Goal: Task Accomplishment & Management: Complete application form

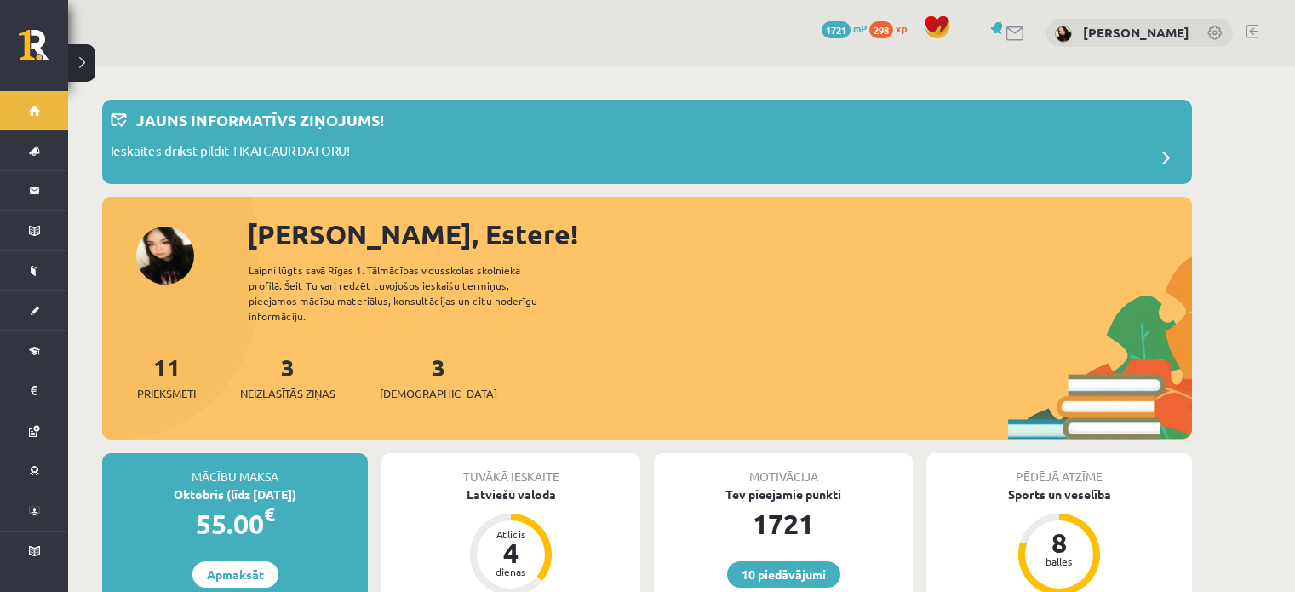
scroll to position [452, 0]
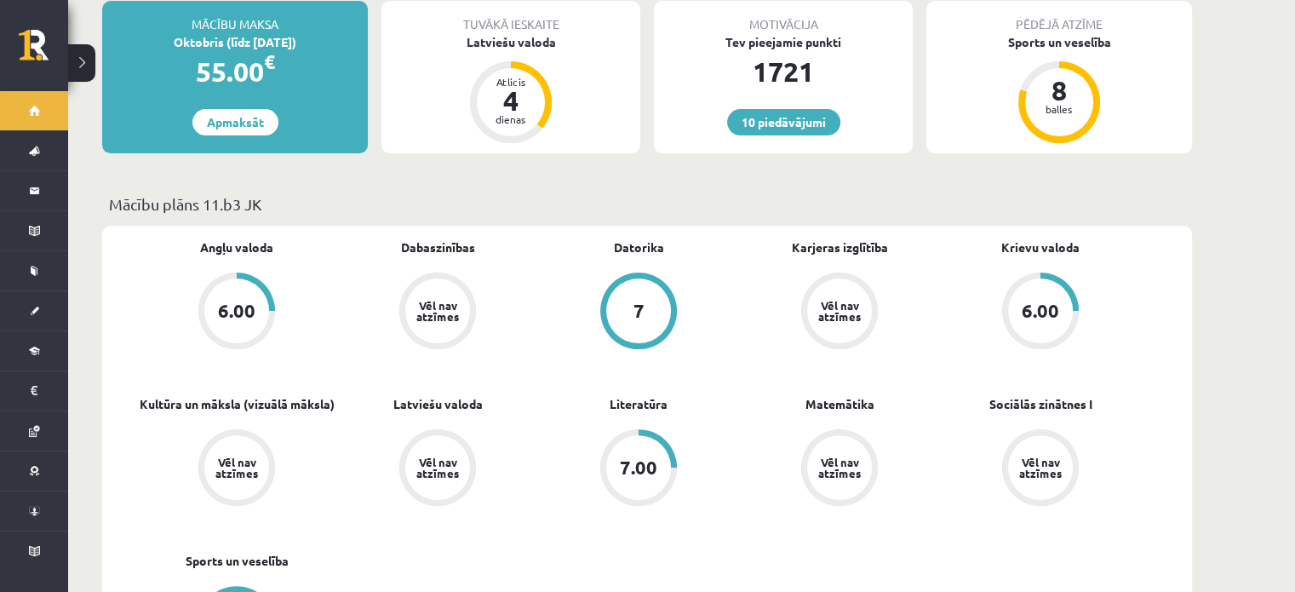
drag, startPoint x: 276, startPoint y: 233, endPoint x: 100, endPoint y: 293, distance: 186.0
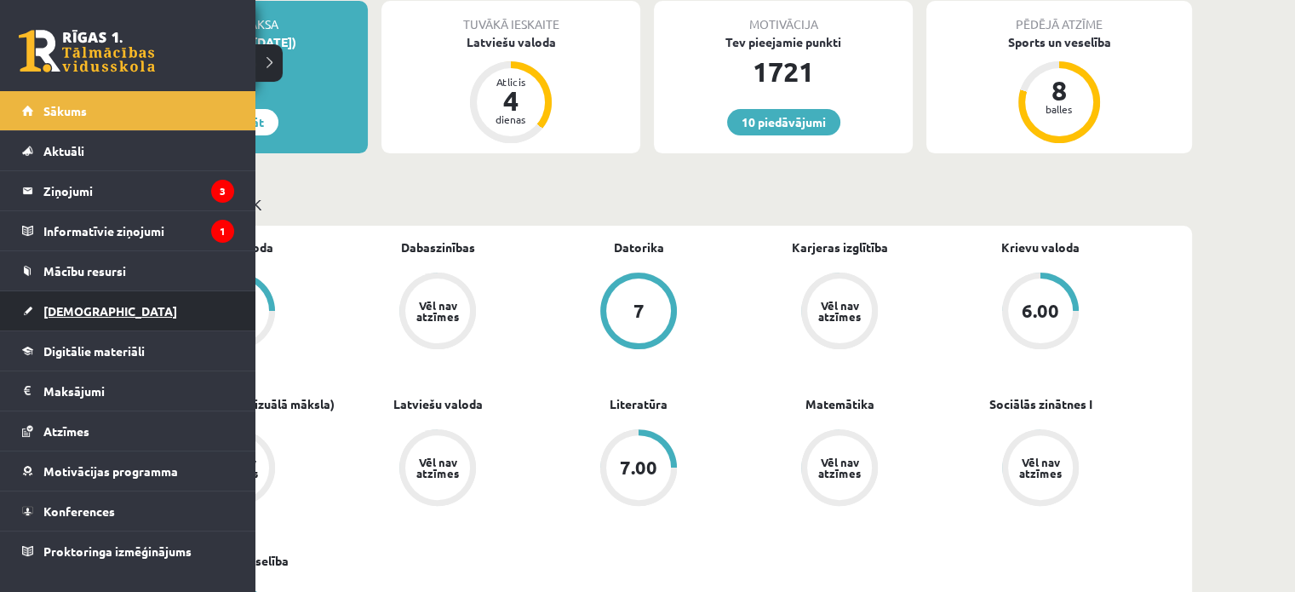
click at [29, 309] on link "[DEMOGRAPHIC_DATA]" at bounding box center [128, 310] width 212 height 39
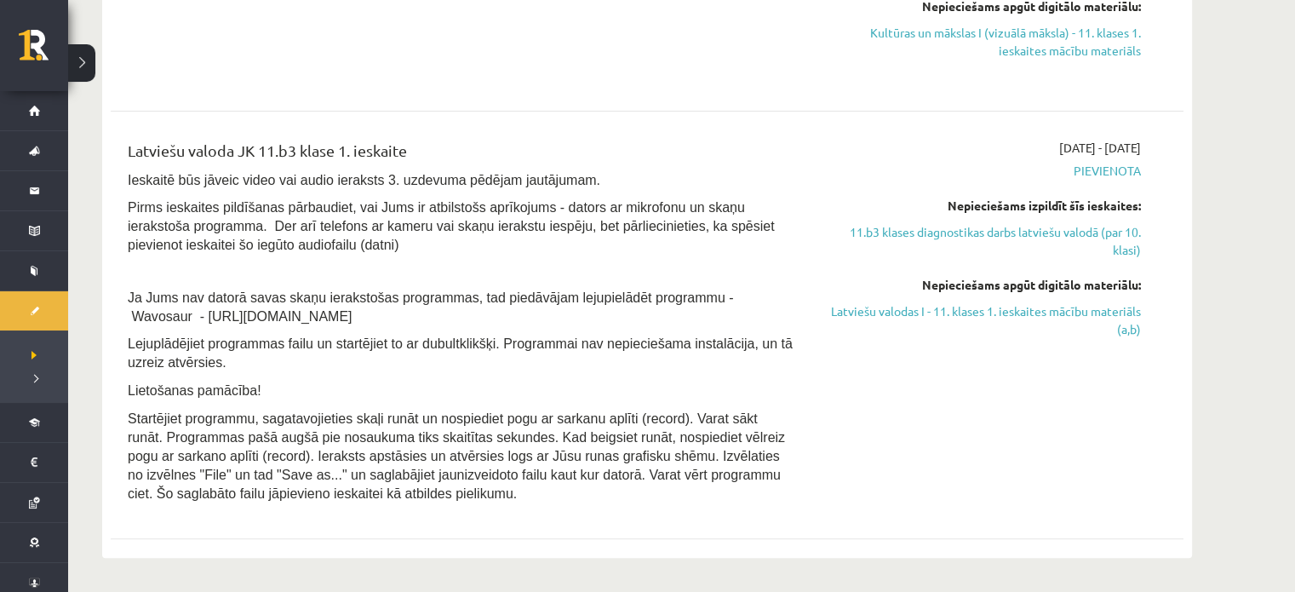
scroll to position [718, 0]
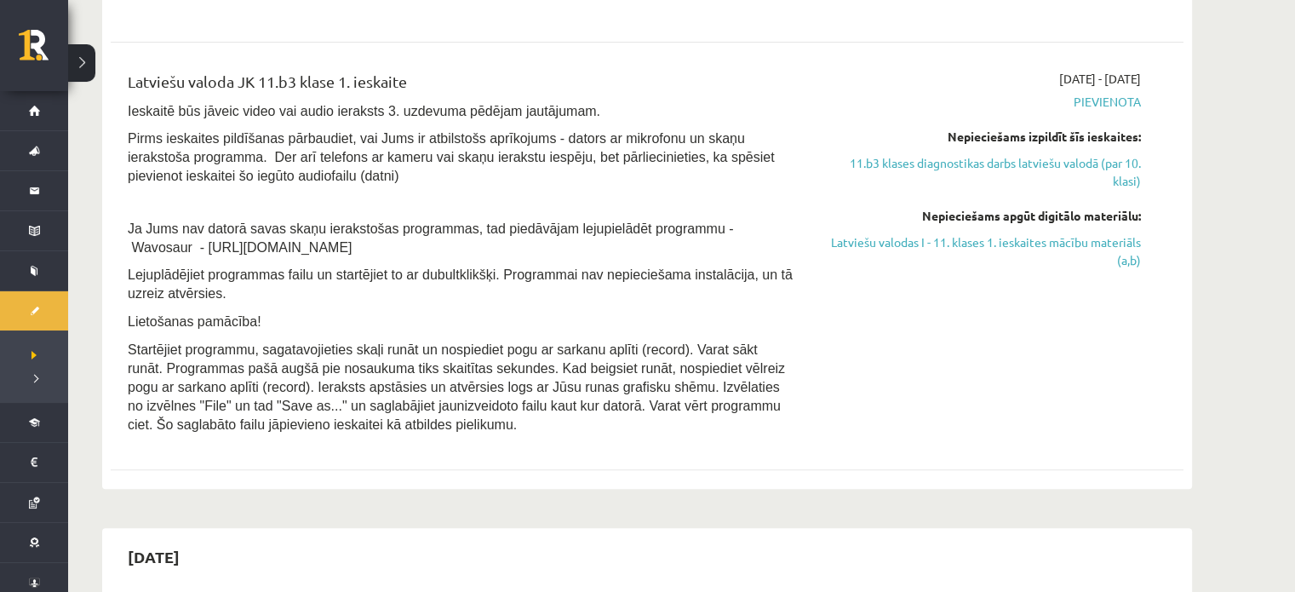
click at [1042, 247] on link "Latviešu valodas I - 11. klases 1. ieskaites mācību materiāls (a,b)" at bounding box center [980, 251] width 321 height 36
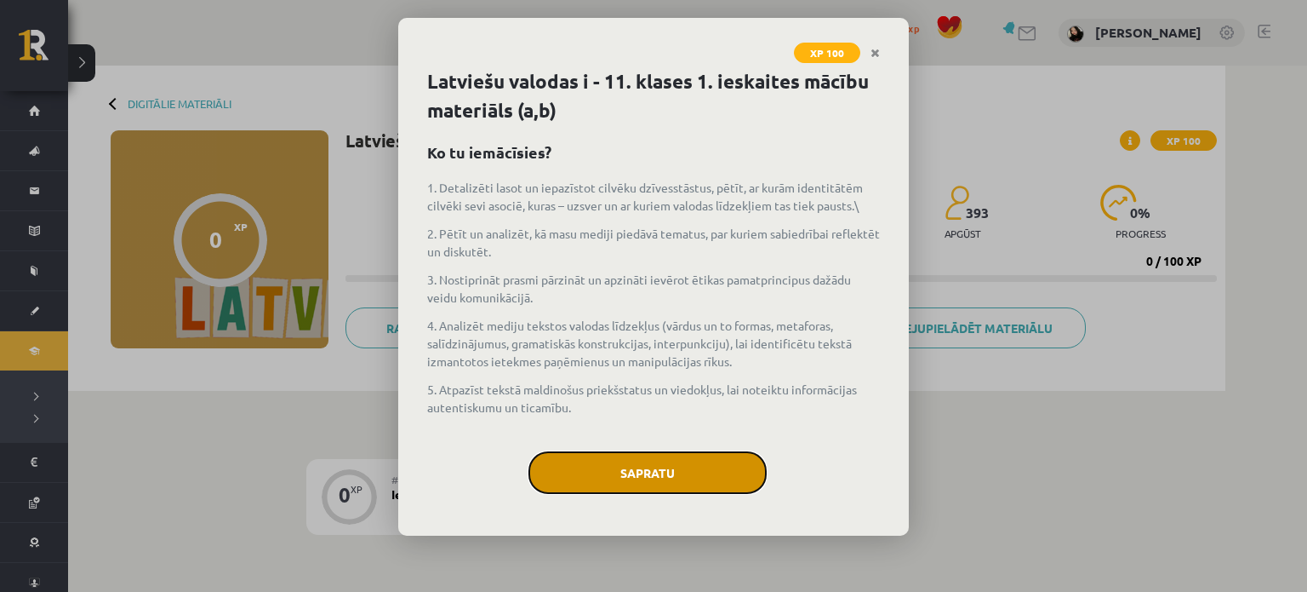
click at [630, 453] on button "Sapratu" at bounding box center [648, 472] width 238 height 43
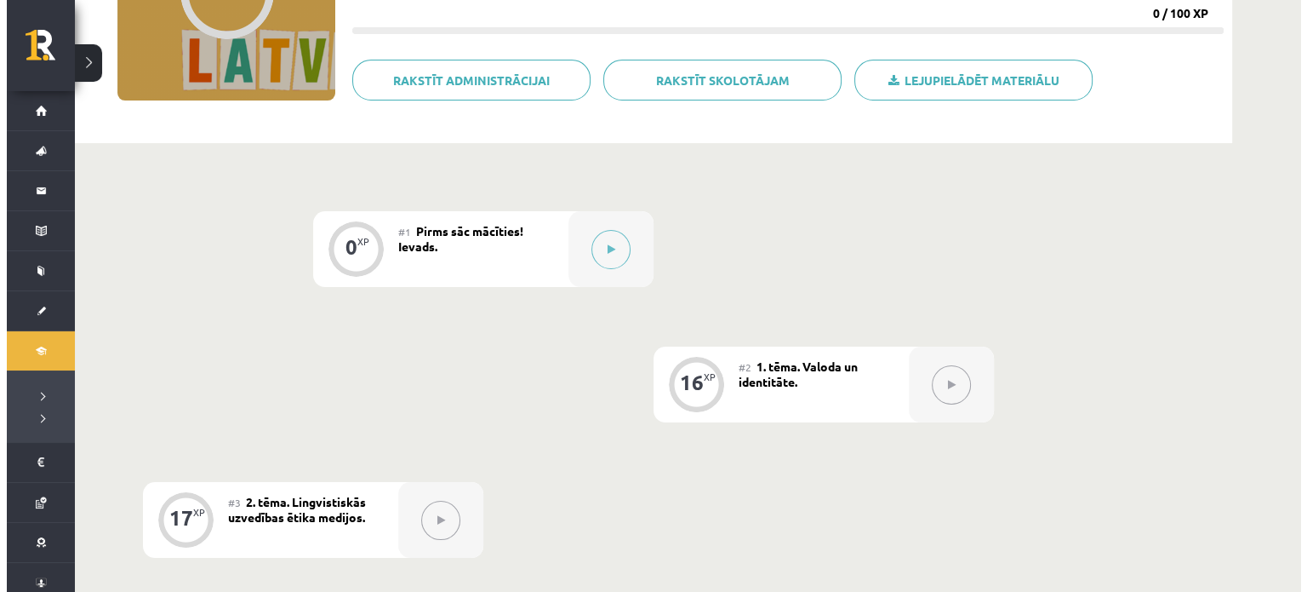
scroll to position [249, 0]
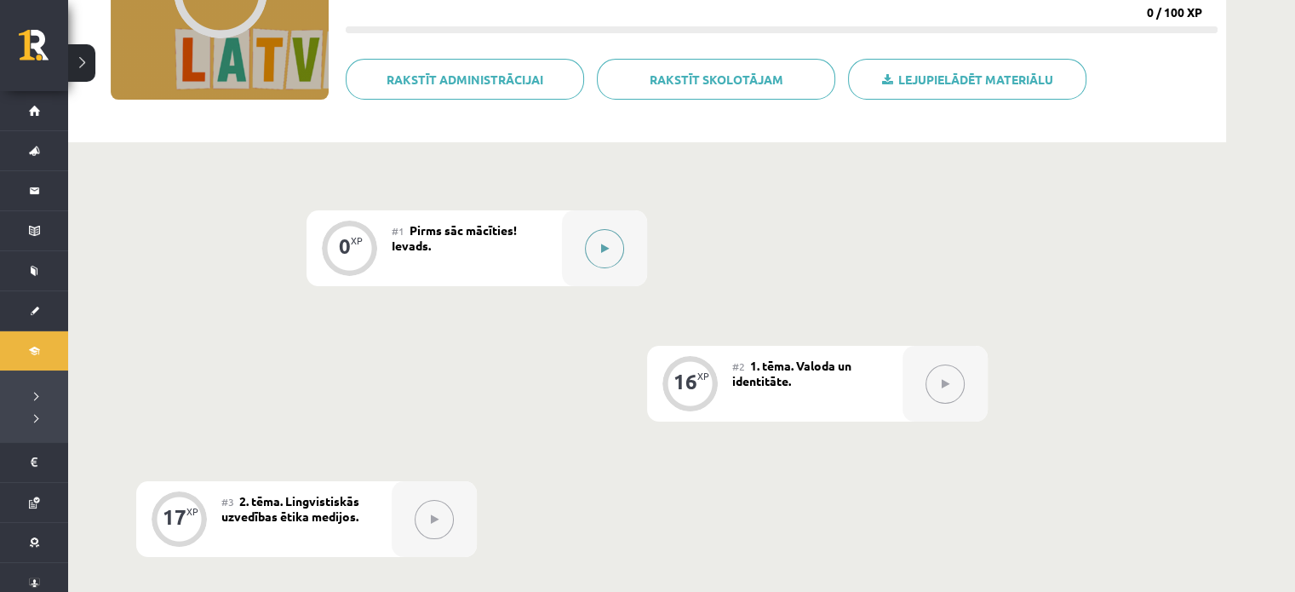
click at [603, 242] on button at bounding box center [604, 248] width 39 height 39
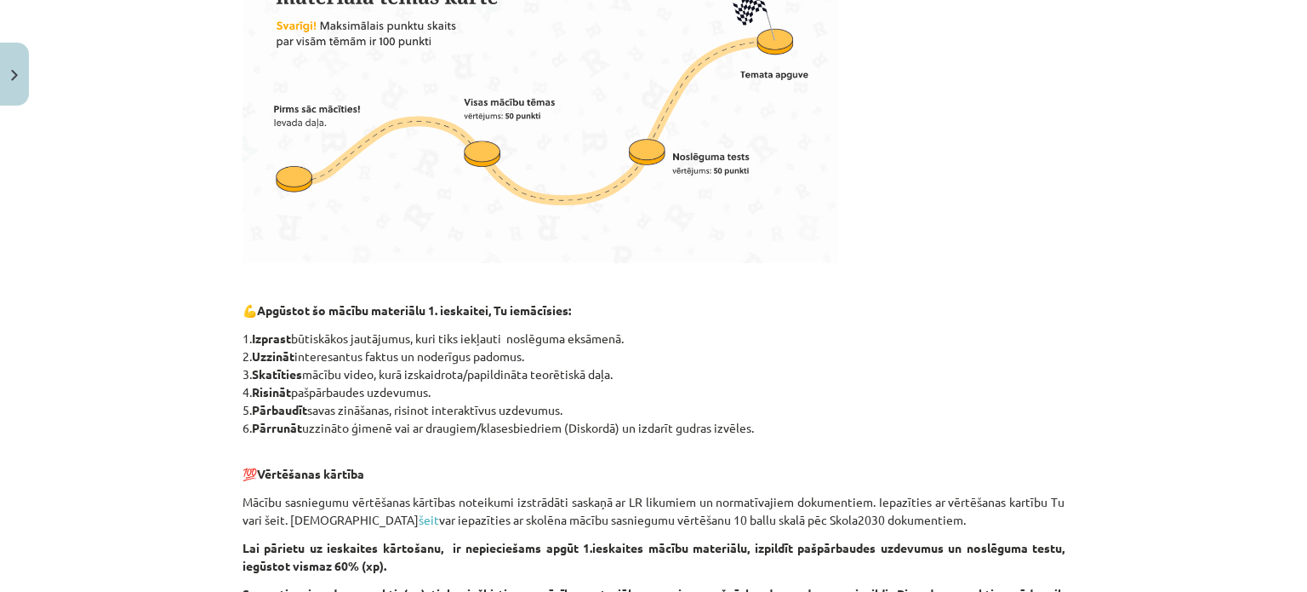
scroll to position [782, 0]
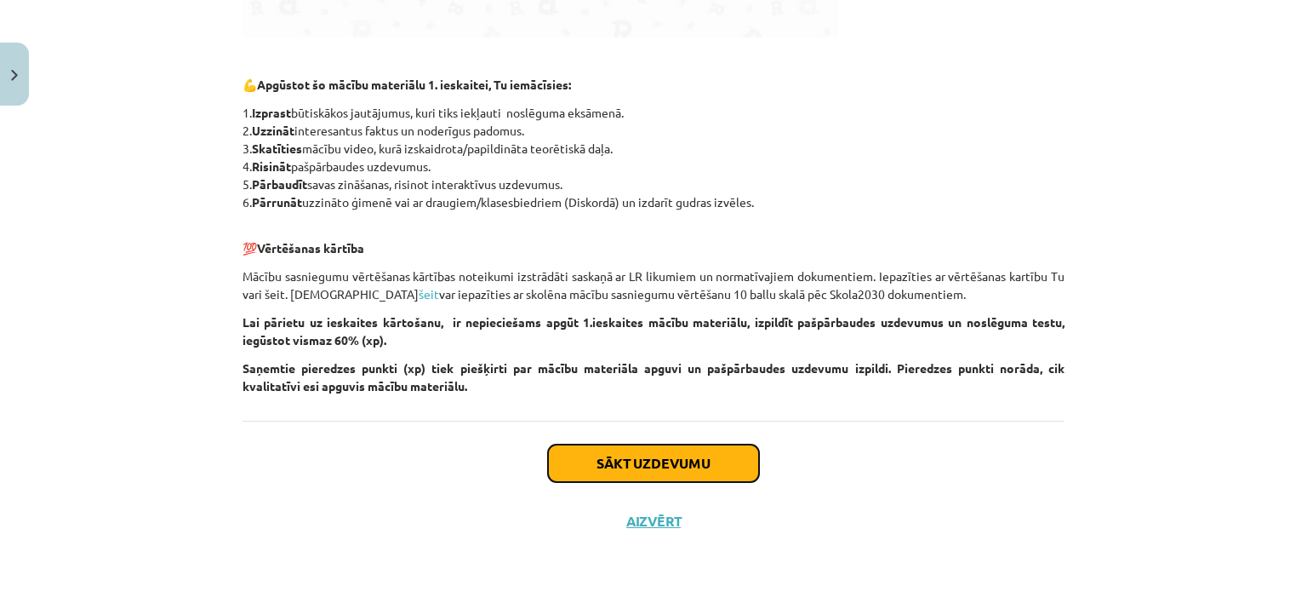
click at [598, 459] on button "Sākt uzdevumu" at bounding box center [653, 462] width 211 height 37
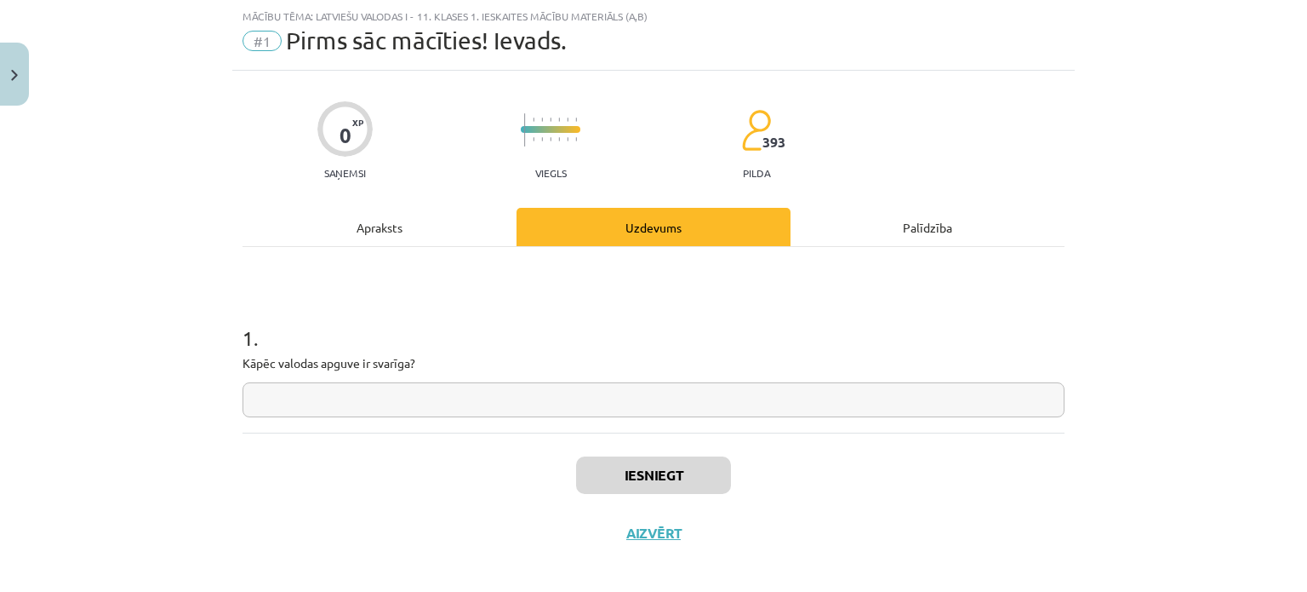
click at [497, 402] on input "text" at bounding box center [654, 399] width 822 height 35
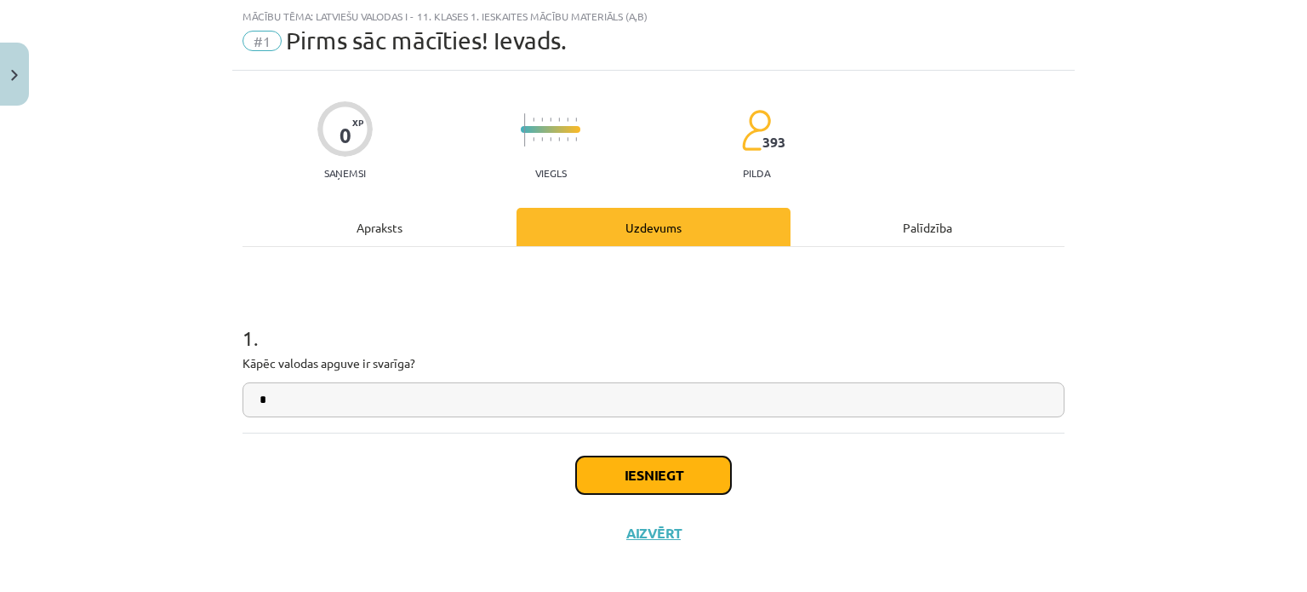
click at [629, 471] on button "Iesniegt" at bounding box center [653, 474] width 155 height 37
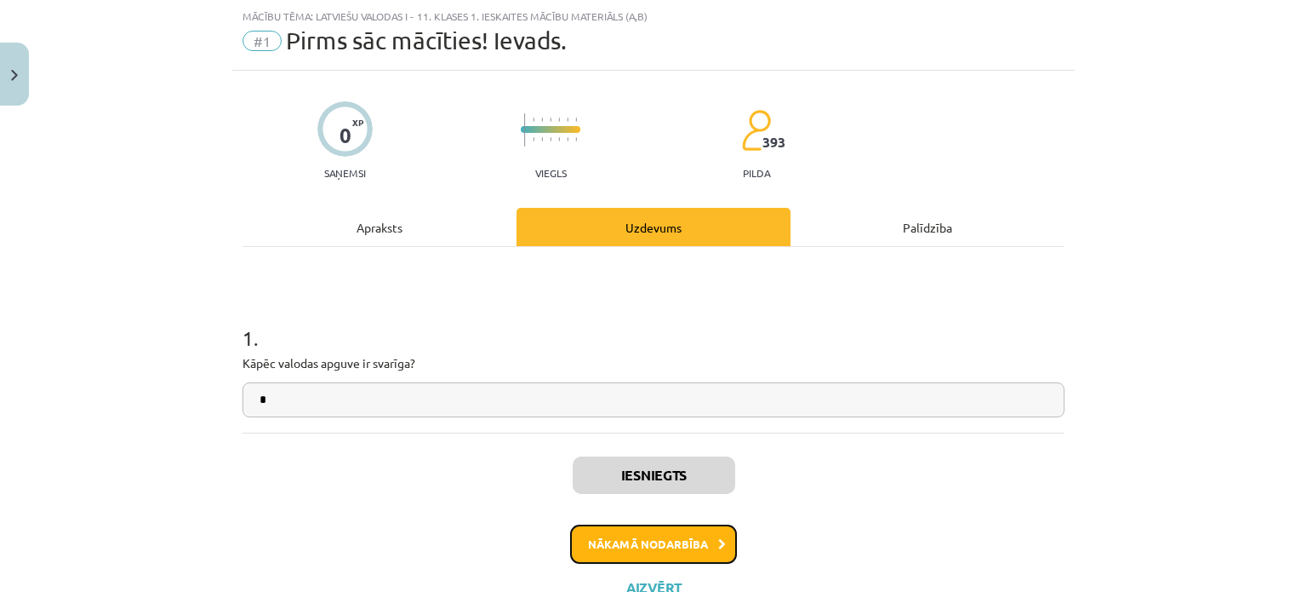
click at [647, 556] on button "Nākamā nodarbība" at bounding box center [653, 543] width 167 height 39
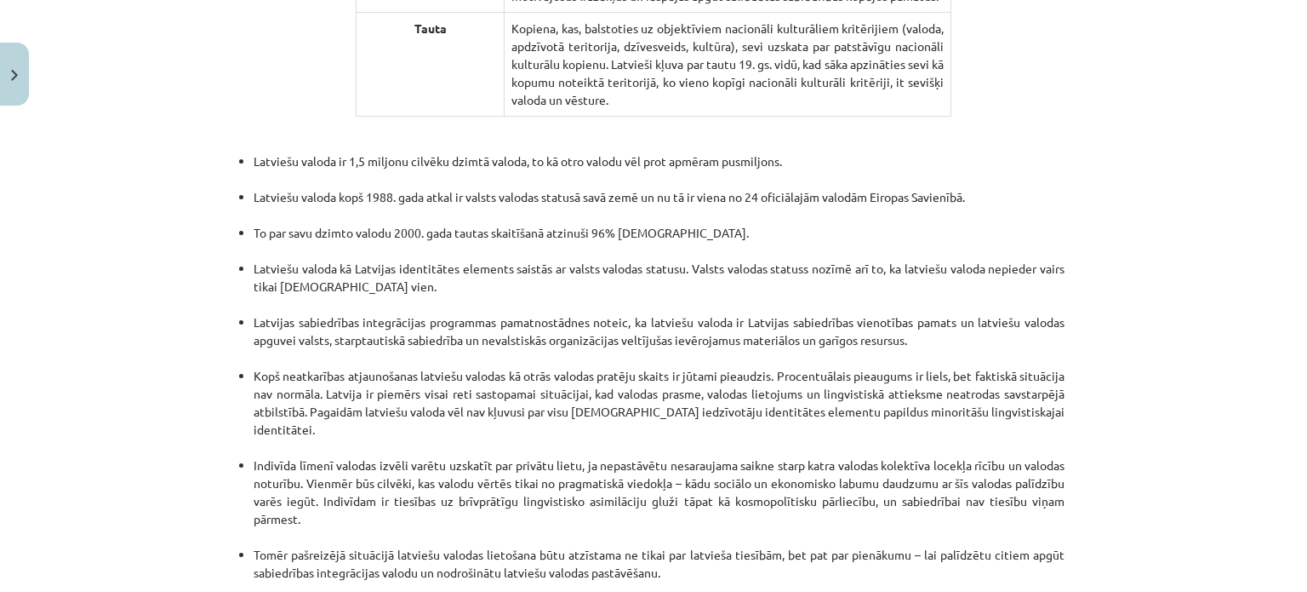
scroll to position [3612, 0]
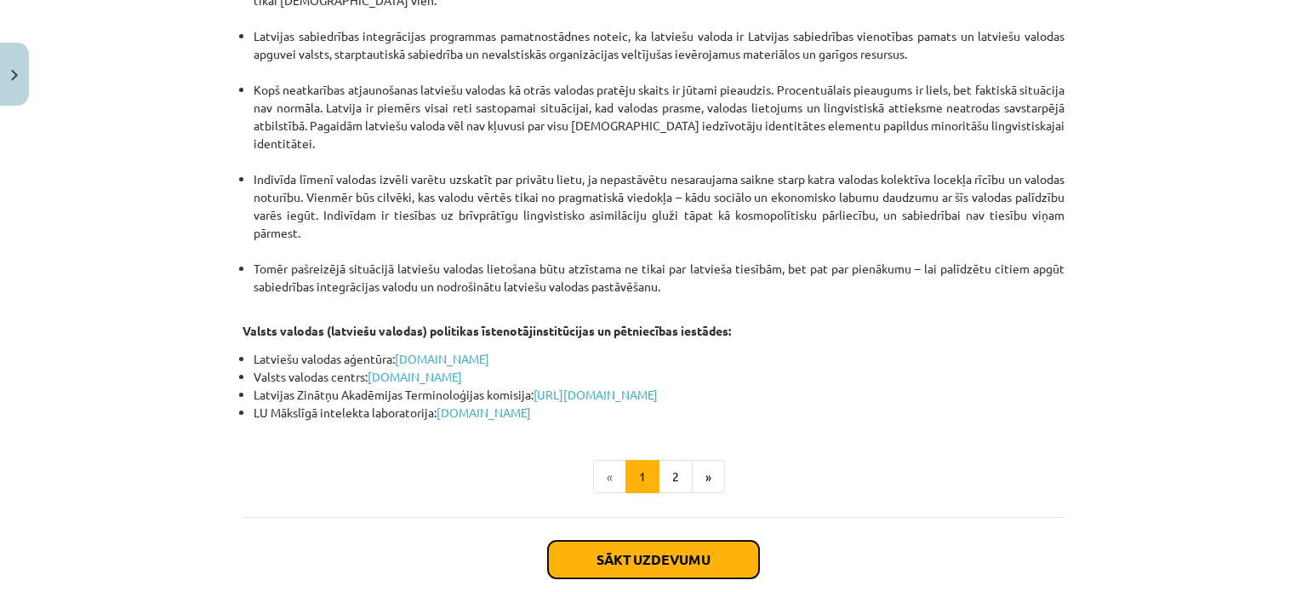
click at [672, 540] on button "Sākt uzdevumu" at bounding box center [653, 558] width 211 height 37
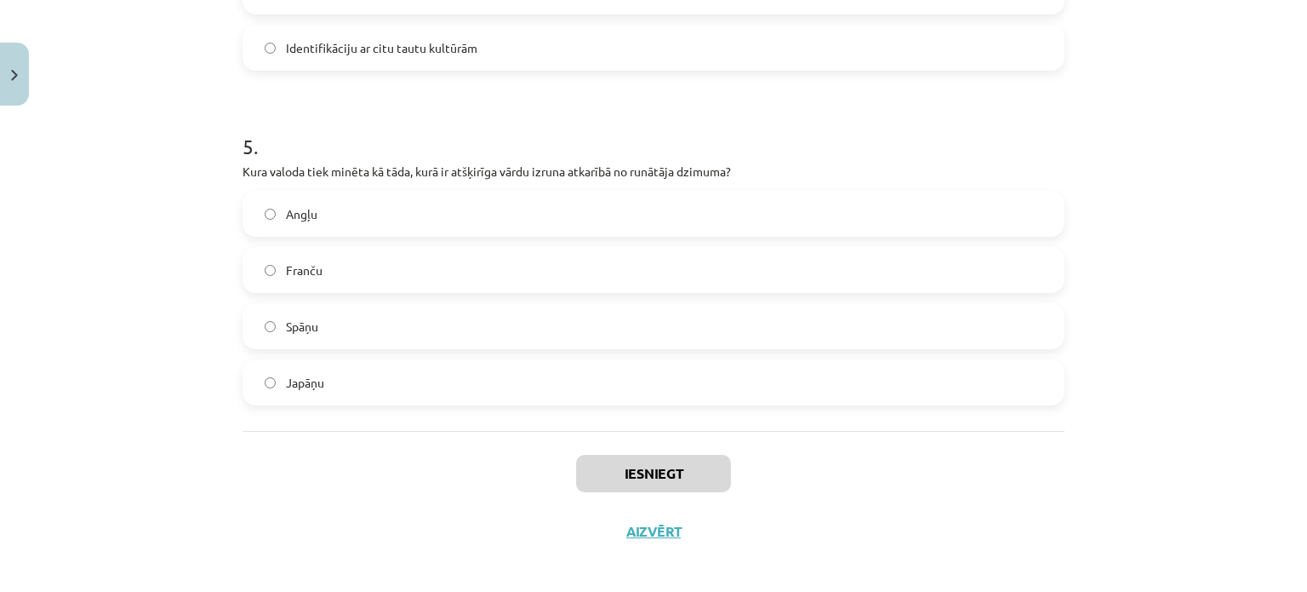
scroll to position [1582, 0]
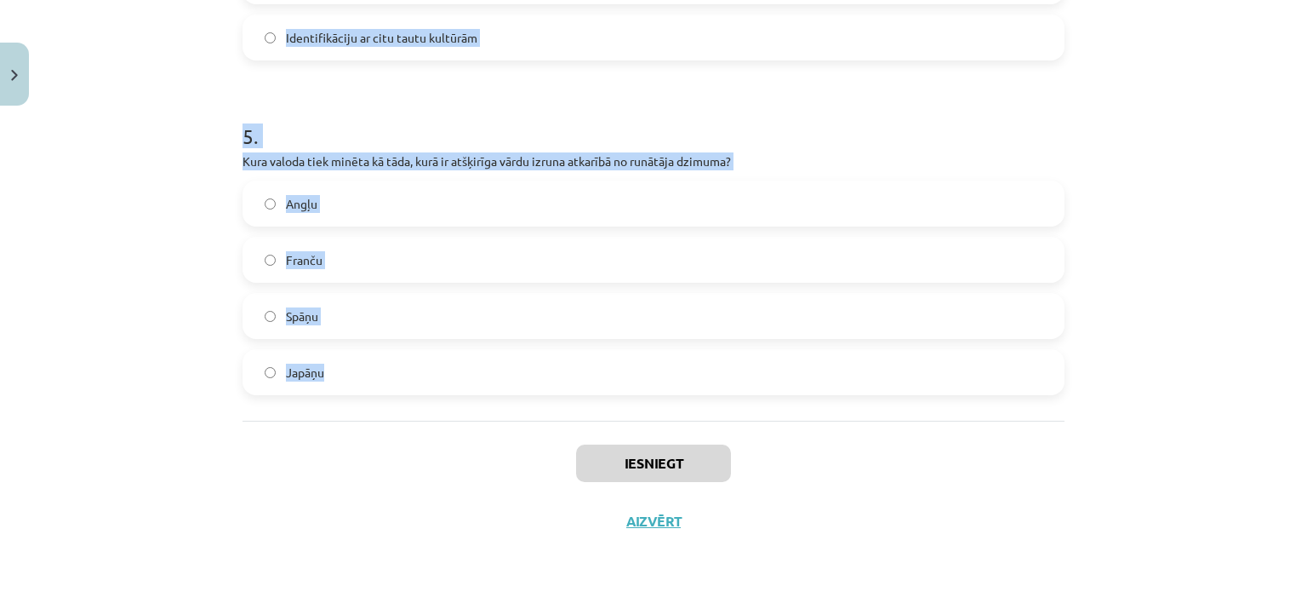
drag, startPoint x: 197, startPoint y: 325, endPoint x: 352, endPoint y: 380, distance: 165.3
click at [352, 380] on div "Mācību tēma: Latviešu valodas i - 11. klases 1. ieskaites mācību materiāls (a,b…" at bounding box center [653, 296] width 1307 height 592
copy form "1 . Kas ir viena no pazīstamākajām ģeogrāfiskās identitātes pazīmēm? Reģionālā …"
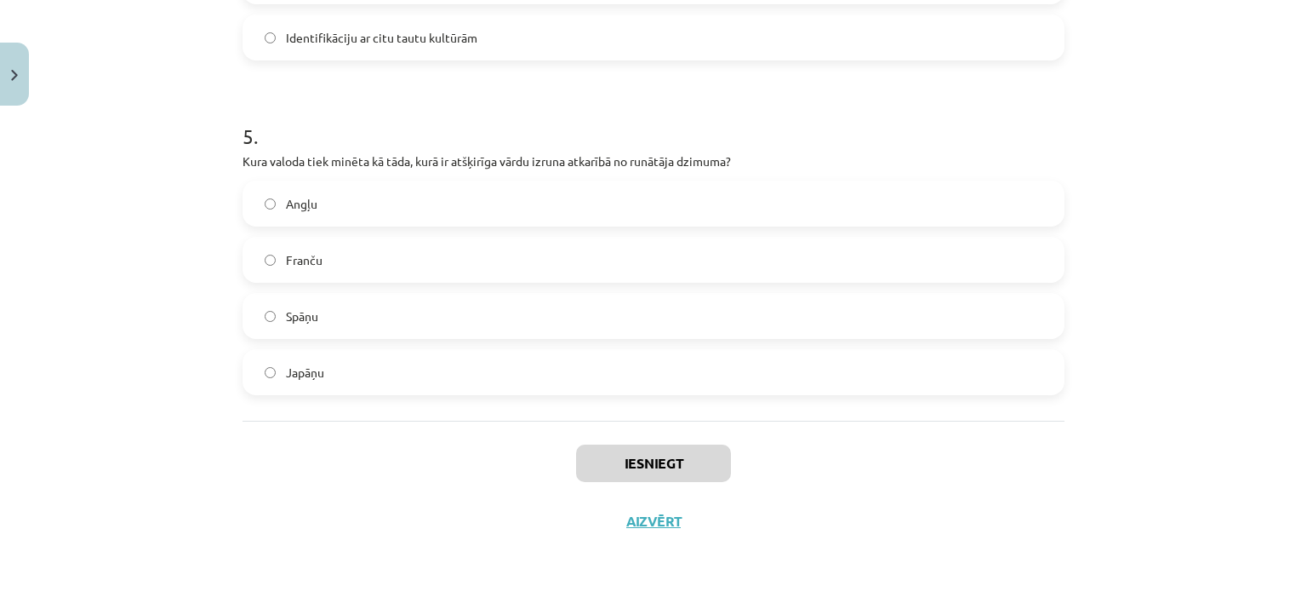
click at [327, 375] on label "Japāņu" at bounding box center [653, 372] width 819 height 43
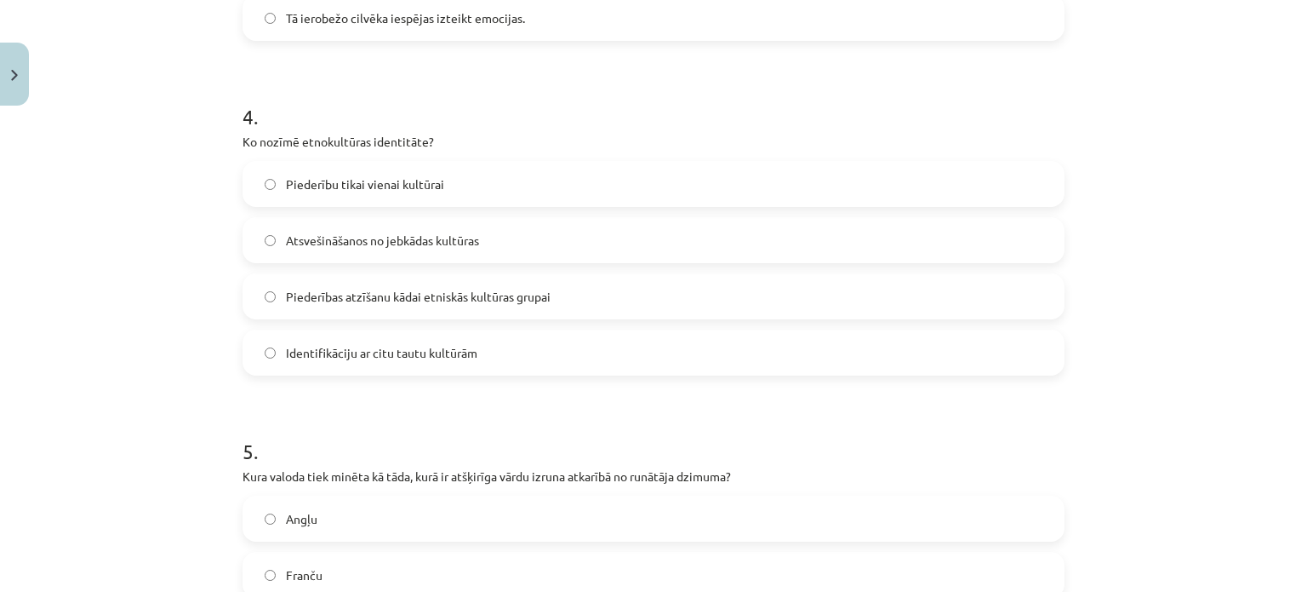
scroll to position [1238, 0]
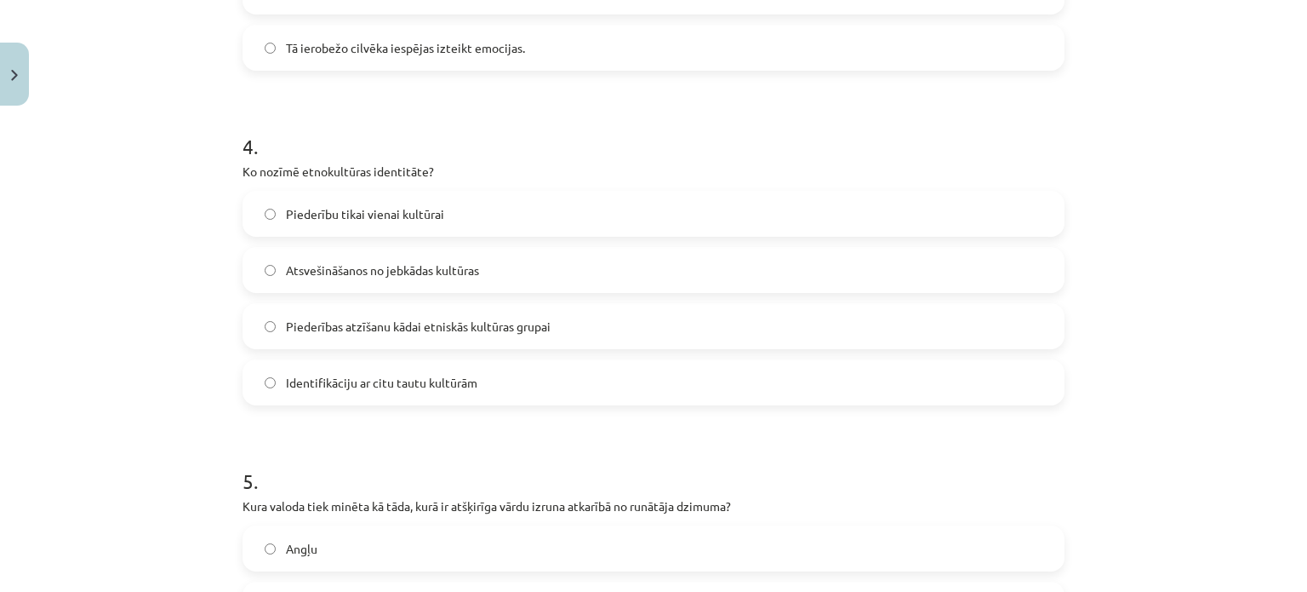
click at [322, 317] on span "Piederības atzīšanu kādai etniskās kultūras grupai" at bounding box center [418, 326] width 265 height 18
click at [209, 58] on div "Mācību tēma: Latviešu valodas i - 11. klases 1. ieskaites mācību materiāls (a,b…" at bounding box center [653, 296] width 1307 height 592
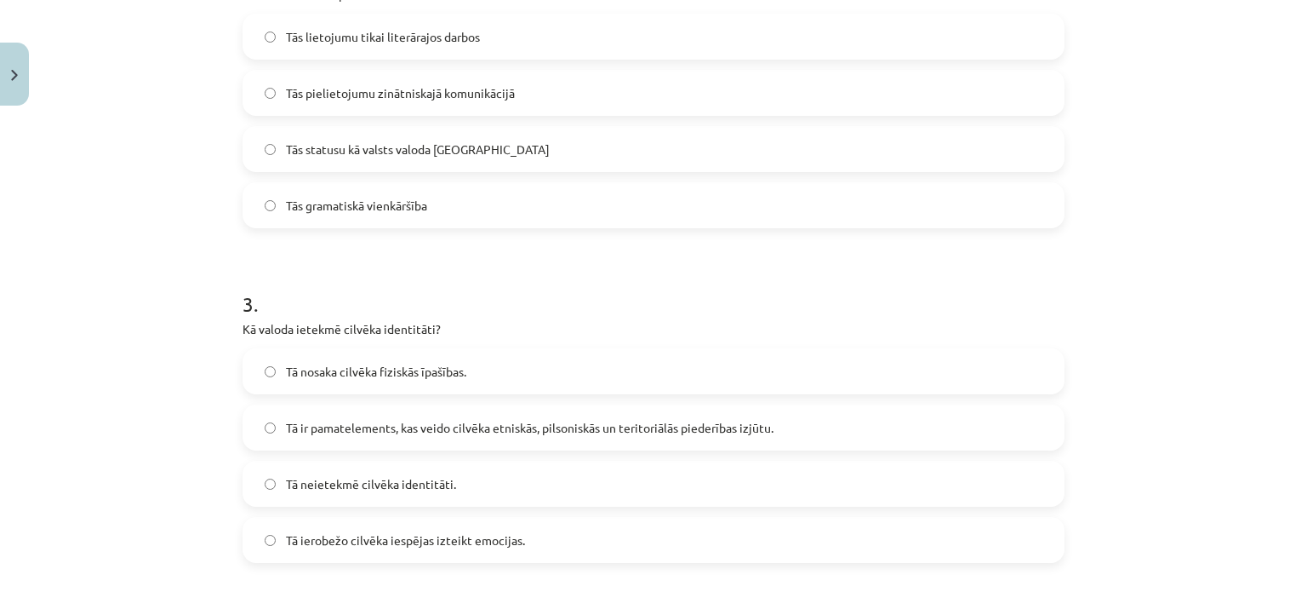
scroll to position [746, 0]
click at [443, 438] on label "Tā ir pamatelements, kas veido cilvēka etniskās, pilsoniskās un teritoriālās pi…" at bounding box center [653, 426] width 819 height 43
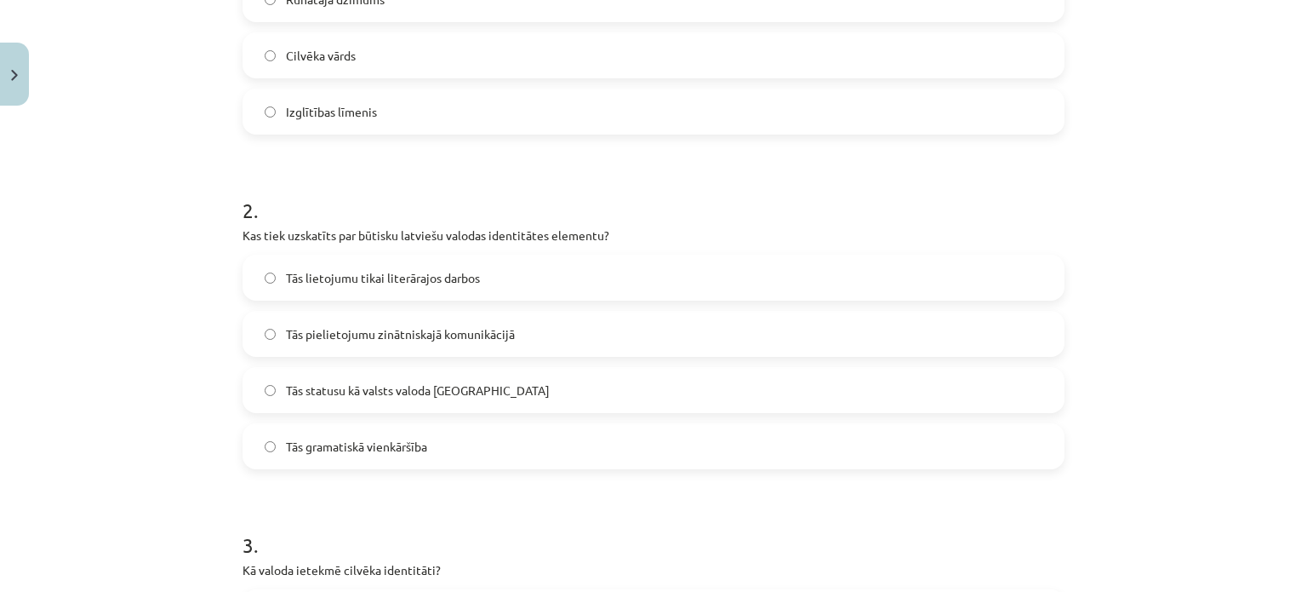
scroll to position [463, 0]
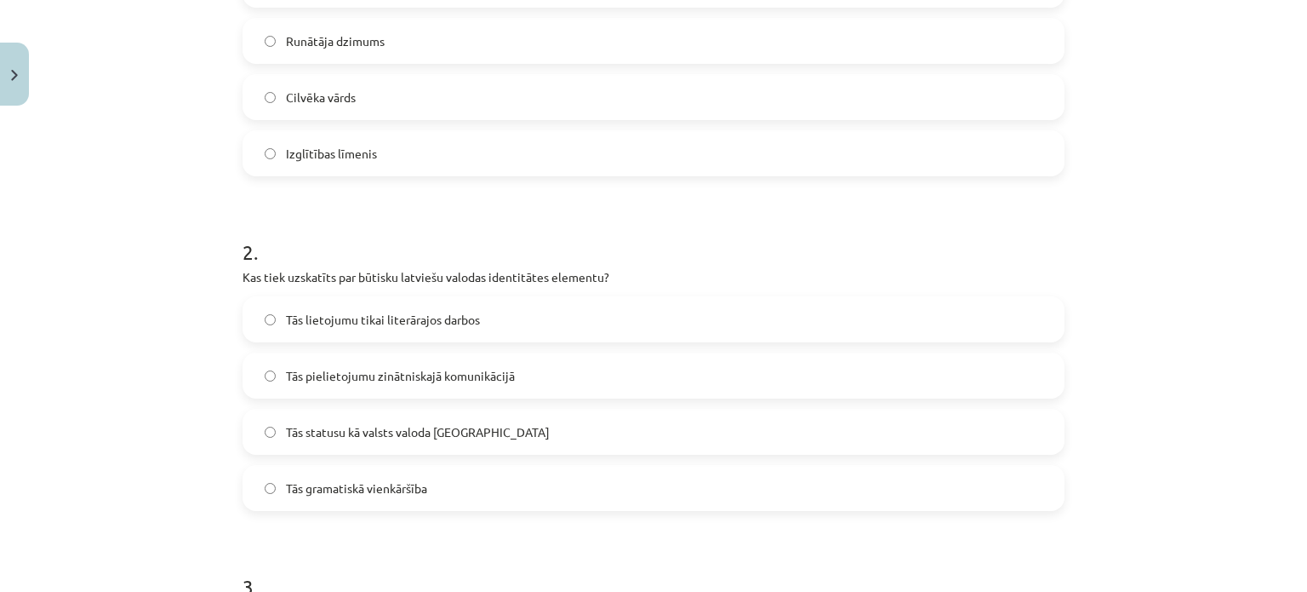
click at [354, 417] on label "Tās statusu kā valsts valoda Latvijā" at bounding box center [653, 431] width 819 height 43
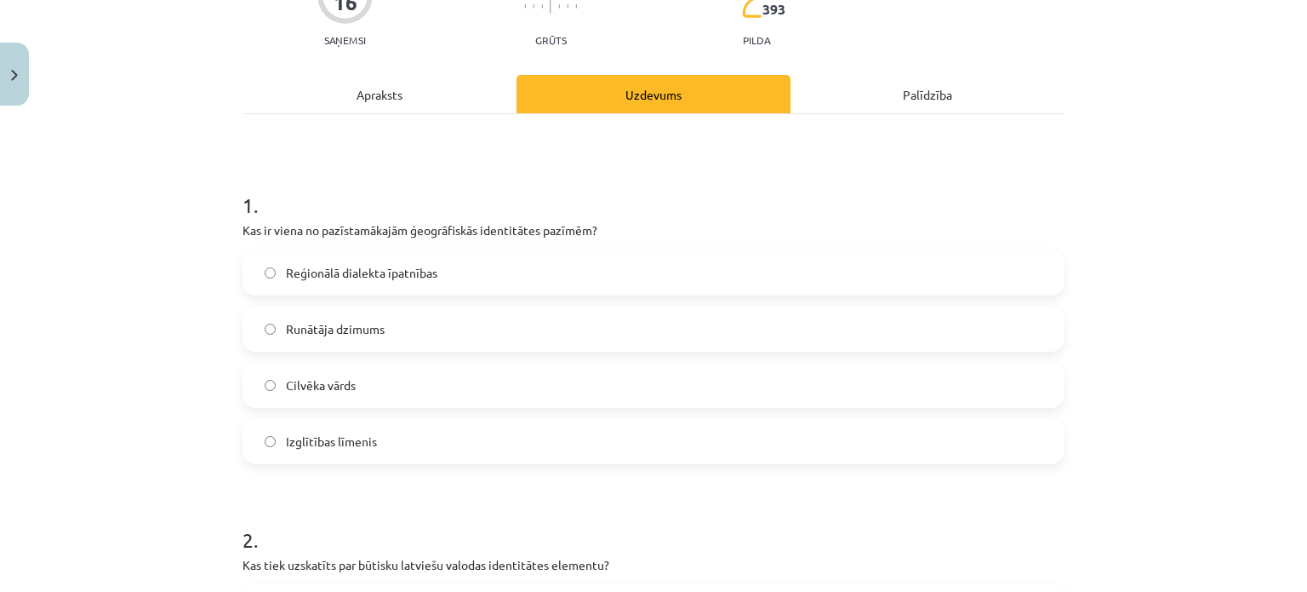
scroll to position [140, 0]
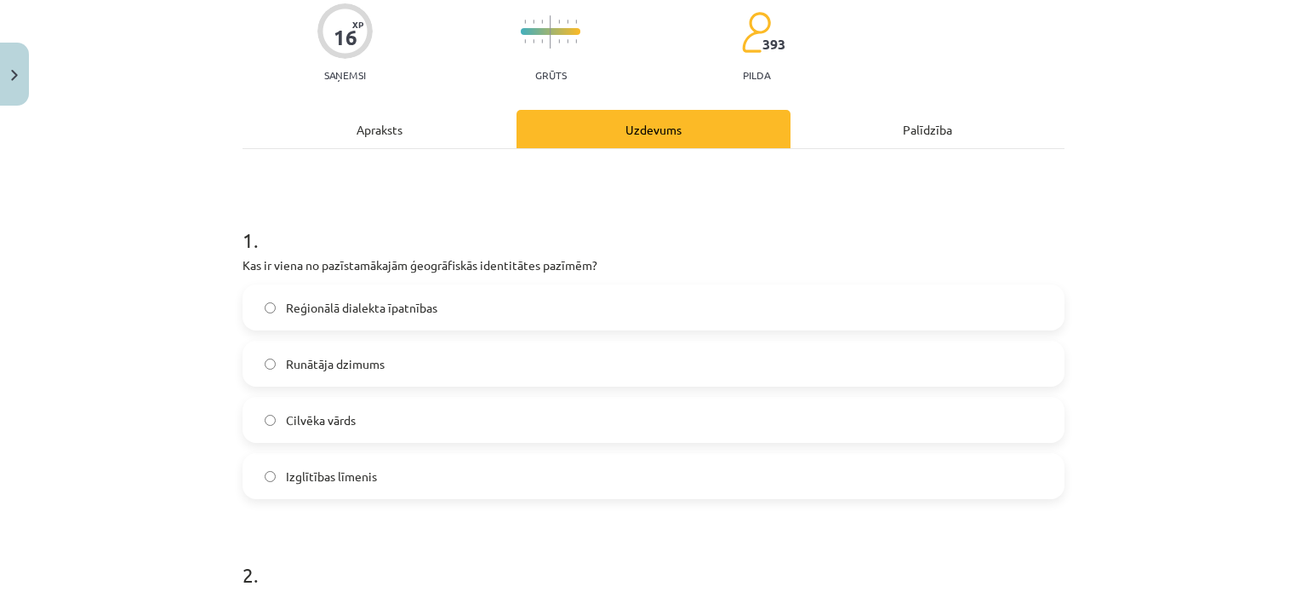
click at [365, 308] on span "Reģionālā dialekta īpatnības" at bounding box center [362, 308] width 152 height 18
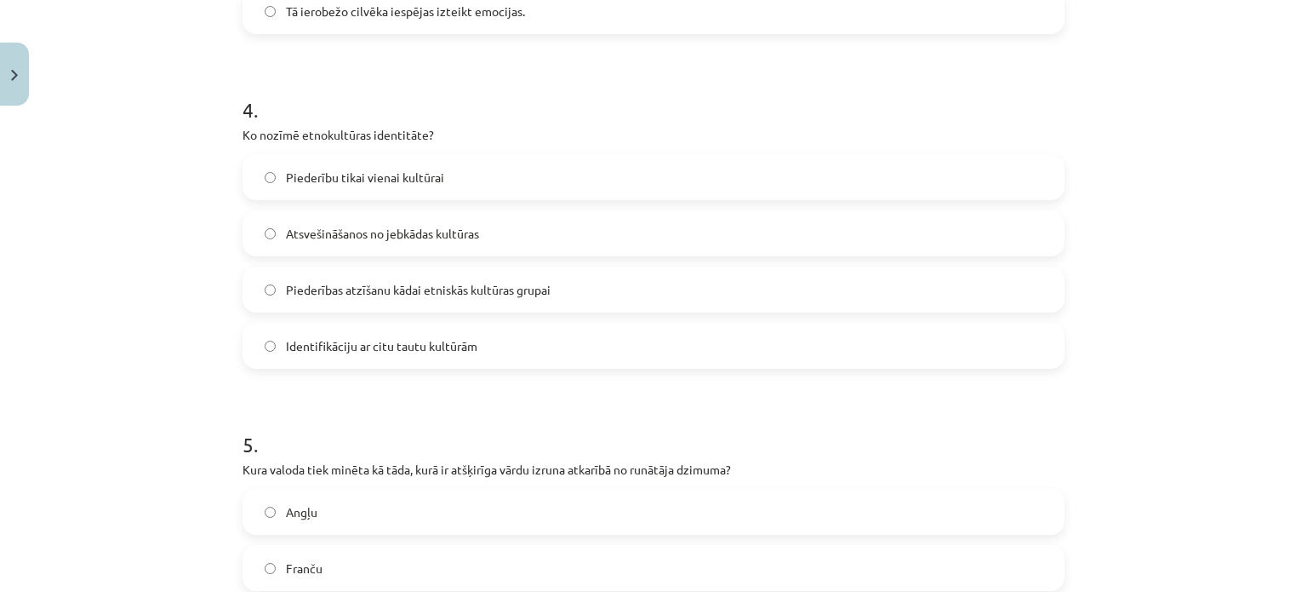
scroll to position [1582, 0]
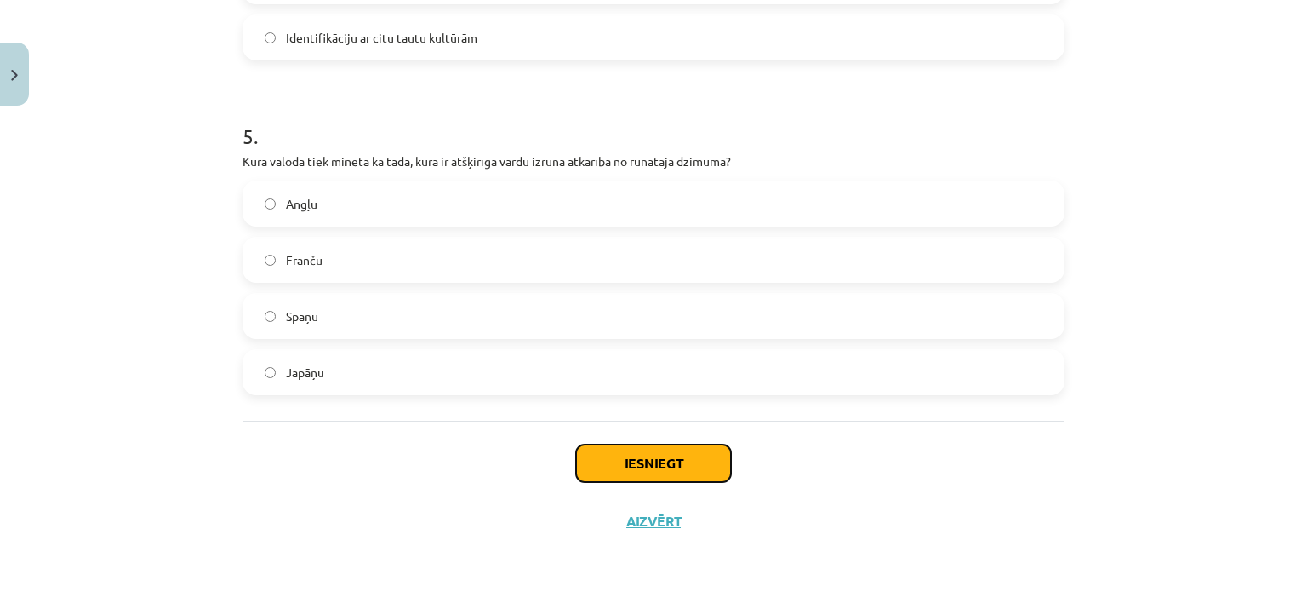
click at [673, 462] on button "Iesniegt" at bounding box center [653, 462] width 155 height 37
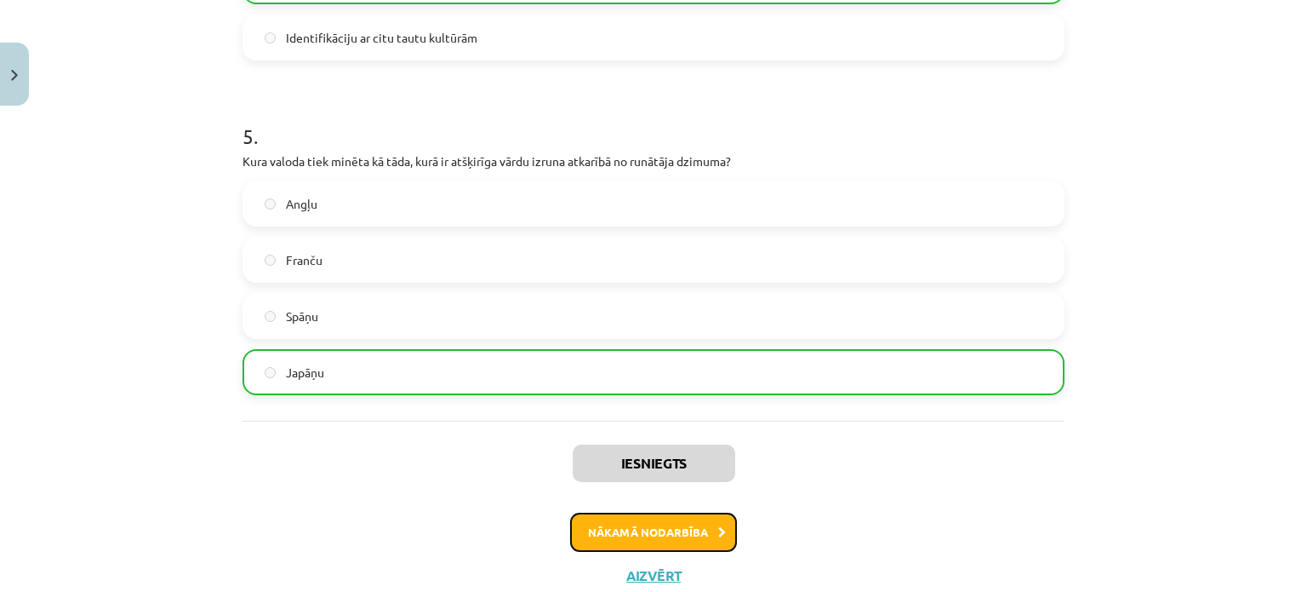
click at [705, 546] on button "Nākamā nodarbība" at bounding box center [653, 531] width 167 height 39
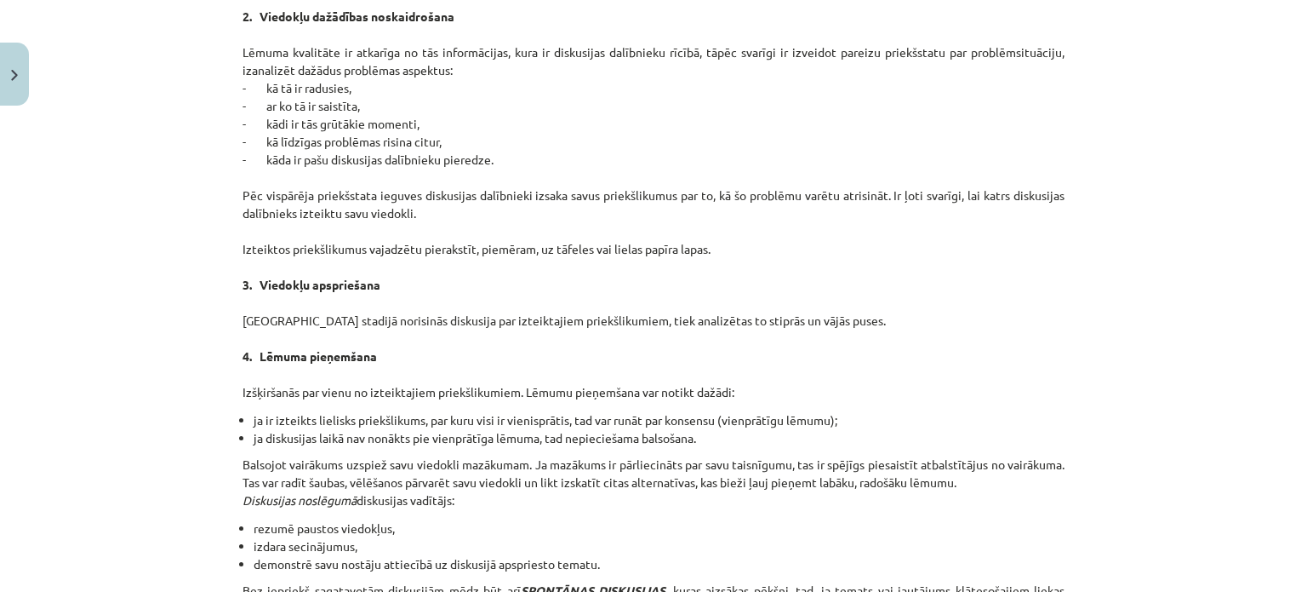
scroll to position [1571, 0]
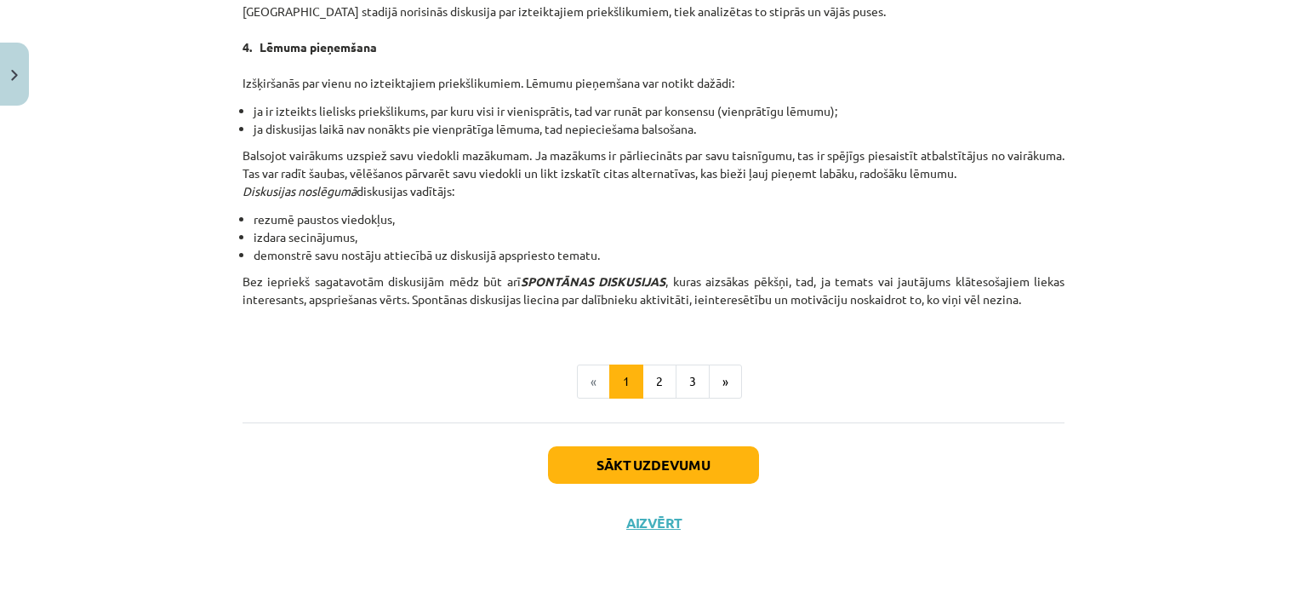
click at [606, 483] on div "Sākt uzdevumu Aizvērt" at bounding box center [654, 481] width 822 height 119
click at [576, 472] on button "Sākt uzdevumu" at bounding box center [653, 464] width 211 height 37
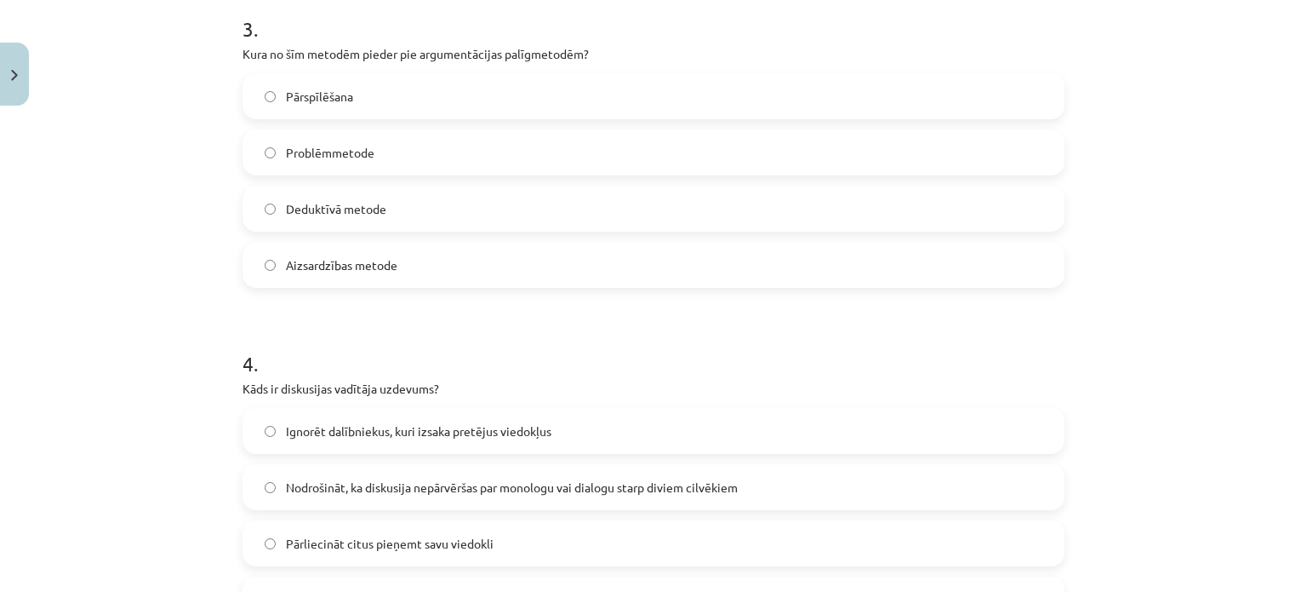
scroll to position [1582, 0]
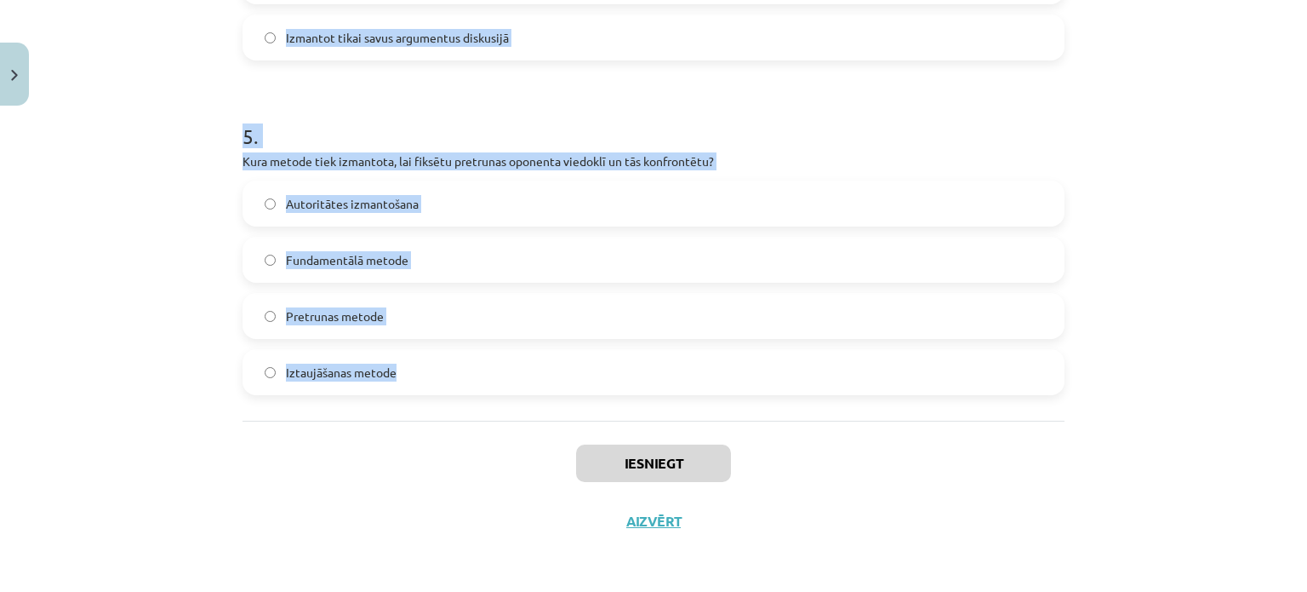
drag, startPoint x: 226, startPoint y: 329, endPoint x: 454, endPoint y: 349, distance: 228.1
copy form "1 . Kas ir diskusija? Rakstiska saziņa starp kolēģiem Viena cilvēka monologs Pu…"
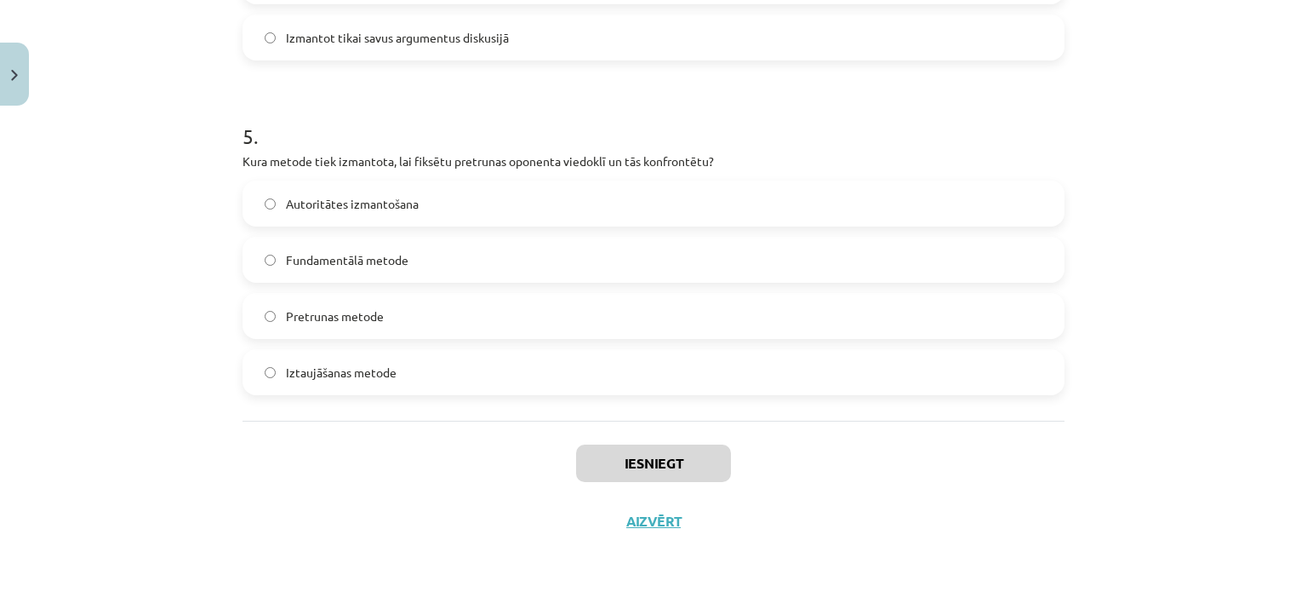
click at [456, 511] on div "Iesniegt Aizvērt" at bounding box center [654, 479] width 822 height 119
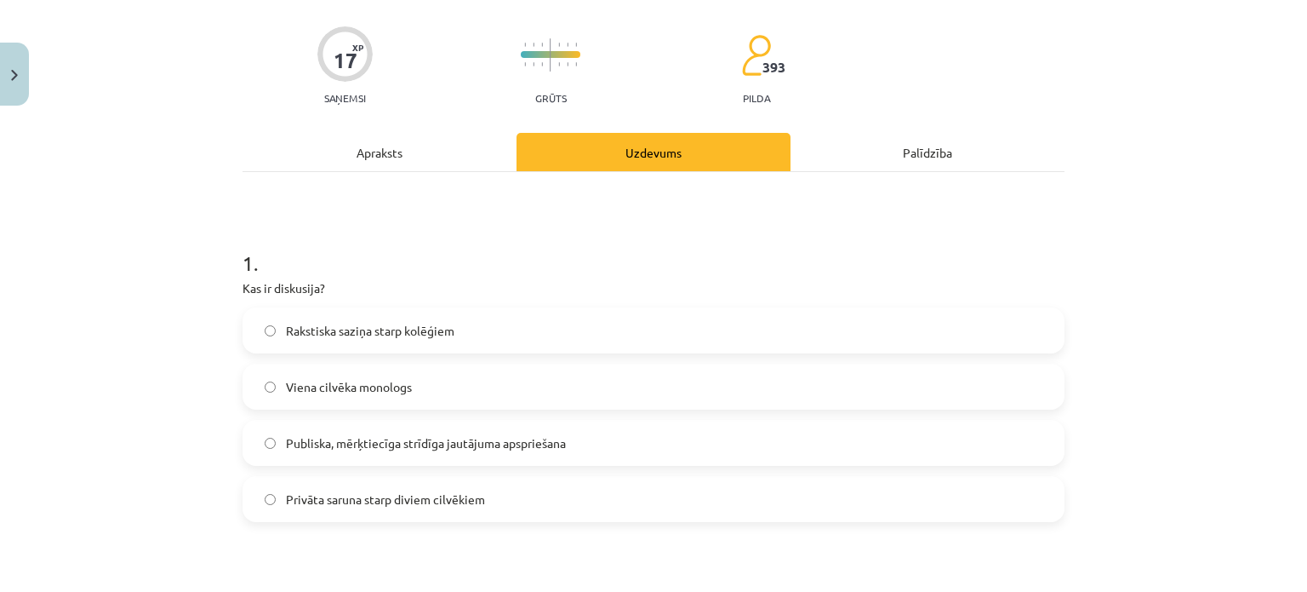
scroll to position [129, 0]
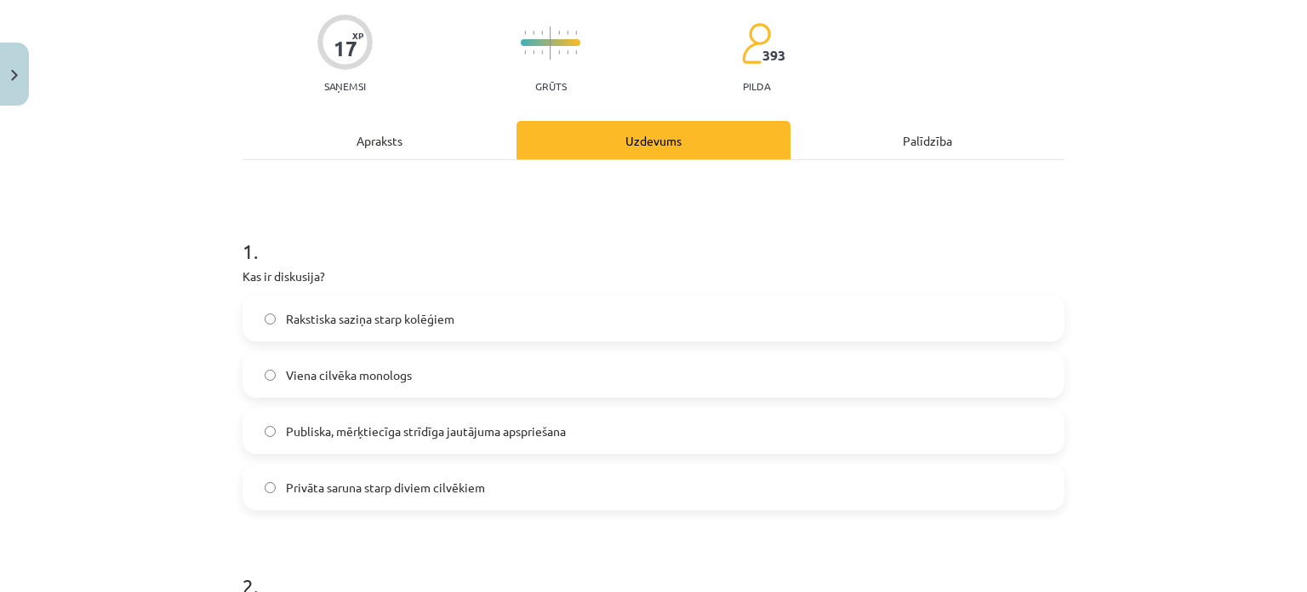
click at [347, 442] on label "Publiska, mērķtiecīga strīdīga jautājuma apspriešana" at bounding box center [653, 430] width 819 height 43
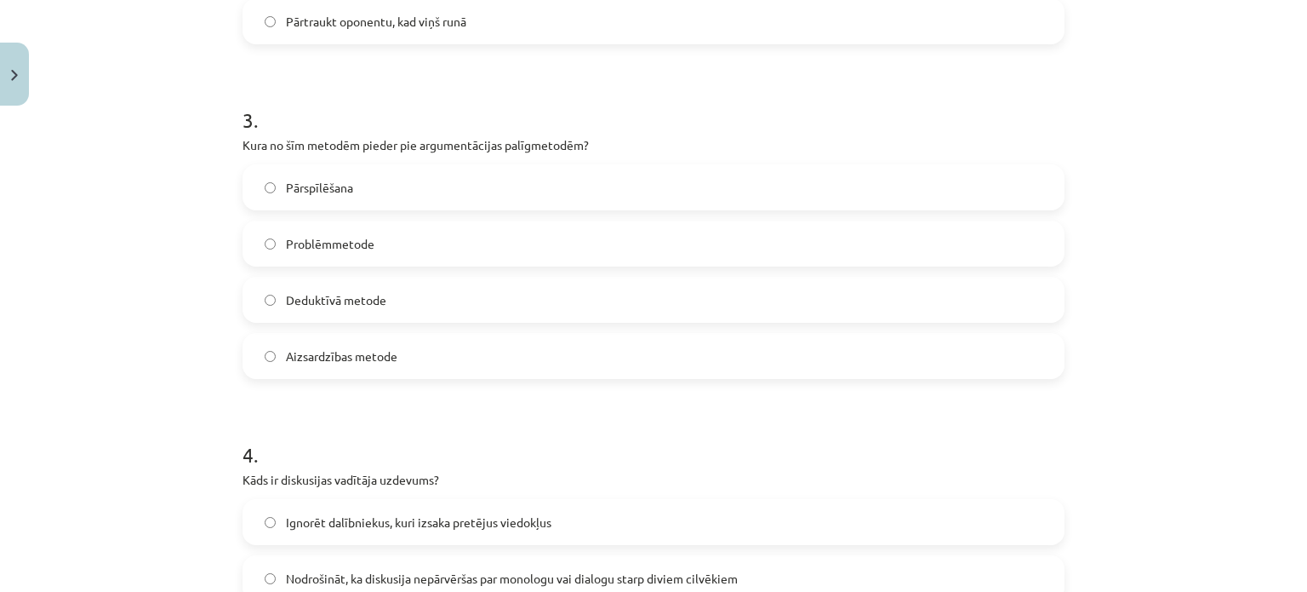
scroll to position [943, 0]
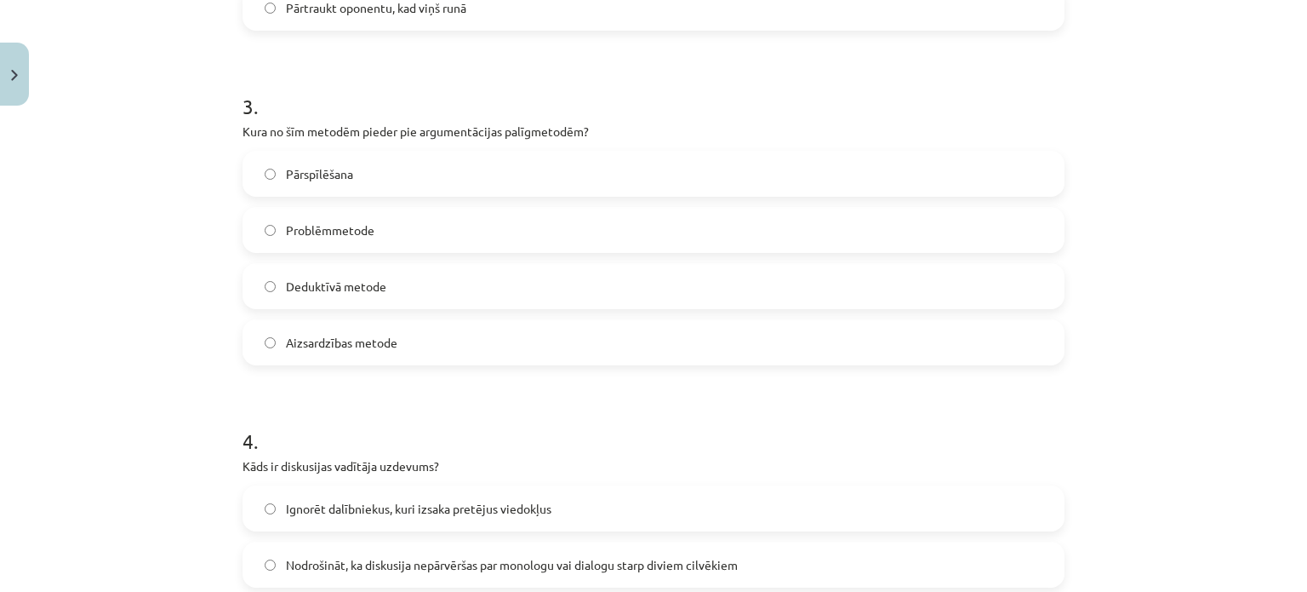
click at [412, 346] on label "Aizsardzības metode" at bounding box center [653, 342] width 819 height 43
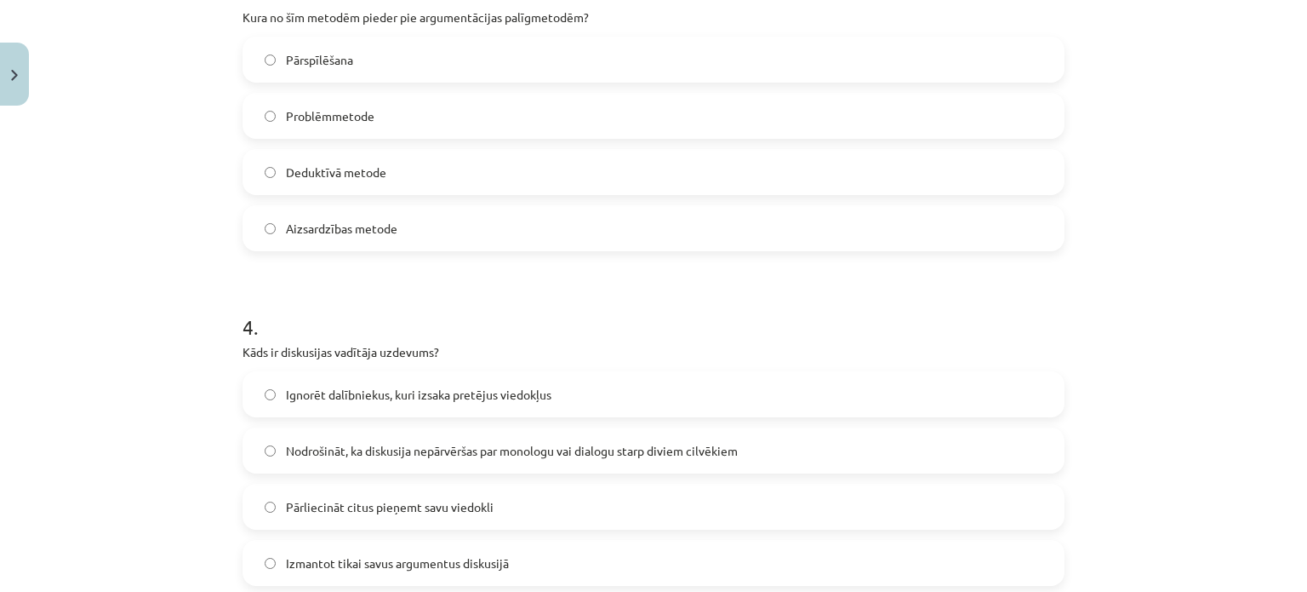
scroll to position [1021, 0]
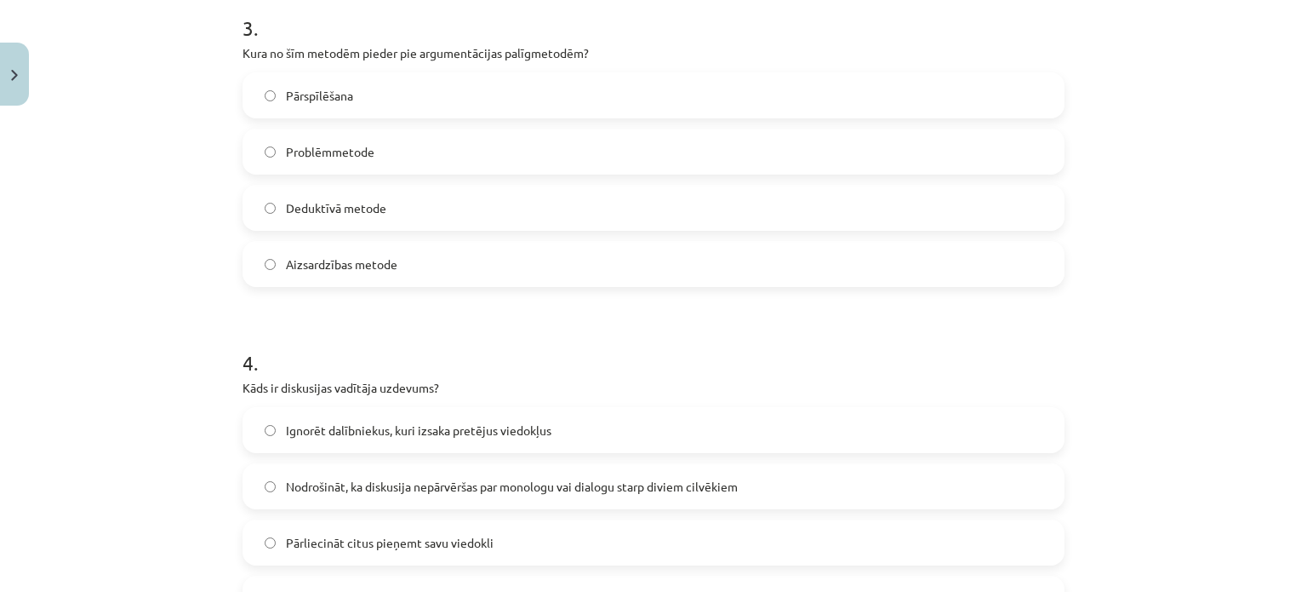
click at [438, 152] on label "Problēmmetode" at bounding box center [653, 151] width 819 height 43
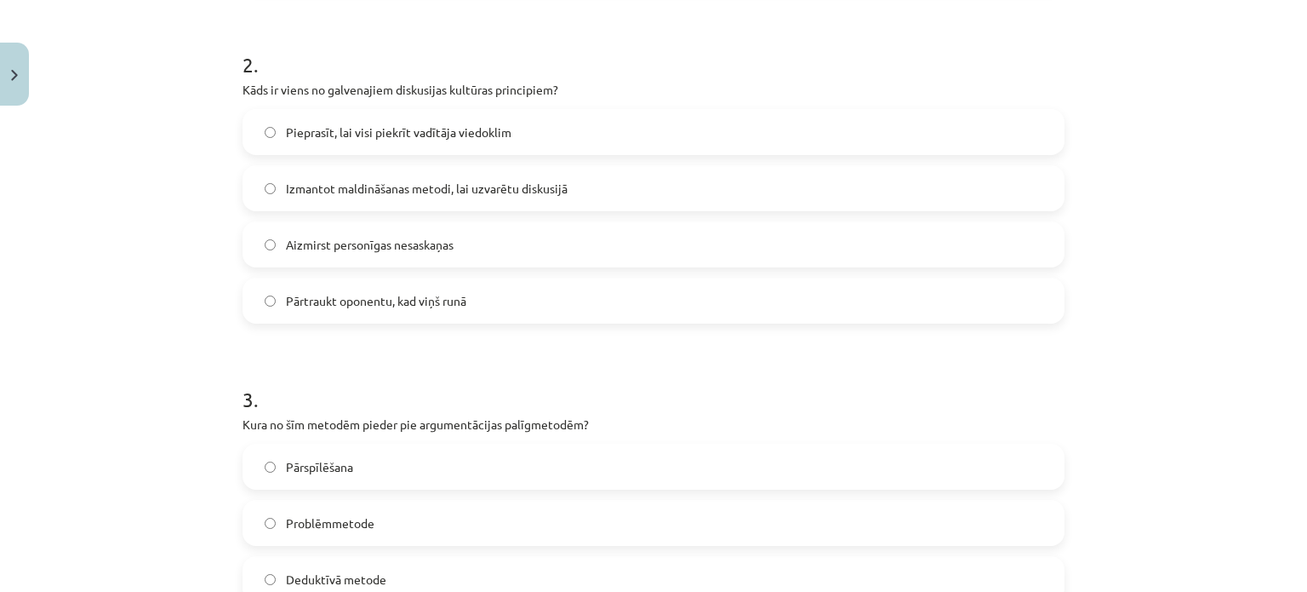
scroll to position [649, 0]
click at [381, 264] on label "Aizmirst personīgas nesaskaņas" at bounding box center [653, 245] width 819 height 43
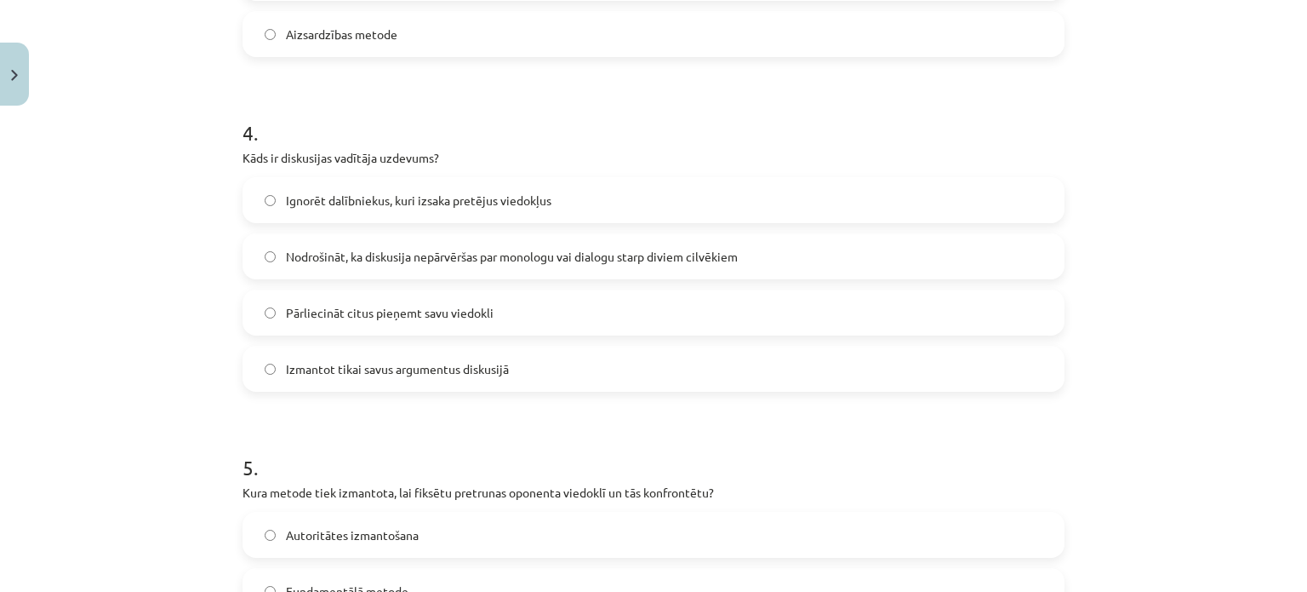
scroll to position [1283, 0]
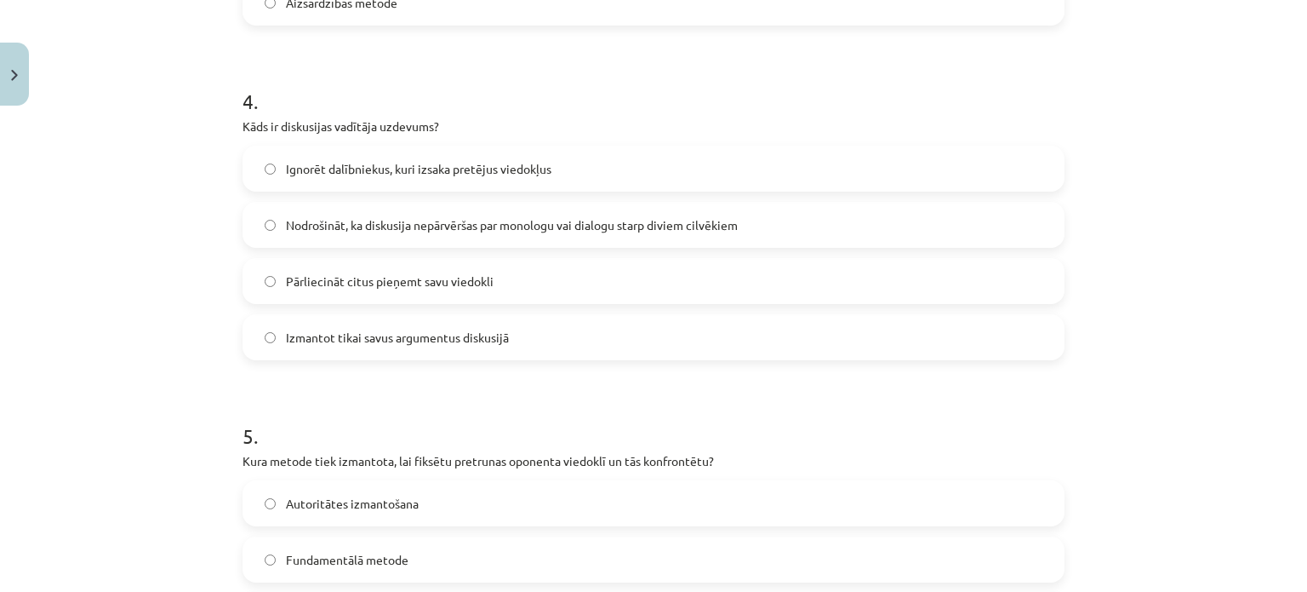
click at [386, 211] on label "Nodrošināt, ka diskusija nepārvēršas par monologu vai dialogu starp diviem cilv…" at bounding box center [653, 224] width 819 height 43
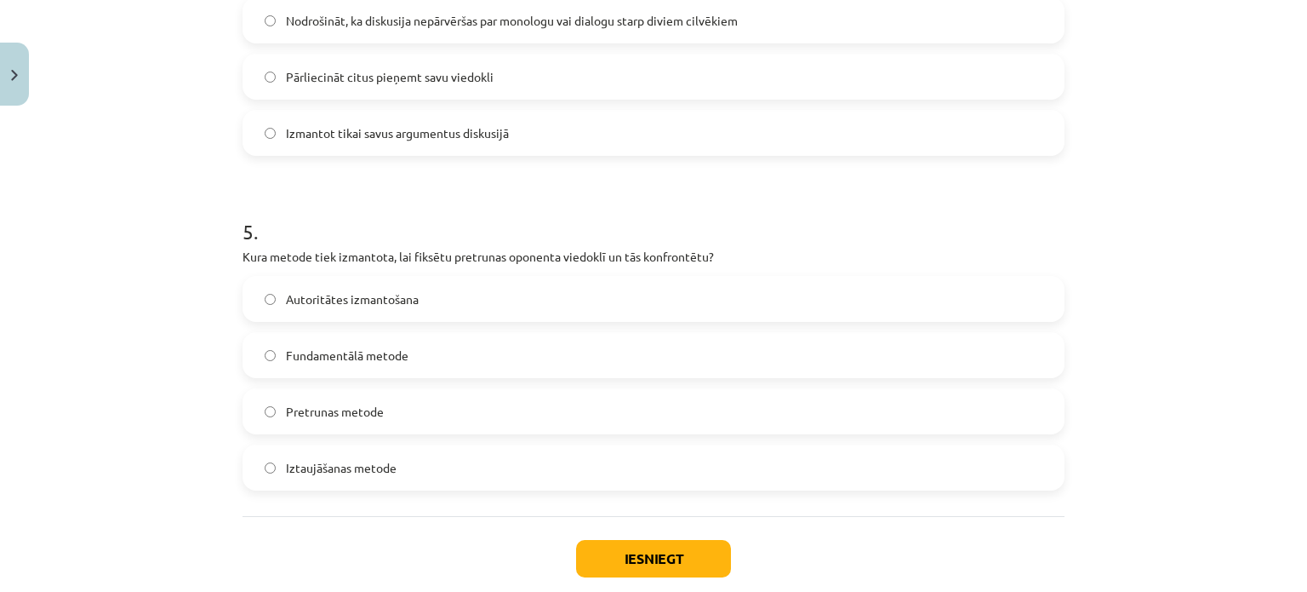
scroll to position [1505, 0]
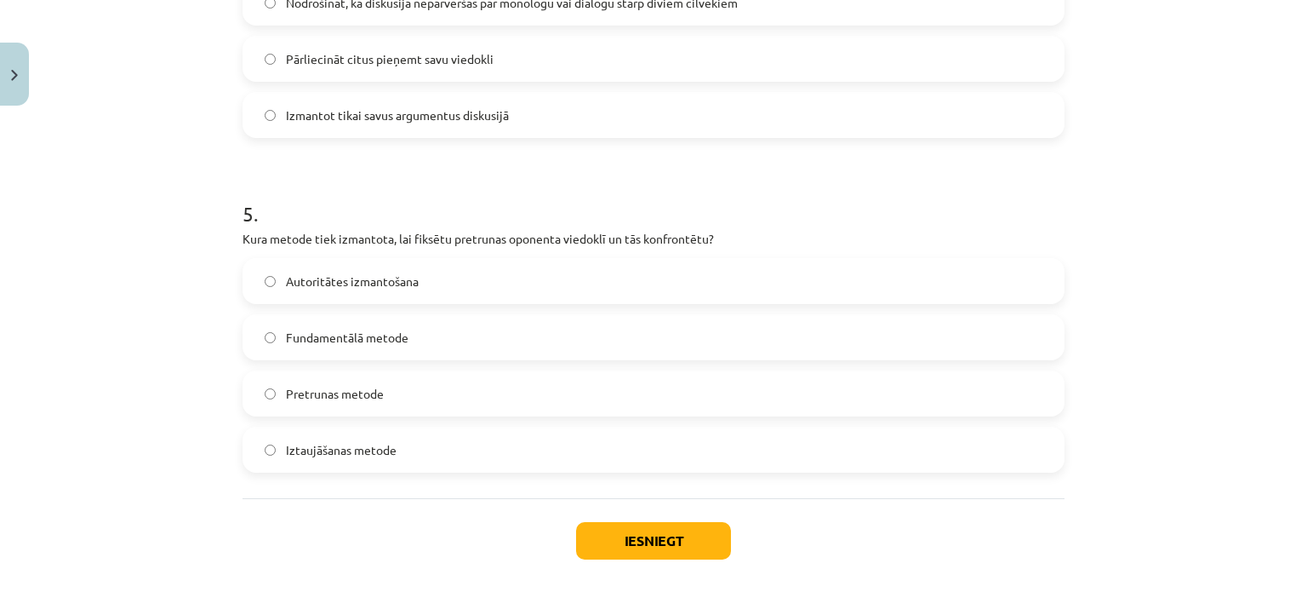
click at [394, 408] on label "Pretrunas metode" at bounding box center [653, 393] width 819 height 43
click at [635, 516] on div "Iesniegt Aizvērt" at bounding box center [654, 557] width 822 height 119
click at [633, 530] on button "Iesniegt" at bounding box center [653, 540] width 155 height 37
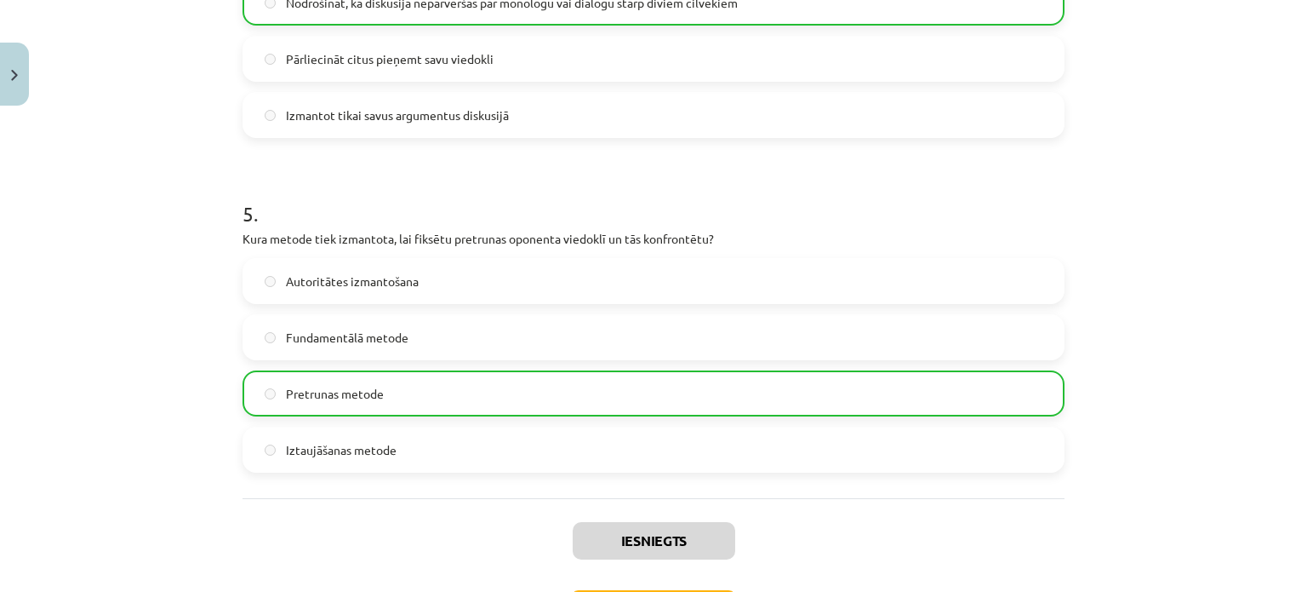
scroll to position [1636, 0]
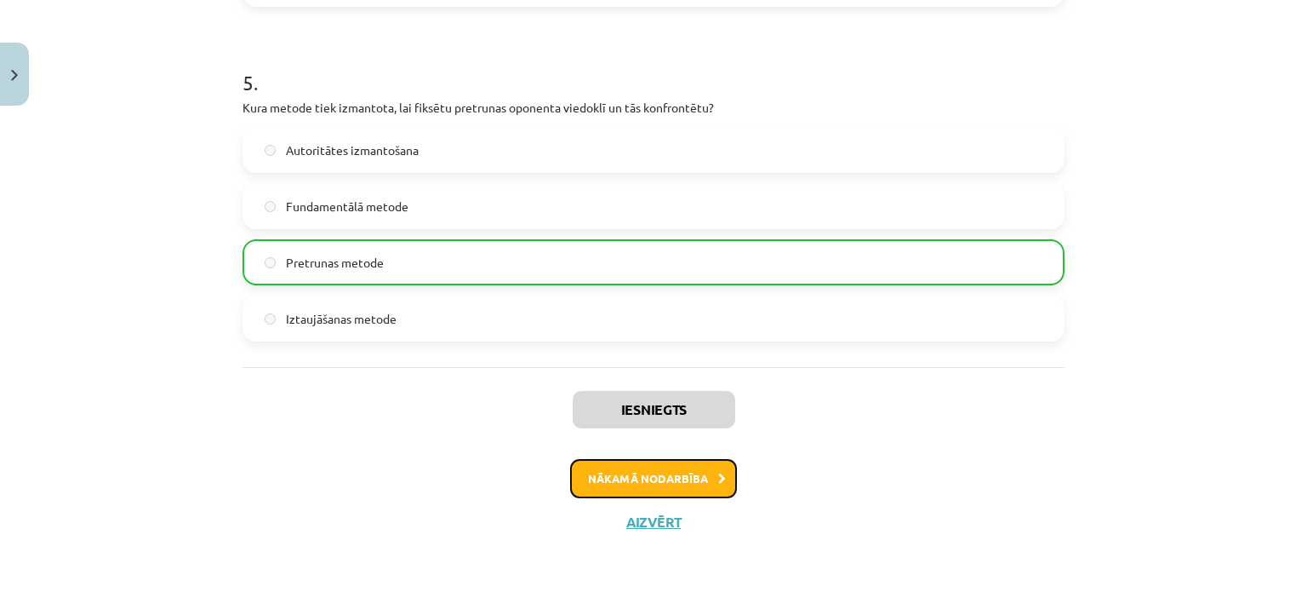
click at [661, 485] on button "Nākamā nodarbība" at bounding box center [653, 478] width 167 height 39
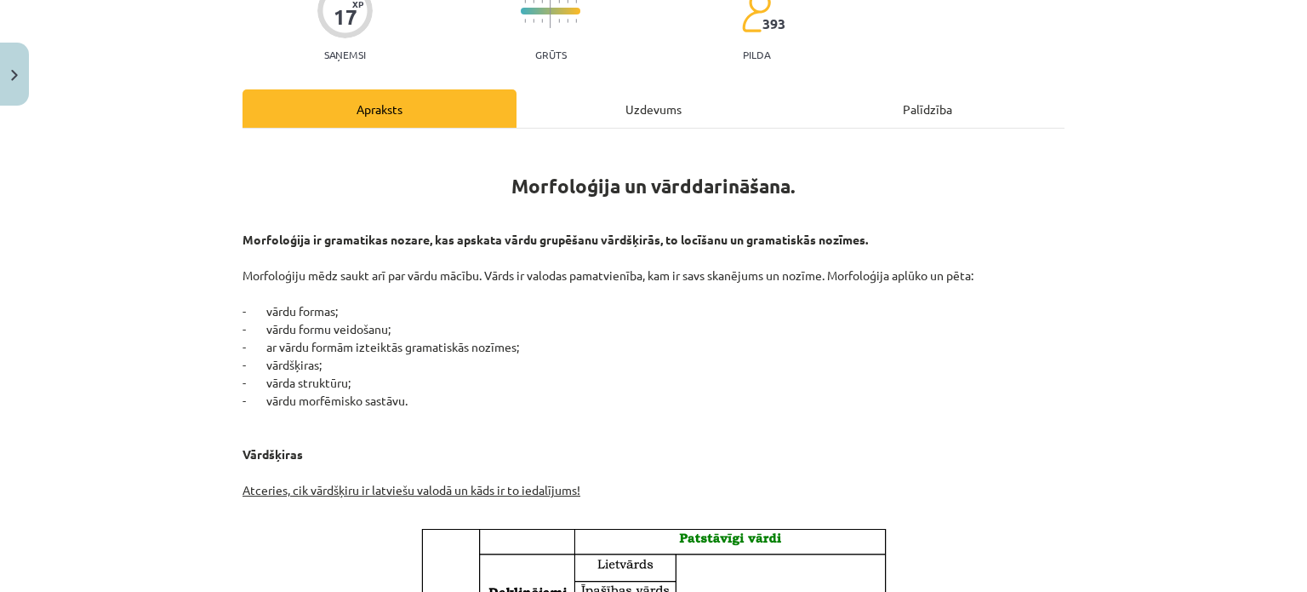
scroll to position [160, 0]
click at [10, 83] on button "Close" at bounding box center [14, 74] width 29 height 63
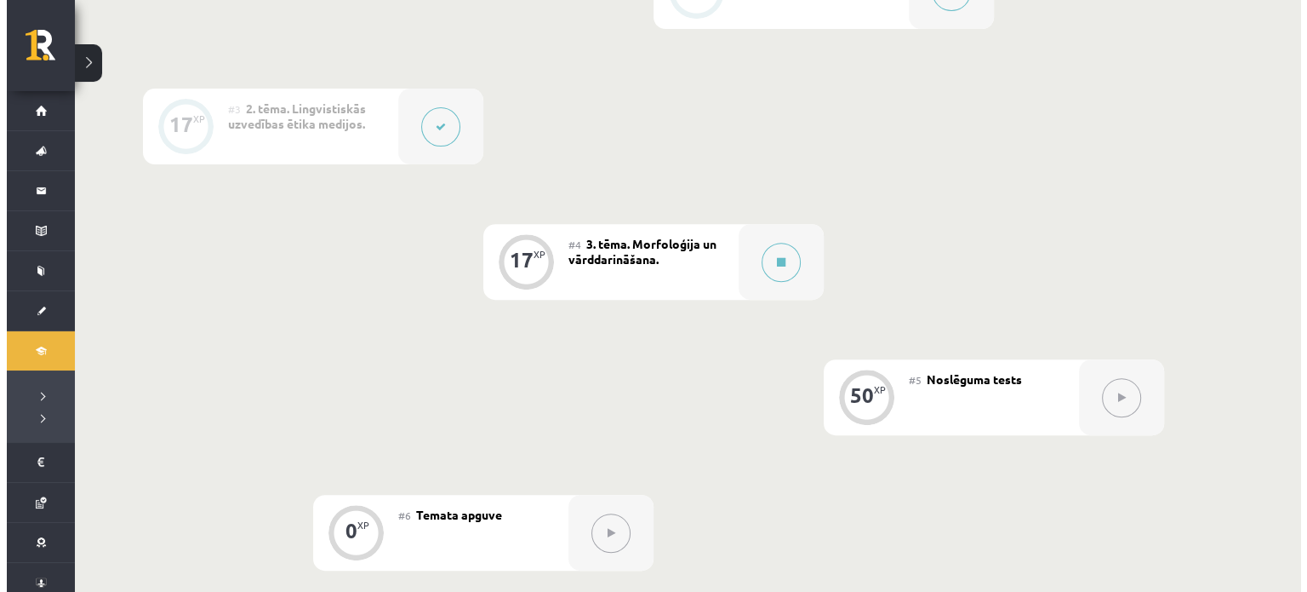
scroll to position [535, 0]
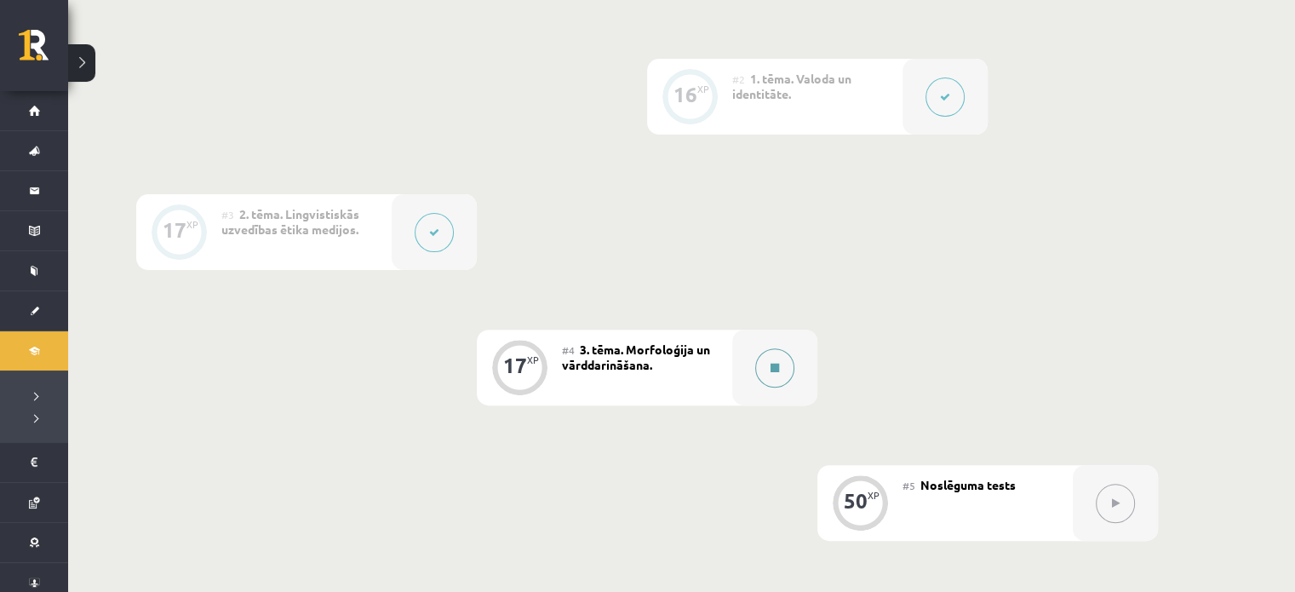
click at [797, 368] on div at bounding box center [774, 367] width 85 height 76
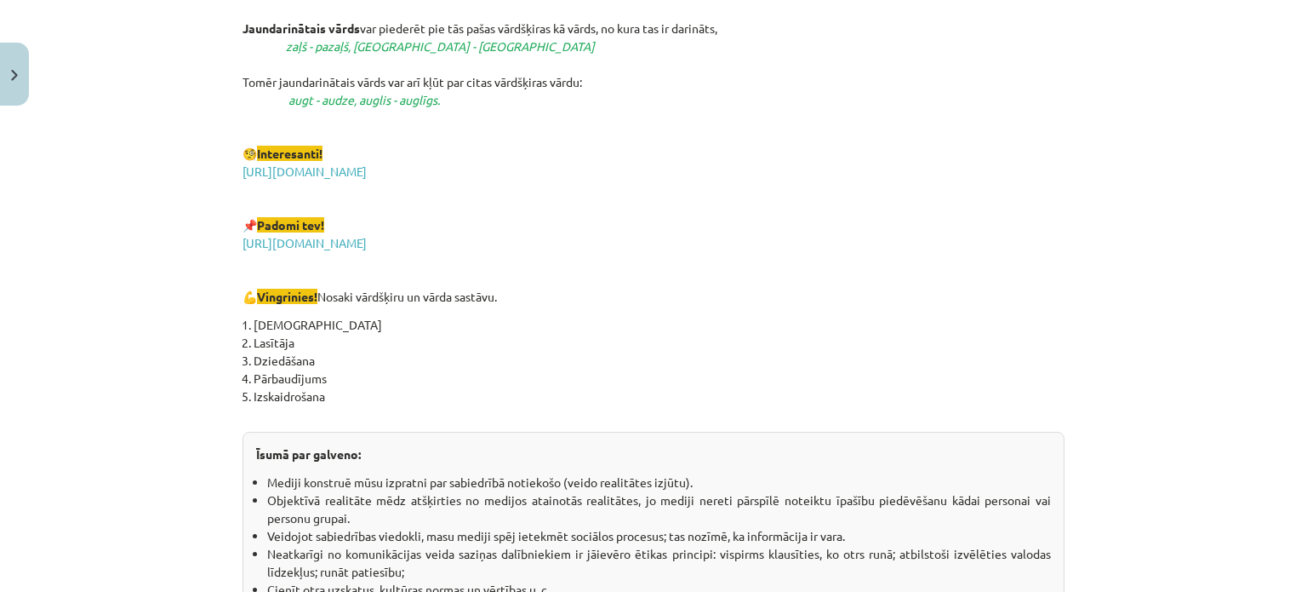
scroll to position [3044, 0]
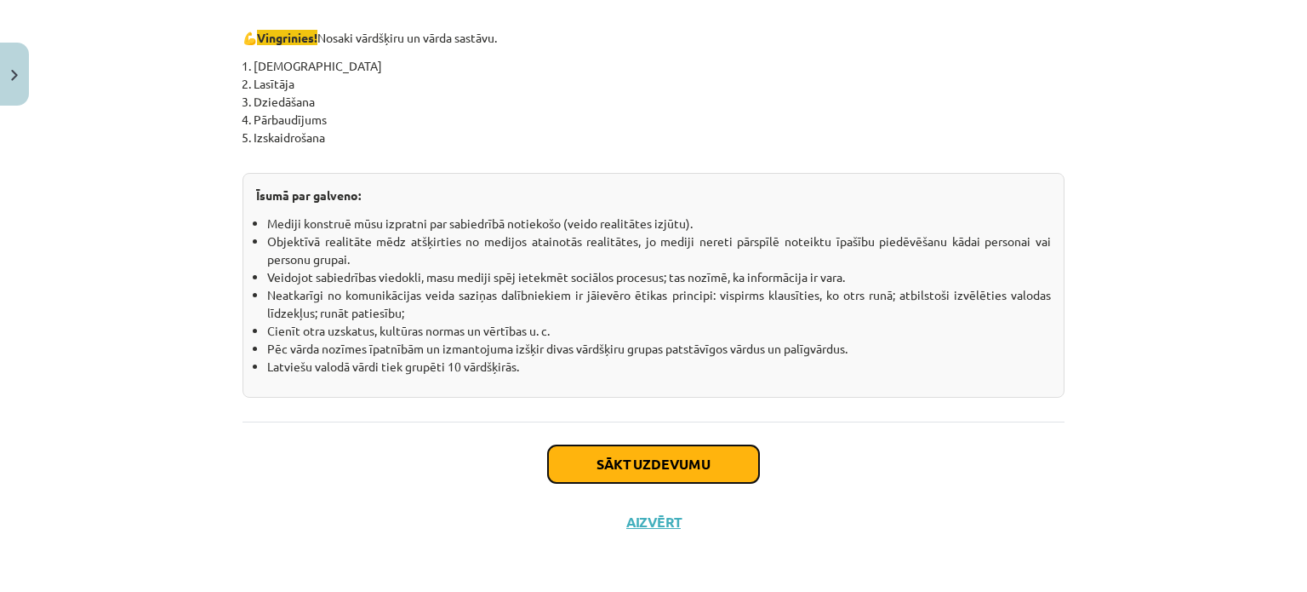
click at [686, 459] on button "Sākt uzdevumu" at bounding box center [653, 463] width 211 height 37
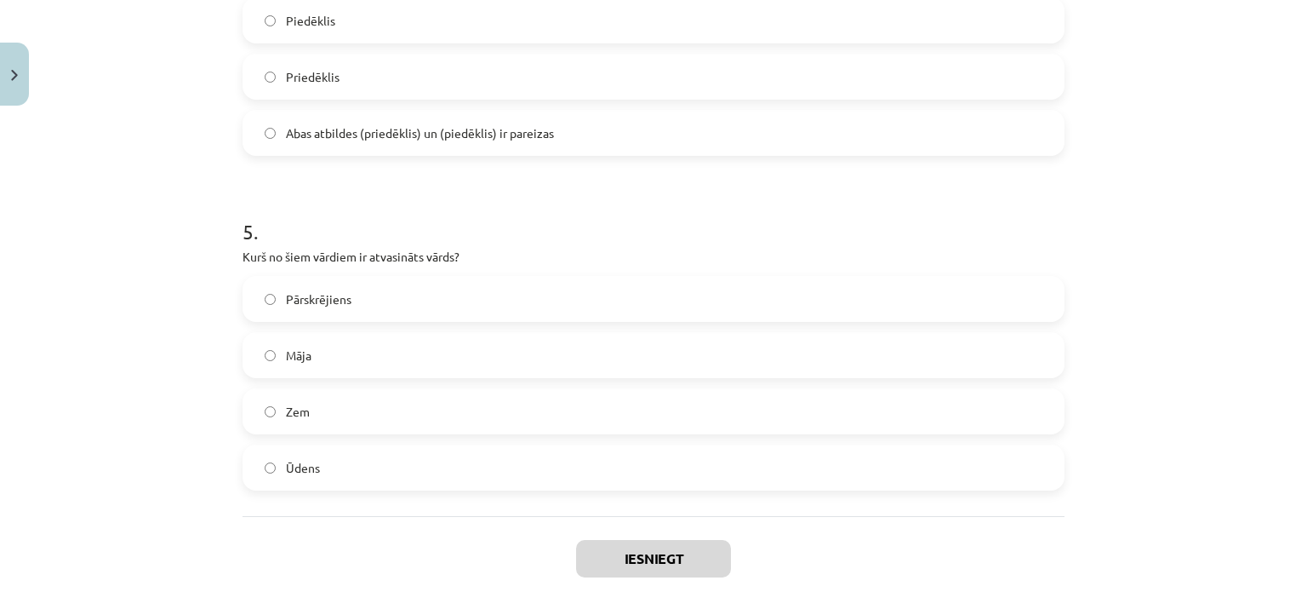
scroll to position [1582, 0]
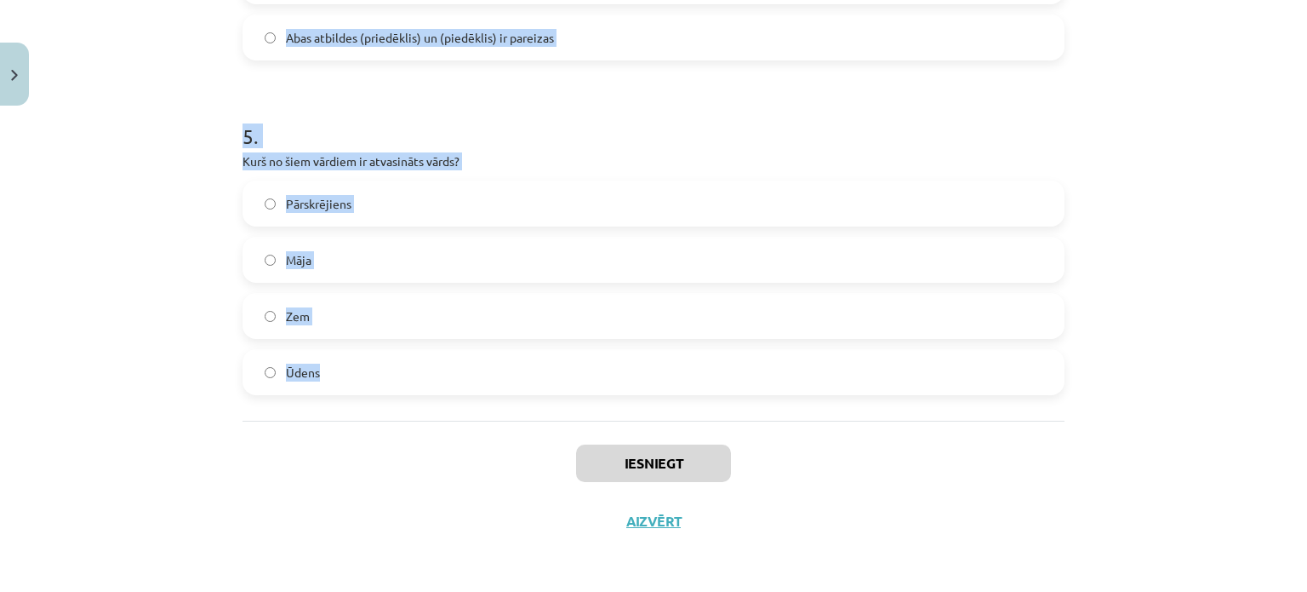
drag, startPoint x: 233, startPoint y: 323, endPoint x: 346, endPoint y: 374, distance: 124.2
copy form "1 . Cik vārdšķiru ir latviešu valodā? 10 11 8 9 2 . Kurš no šiem nav morfoloģij…"
click at [626, 132] on h1 "5 ." at bounding box center [654, 120] width 822 height 53
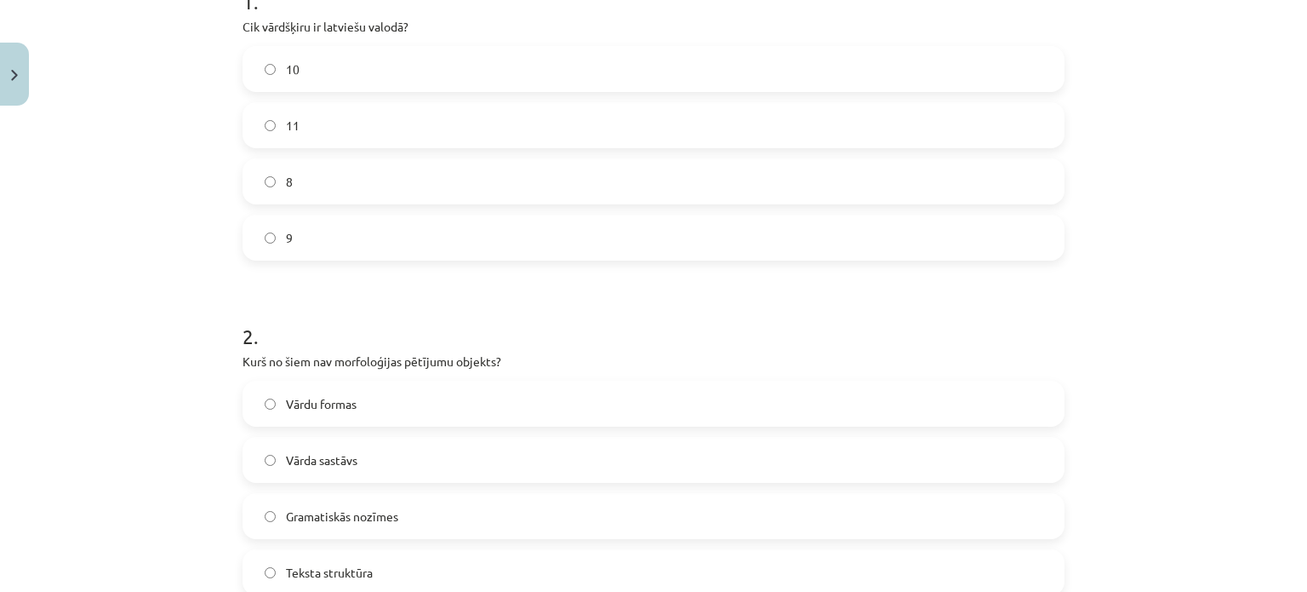
scroll to position [72, 0]
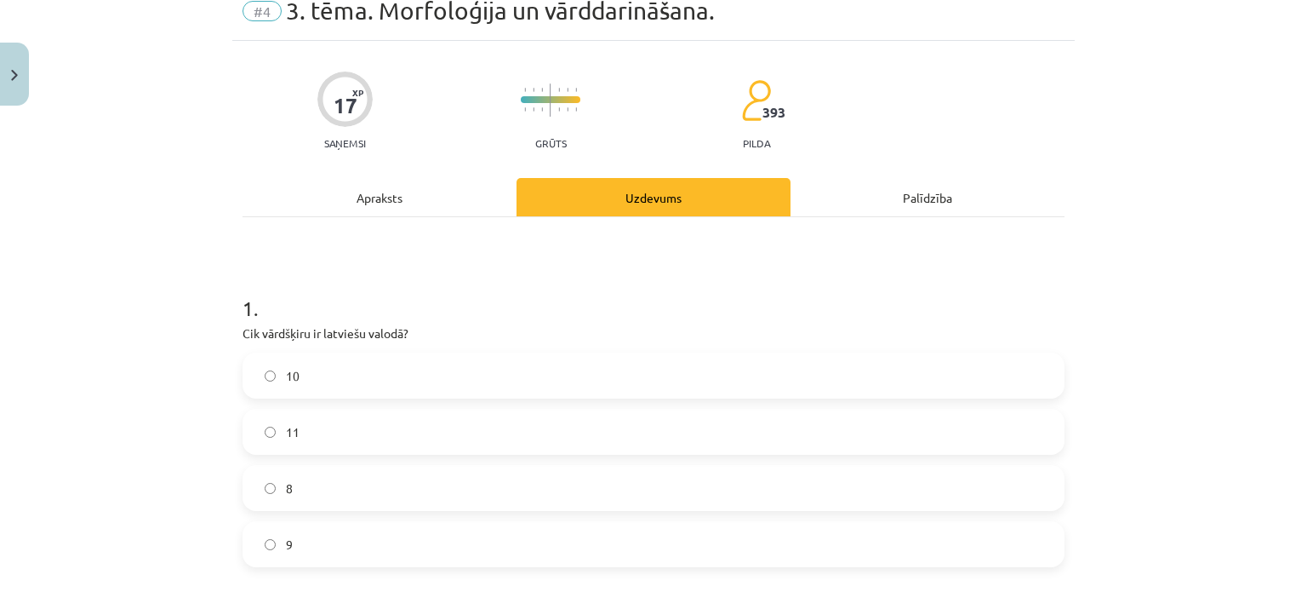
click at [408, 380] on label "10" at bounding box center [653, 375] width 819 height 43
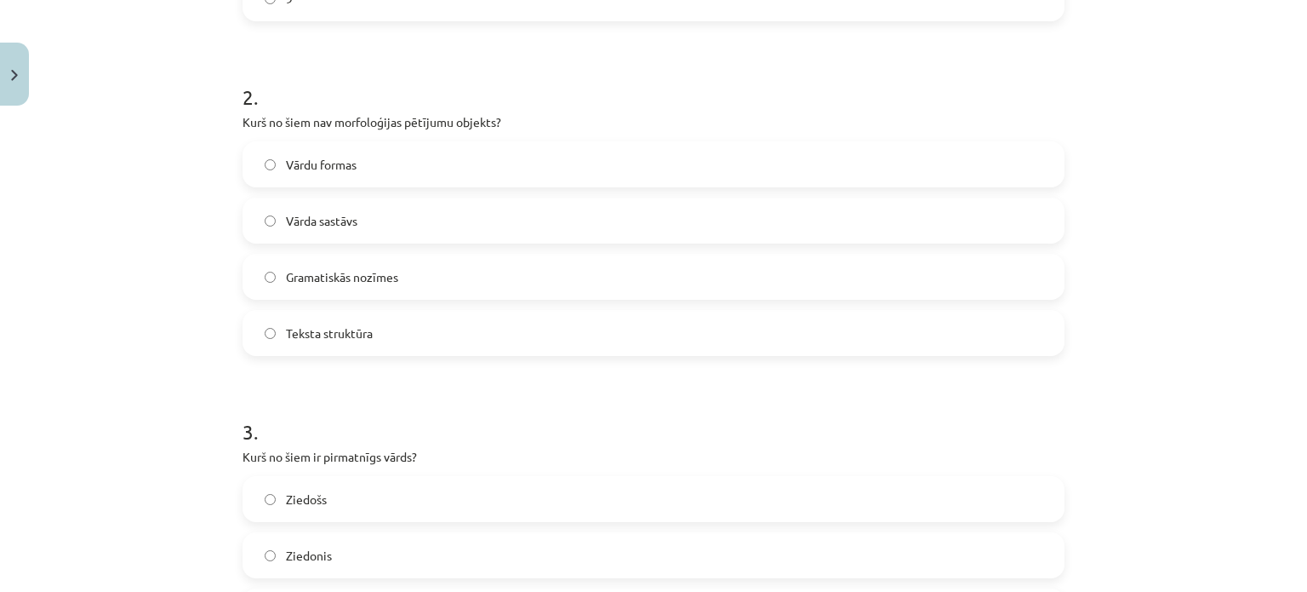
scroll to position [607, 0]
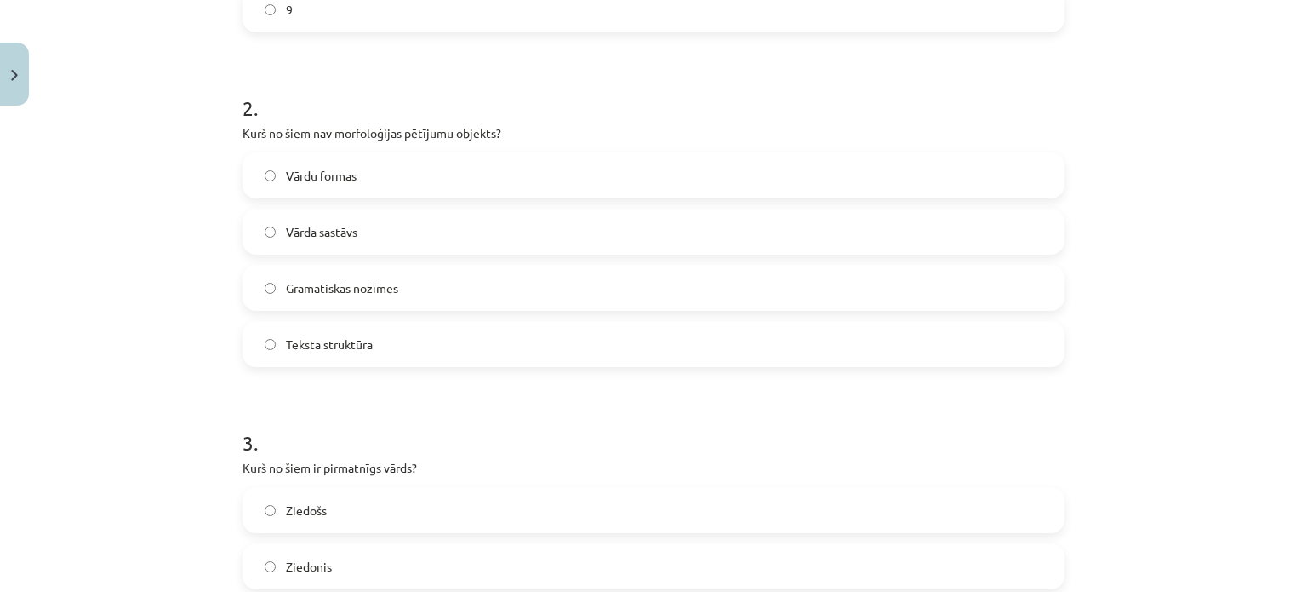
click at [346, 356] on label "Teksta struktūra" at bounding box center [653, 344] width 819 height 43
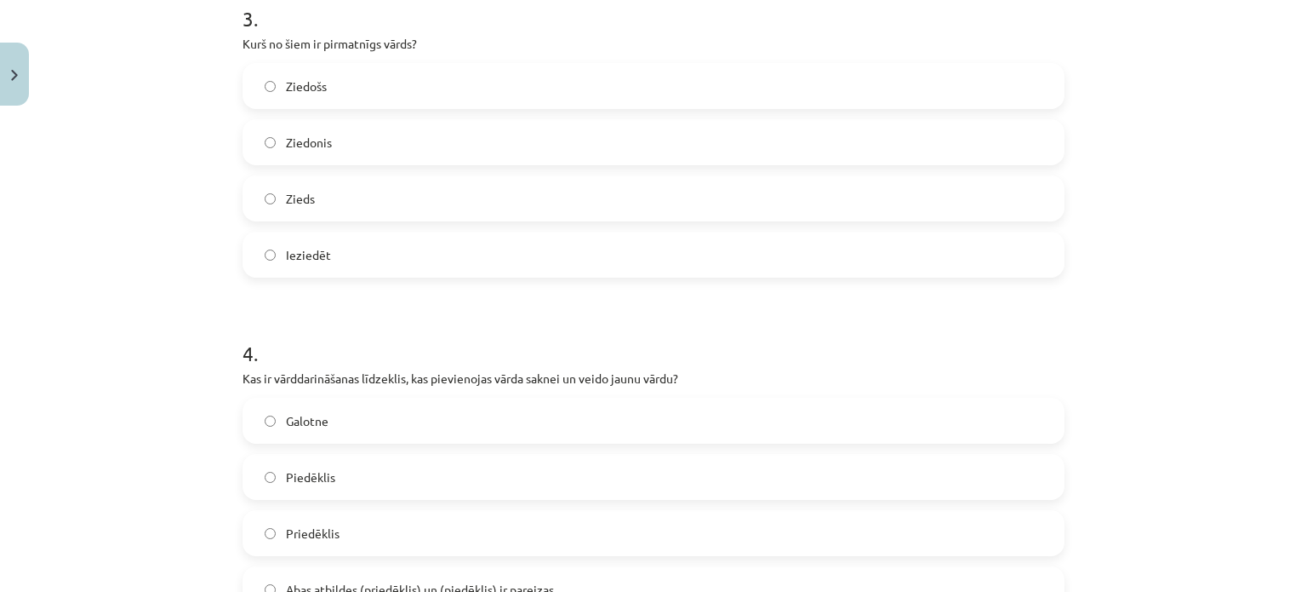
scroll to position [1039, 0]
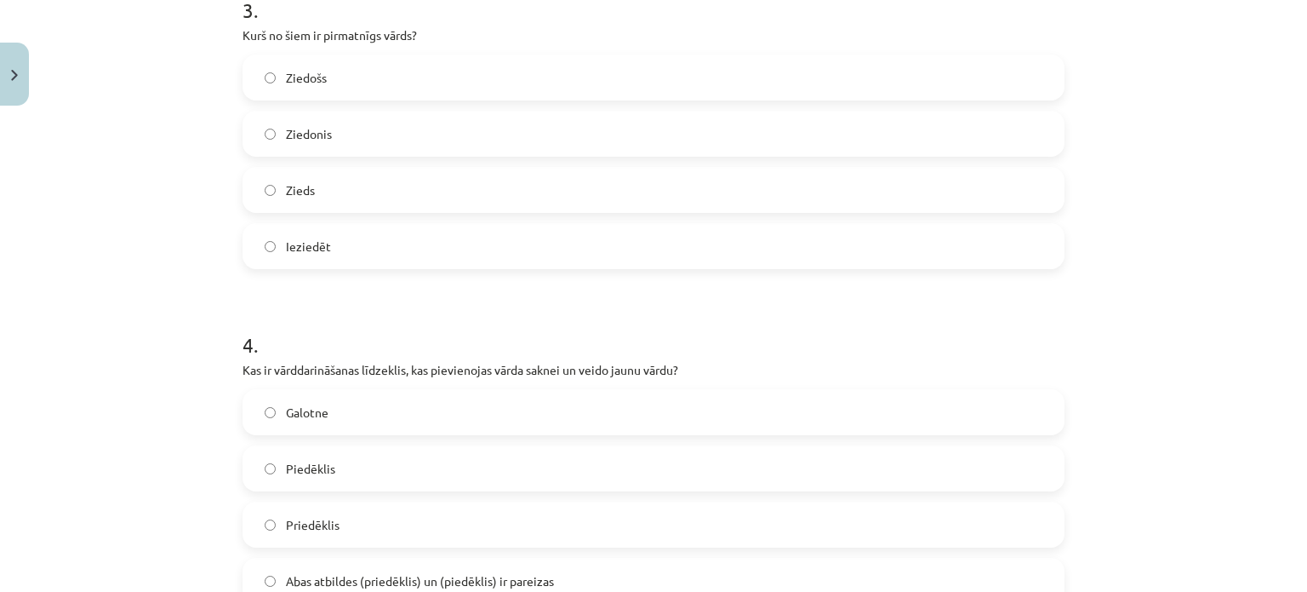
click at [307, 203] on label "Zieds" at bounding box center [653, 190] width 819 height 43
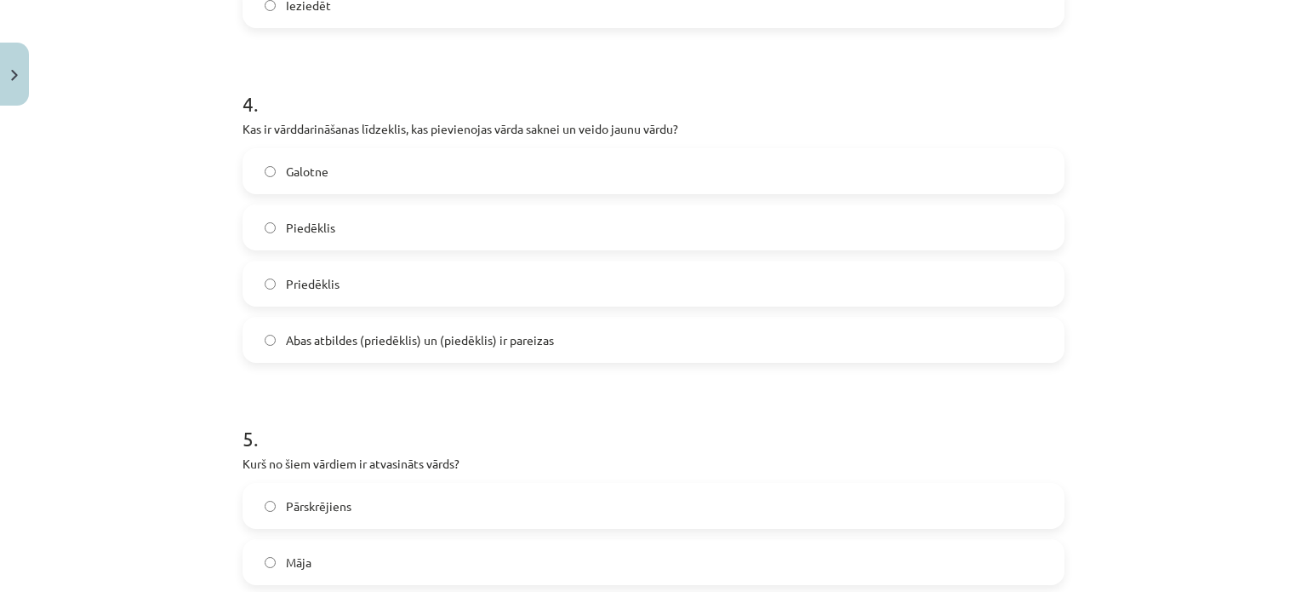
scroll to position [1280, 0]
click at [360, 344] on span "Abas atbildes (priedēklis) un (piedēklis) ir pareizas" at bounding box center [420, 340] width 268 height 18
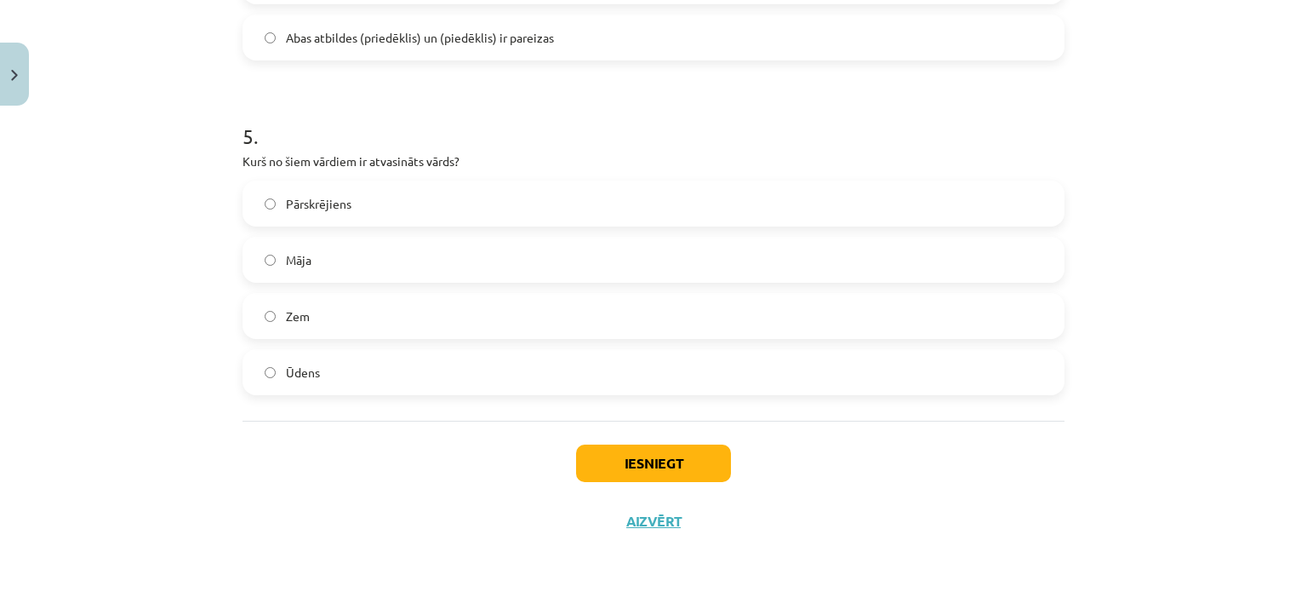
click at [360, 200] on label "Pārskrējiens" at bounding box center [653, 203] width 819 height 43
click at [678, 454] on button "Iesniegt" at bounding box center [653, 462] width 155 height 37
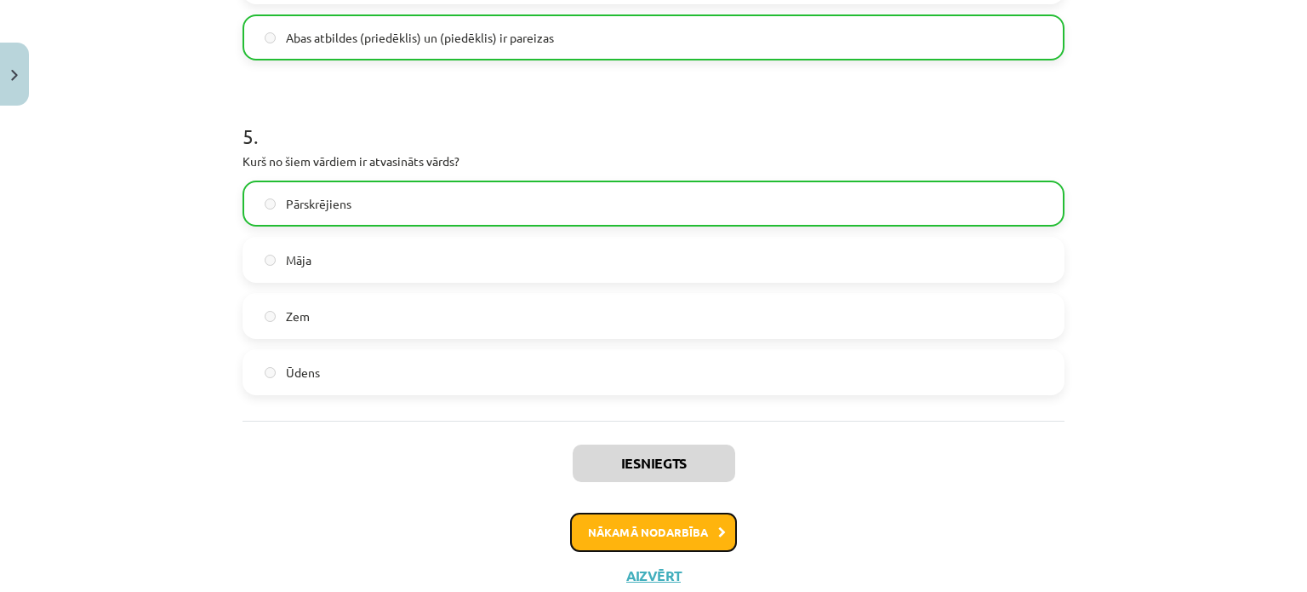
click at [702, 530] on button "Nākamā nodarbība" at bounding box center [653, 531] width 167 height 39
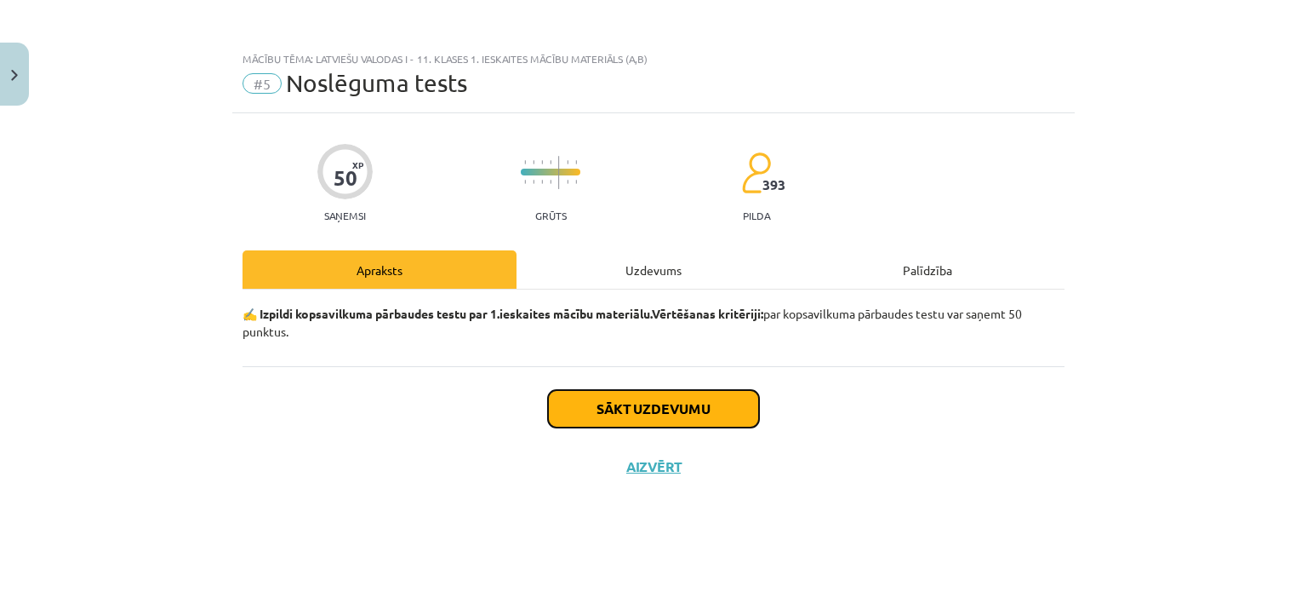
click at [648, 419] on button "Sākt uzdevumu" at bounding box center [653, 408] width 211 height 37
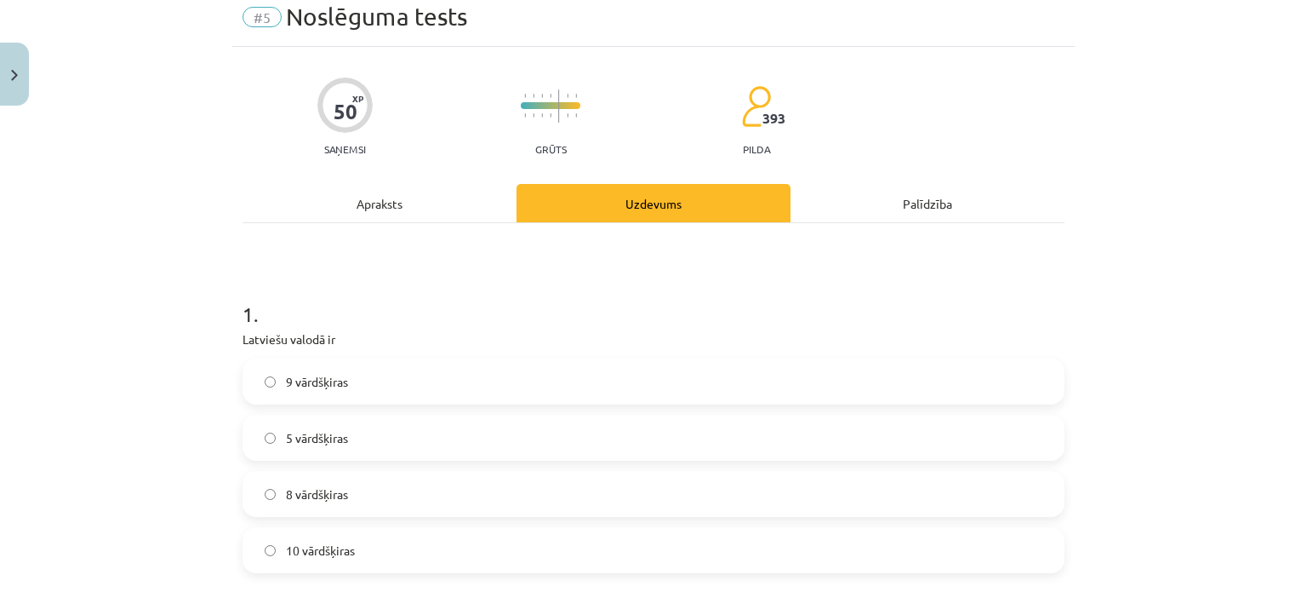
scroll to position [71, 0]
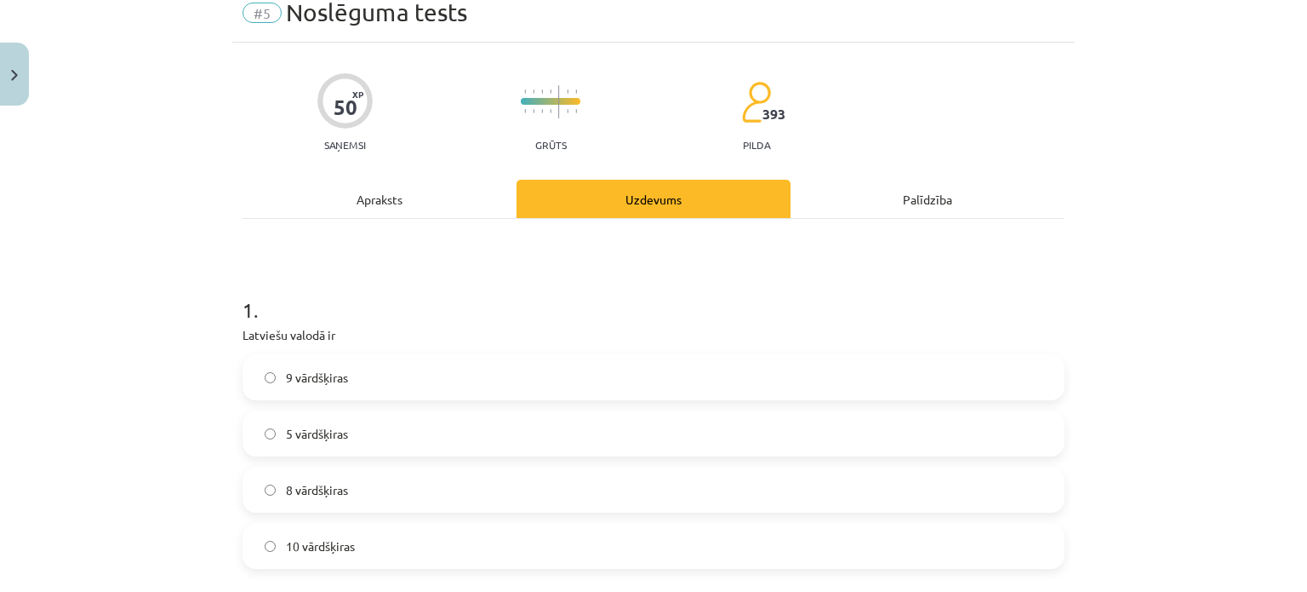
click at [334, 496] on span "8 vārdšķiras" at bounding box center [317, 490] width 62 height 18
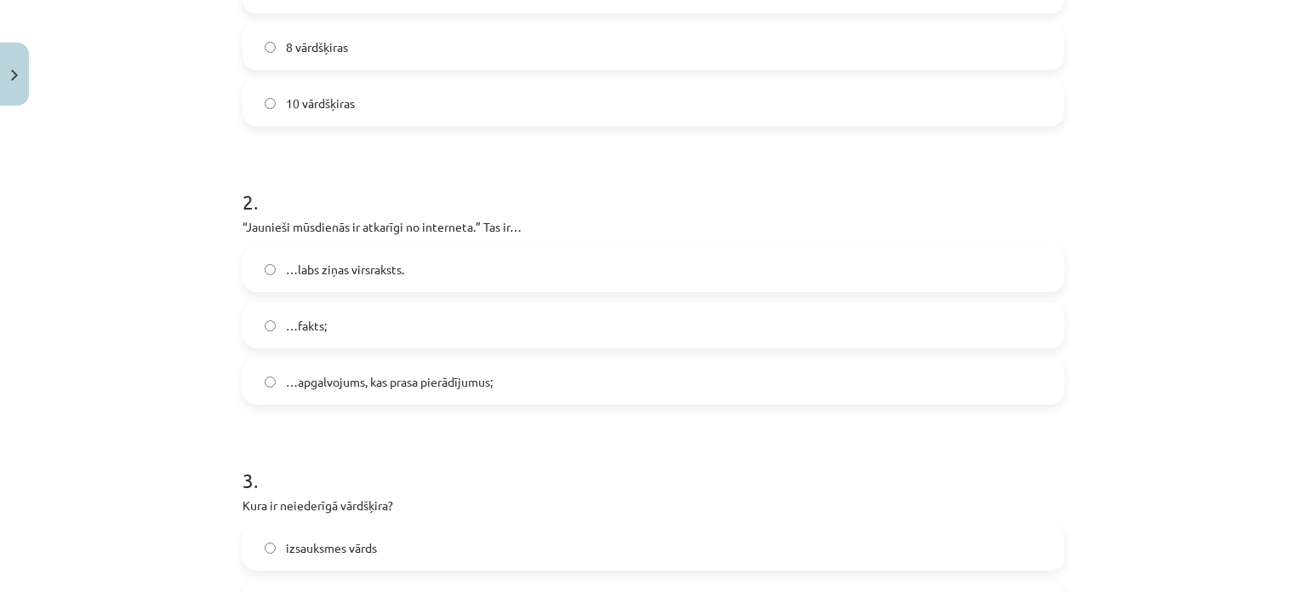
scroll to position [519, 0]
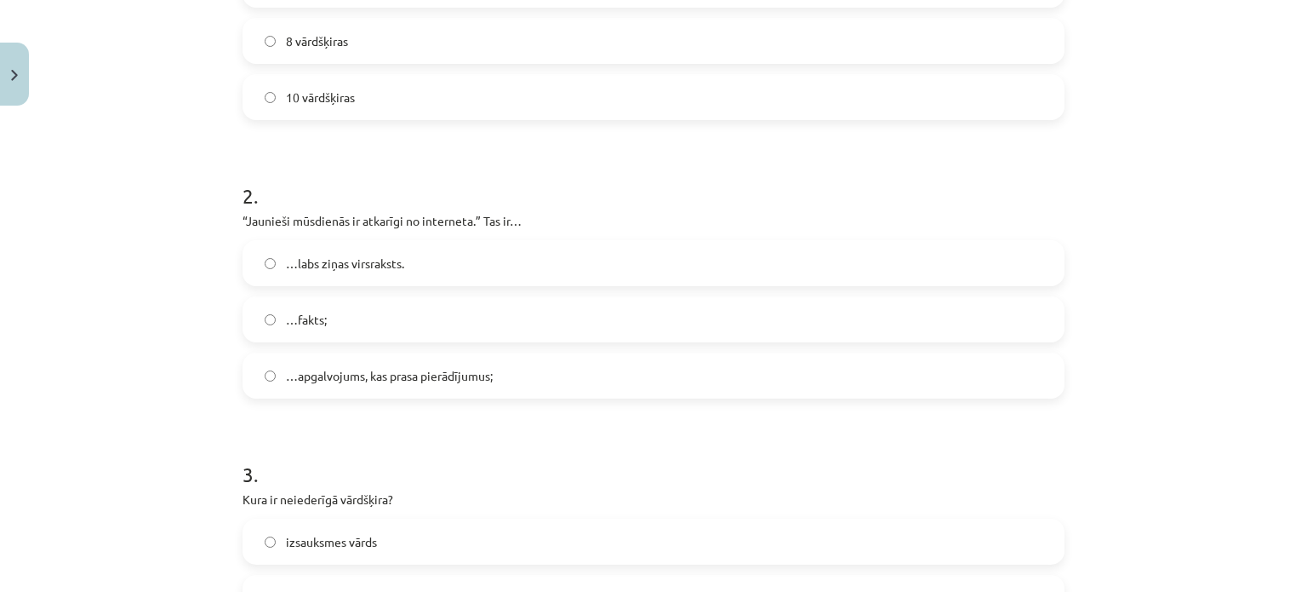
click at [386, 396] on label "…apgalvojums, kas prasa pierādījumus;" at bounding box center [653, 375] width 819 height 43
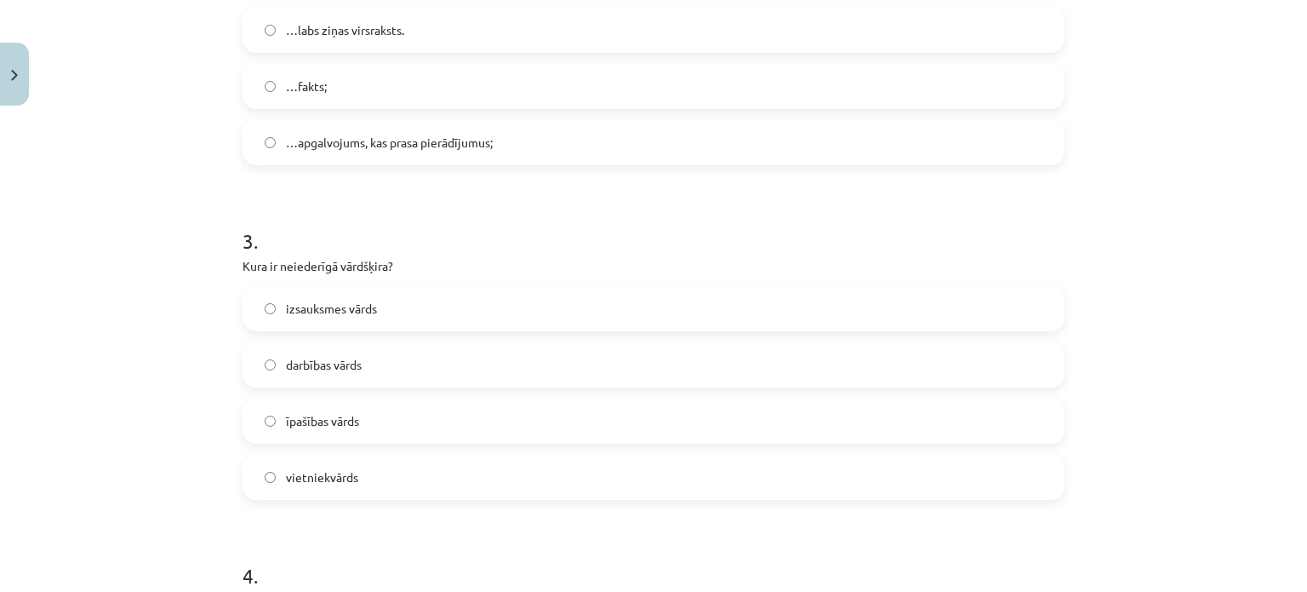
scroll to position [781, 0]
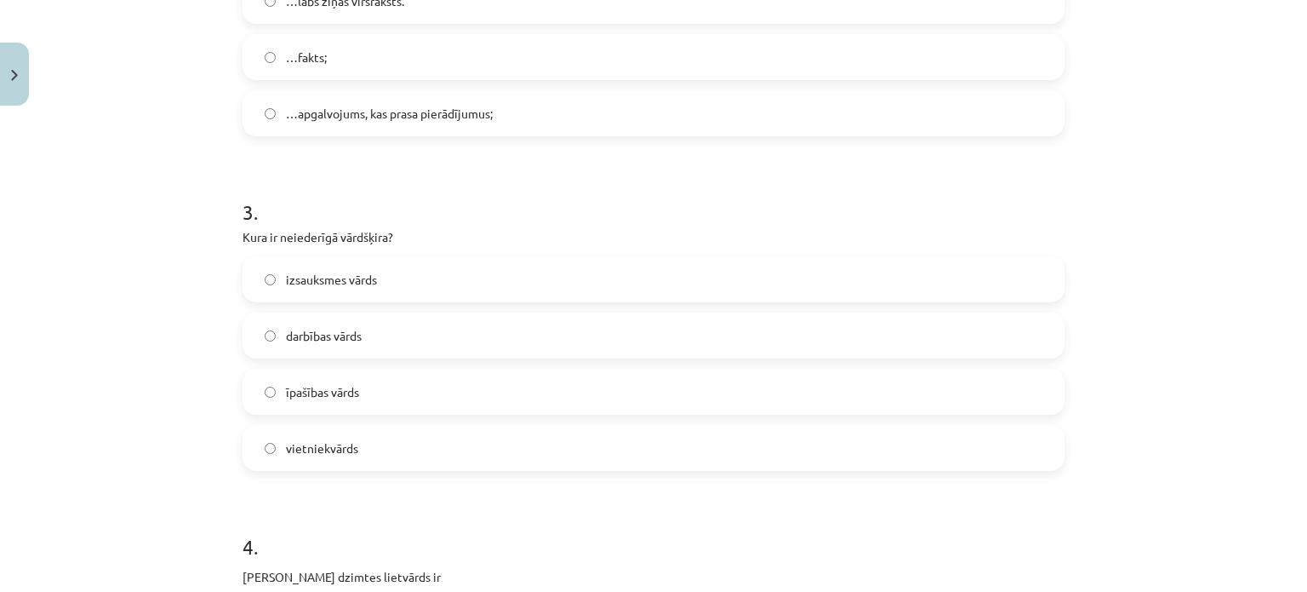
click at [304, 439] on span "vietniekvārds" at bounding box center [322, 448] width 72 height 18
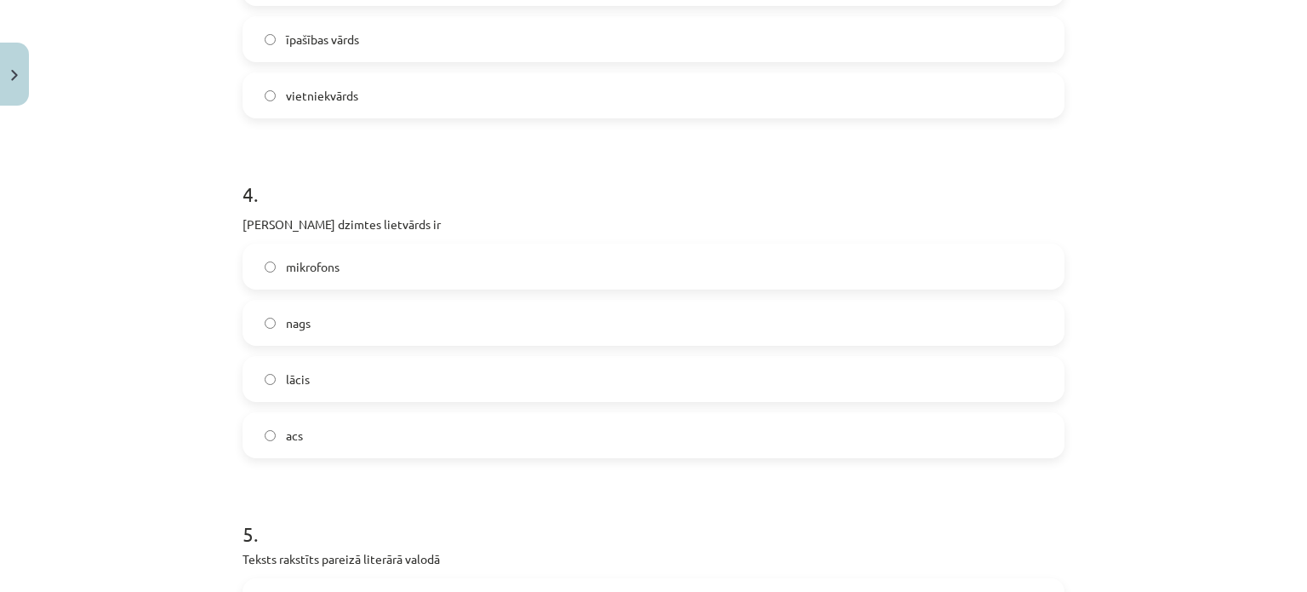
click at [355, 438] on label "acs" at bounding box center [653, 435] width 819 height 43
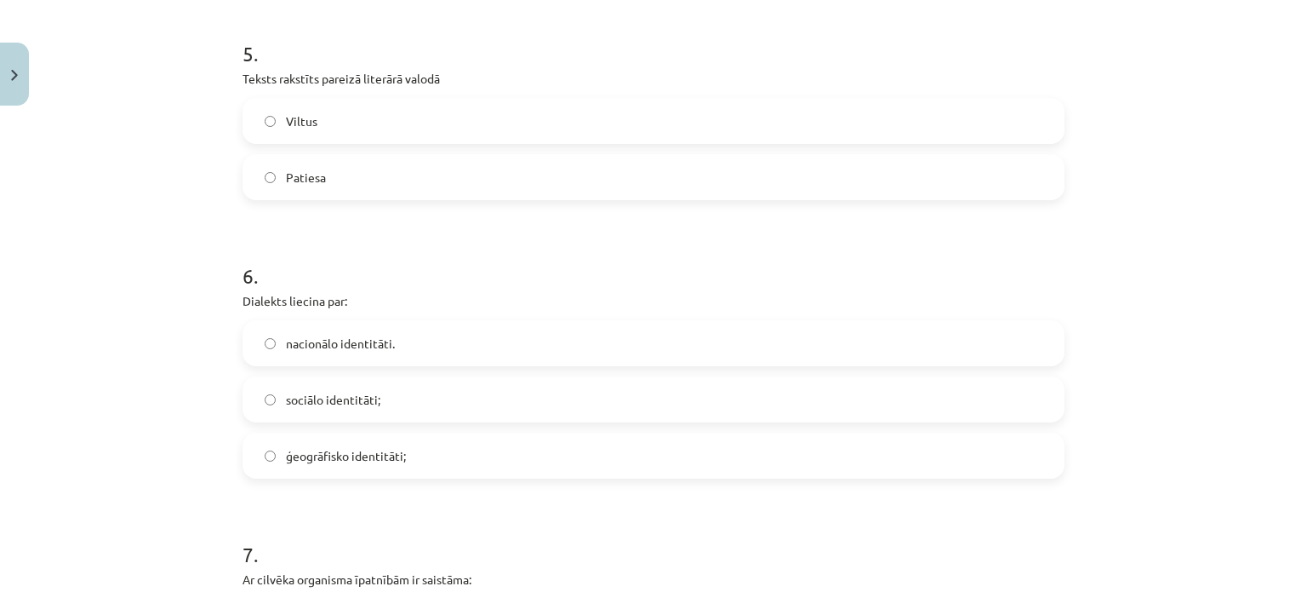
scroll to position [1610, 0]
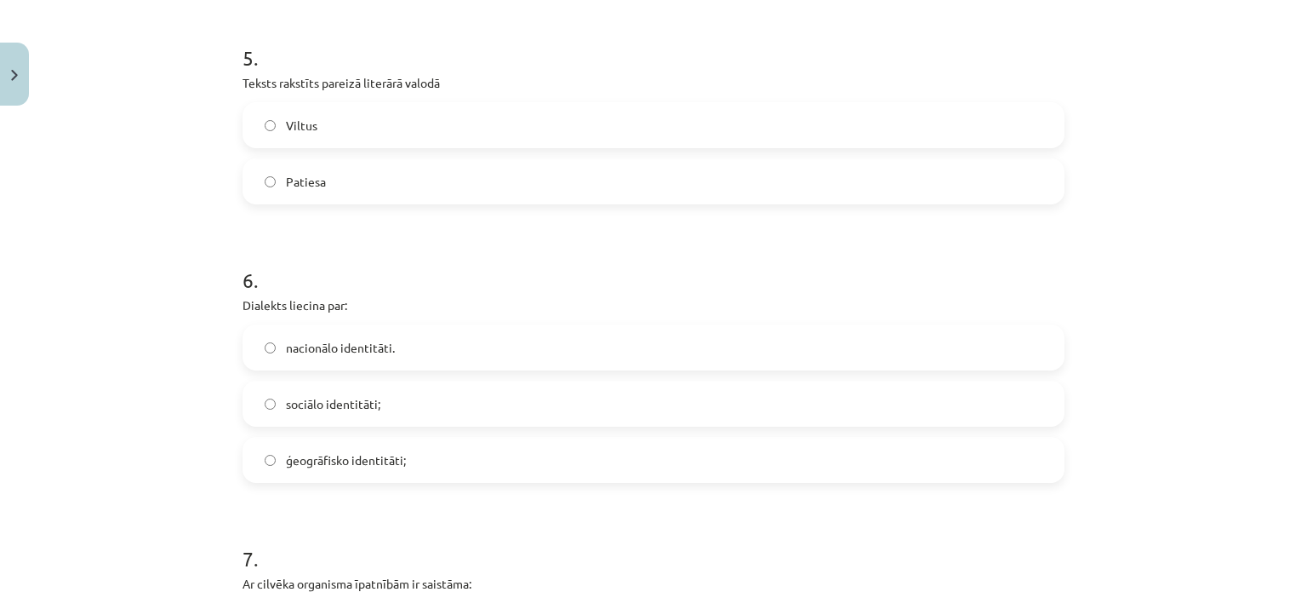
click at [329, 127] on label "Viltus" at bounding box center [653, 125] width 819 height 43
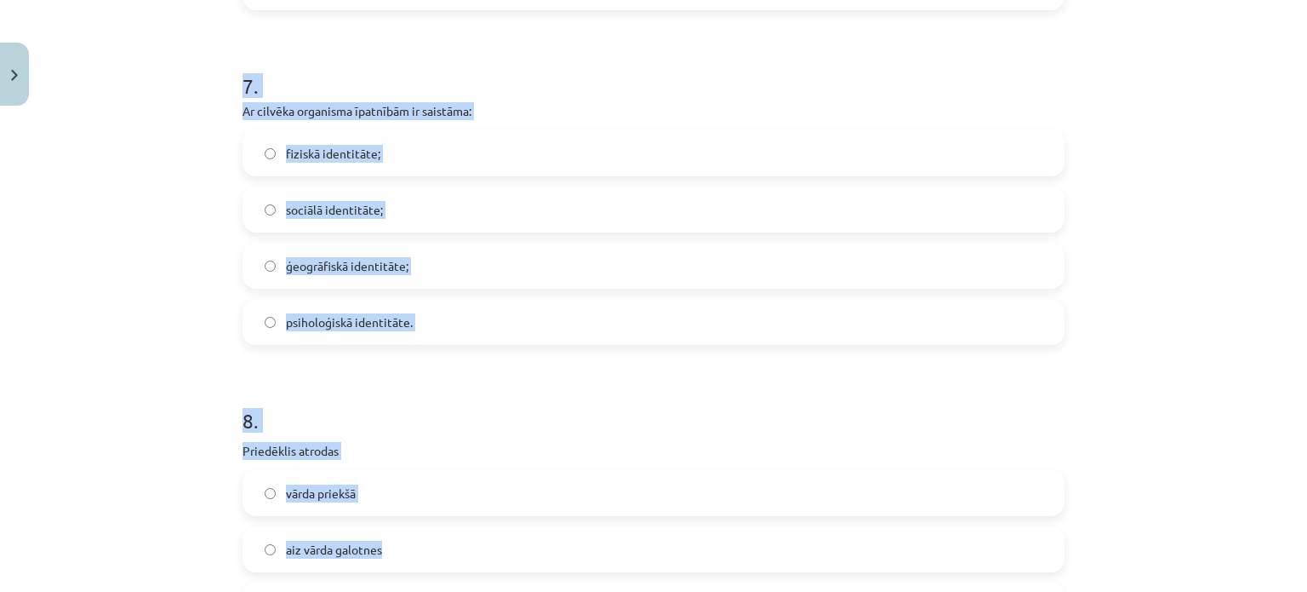
scroll to position [2086, 0]
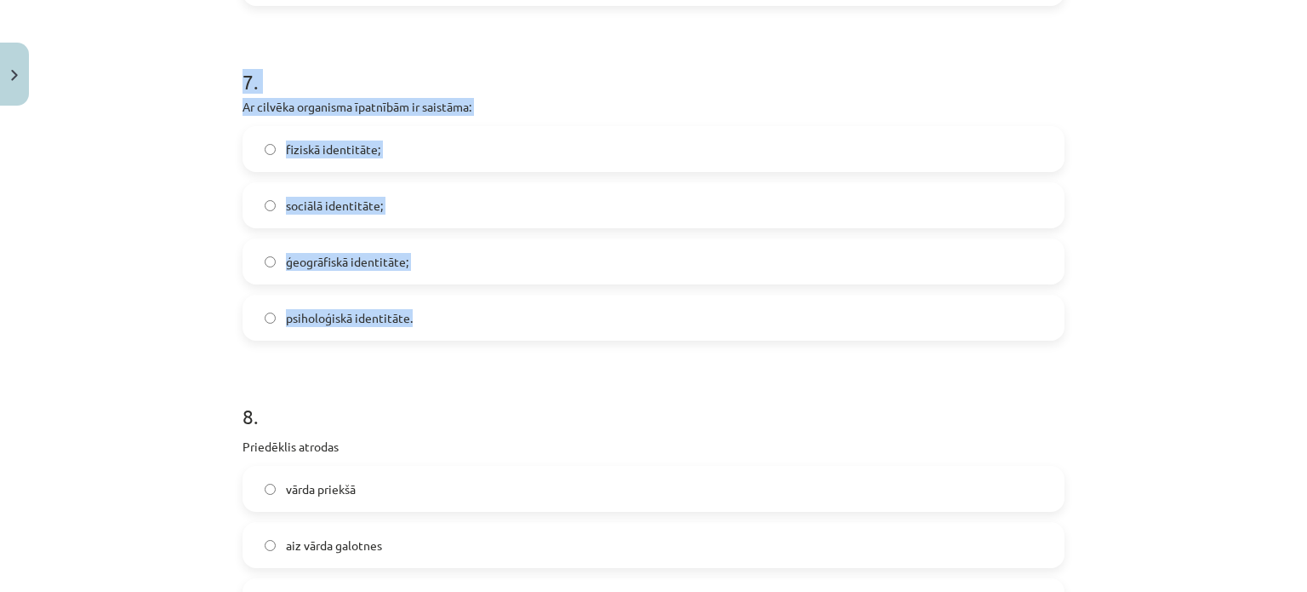
drag, startPoint x: 224, startPoint y: 54, endPoint x: 439, endPoint y: 309, distance: 333.4
click at [439, 309] on div "Mācību tēma: Latviešu valodas i - 11. klases 1. ieskaites mācību materiāls (a,b…" at bounding box center [653, 296] width 1307 height 592
copy form "6 . Dialekts liecina par: nacionālo identitāti. sociālo identitāti; ģeogrāfisko…"
click at [614, 42] on h1 "7 ." at bounding box center [654, 66] width 822 height 53
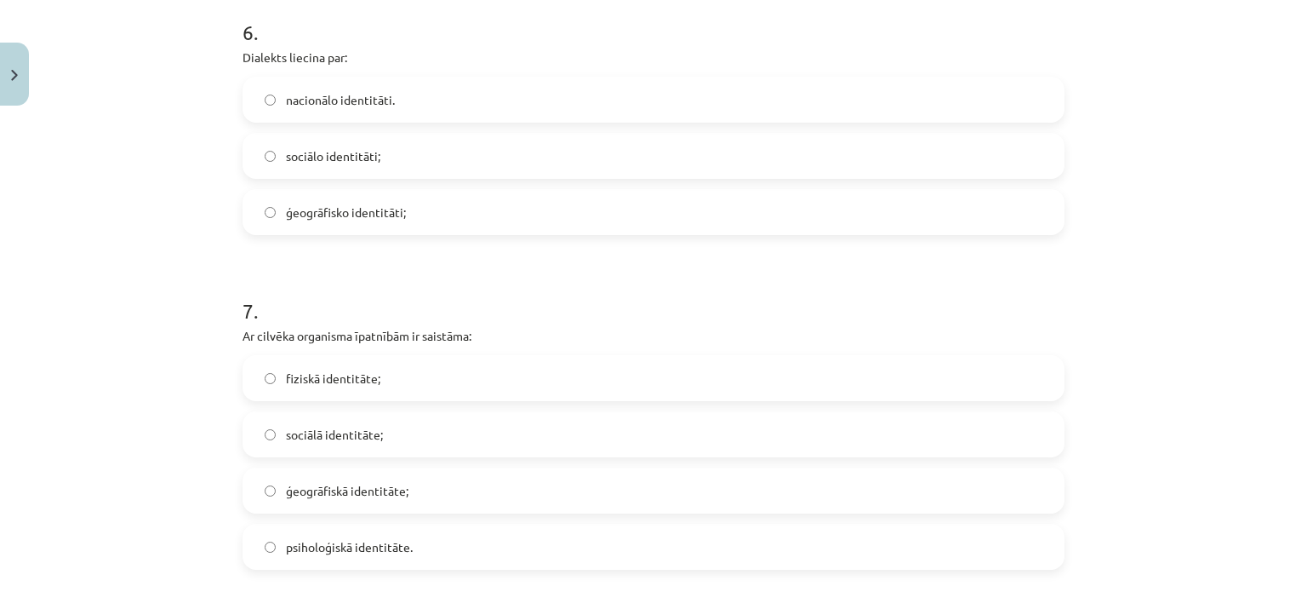
scroll to position [1822, 0]
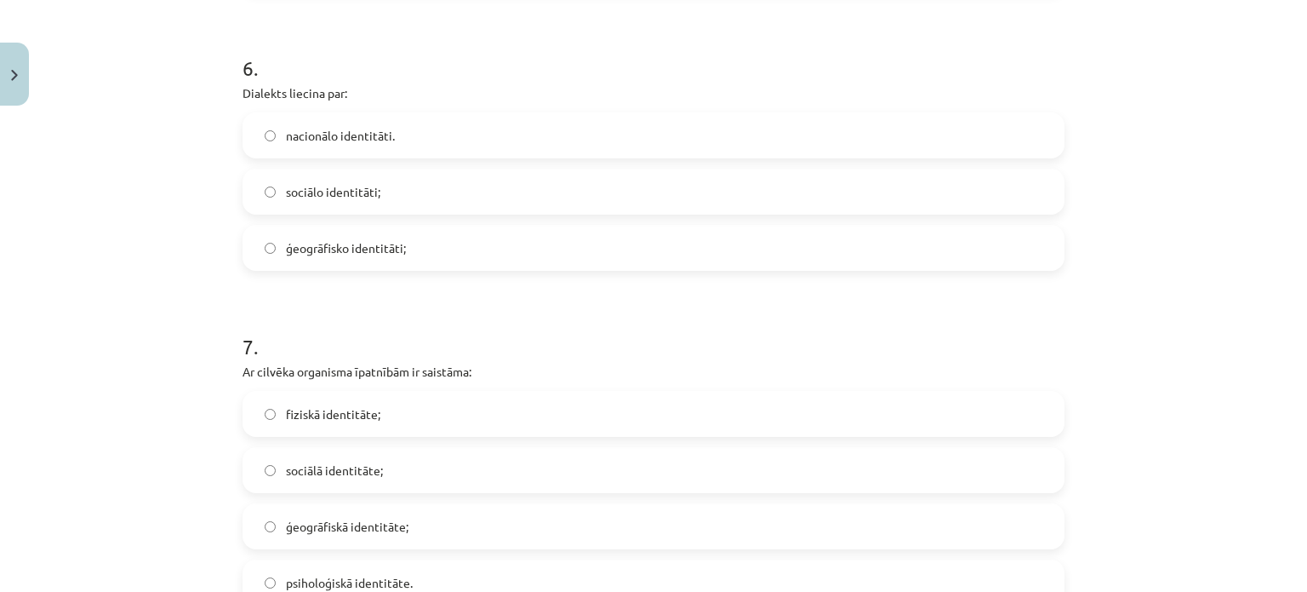
click at [356, 260] on label "ģeogrāfisko identitāti;" at bounding box center [653, 247] width 819 height 43
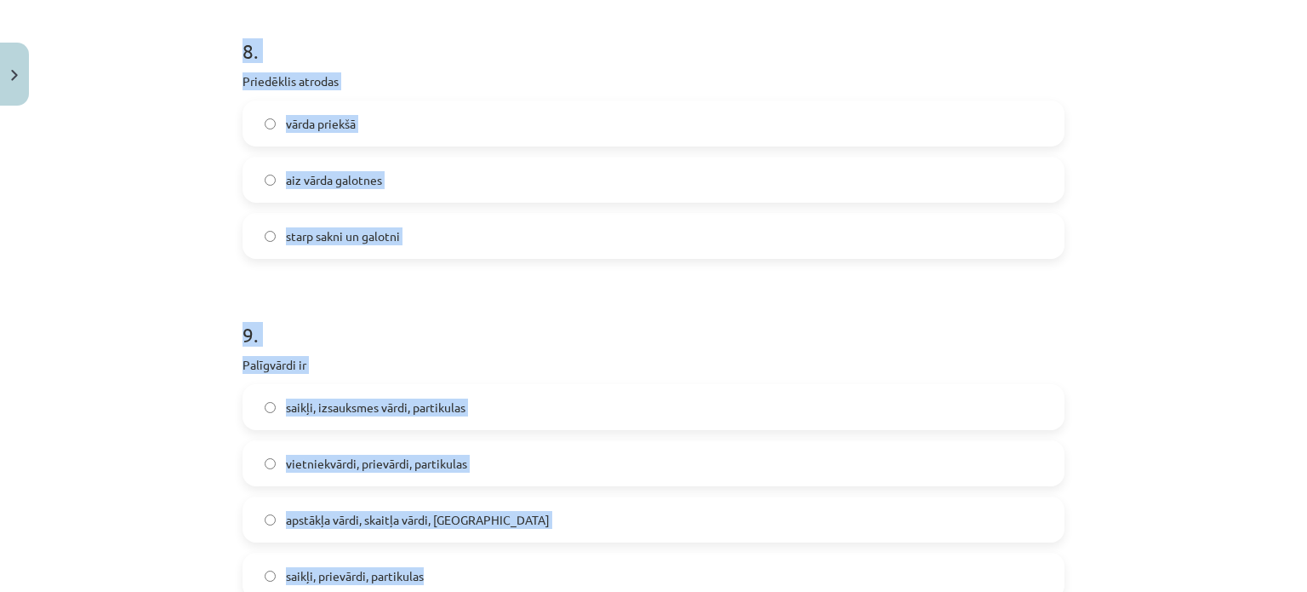
scroll to position [2482, 0]
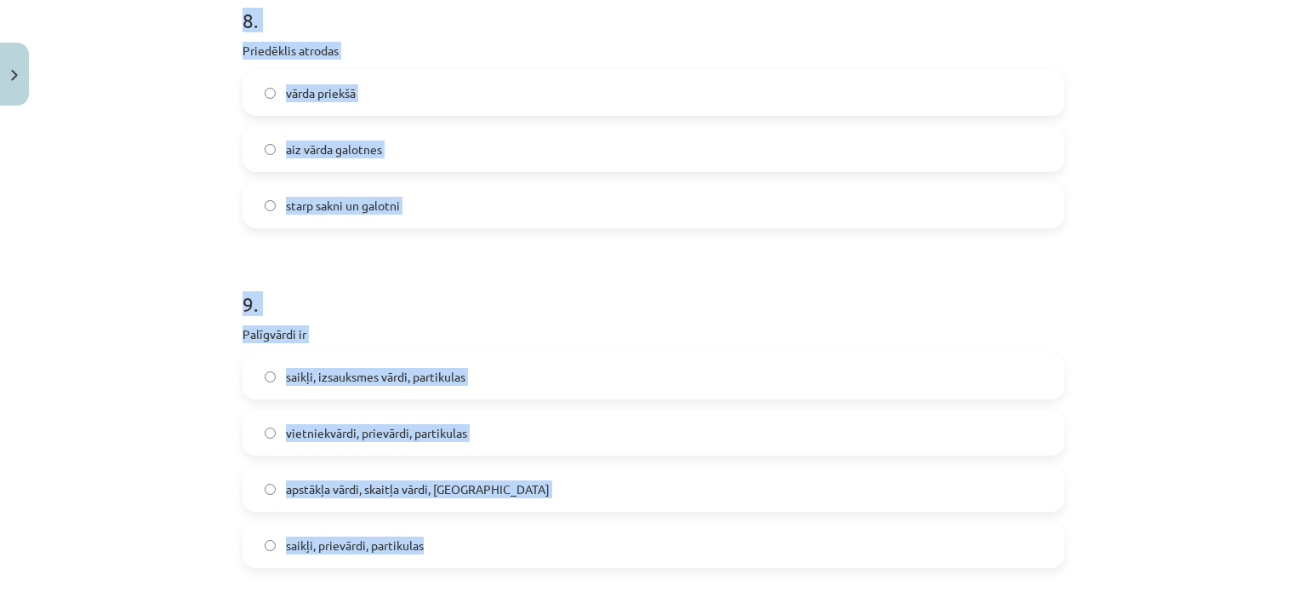
drag, startPoint x: 221, startPoint y: 173, endPoint x: 482, endPoint y: 532, distance: 443.7
click at [482, 532] on div "Mācību tēma: Latviešu valodas i - 11. klases 1. ieskaites mācību materiāls (a,b…" at bounding box center [653, 296] width 1307 height 592
copy form "8 . Priedēklis atrodas vārda priekšā aiz vārda galotnes starp sakni un galotni …"
click at [540, 346] on div "9 . Palīgvārdi ir saikļi, izsauksmes vārdi, partikulas vietniekvārdi, prievārdi…" at bounding box center [654, 415] width 822 height 306
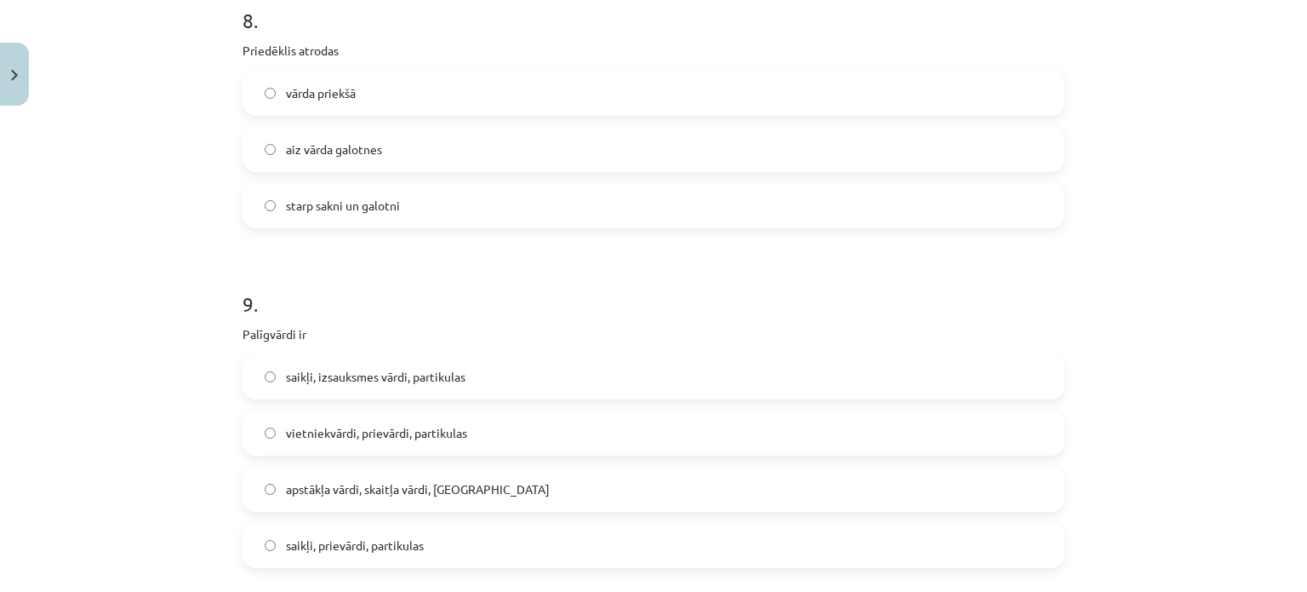
click at [370, 105] on label "vārda priekšā" at bounding box center [653, 92] width 819 height 43
click at [518, 285] on h1 "9 ." at bounding box center [654, 288] width 822 height 53
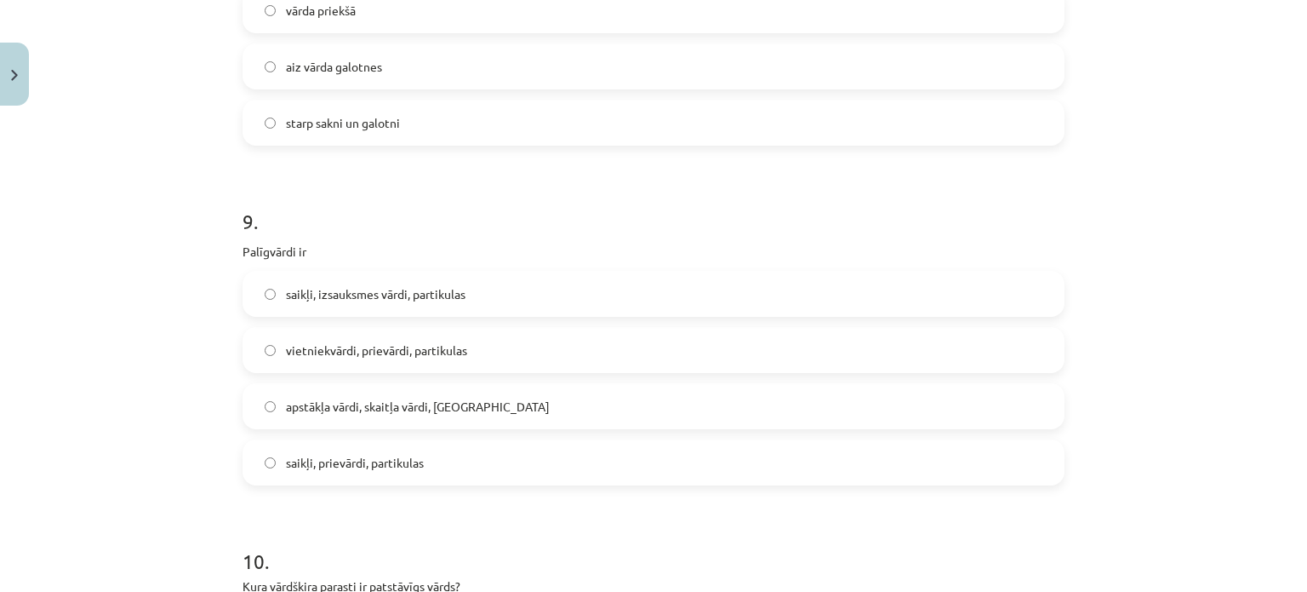
scroll to position [2564, 0]
click at [378, 469] on span "saikļi, prievārdi, partikulas" at bounding box center [355, 464] width 138 height 18
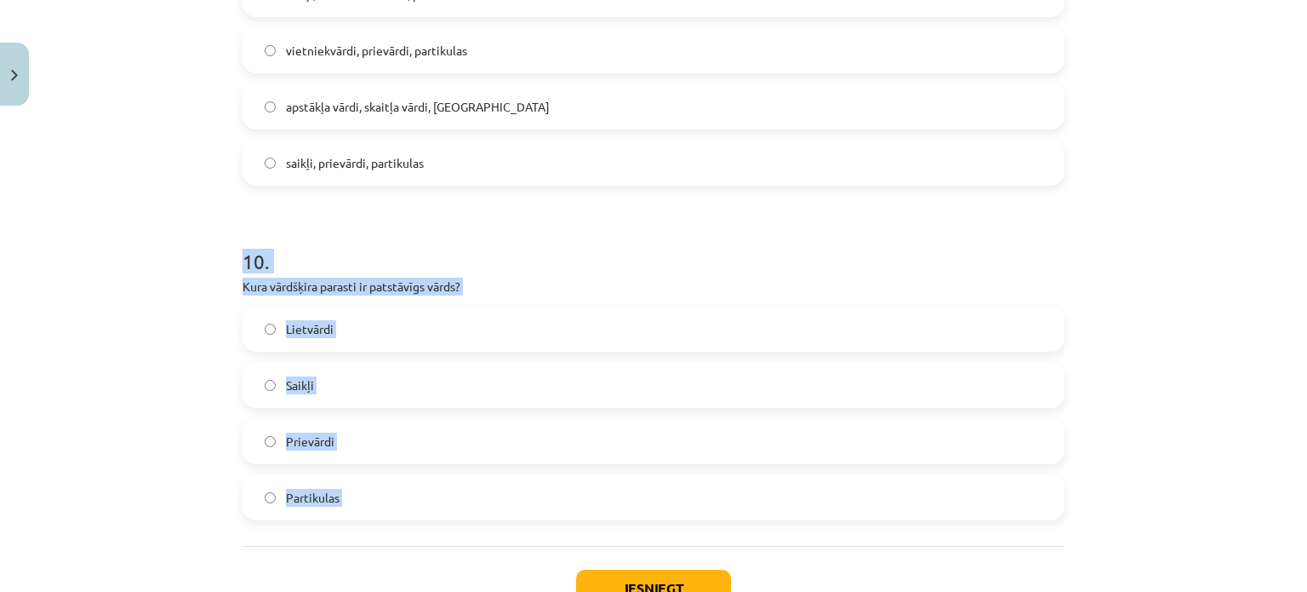
scroll to position [2989, 0]
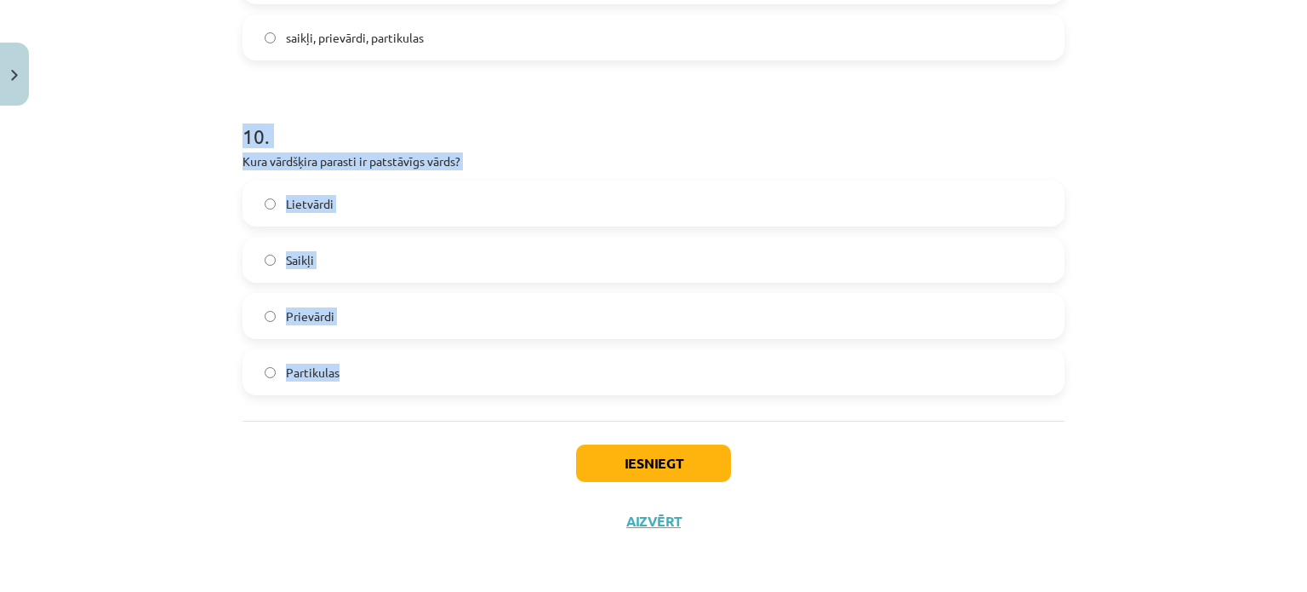
drag, startPoint x: 240, startPoint y: 246, endPoint x: 380, endPoint y: 369, distance: 187.0
click at [380, 369] on div "10 . Kura vārdšķira parasti ir patstāvīgs vārds? Lietvārdi Saikļi Prievārdi Par…" at bounding box center [654, 244] width 822 height 300
copy div "10 . Kura vārdšķira parasti ir patstāvīgs vārds? Lietvārdi Saikļi Prievārdi Par…"
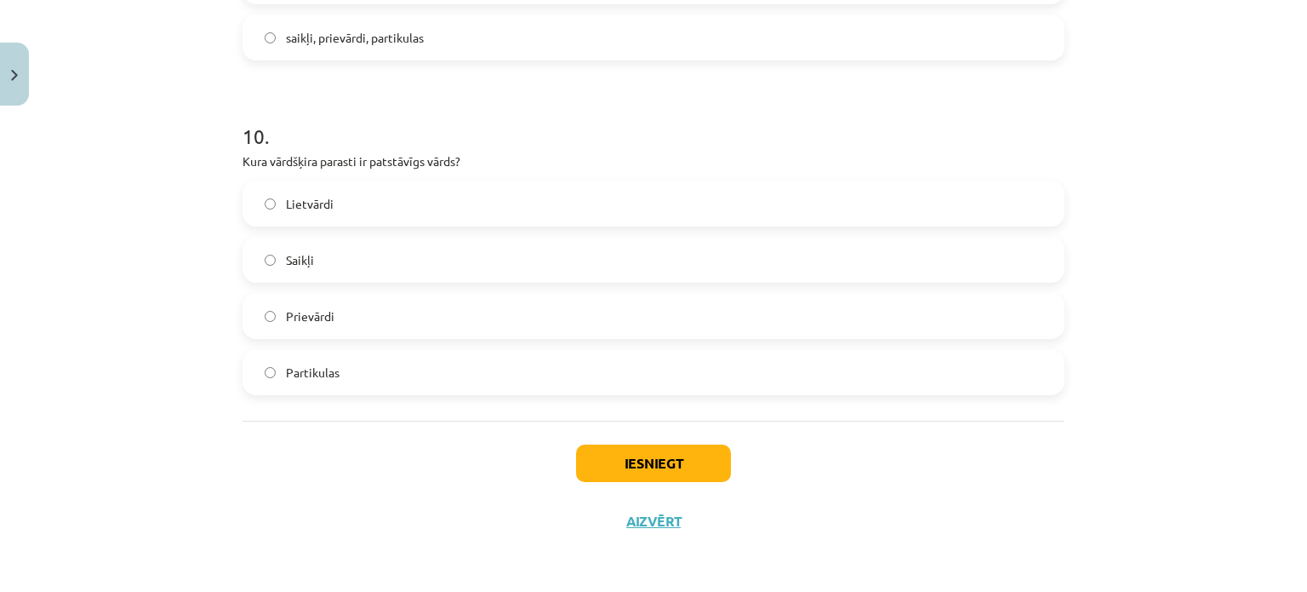
click at [363, 472] on div "Iesniegt Aizvērt" at bounding box center [654, 479] width 822 height 119
click at [395, 195] on label "Lietvārdi" at bounding box center [653, 203] width 819 height 43
click at [600, 470] on button "Iesniegt" at bounding box center [653, 462] width 155 height 37
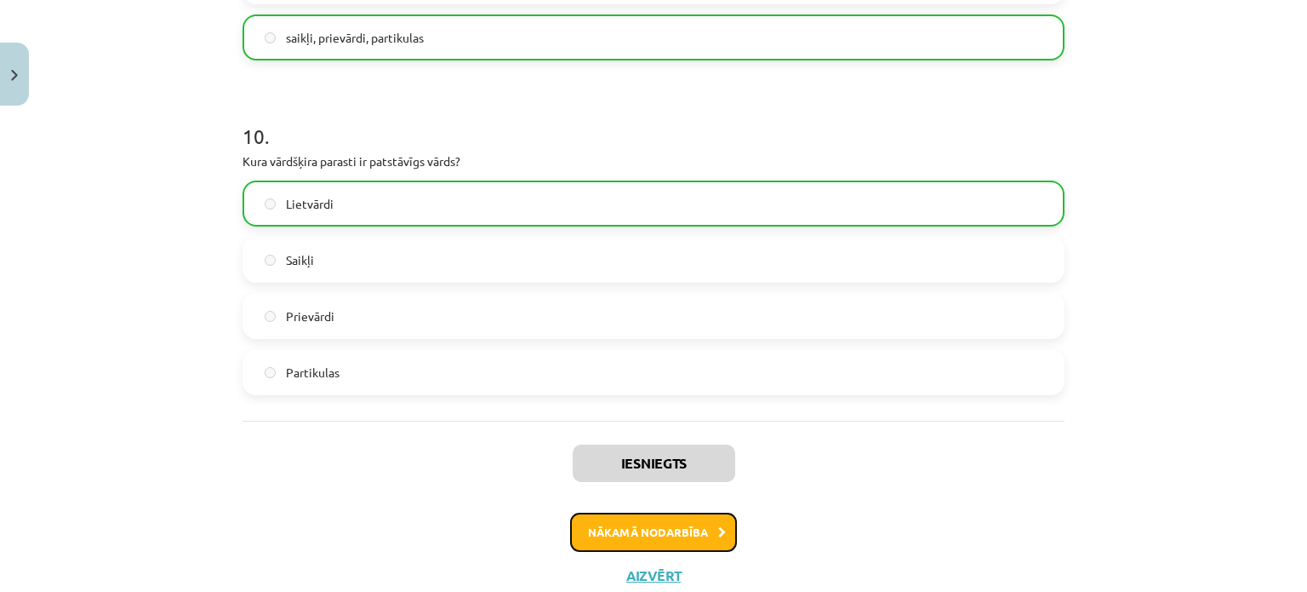
click at [667, 542] on button "Nākamā nodarbība" at bounding box center [653, 531] width 167 height 39
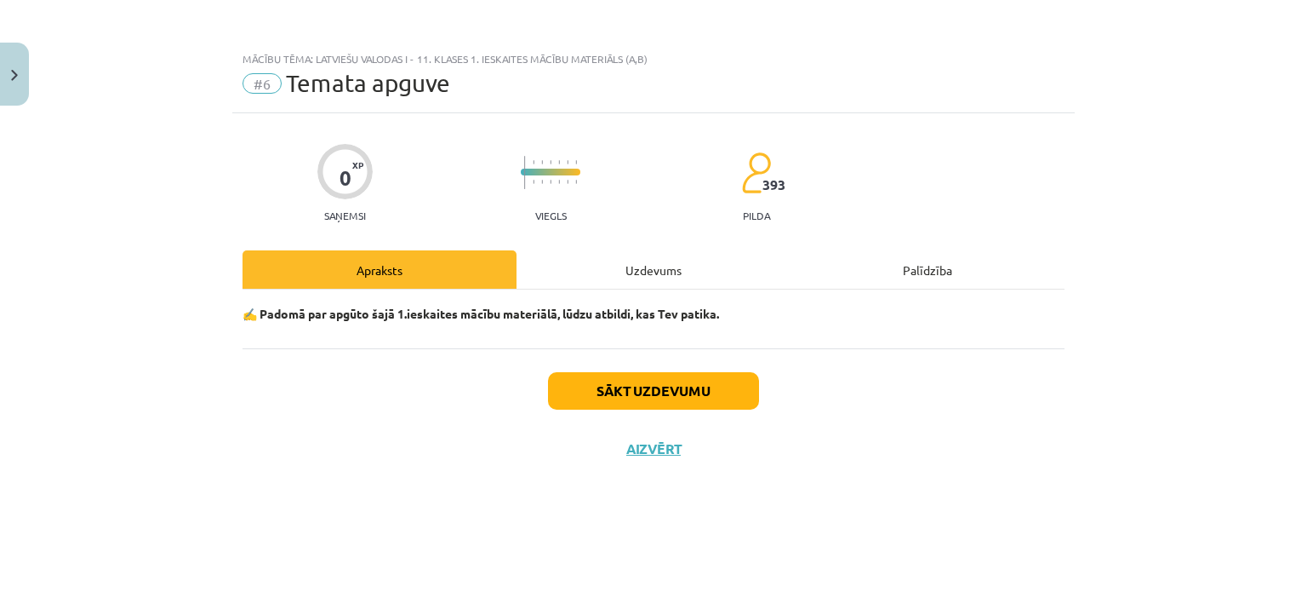
scroll to position [0, 0]
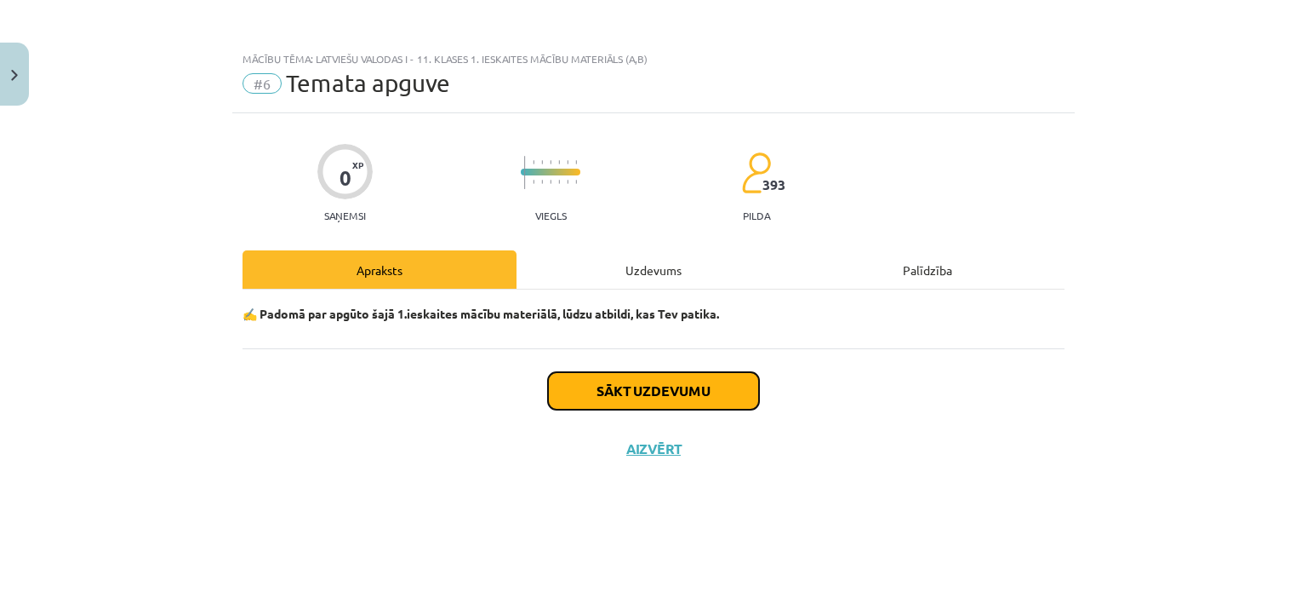
click at [650, 401] on button "Sākt uzdevumu" at bounding box center [653, 390] width 211 height 37
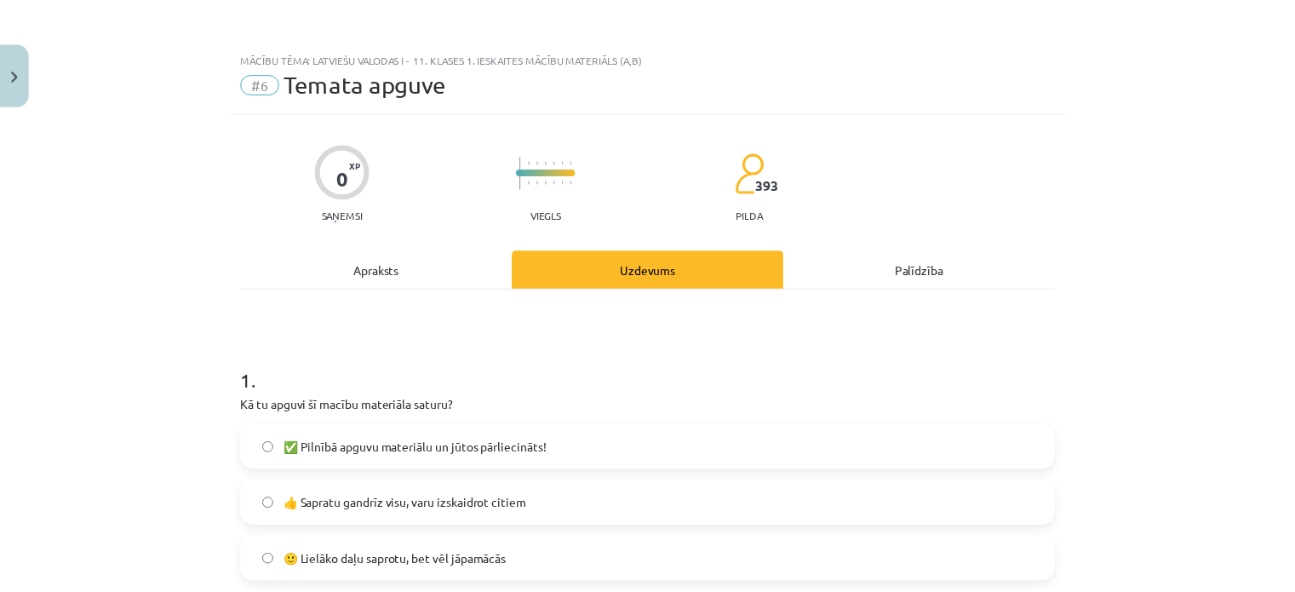
scroll to position [1084, 0]
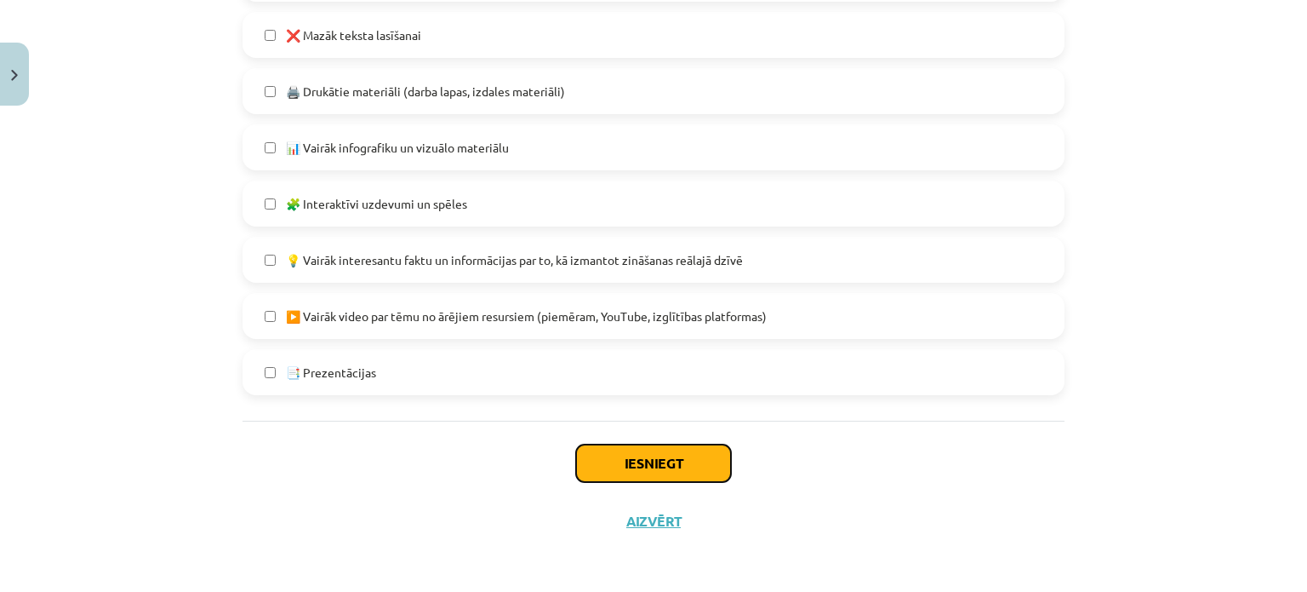
click at [605, 459] on button "Iesniegt" at bounding box center [653, 462] width 155 height 37
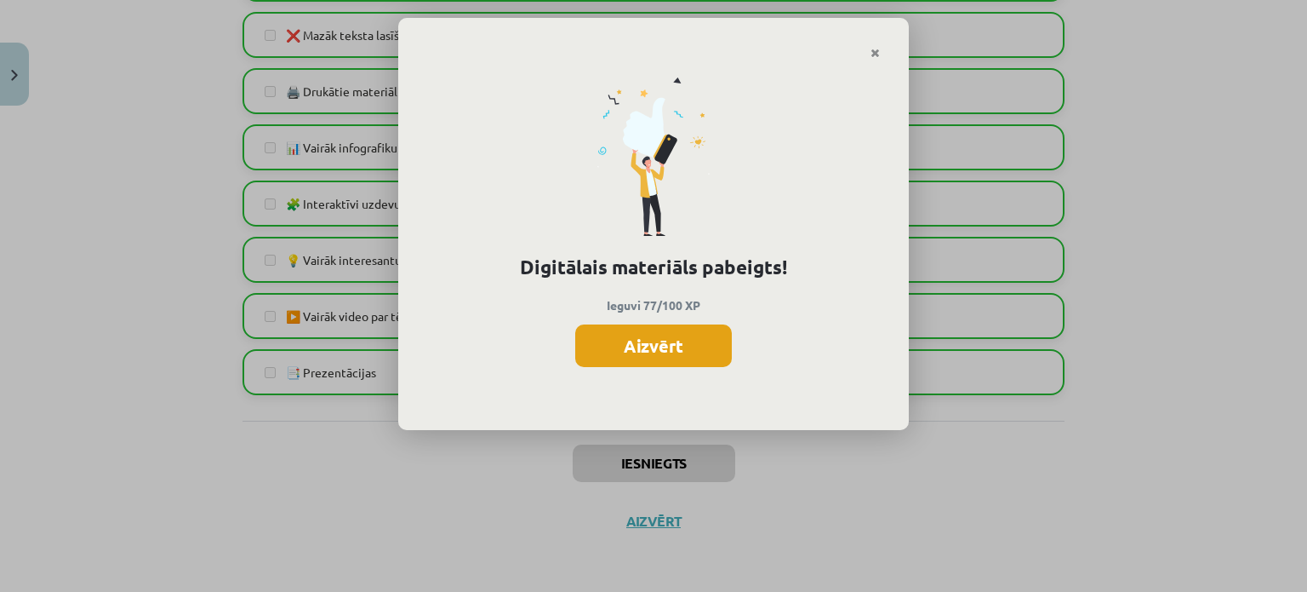
click at [680, 336] on button "Aizvērt" at bounding box center [653, 345] width 157 height 43
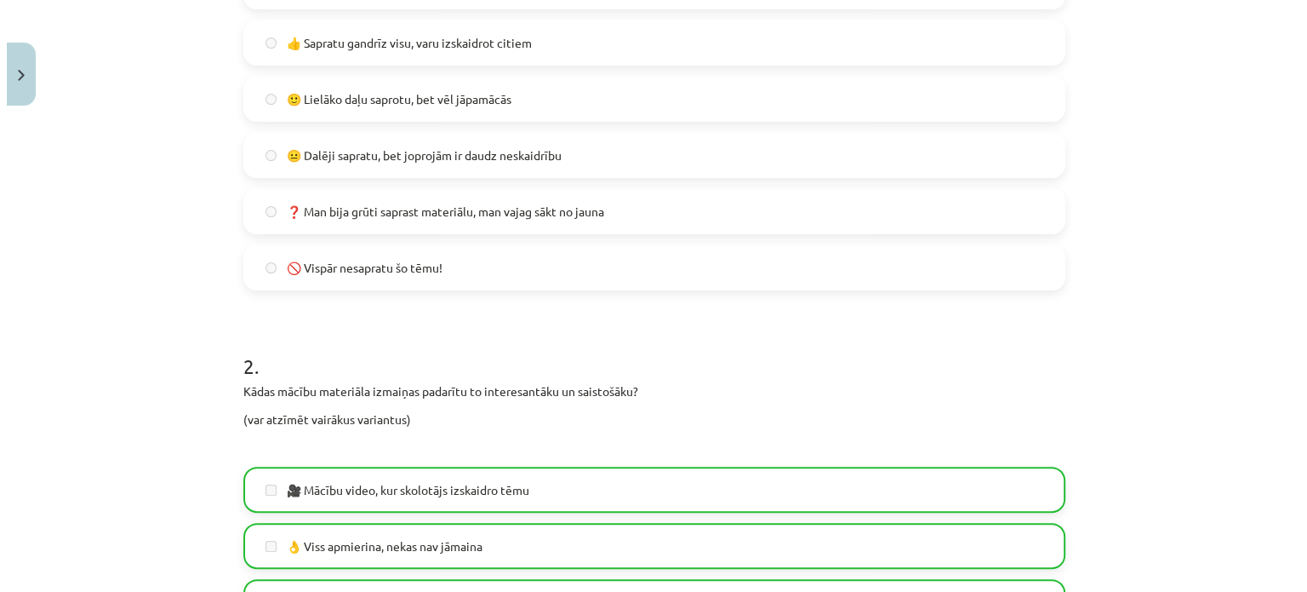
scroll to position [449, 0]
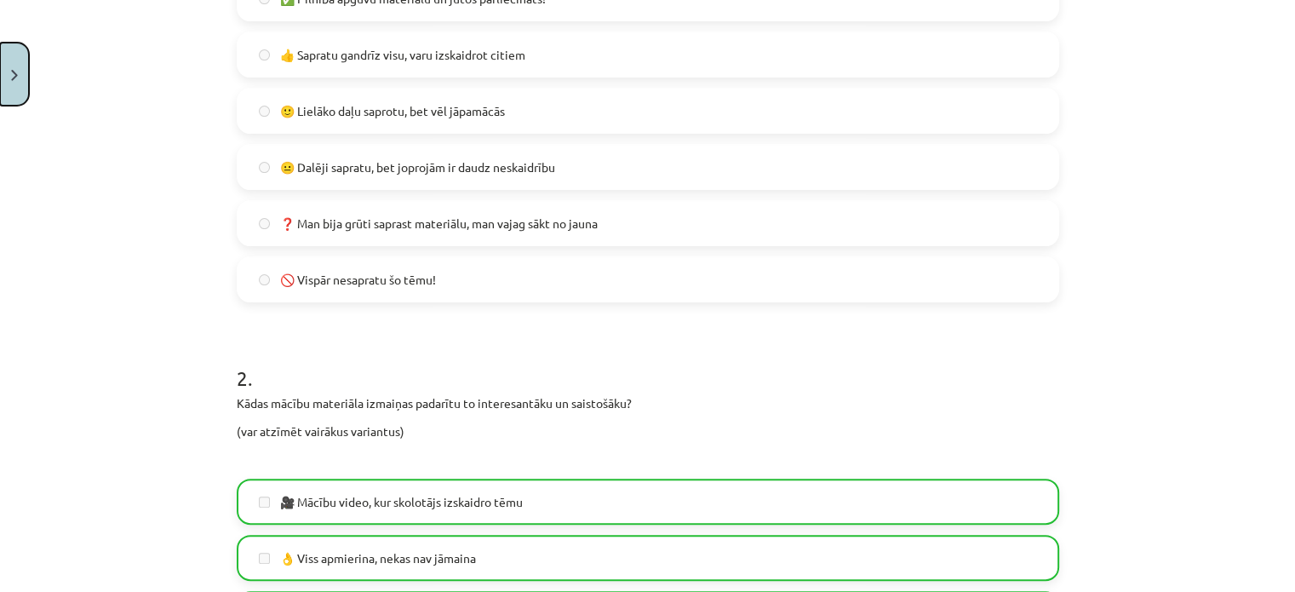
click at [0, 77] on button "Close" at bounding box center [14, 74] width 29 height 63
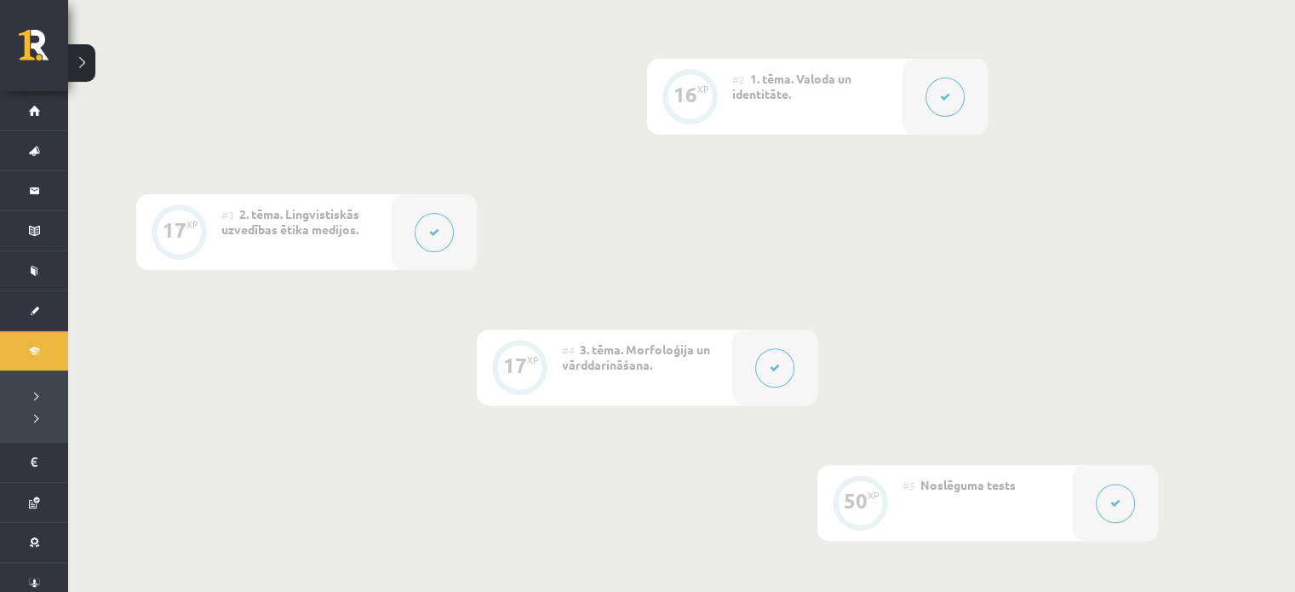
click at [1118, 507] on button at bounding box center [1114, 502] width 39 height 39
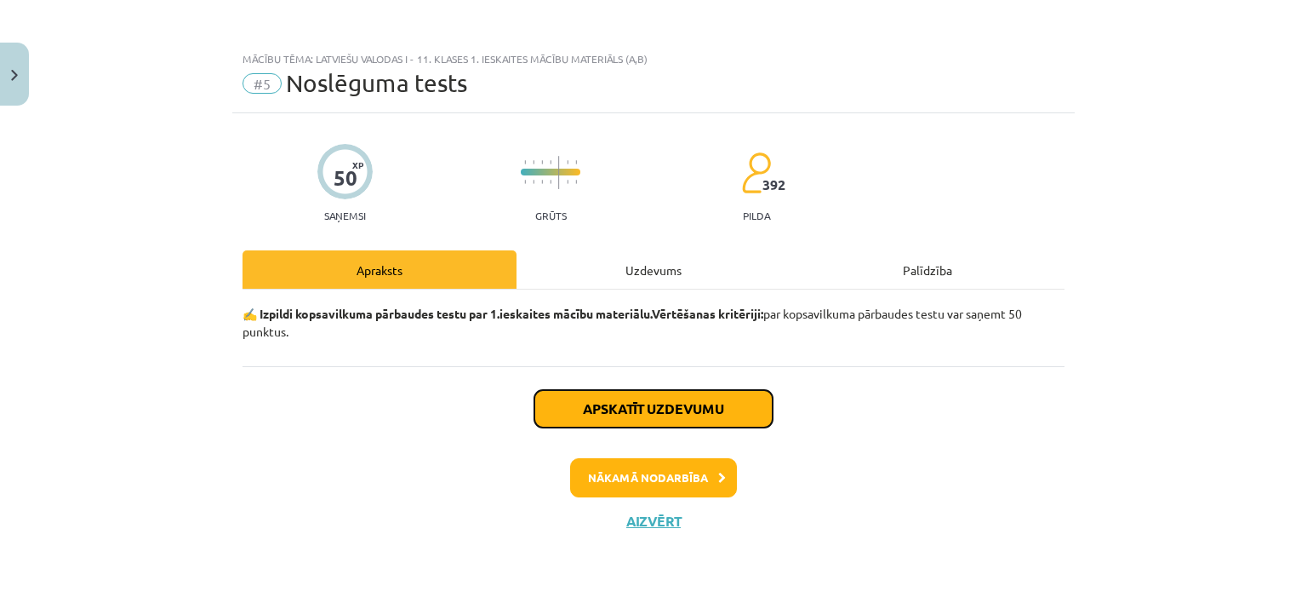
click at [684, 393] on button "Apskatīt uzdevumu" at bounding box center [654, 408] width 238 height 37
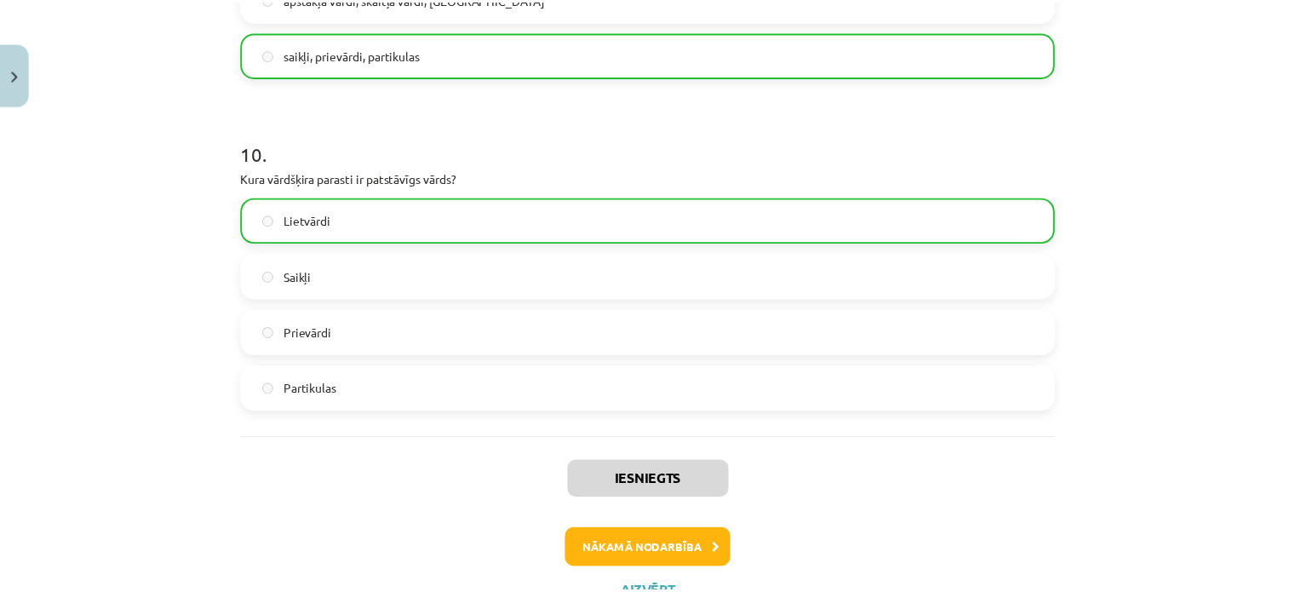
scroll to position [3043, 0]
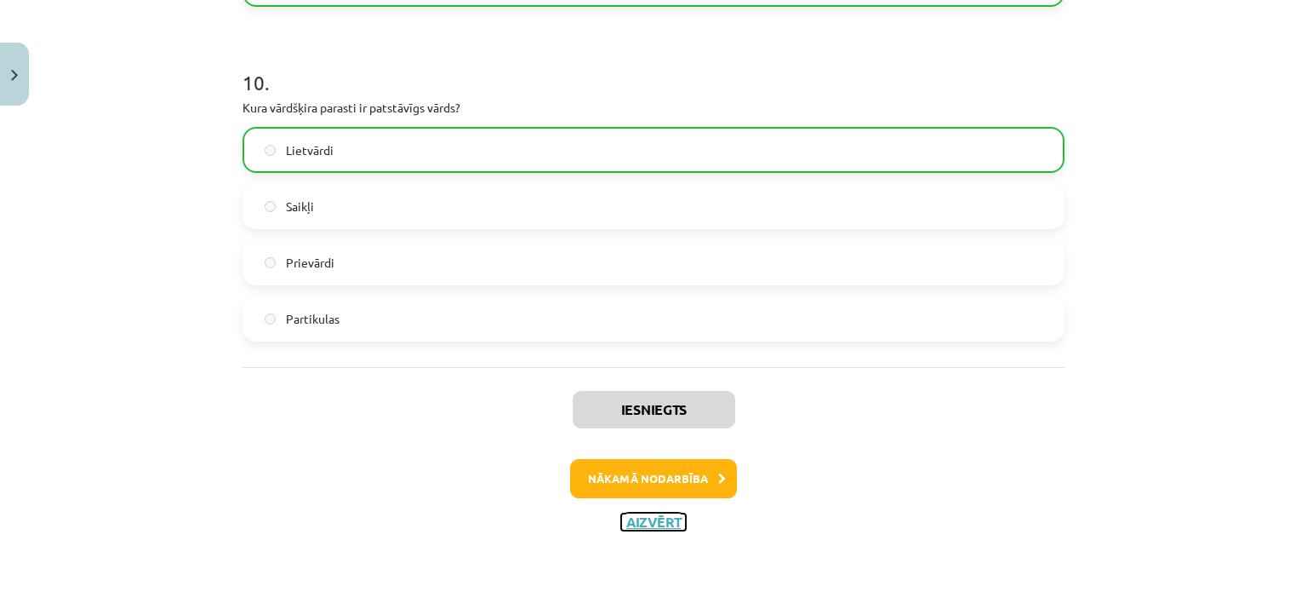
click at [654, 516] on button "Aizvērt" at bounding box center [653, 521] width 65 height 17
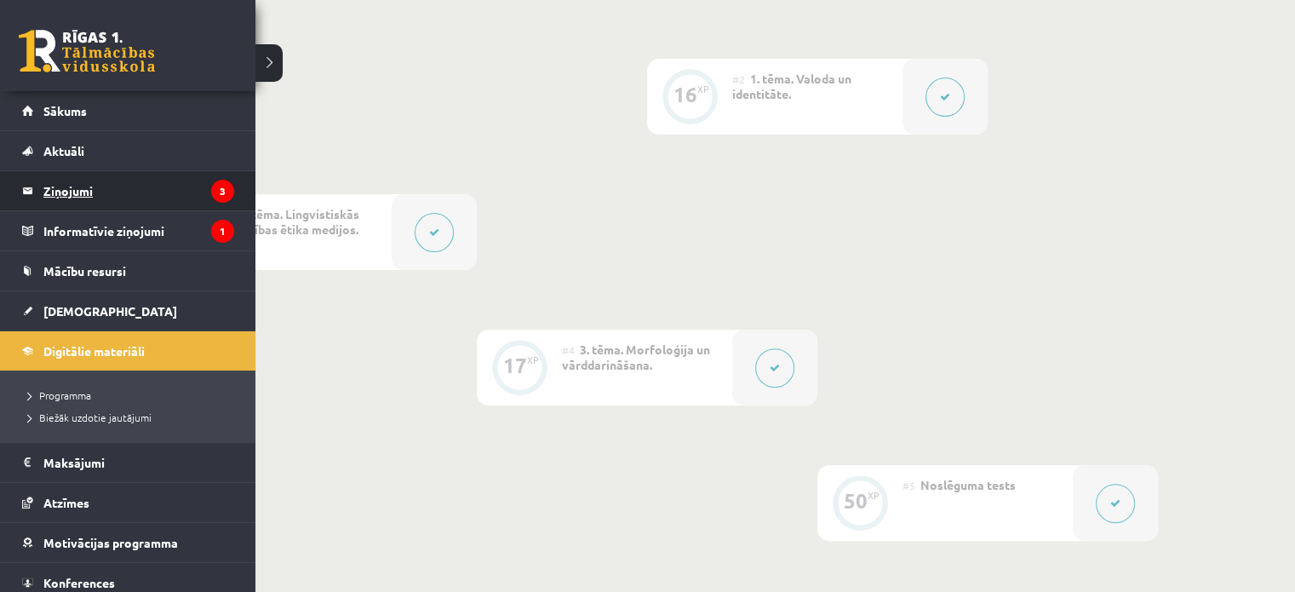
click at [106, 183] on legend "Ziņojumi 3" at bounding box center [138, 190] width 191 height 39
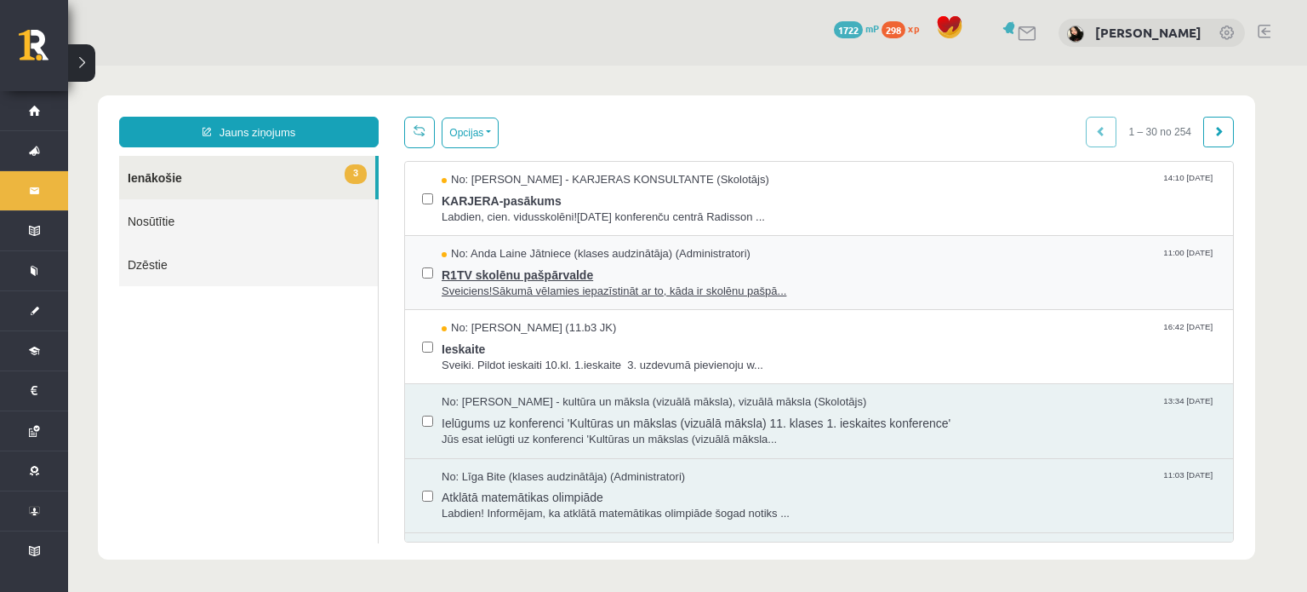
click at [699, 272] on span "R1TV skolēnu pašpārvalde" at bounding box center [829, 272] width 775 height 21
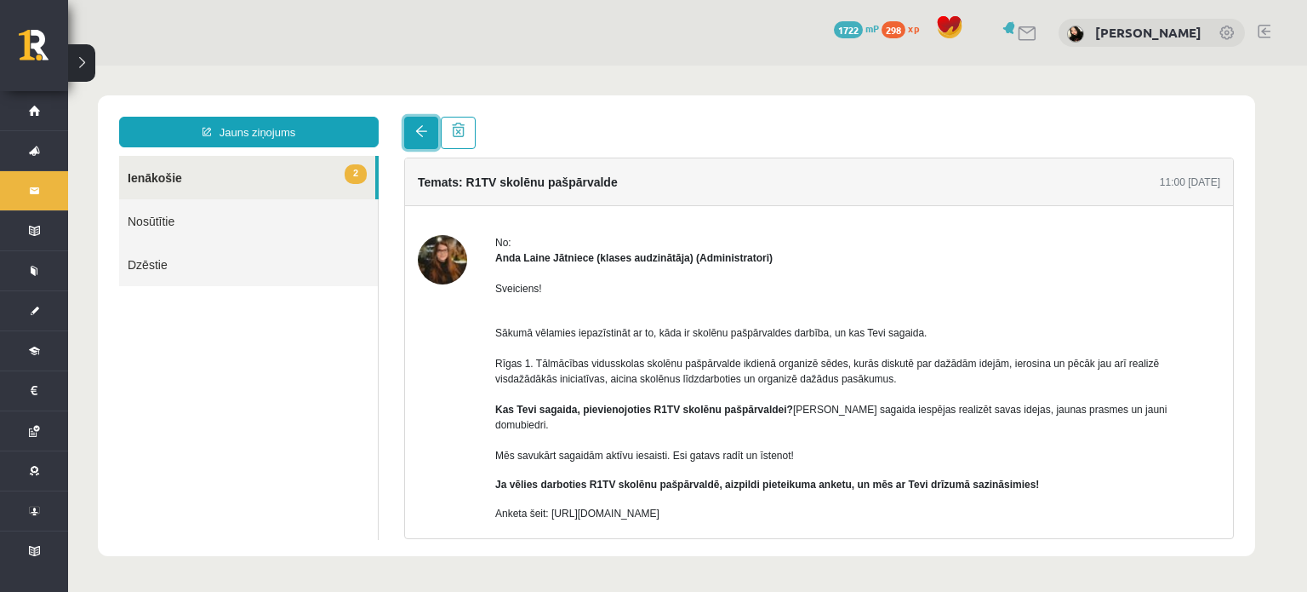
click at [422, 127] on span at bounding box center [421, 131] width 12 height 12
click at [414, 122] on link at bounding box center [421, 133] width 34 height 32
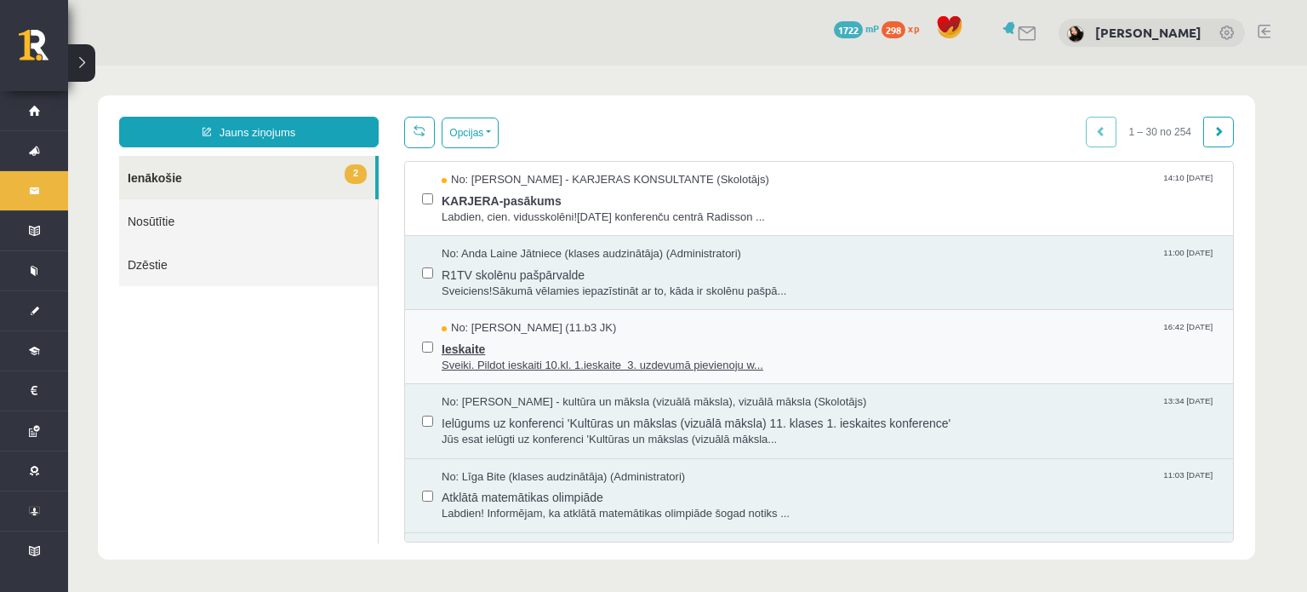
click at [570, 357] on span "Sveiki. Pildot ieskaiti 10.kl. 1.ieskaite 3. uzdevumā pievienoju w..." at bounding box center [829, 365] width 775 height 16
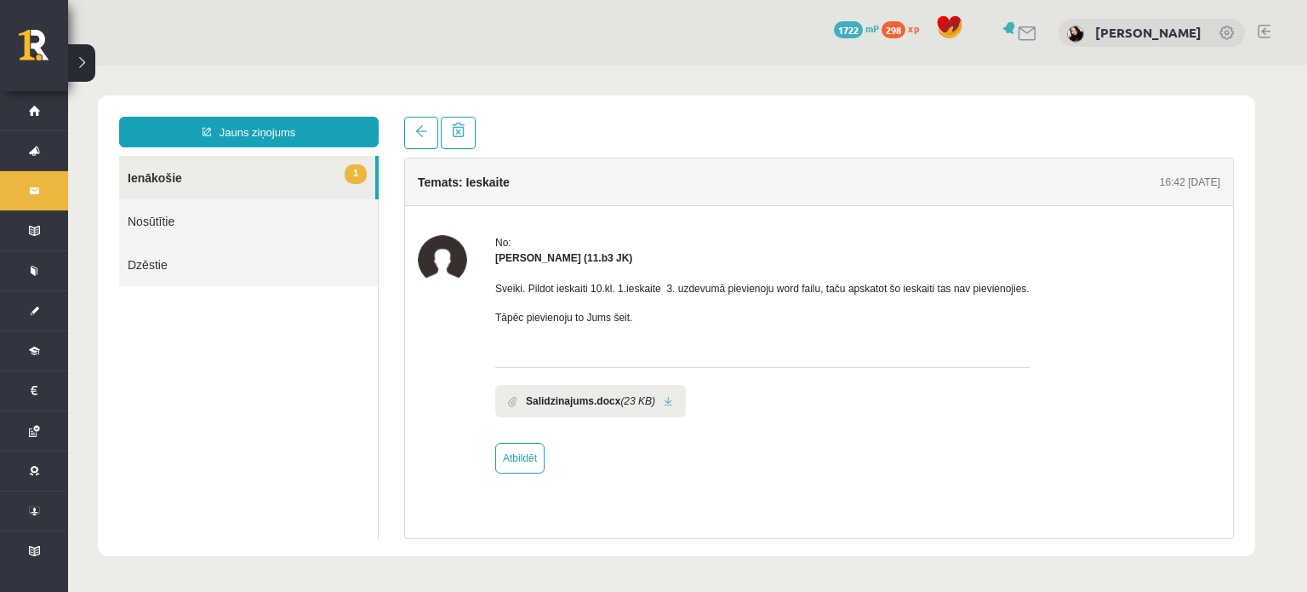
click at [621, 397] on icon "(23 KB)" at bounding box center [638, 400] width 35 height 15
click at [664, 398] on link at bounding box center [668, 401] width 9 height 11
click at [421, 138] on link at bounding box center [421, 133] width 34 height 32
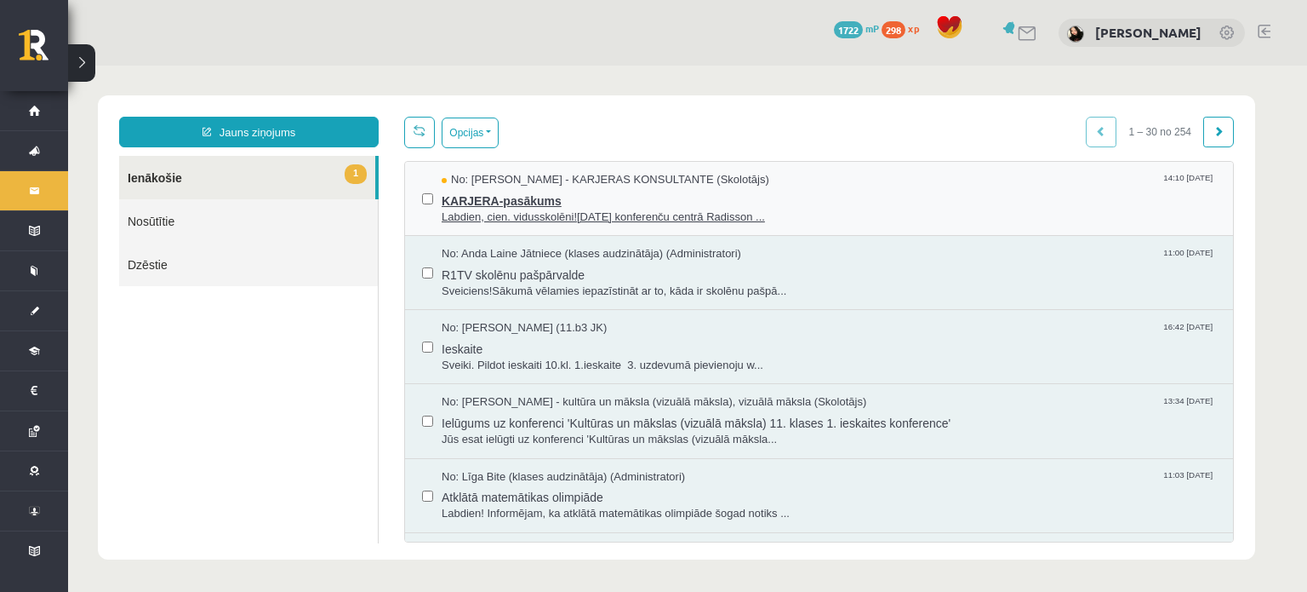
click at [572, 203] on span "KARJERA-pasākums" at bounding box center [829, 198] width 775 height 21
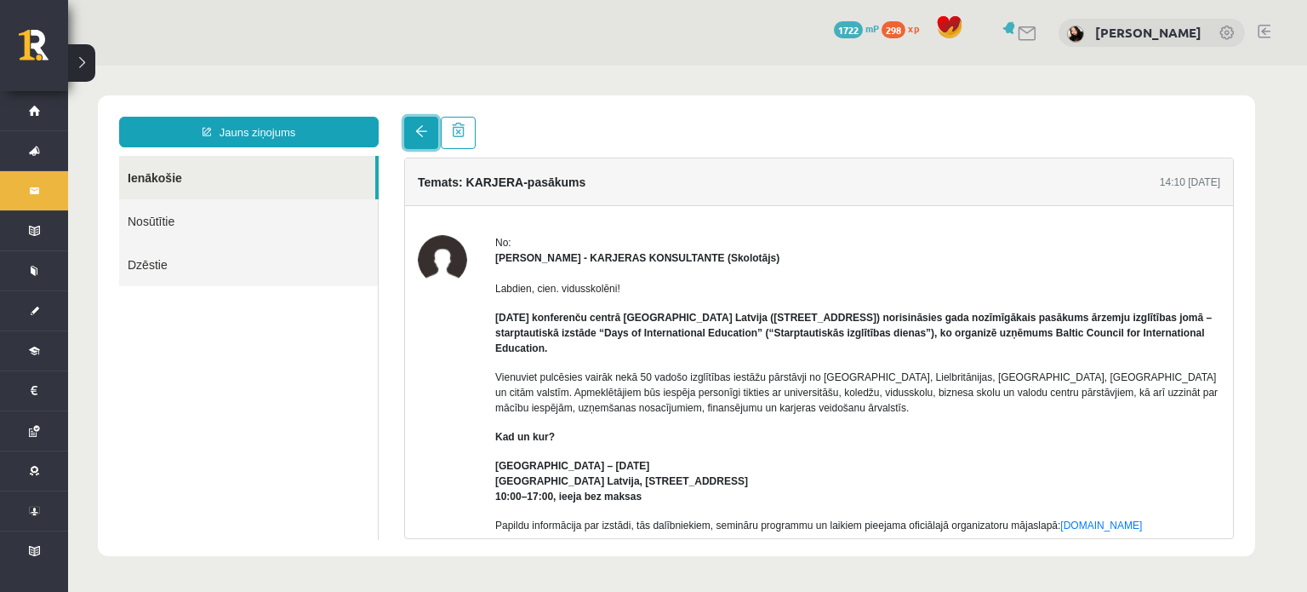
click at [419, 130] on span at bounding box center [421, 131] width 12 height 12
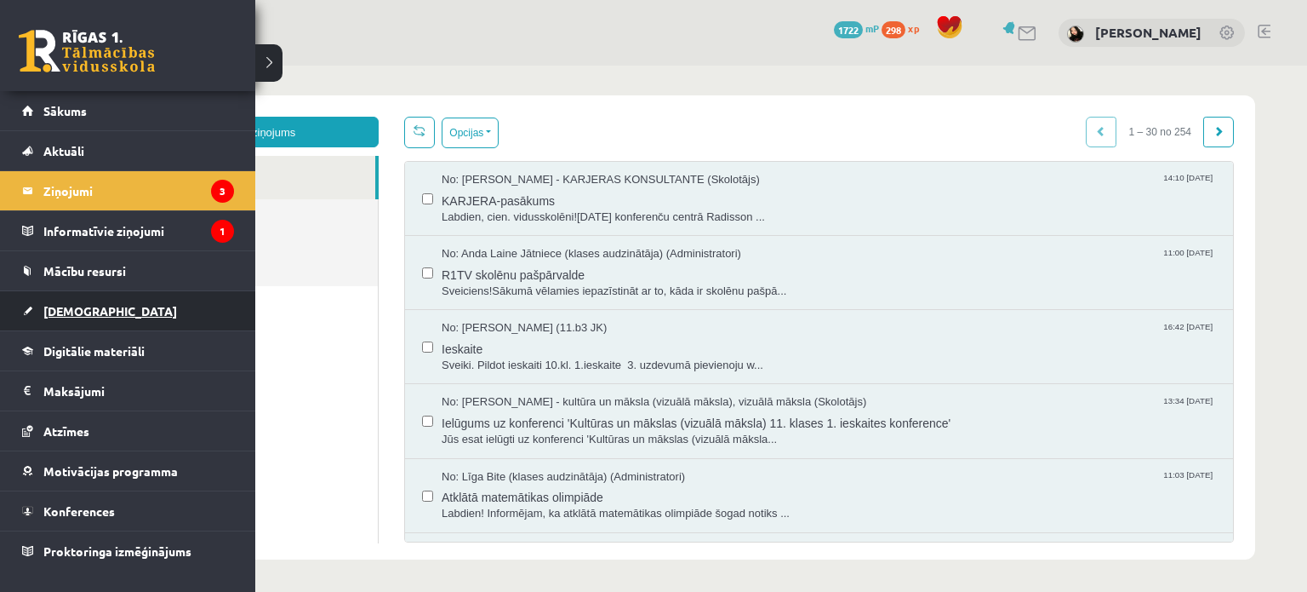
click at [140, 324] on link "[DEMOGRAPHIC_DATA]" at bounding box center [128, 310] width 212 height 39
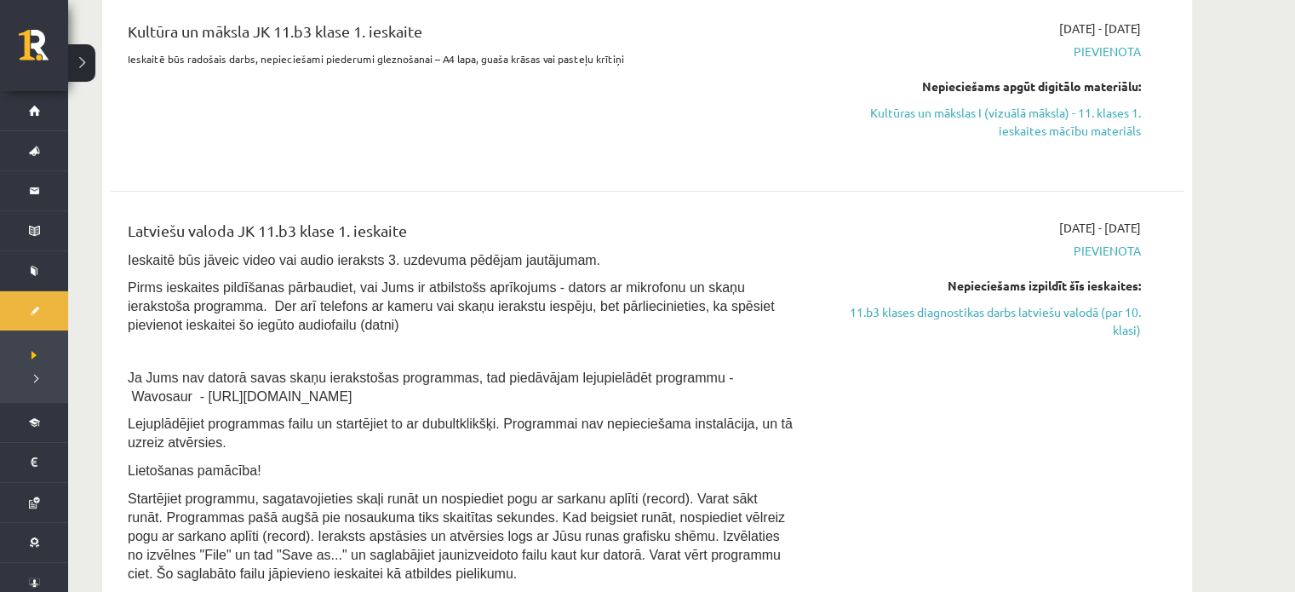
scroll to position [603, 0]
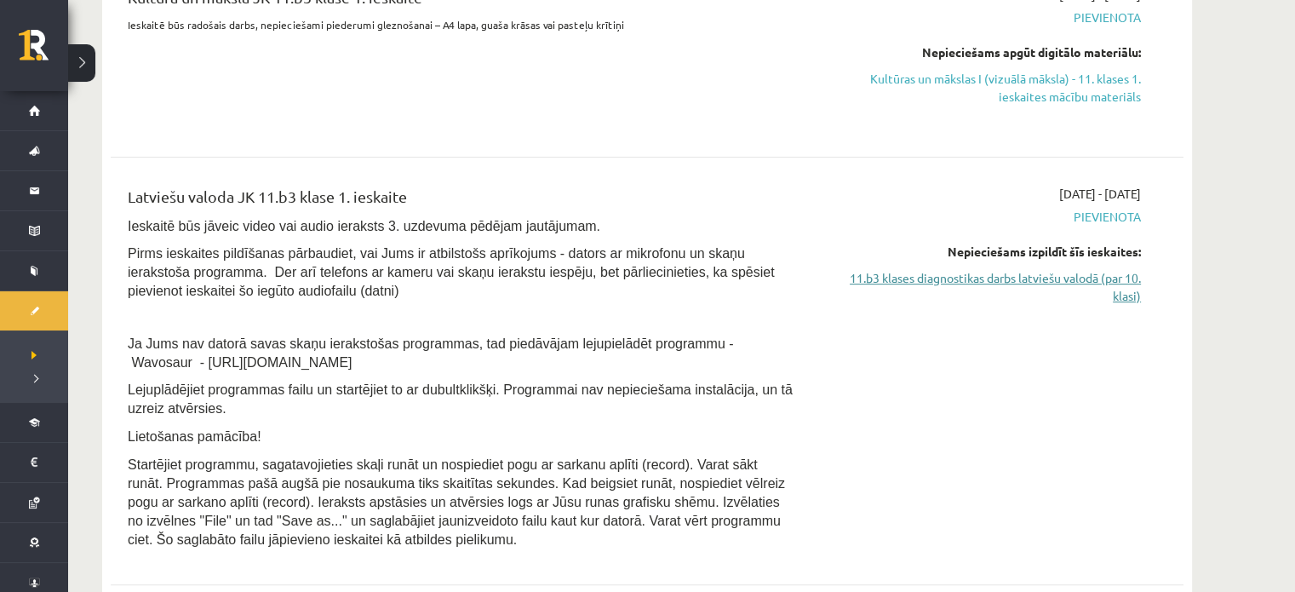
click at [924, 278] on link "11.b3 klases diagnostikas darbs latviešu valodā (par 10. klasi)" at bounding box center [980, 287] width 321 height 36
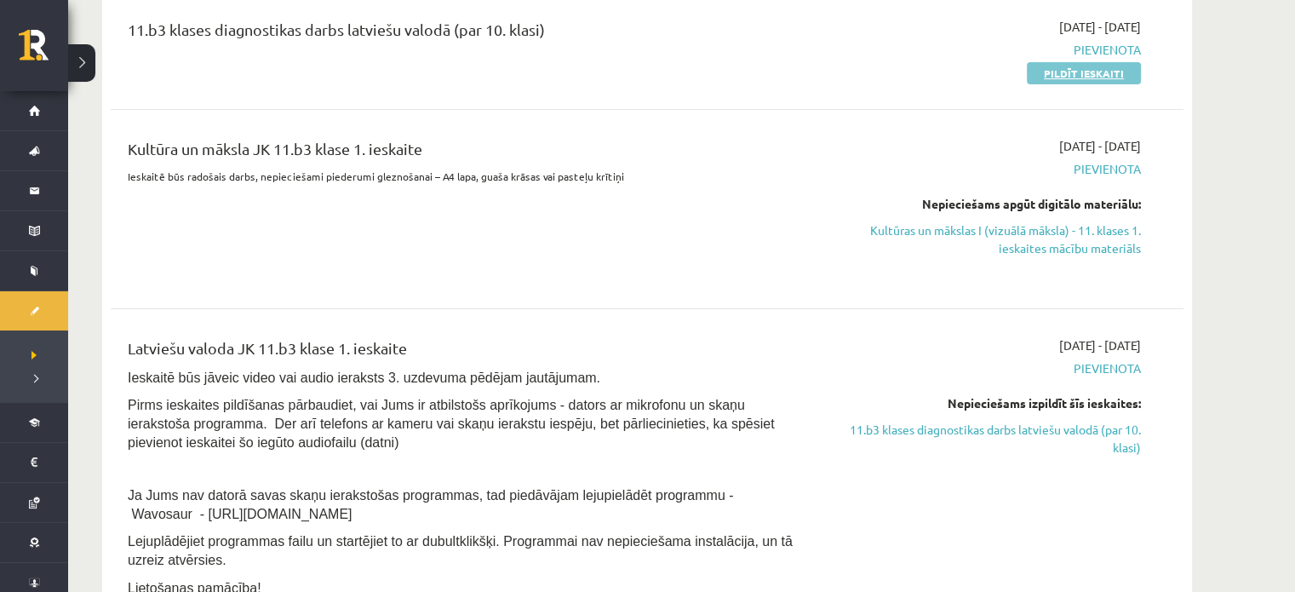
click at [1058, 78] on link "Pildīt ieskaiti" at bounding box center [1084, 73] width 114 height 22
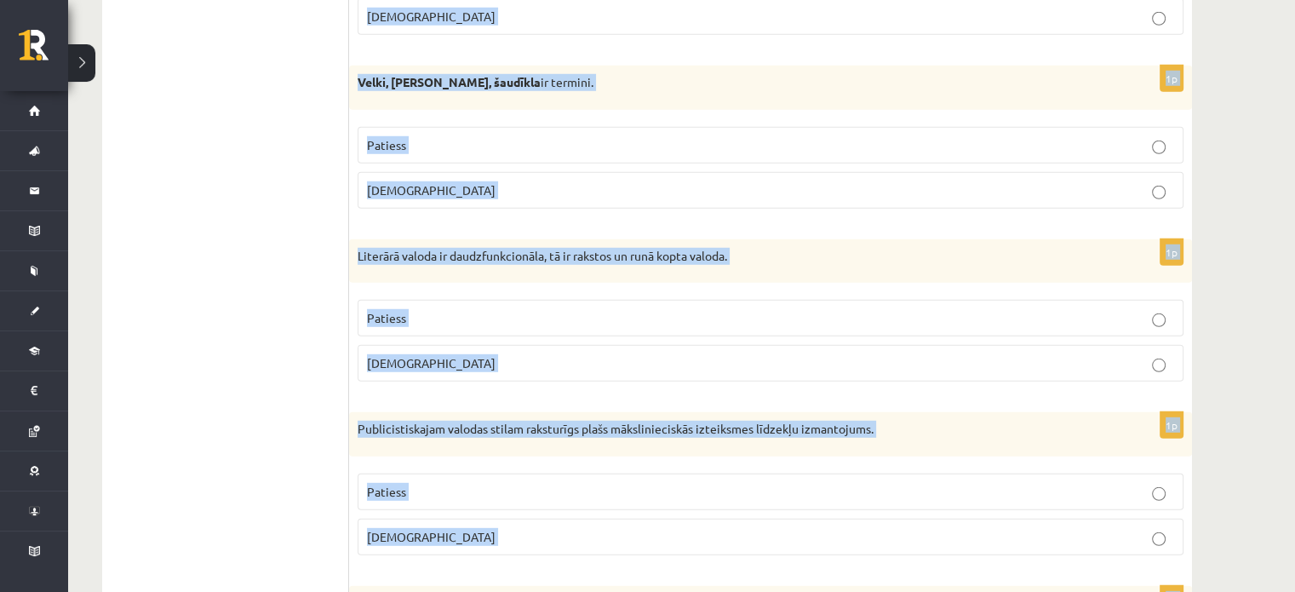
scroll to position [5024, 0]
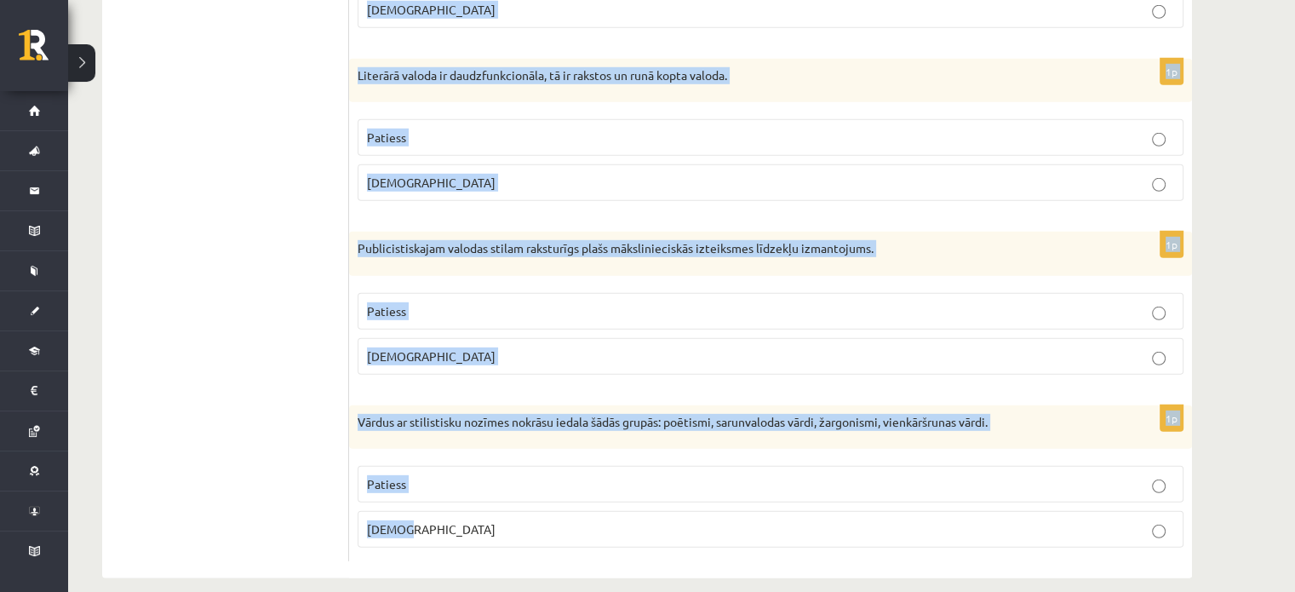
drag, startPoint x: 368, startPoint y: 242, endPoint x: 482, endPoint y: 514, distance: 295.3
copy form "Loremipsumd si ametcon adi elitseddo? 2e Te incid utla etdoloremagn aliqu: enim…"
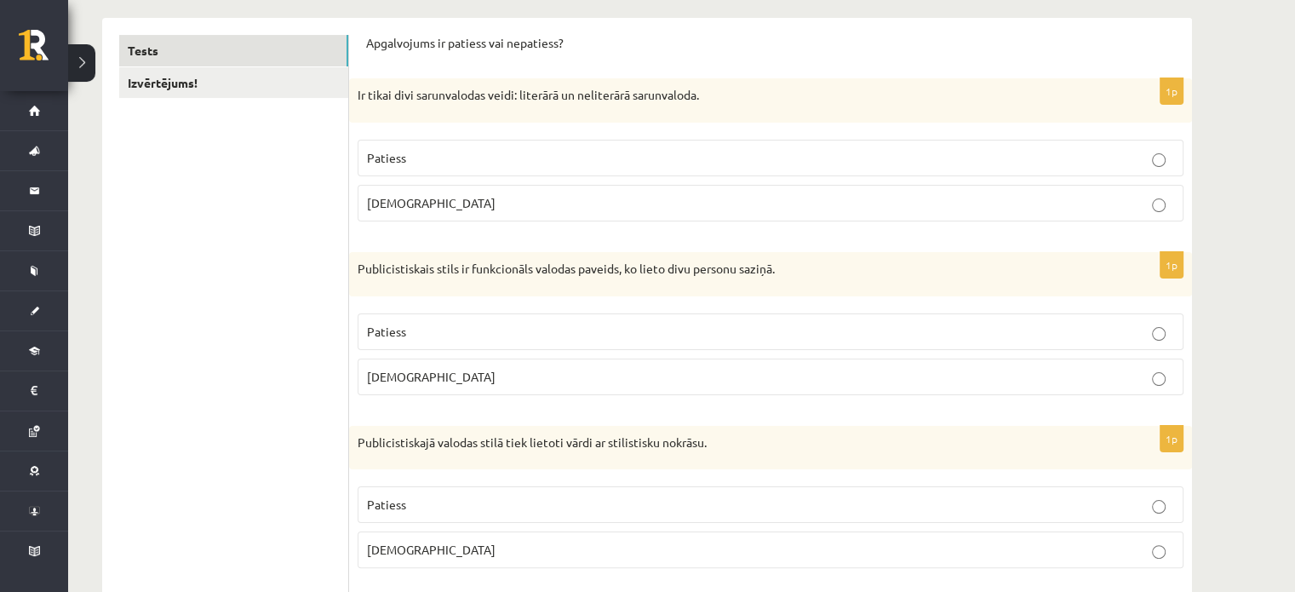
scroll to position [0, 0]
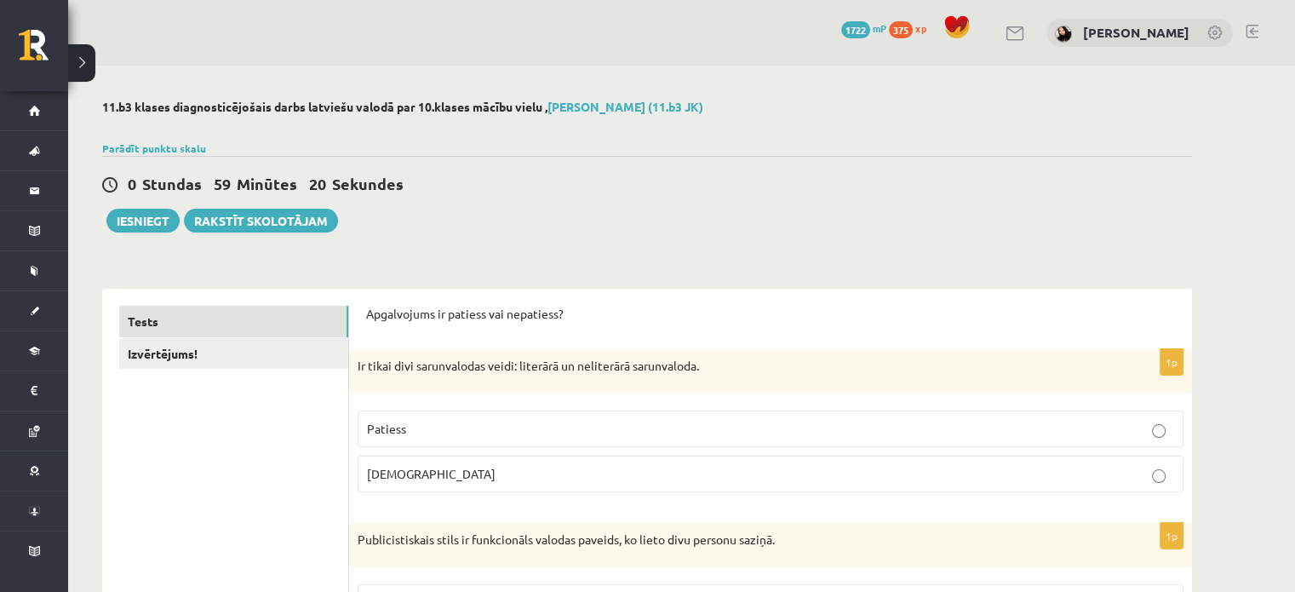
click at [427, 425] on p "Patiess" at bounding box center [770, 429] width 807 height 18
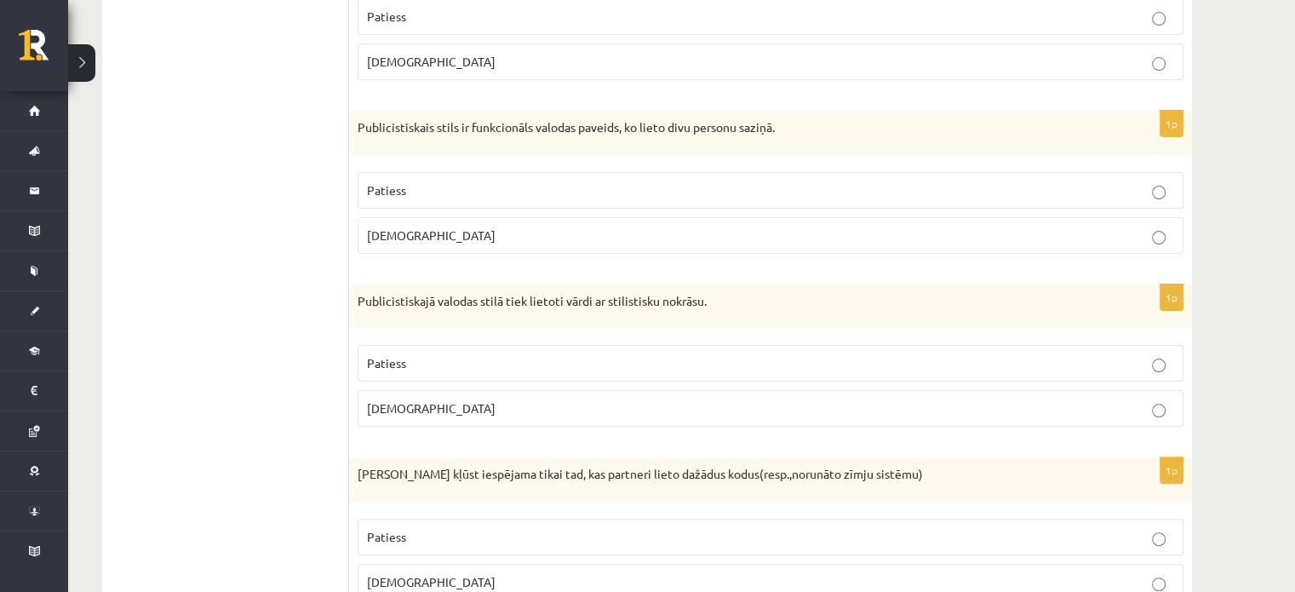
scroll to position [490, 0]
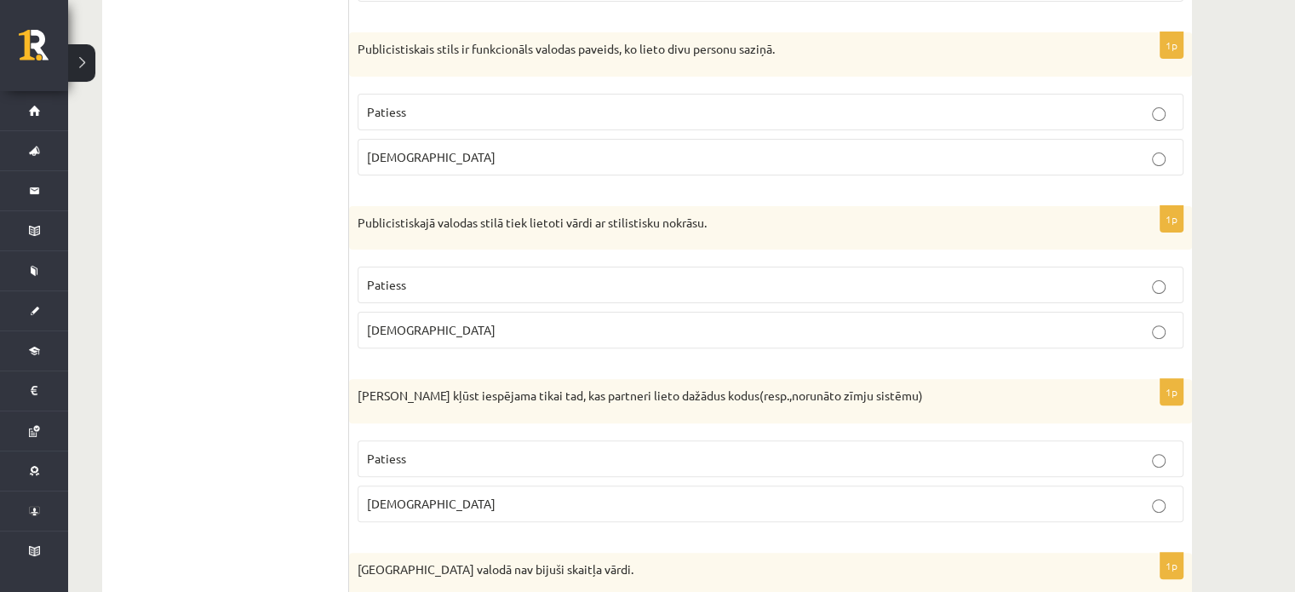
click at [423, 168] on label "Aplams" at bounding box center [770, 157] width 826 height 37
click at [398, 287] on span "Patiess" at bounding box center [386, 284] width 39 height 15
click at [403, 420] on div "Saziņa kļūst iespējama tikai tad, kas partneri lieto dažādus kodus(resp.,norunā…" at bounding box center [770, 401] width 843 height 44
drag, startPoint x: 403, startPoint y: 420, endPoint x: 306, endPoint y: 407, distance: 97.9
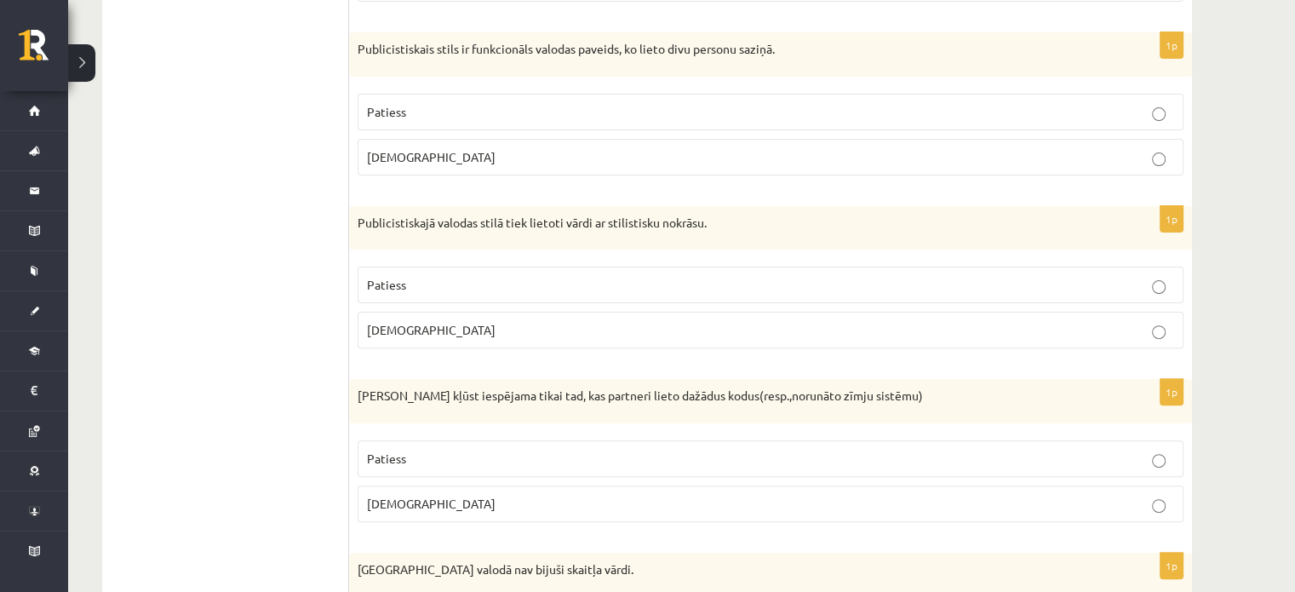
click at [377, 434] on fieldset "Patiess Aplams" at bounding box center [770, 479] width 826 height 95
click at [391, 469] on label "Patiess" at bounding box center [770, 458] width 826 height 37
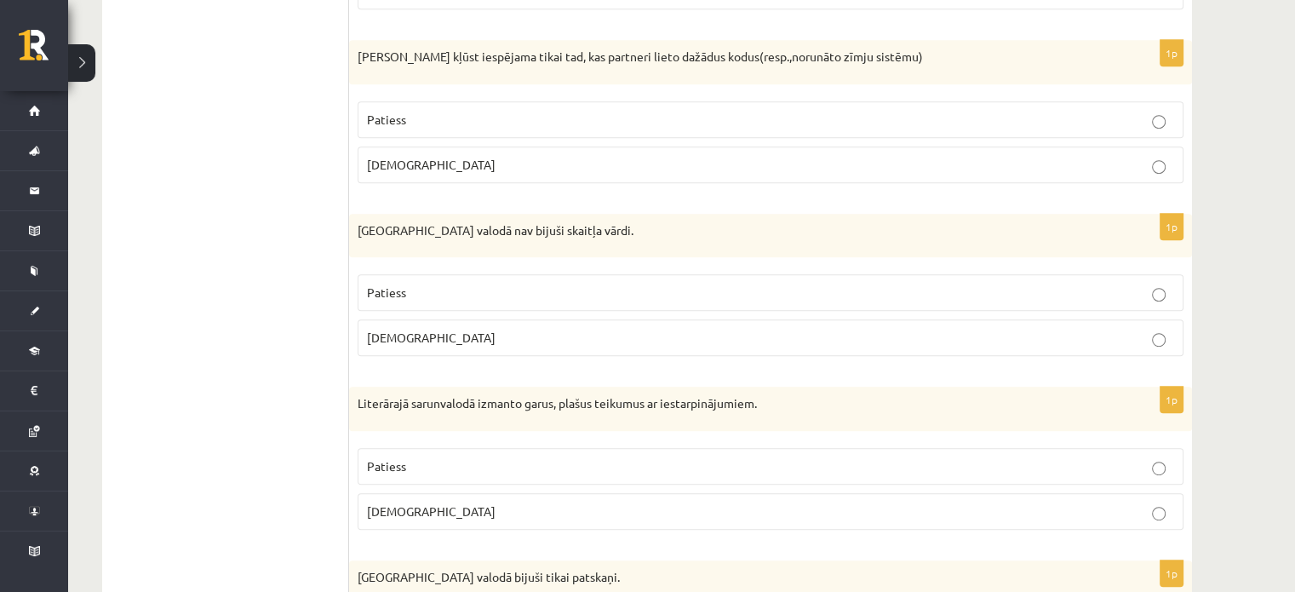
scroll to position [868, 0]
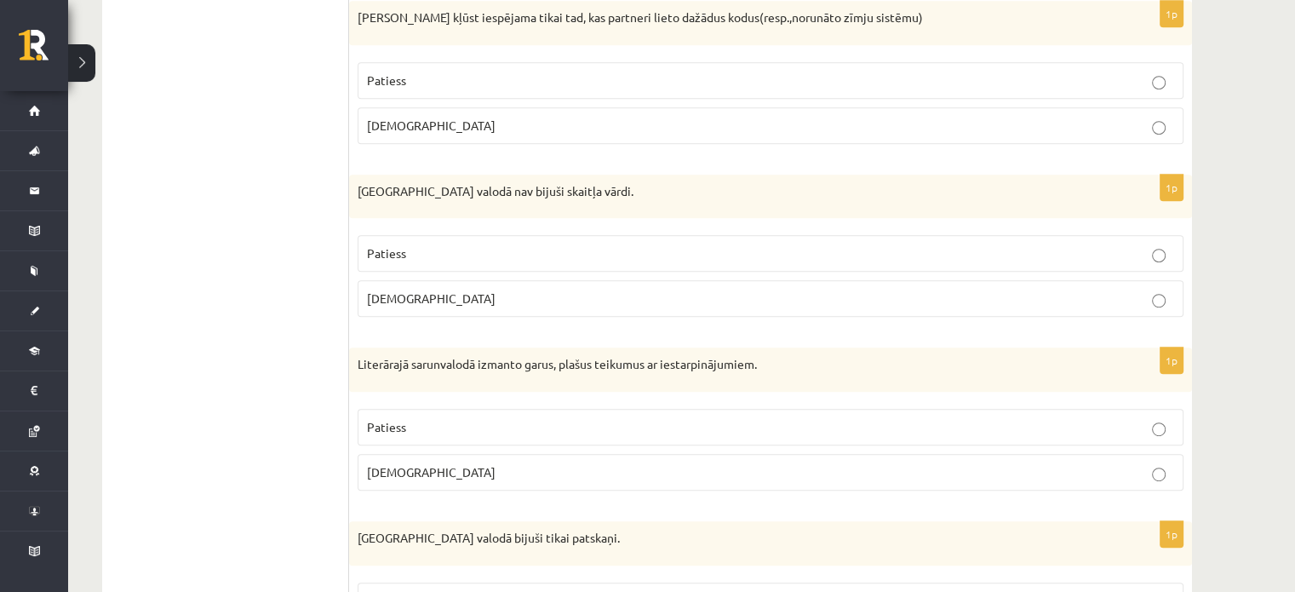
click at [408, 306] on label "Aplams" at bounding box center [770, 298] width 826 height 37
click at [400, 466] on span "Aplams" at bounding box center [431, 471] width 129 height 15
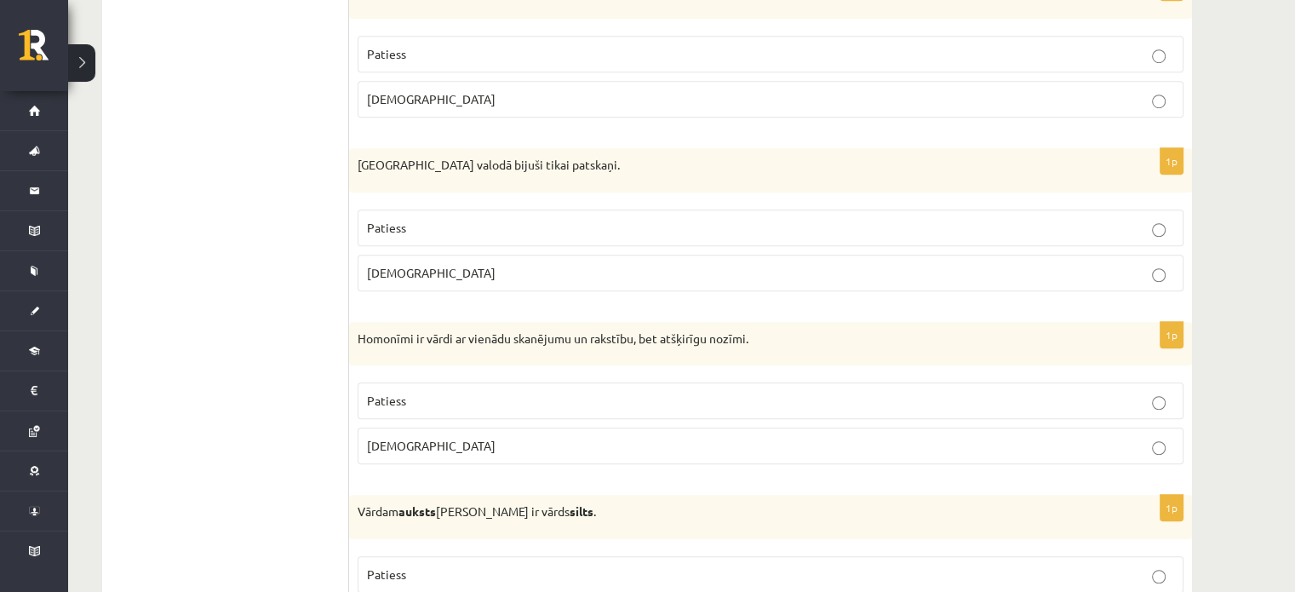
scroll to position [1263, 0]
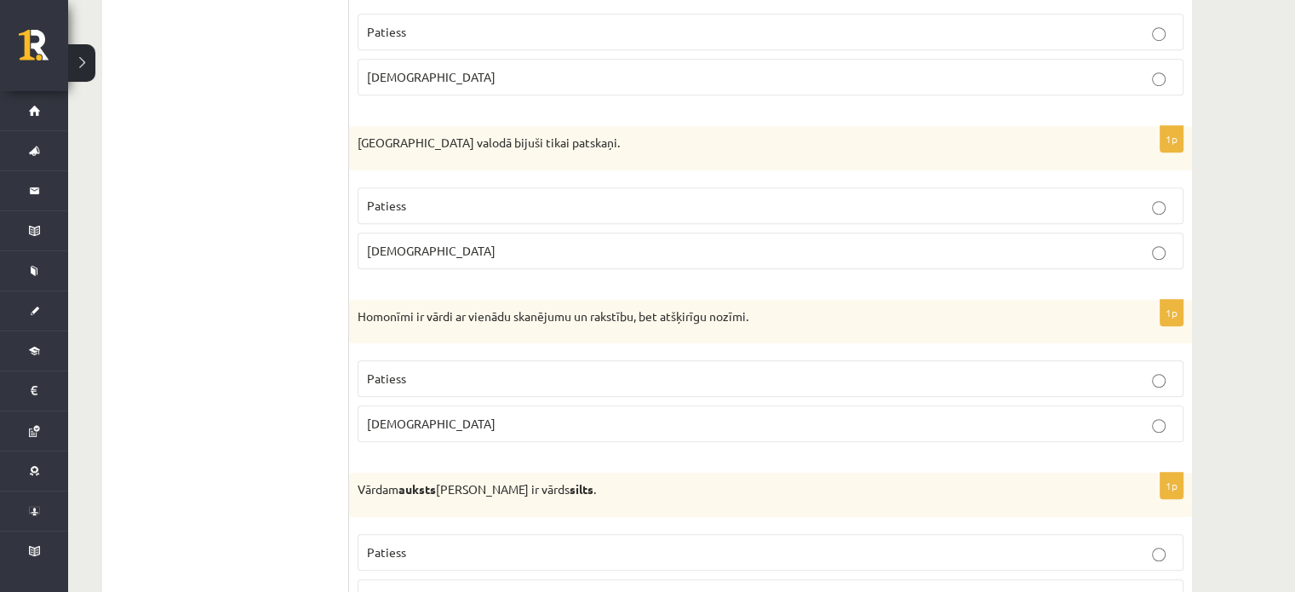
click at [387, 197] on p "Patiess" at bounding box center [770, 206] width 807 height 18
click at [384, 383] on label "Patiess" at bounding box center [770, 378] width 826 height 37
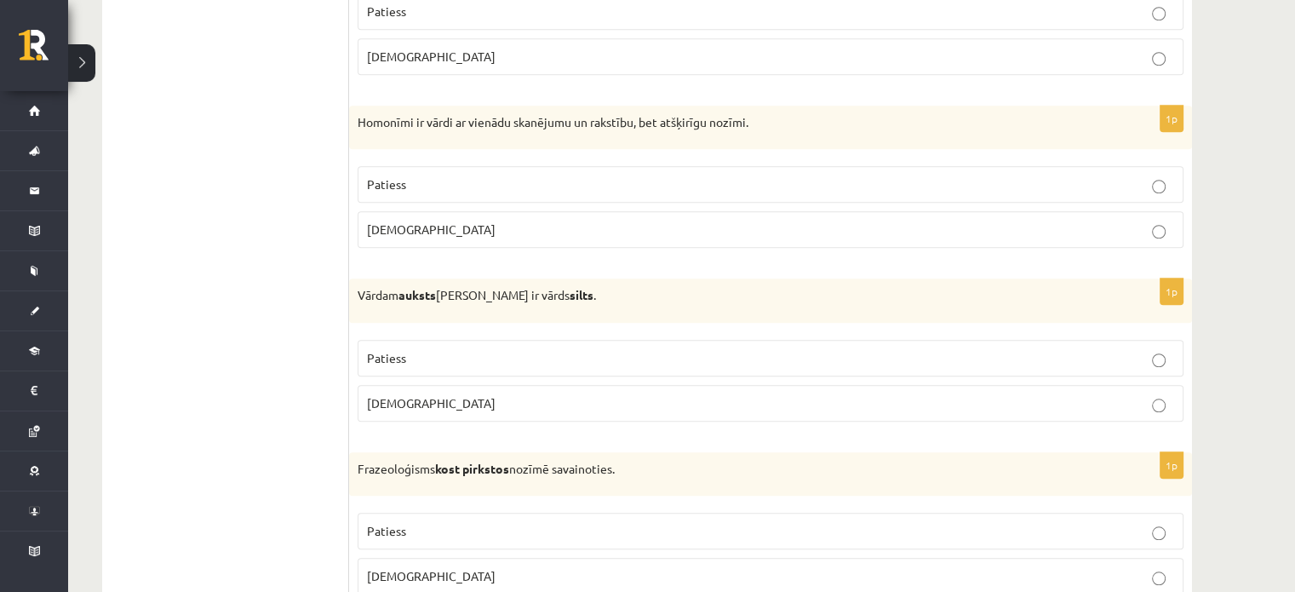
scroll to position [1464, 0]
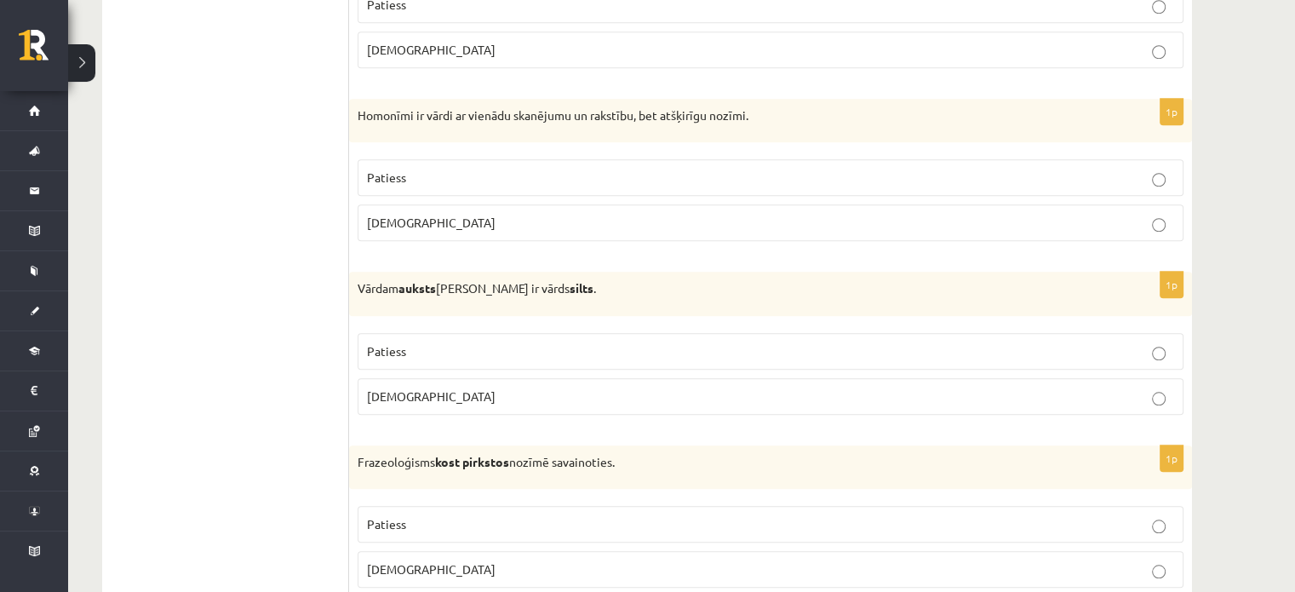
click at [385, 388] on span "Aplams" at bounding box center [431, 395] width 129 height 15
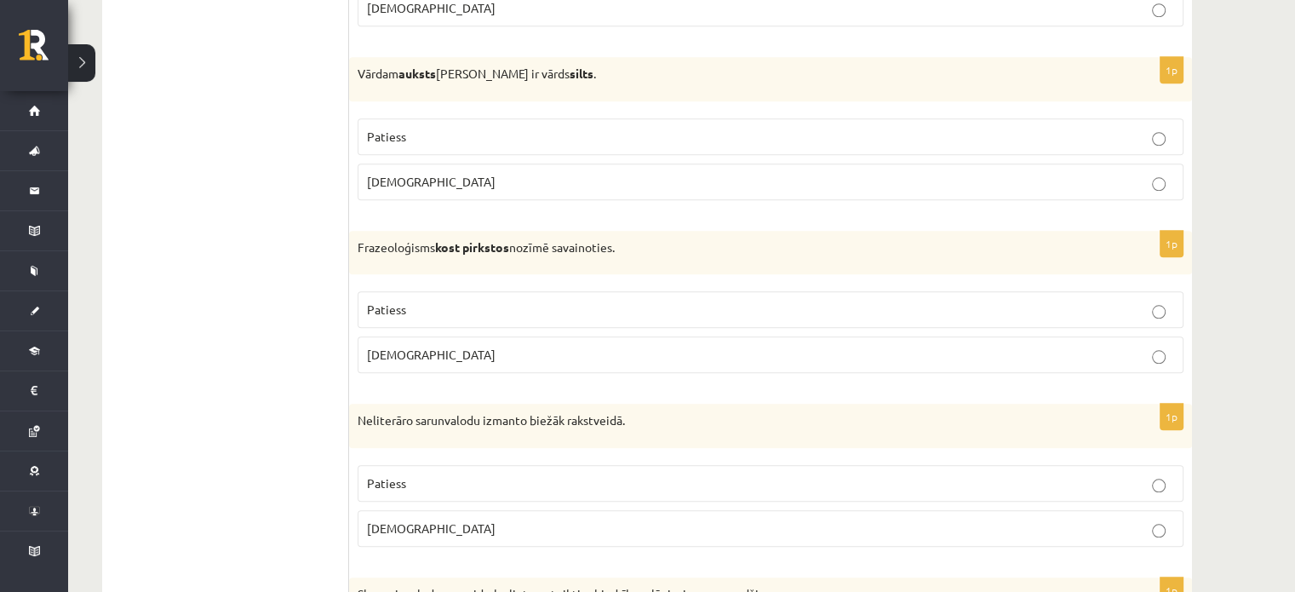
scroll to position [1679, 0]
click at [376, 346] on span "Aplams" at bounding box center [431, 353] width 129 height 15
click at [386, 532] on label "Aplams" at bounding box center [770, 528] width 826 height 37
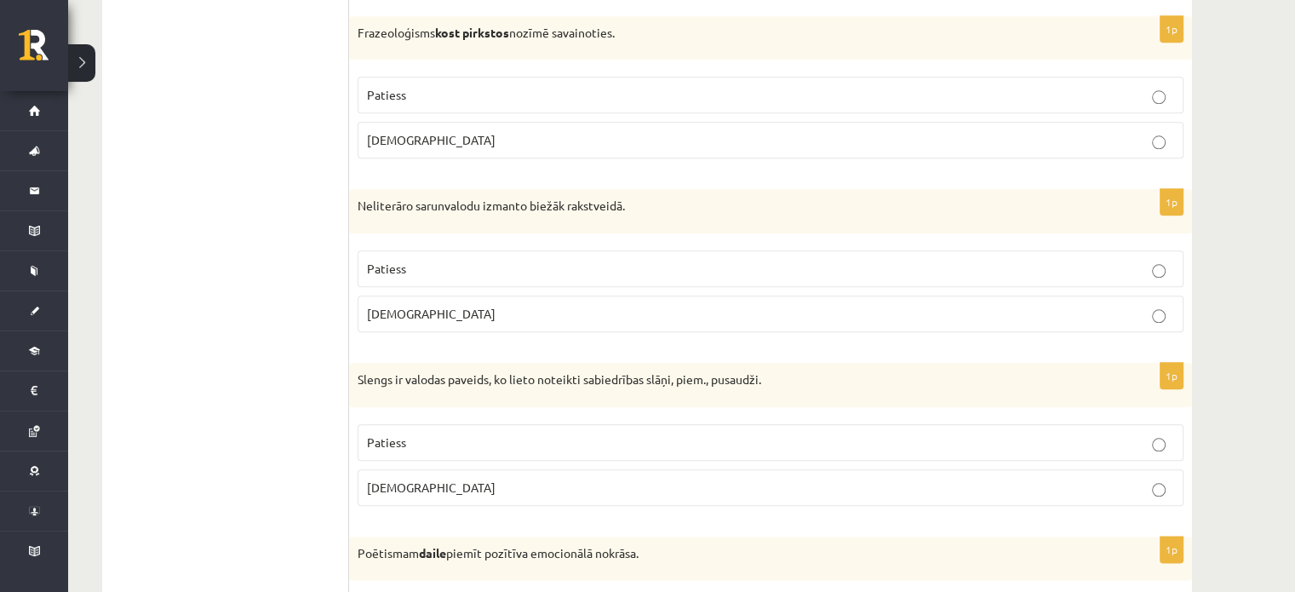
scroll to position [1910, 0]
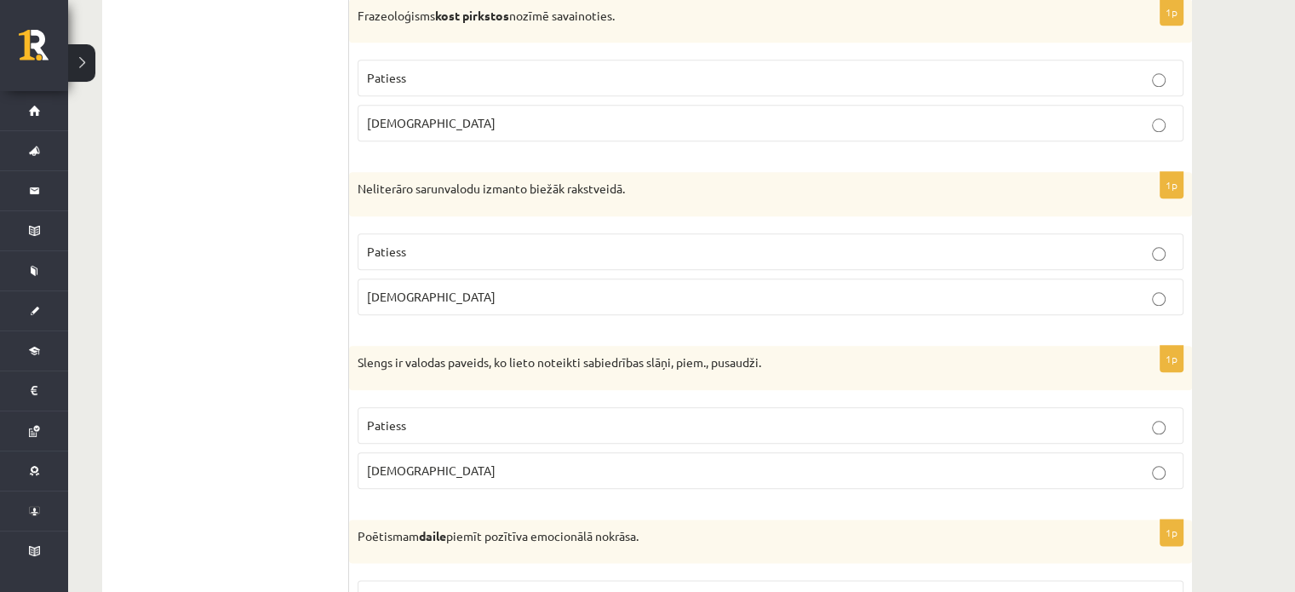
click at [369, 417] on span "Patiess" at bounding box center [386, 424] width 39 height 15
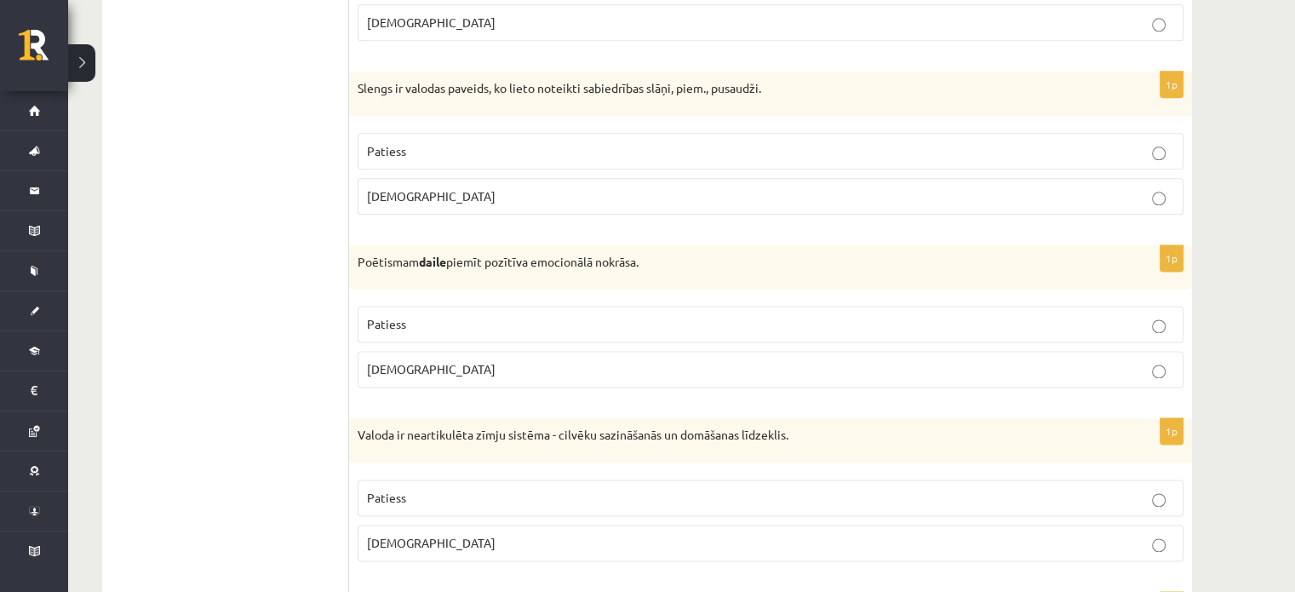
scroll to position [2213, 0]
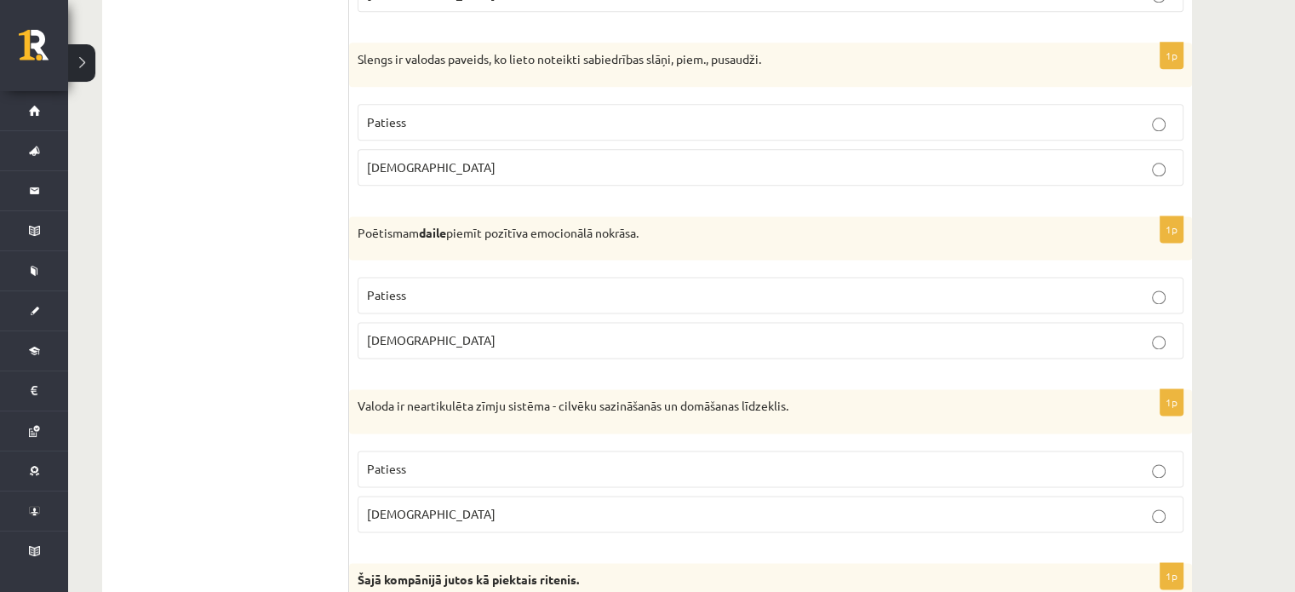
click at [375, 339] on p "Aplams" at bounding box center [770, 340] width 807 height 18
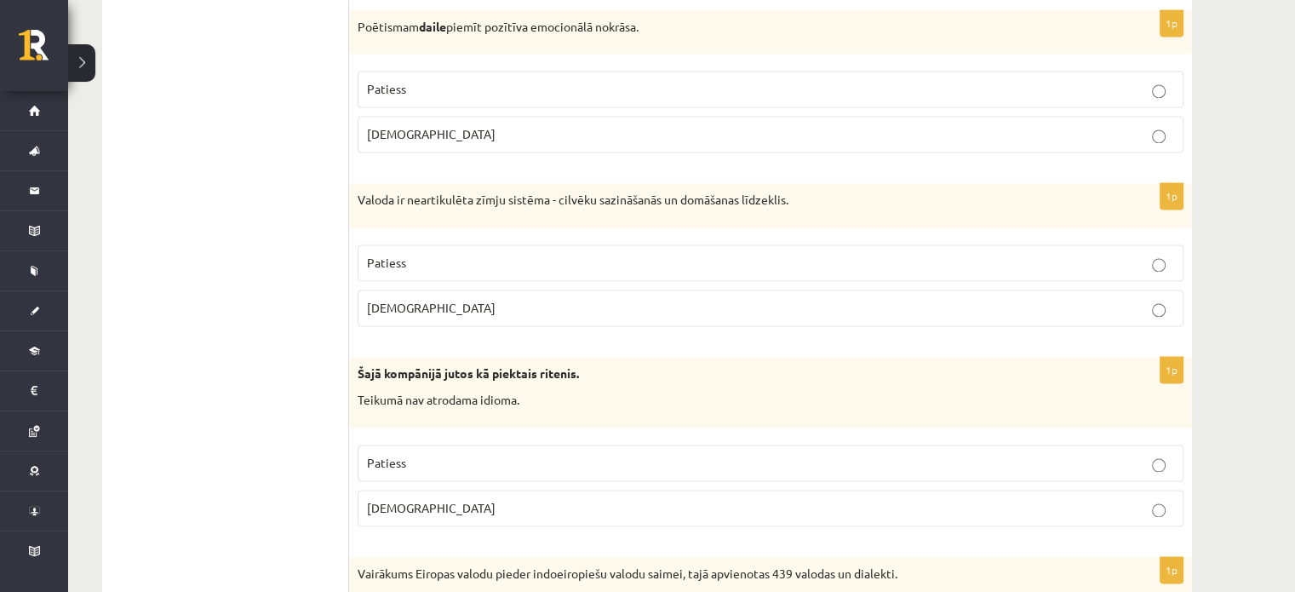
scroll to position [2448, 0]
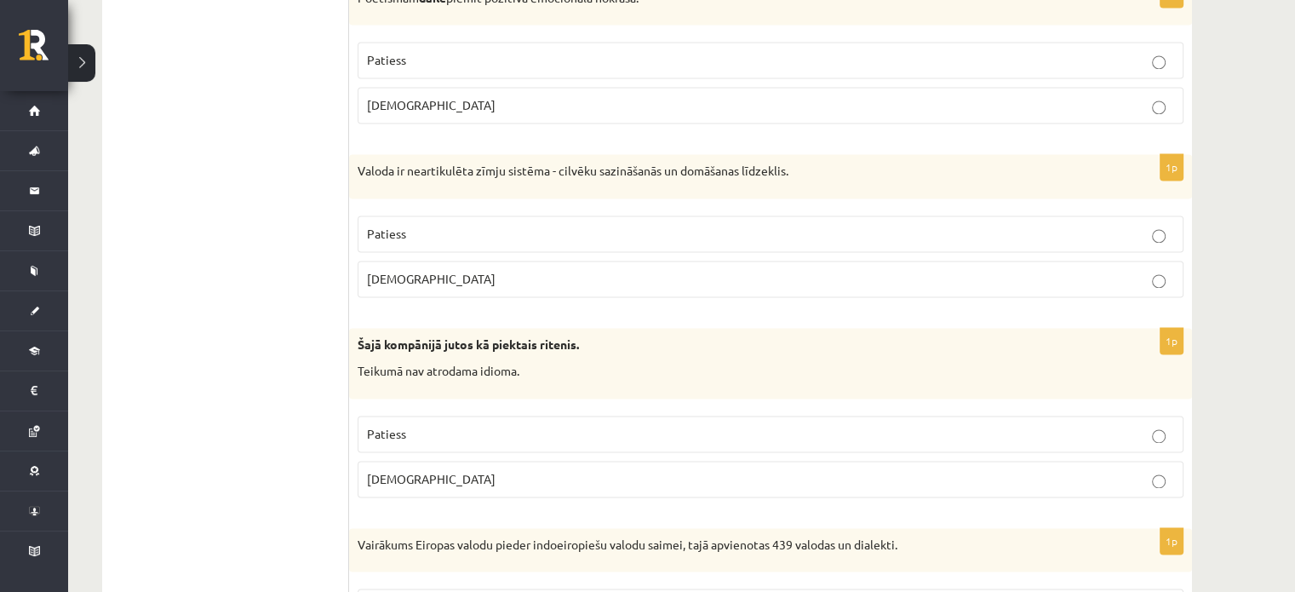
click at [409, 232] on p "Patiess" at bounding box center [770, 234] width 807 height 18
click at [400, 471] on span "Aplams" at bounding box center [431, 478] width 129 height 15
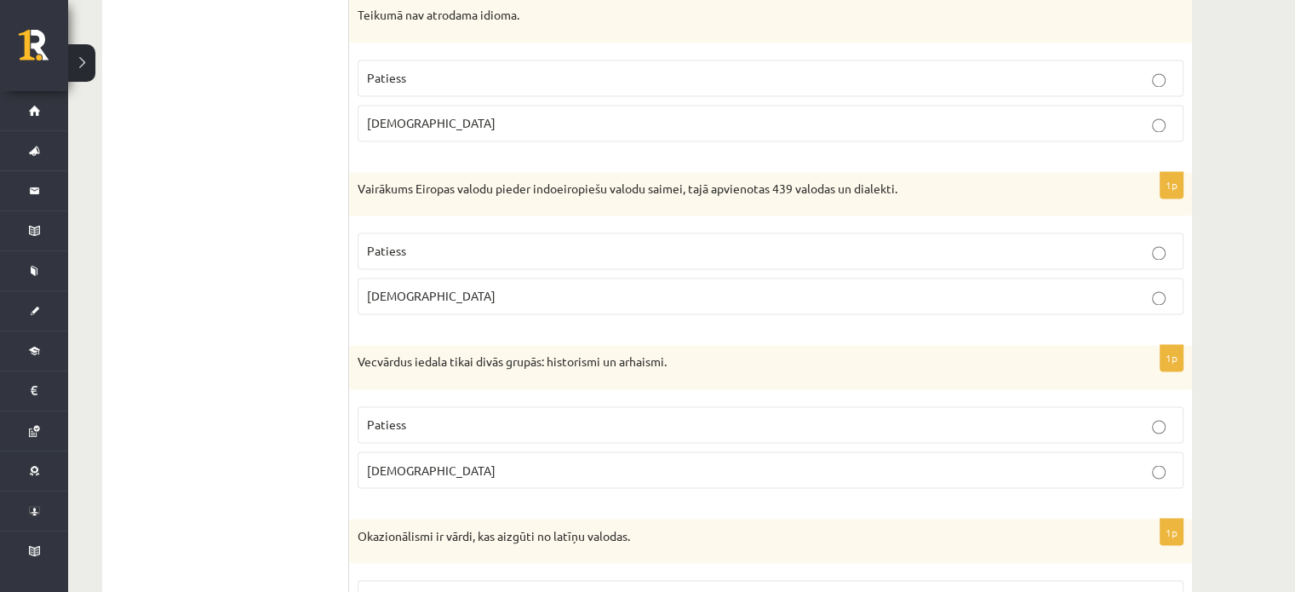
scroll to position [2812, 0]
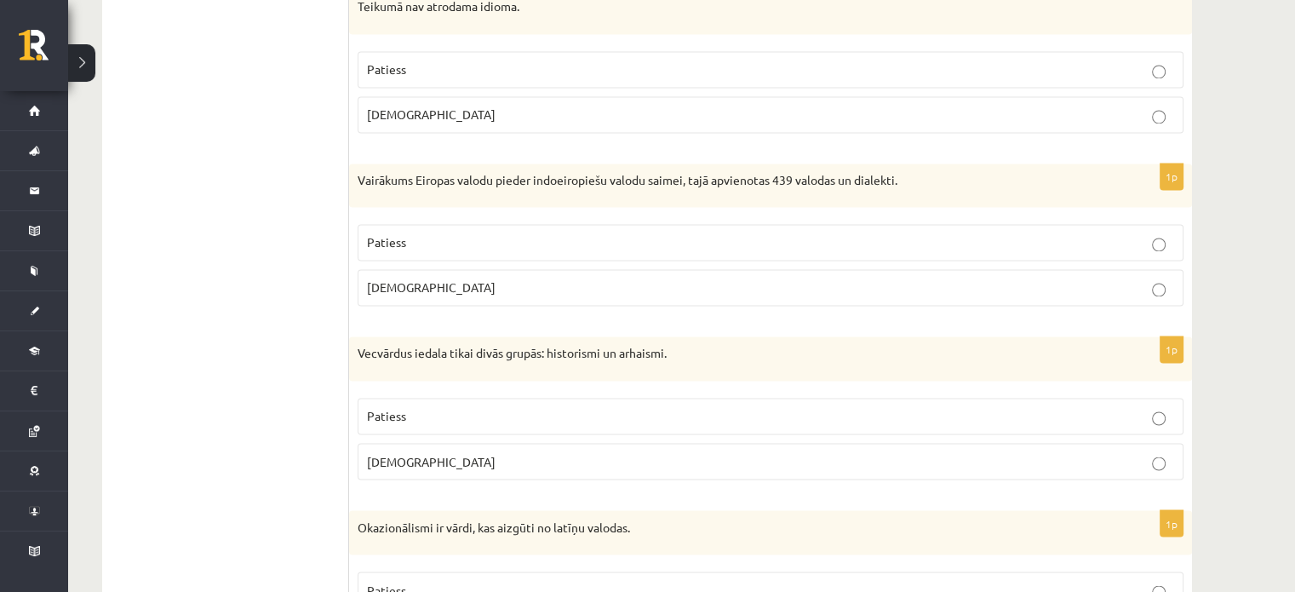
click at [378, 279] on span "Aplams" at bounding box center [431, 286] width 129 height 15
click at [423, 224] on label "Patiess" at bounding box center [770, 242] width 826 height 37
click at [396, 397] on label "Patiess" at bounding box center [770, 415] width 826 height 37
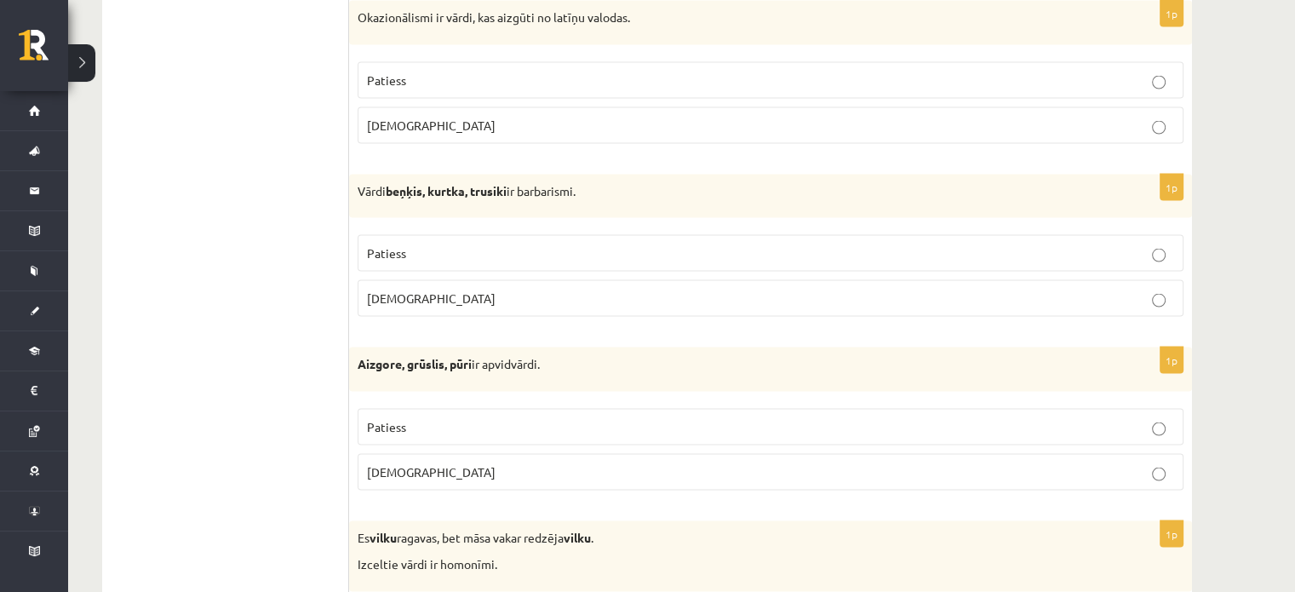
scroll to position [3322, 0]
click at [477, 132] on fieldset "Patiess Aplams" at bounding box center [770, 100] width 826 height 95
click at [460, 128] on label "Aplams" at bounding box center [770, 124] width 826 height 37
click at [392, 244] on span "Patiess" at bounding box center [386, 251] width 39 height 15
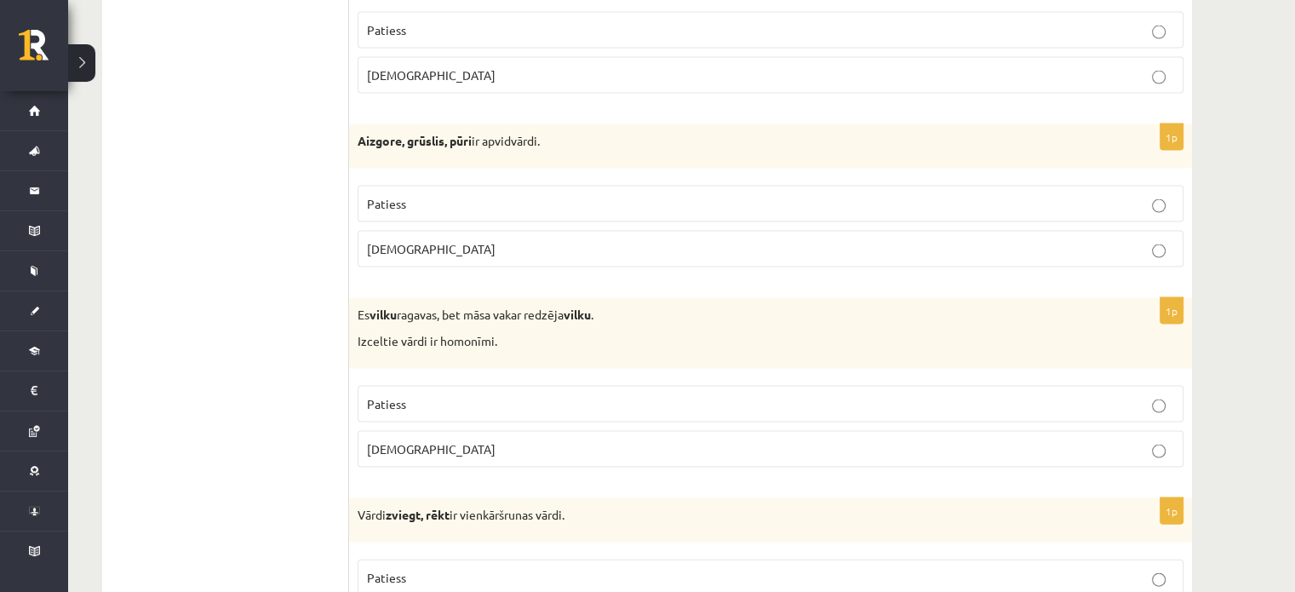
scroll to position [3543, 0]
click at [429, 196] on p "Patiess" at bounding box center [770, 205] width 807 height 18
click at [435, 396] on p "Patiess" at bounding box center [770, 405] width 807 height 18
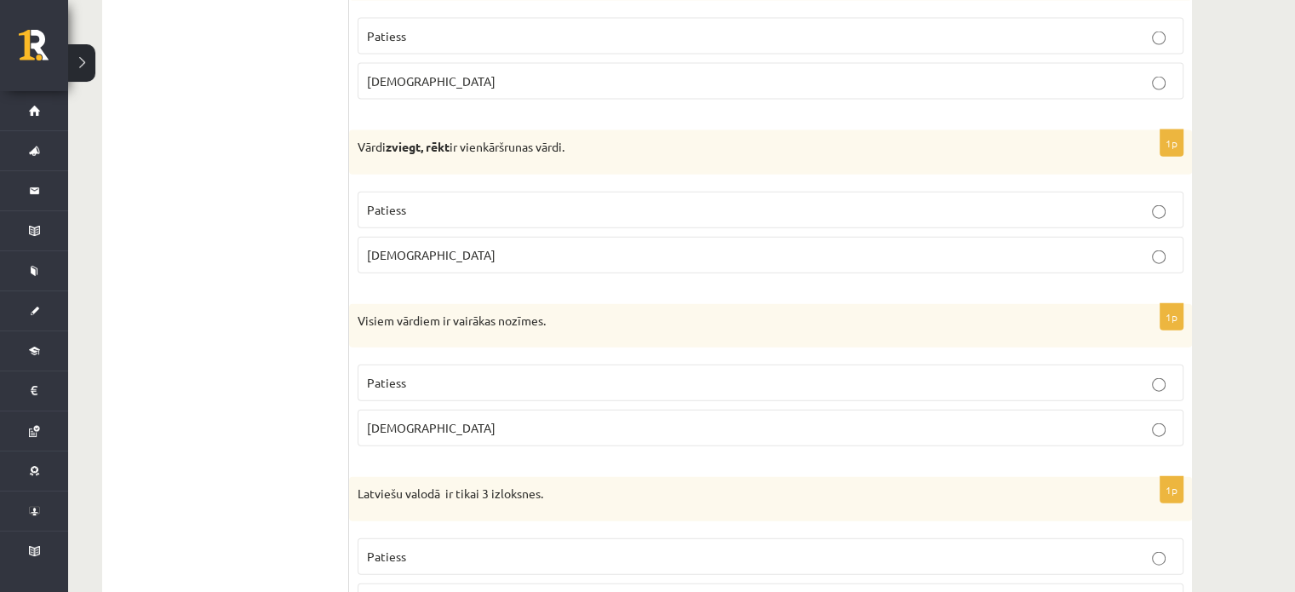
scroll to position [3918, 0]
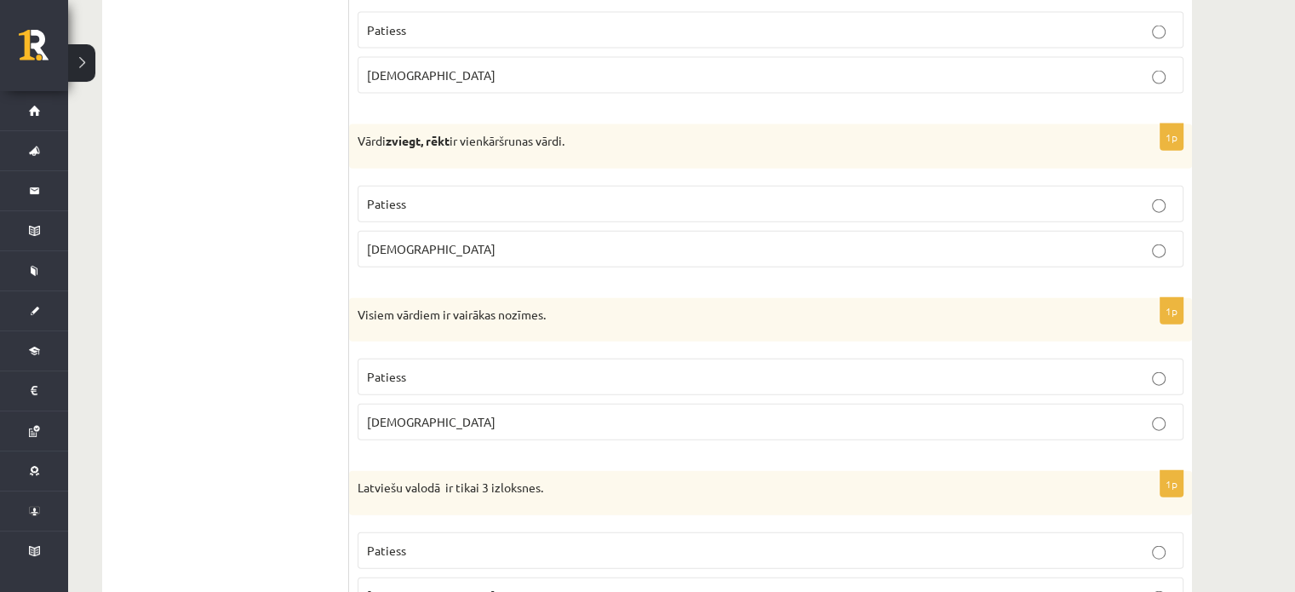
click at [398, 241] on span "Aplams" at bounding box center [431, 248] width 129 height 15
click at [398, 369] on span "Patiess" at bounding box center [386, 376] width 39 height 15
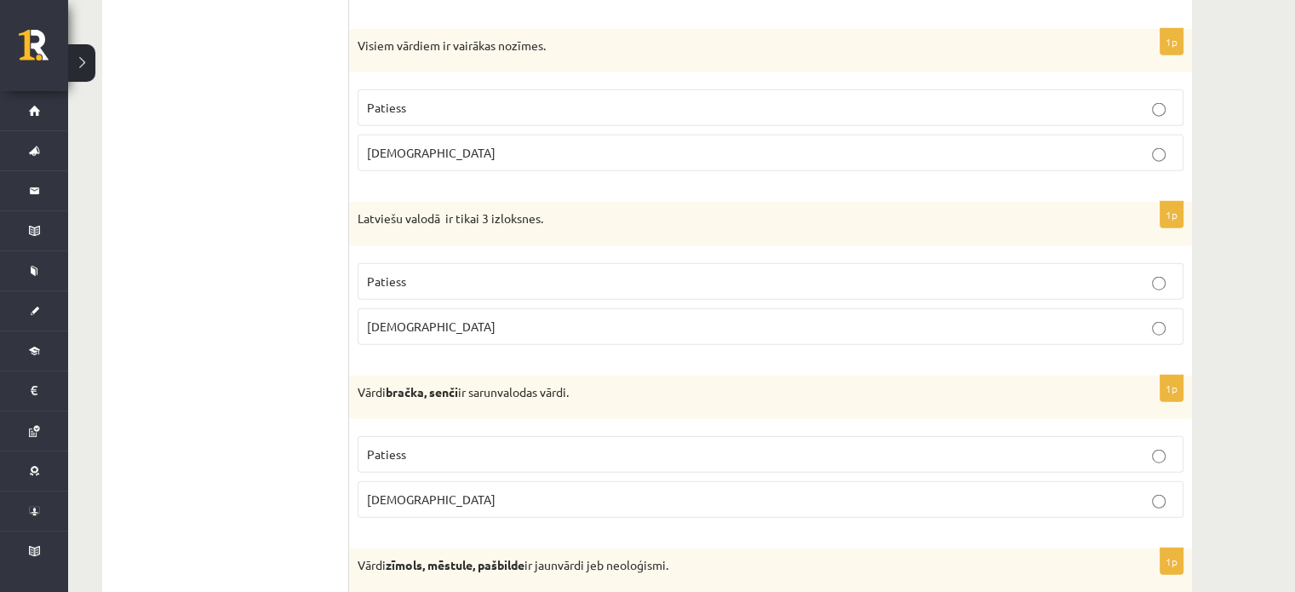
scroll to position [4213, 0]
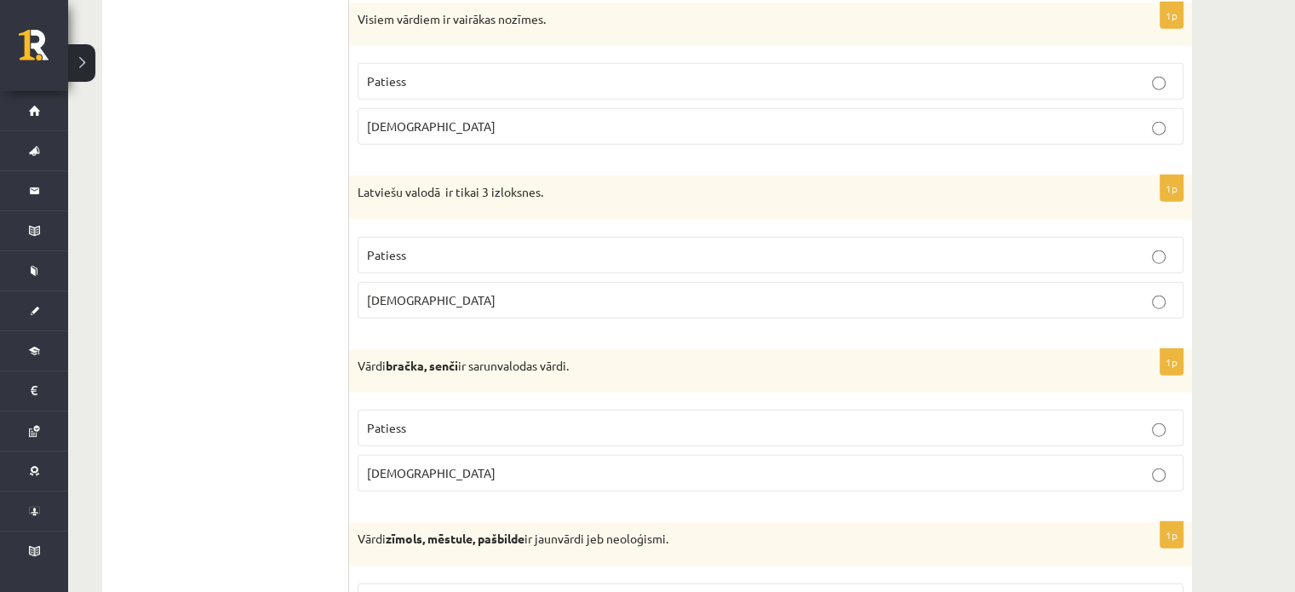
click at [422, 237] on label "Patiess" at bounding box center [770, 255] width 826 height 37
click at [481, 419] on p "Patiess" at bounding box center [770, 428] width 807 height 18
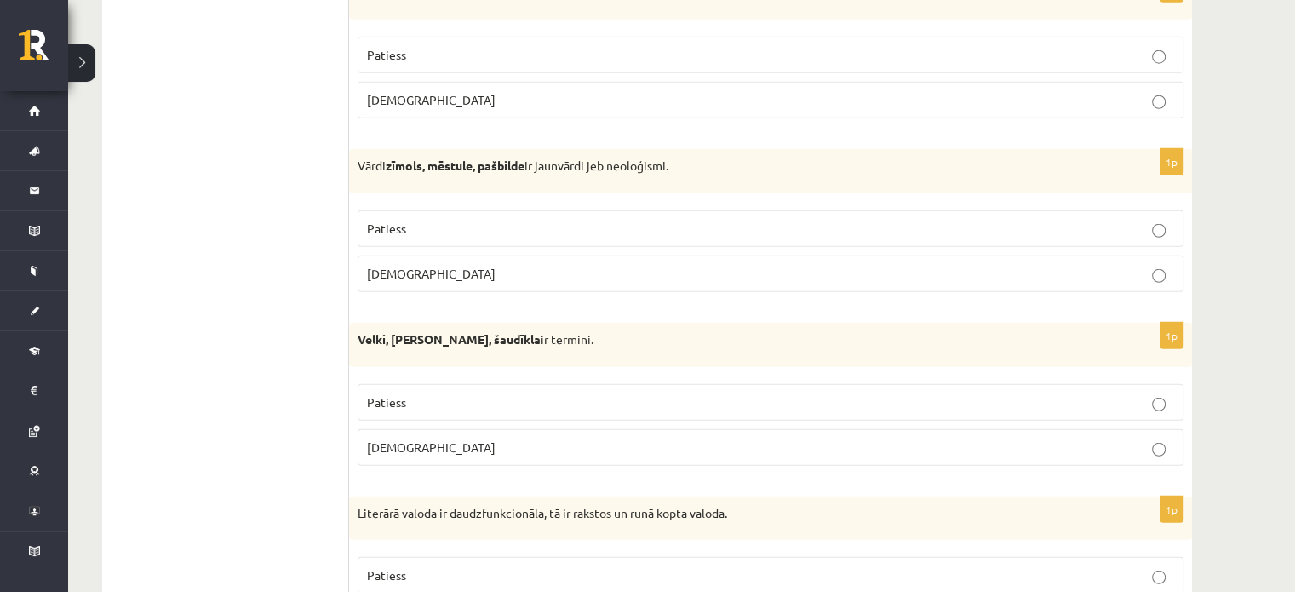
scroll to position [4588, 0]
click at [478, 218] on p "Patiess" at bounding box center [770, 227] width 807 height 18
click at [448, 427] on label "Aplams" at bounding box center [770, 445] width 826 height 37
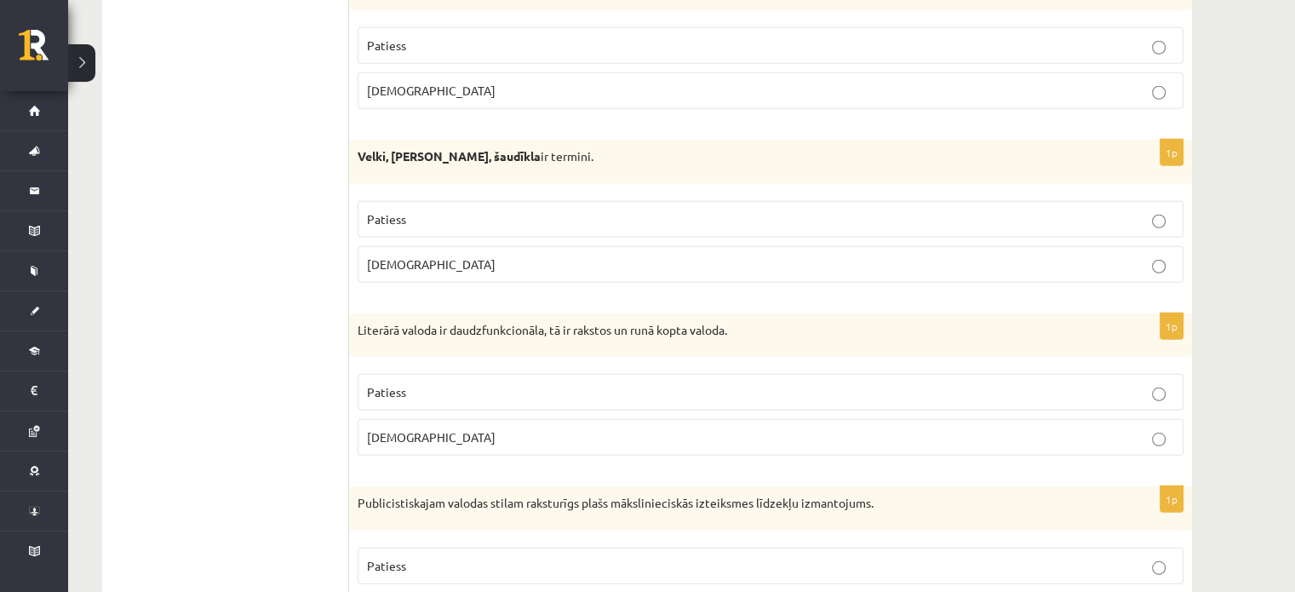
scroll to position [4773, 0]
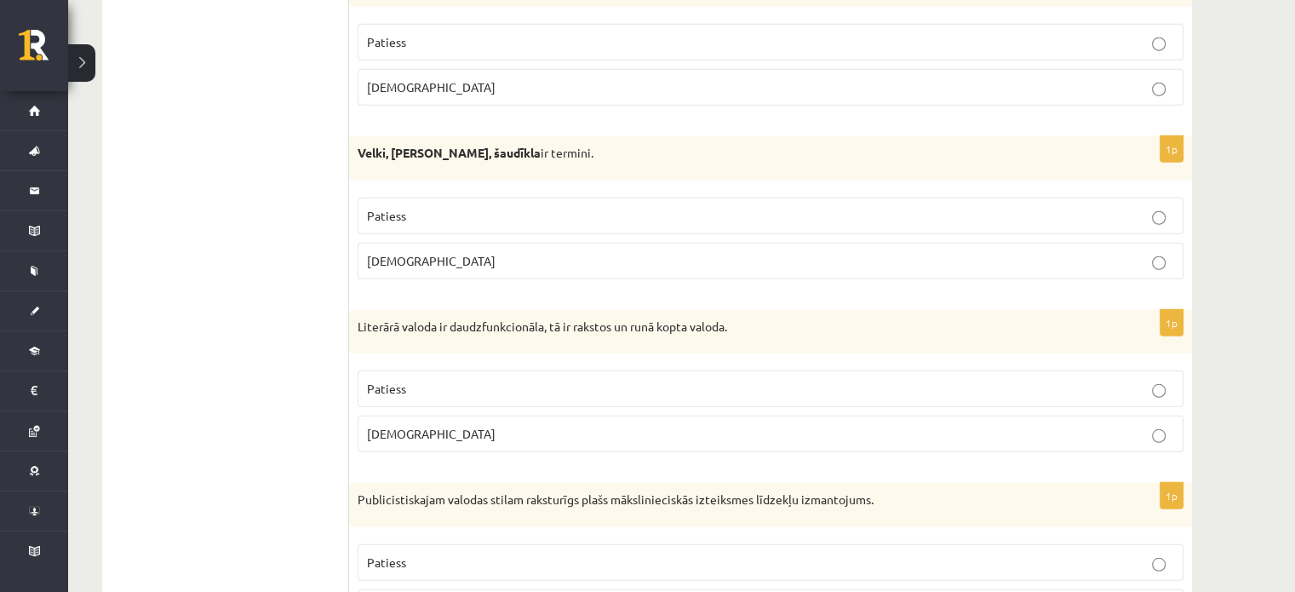
click at [420, 380] on label "Patiess" at bounding box center [770, 388] width 826 height 37
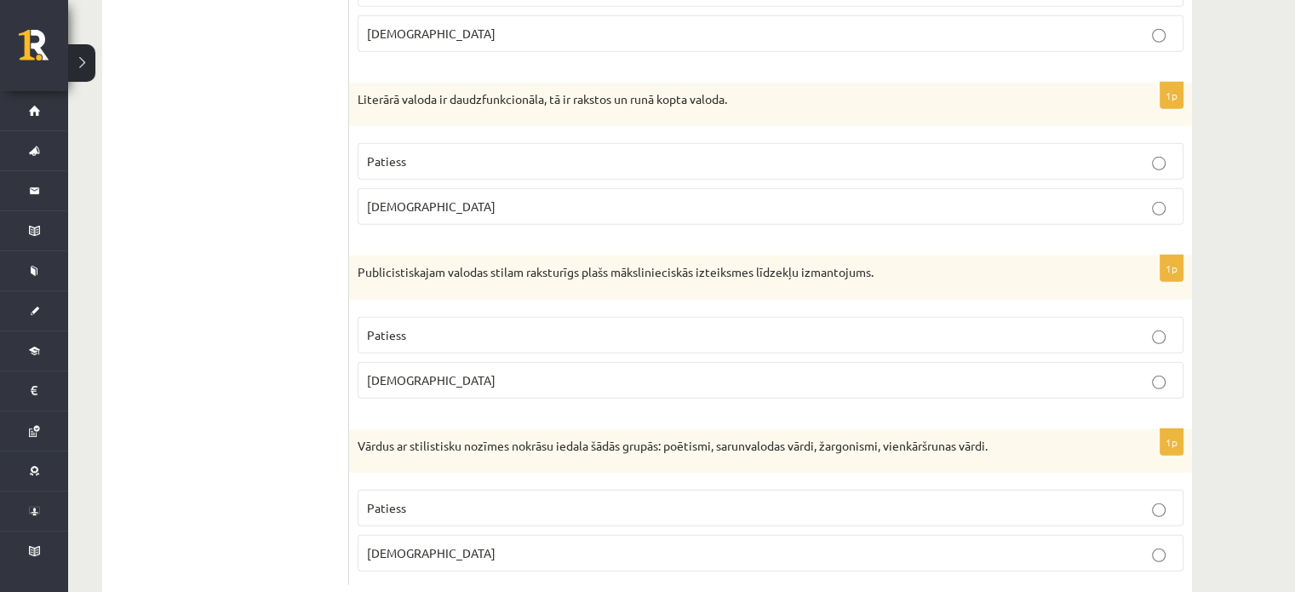
scroll to position [5001, 0]
click at [489, 187] on label "Aplams" at bounding box center [770, 205] width 826 height 37
click at [469, 142] on label "Patiess" at bounding box center [770, 160] width 826 height 37
click at [426, 325] on p "Patiess" at bounding box center [770, 334] width 807 height 18
click at [410, 498] on p "Patiess" at bounding box center [770, 507] width 807 height 18
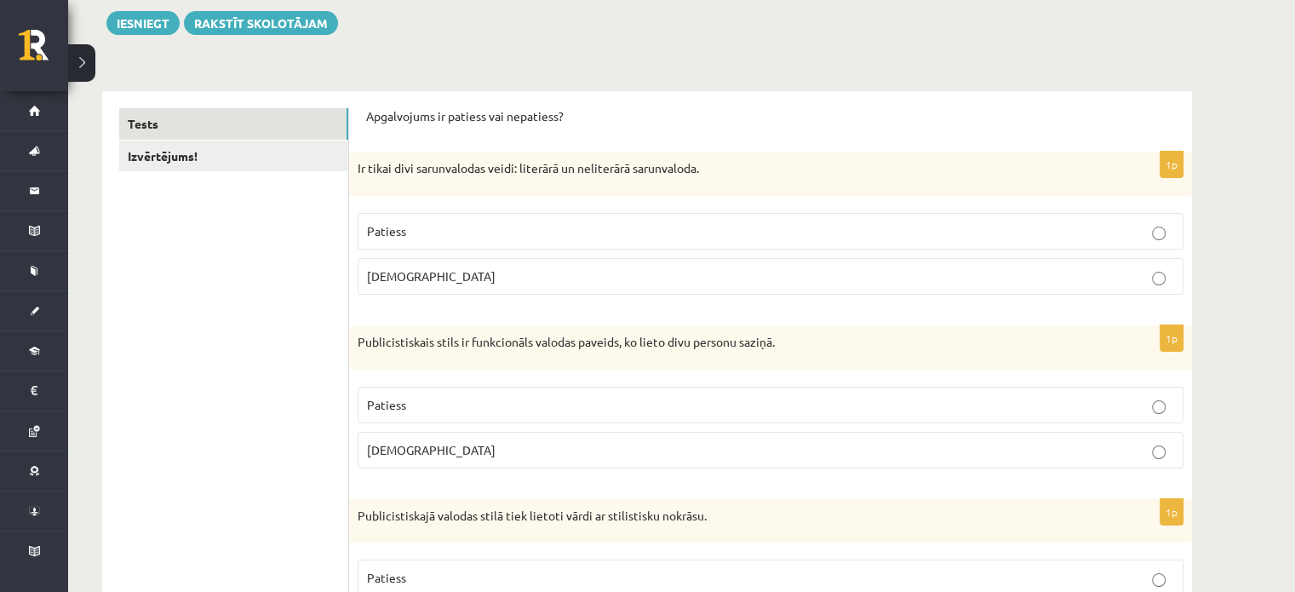
scroll to position [0, 0]
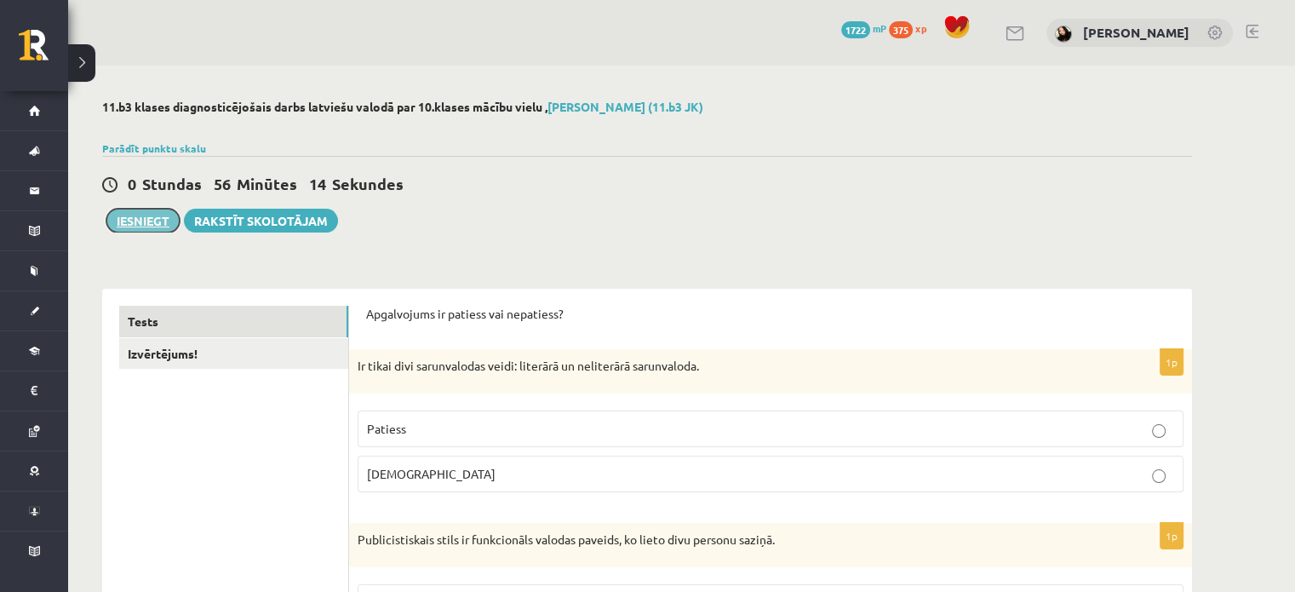
click at [134, 229] on button "Iesniegt" at bounding box center [142, 221] width 73 height 24
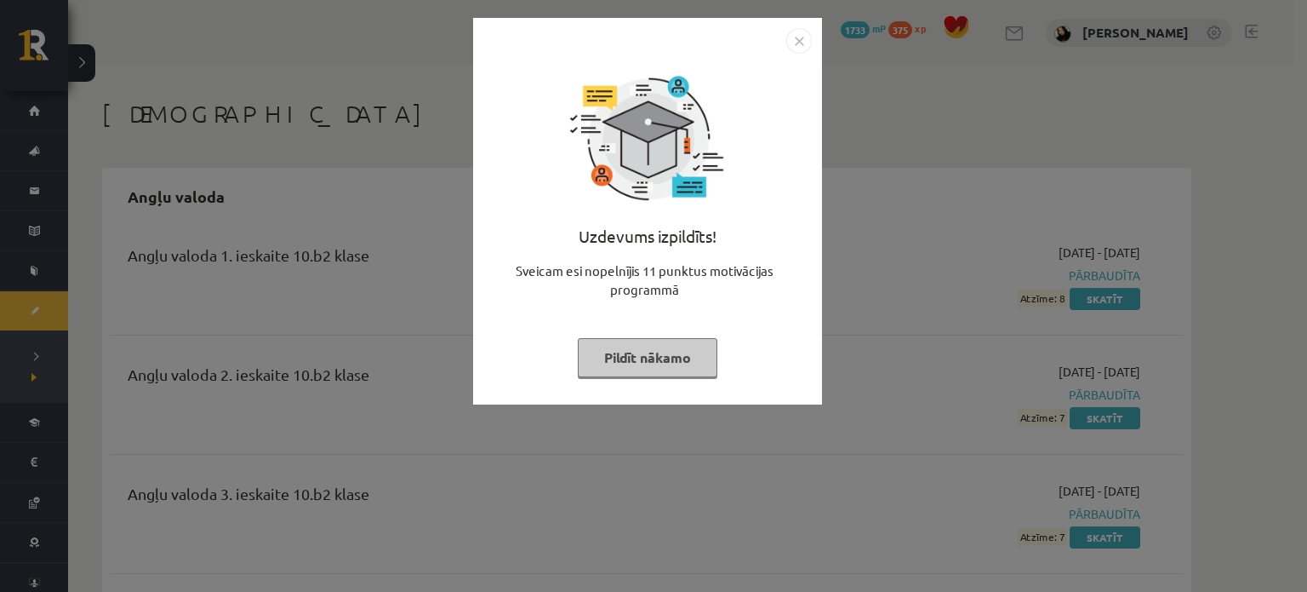
click at [654, 348] on button "Pildīt nākamo" at bounding box center [648, 357] width 140 height 39
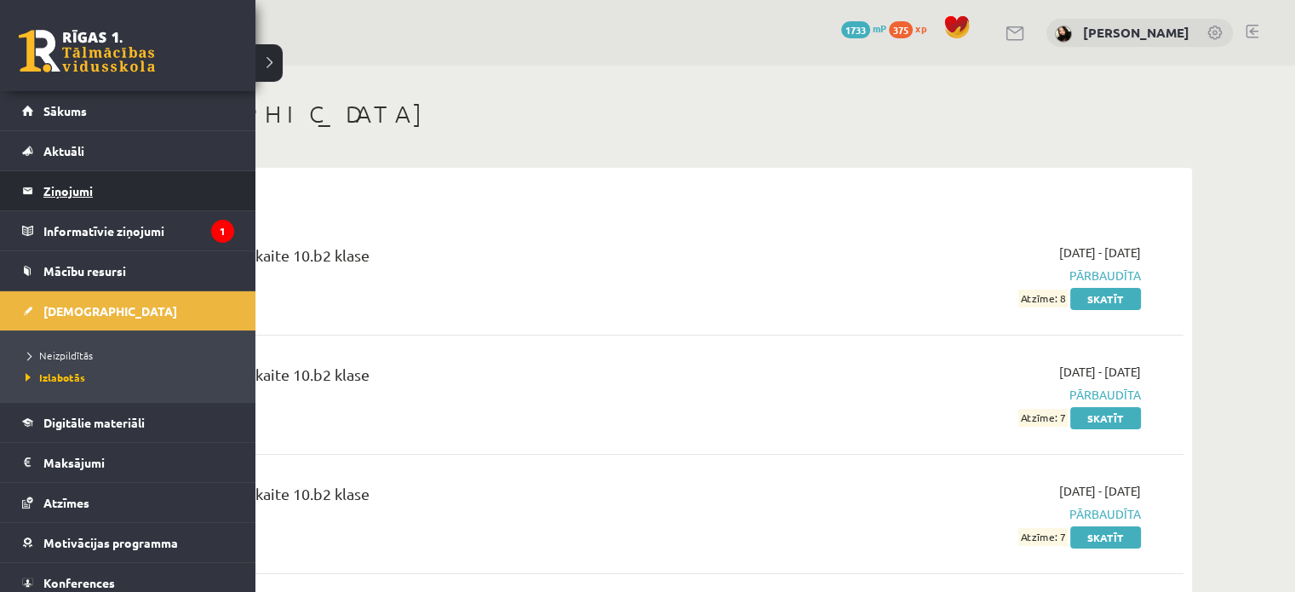
click at [78, 184] on legend "Ziņojumi 0" at bounding box center [138, 190] width 191 height 39
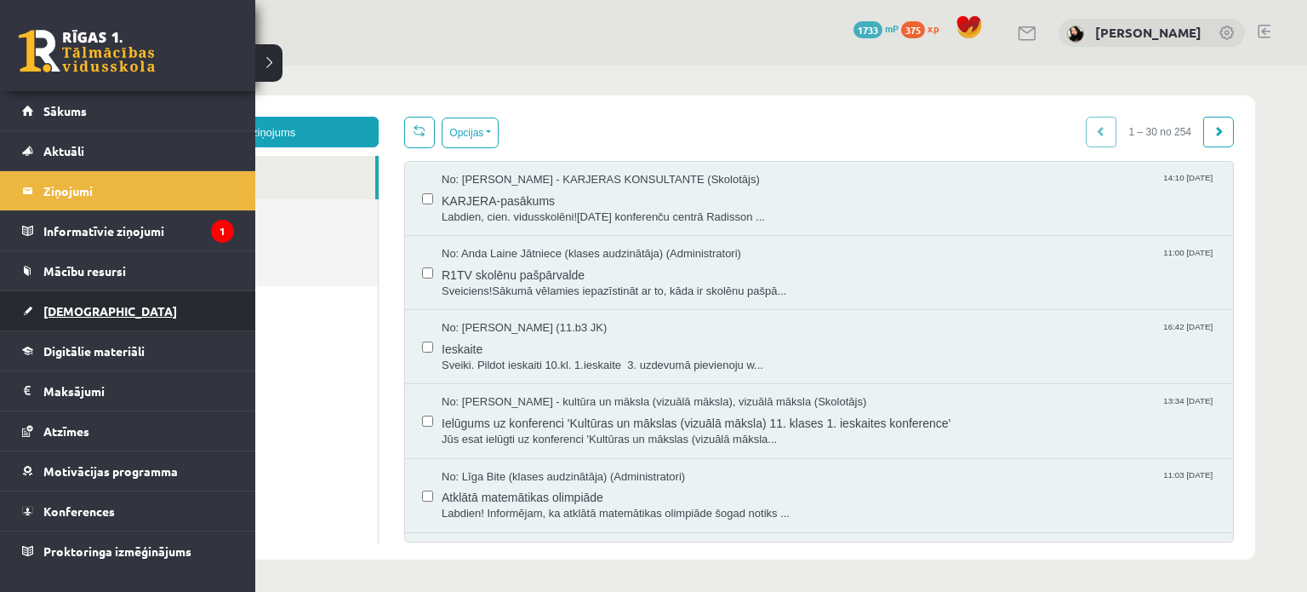
click at [151, 305] on link "[DEMOGRAPHIC_DATA]" at bounding box center [128, 310] width 212 height 39
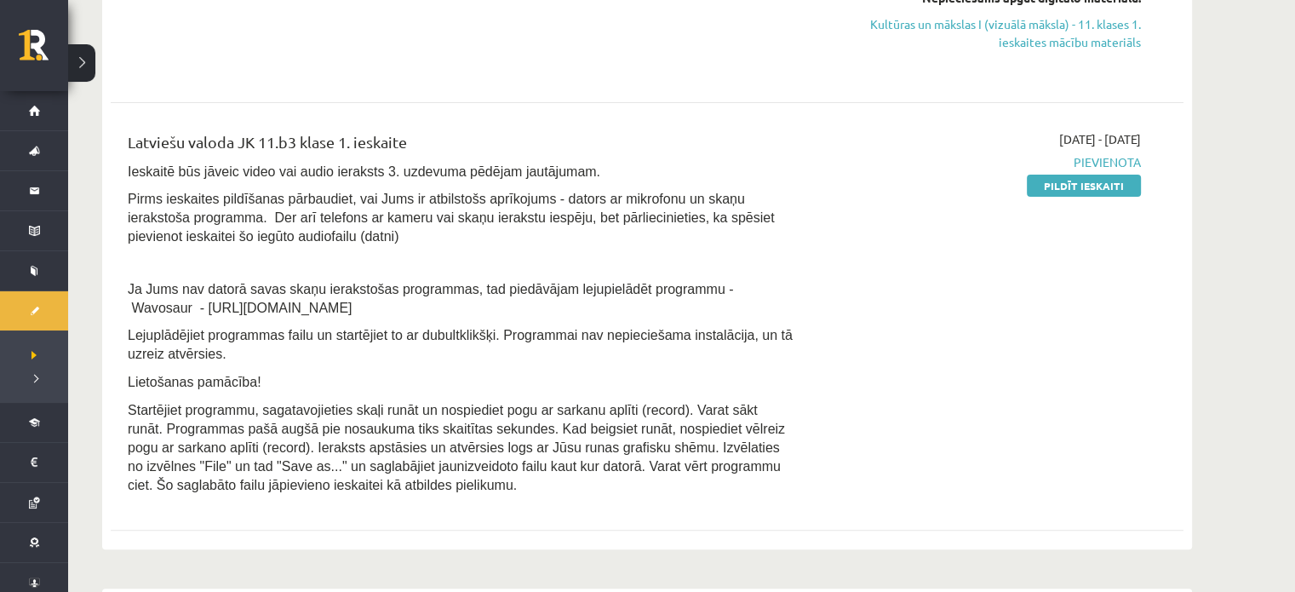
scroll to position [571, 0]
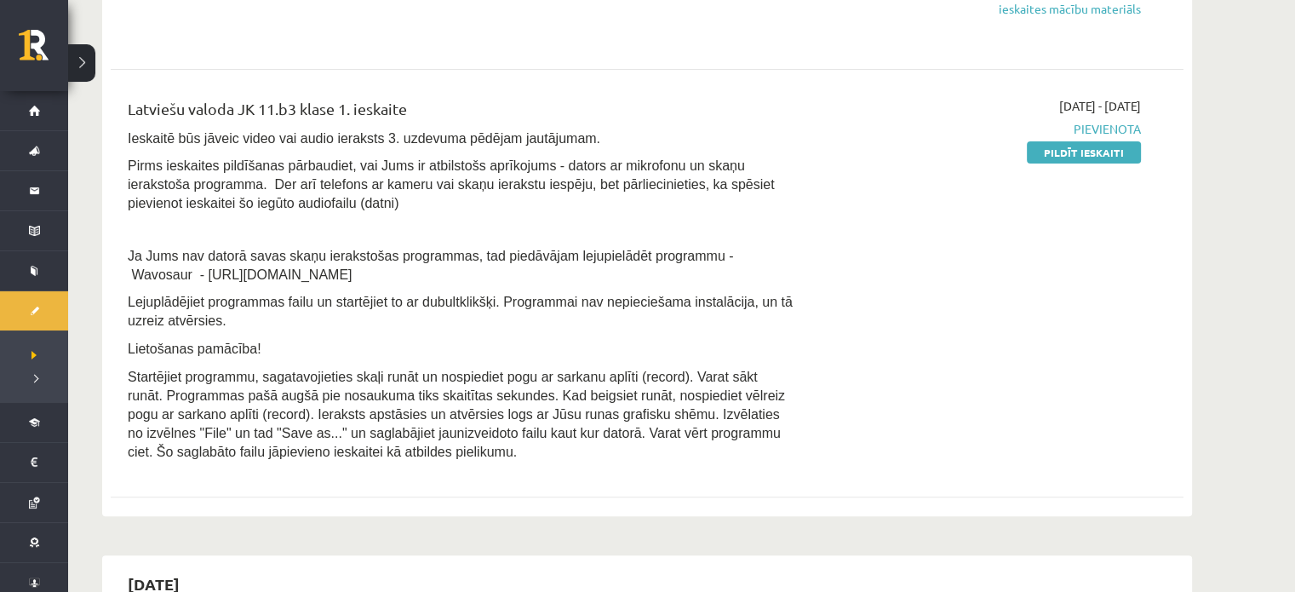
drag, startPoint x: 1074, startPoint y: 149, endPoint x: 801, endPoint y: 69, distance: 284.7
click at [1074, 149] on link "Pildīt ieskaiti" at bounding box center [1084, 152] width 114 height 22
click at [808, 70] on div "Kultūra un māksla JK 11.b3 klase 1. ieskaite Ieskaitē būs radošais darbs, nepie…" at bounding box center [647, 194] width 1072 height 627
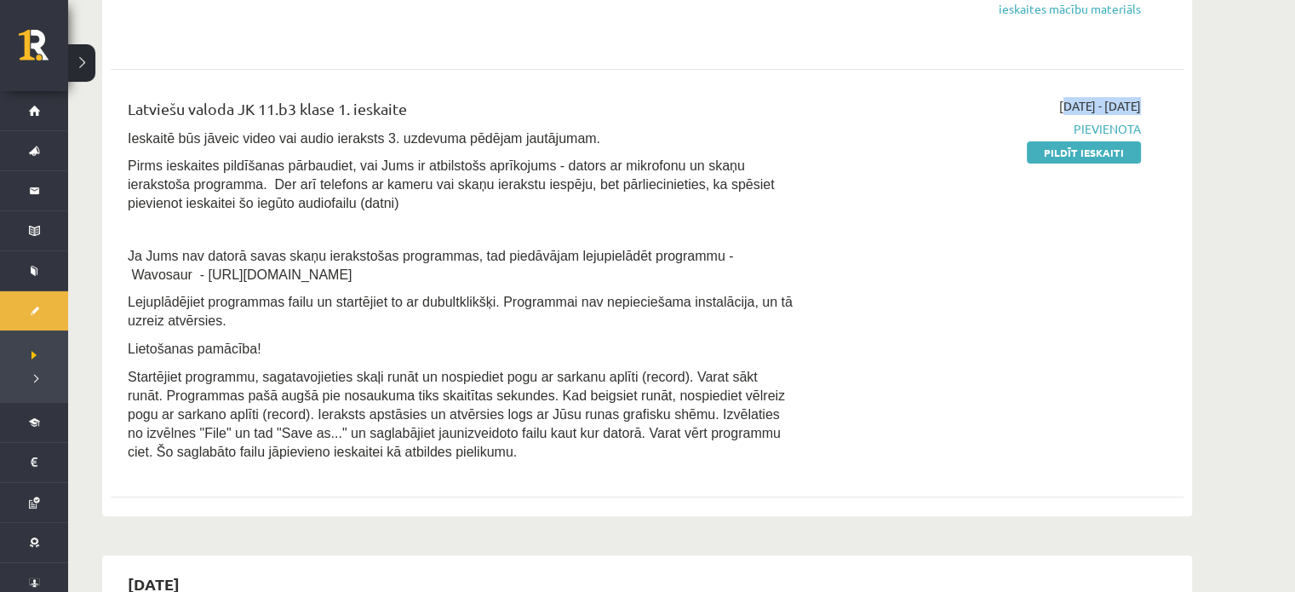
click at [808, 70] on div "Kultūra un māksla JK 11.b3 klase 1. ieskaite Ieskaitē būs radošais darbs, nepie…" at bounding box center [647, 194] width 1072 height 627
click at [924, 283] on div "2025-10-01 - 2025-10-15 Pievienota Pildīt ieskaiti" at bounding box center [980, 283] width 346 height 373
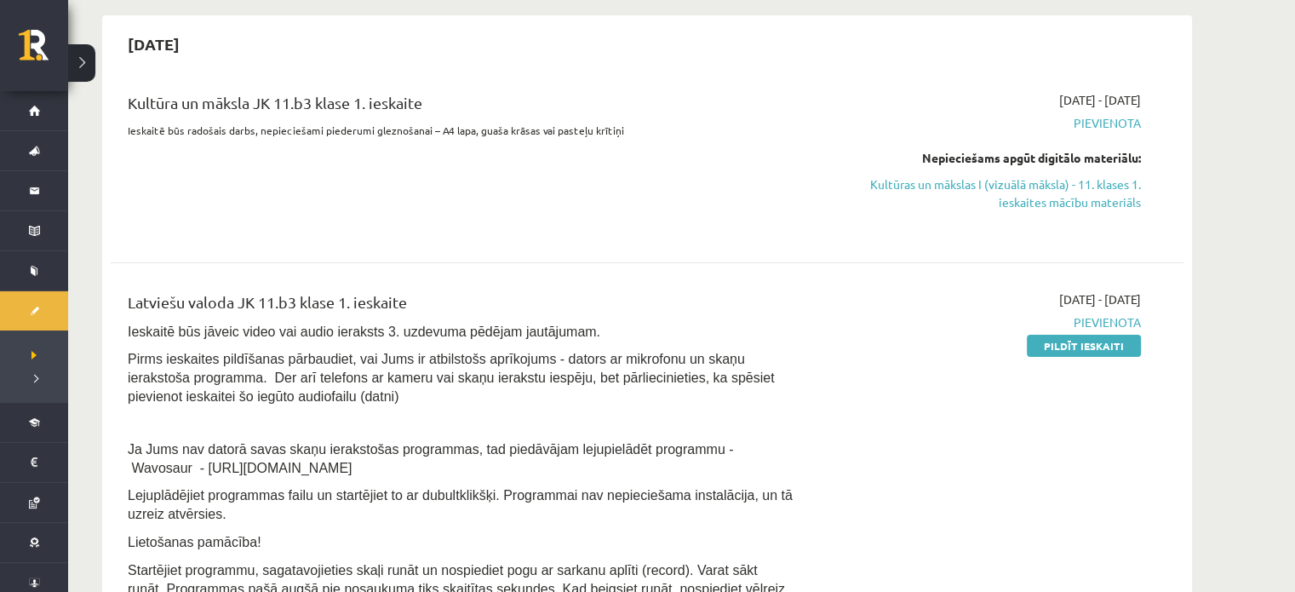
scroll to position [377, 0]
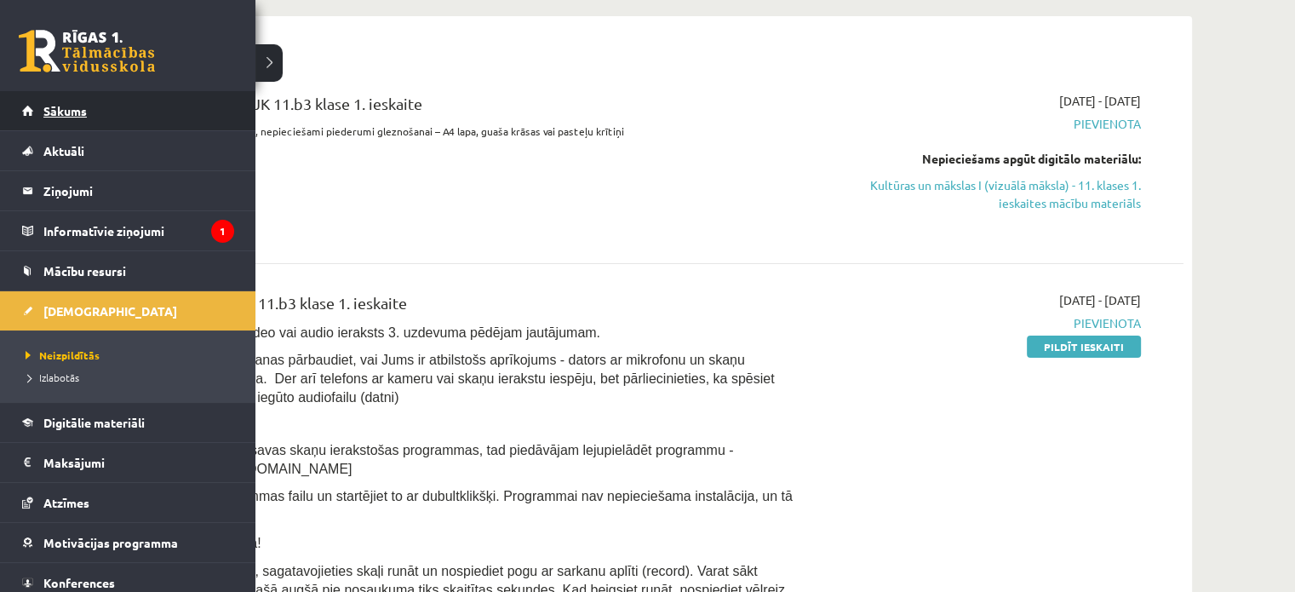
click at [82, 105] on span "Sākums" at bounding box center [64, 110] width 43 height 15
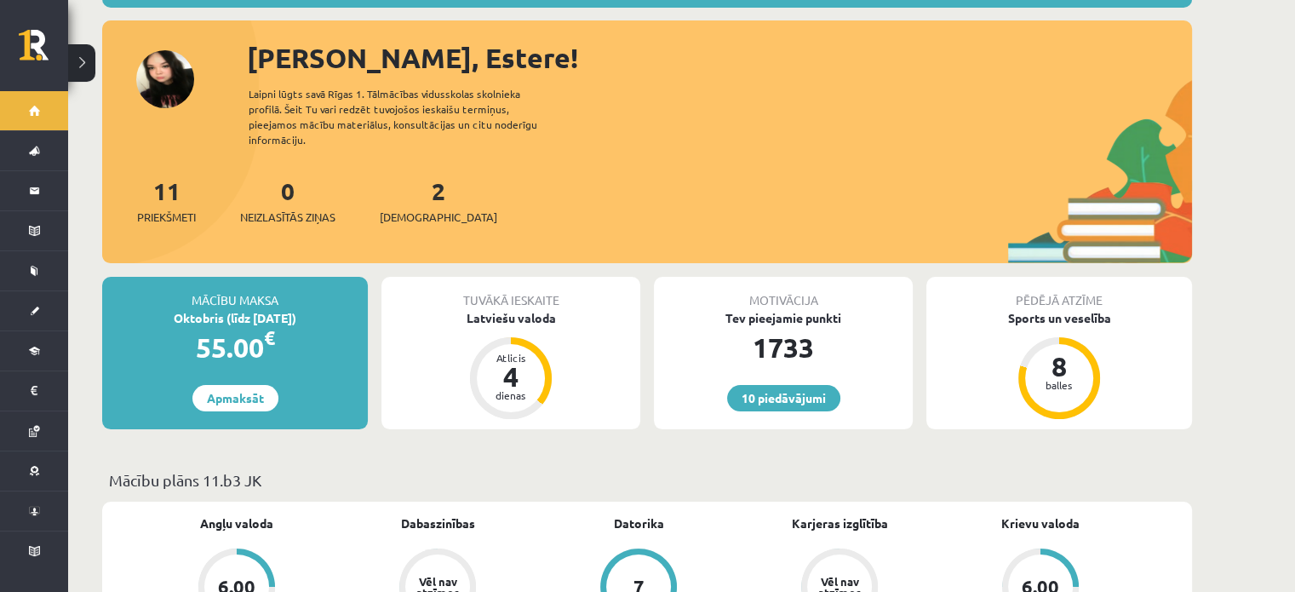
scroll to position [177, 0]
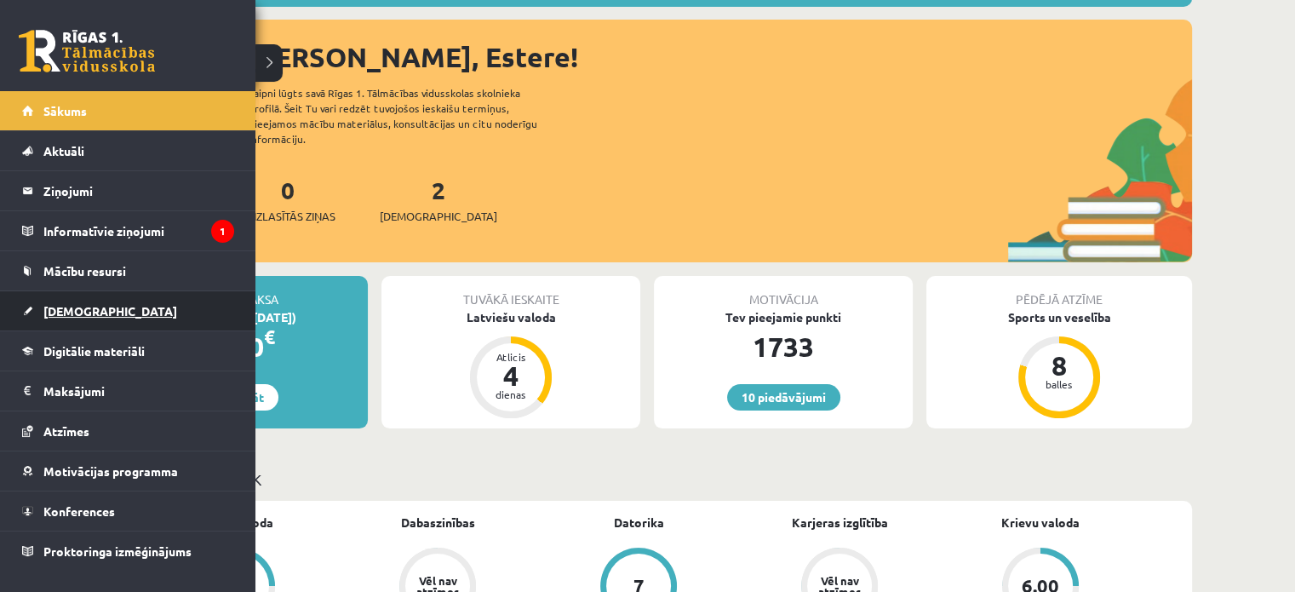
click at [77, 306] on span "[DEMOGRAPHIC_DATA]" at bounding box center [110, 310] width 134 height 15
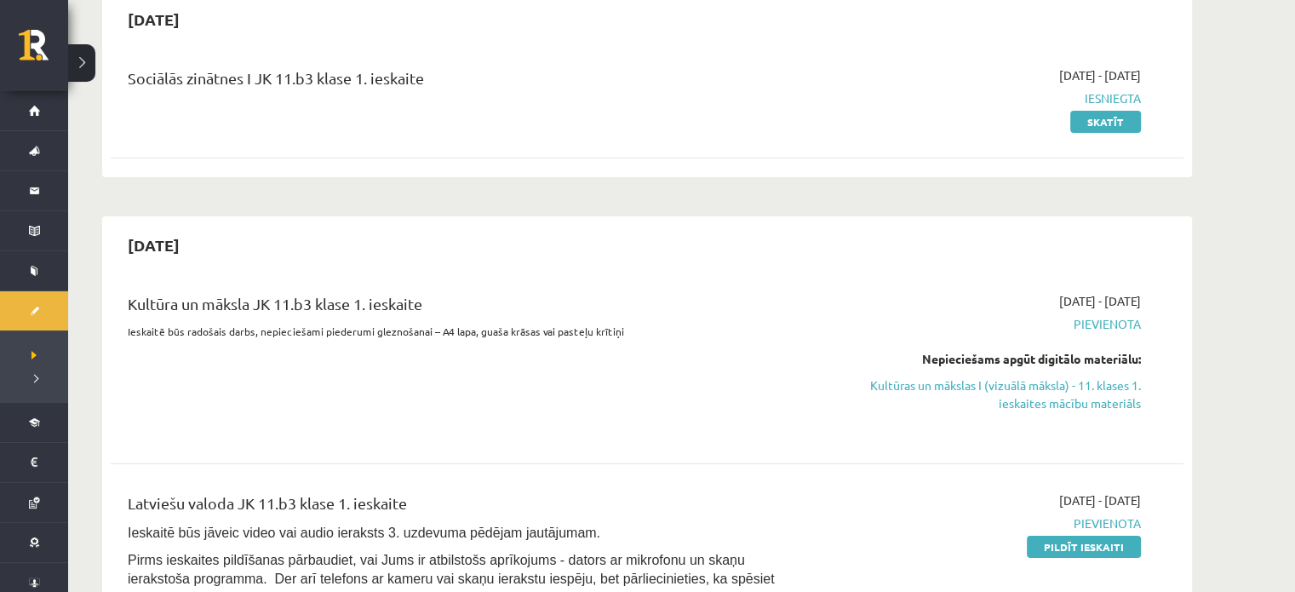
scroll to position [385, 0]
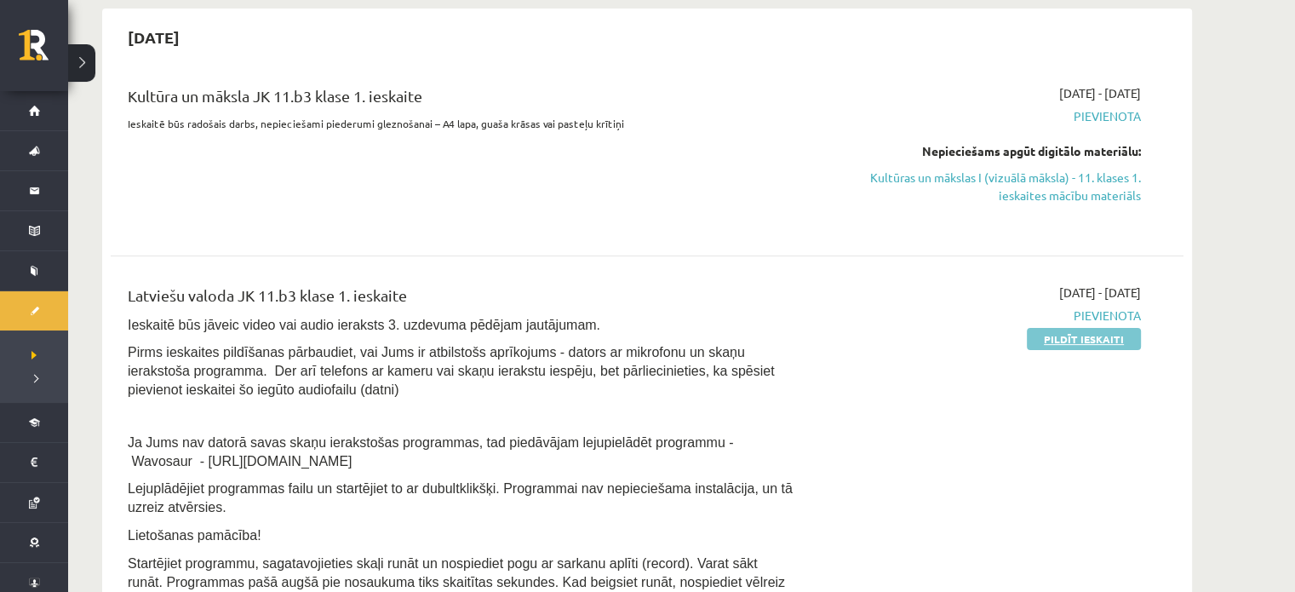
click at [1089, 343] on link "Pildīt ieskaiti" at bounding box center [1084, 339] width 114 height 22
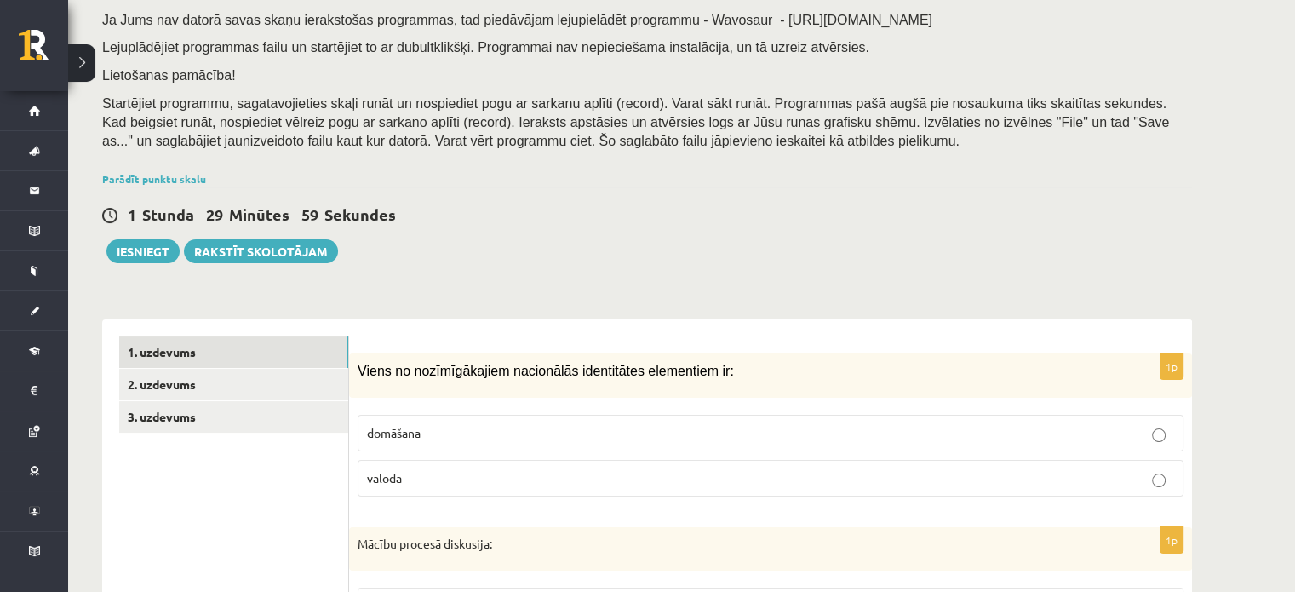
scroll to position [220, 0]
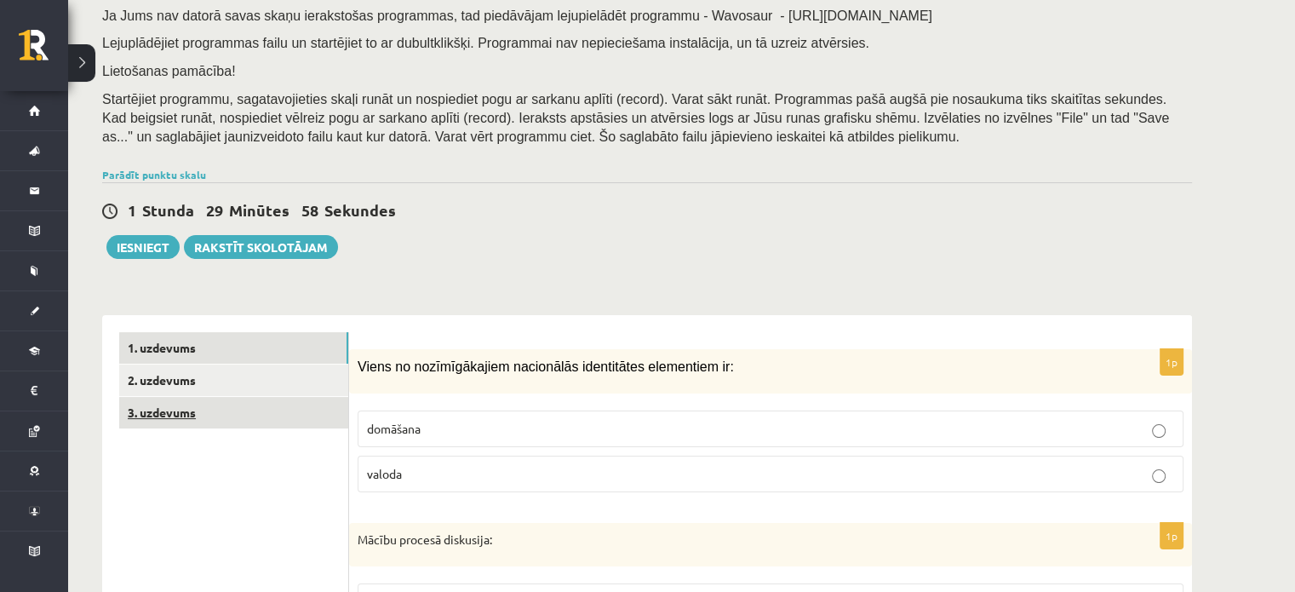
click at [275, 407] on link "3. uzdevums" at bounding box center [233, 412] width 229 height 31
drag, startPoint x: 275, startPoint y: 407, endPoint x: 383, endPoint y: 391, distance: 109.3
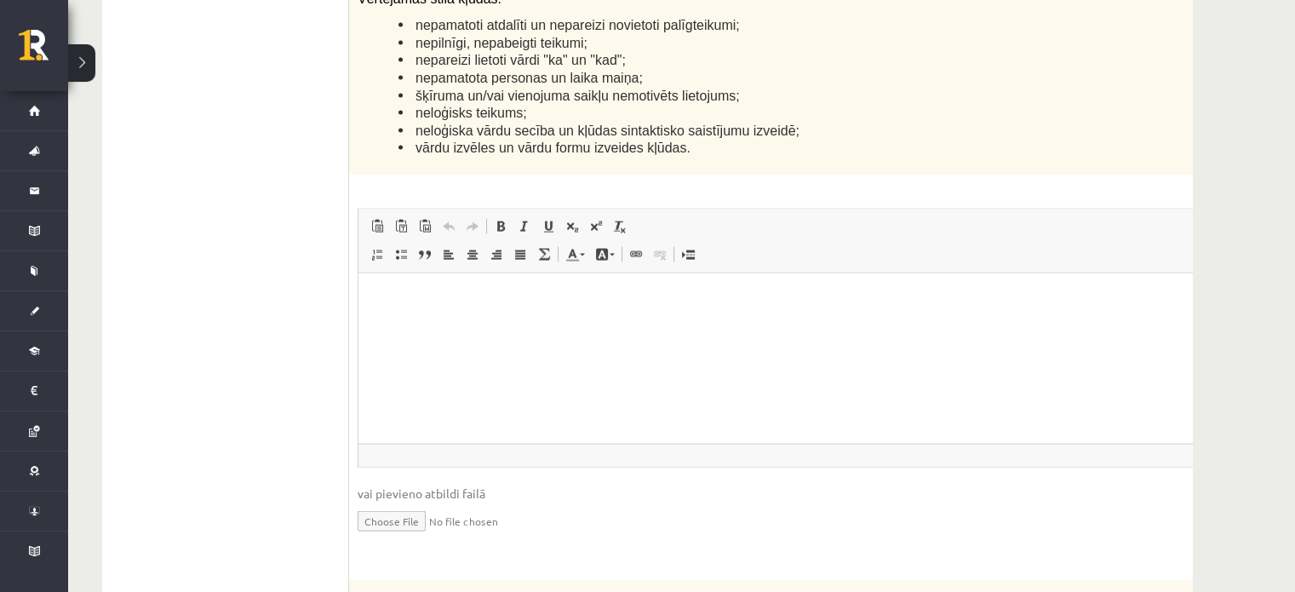
scroll to position [4336, 0]
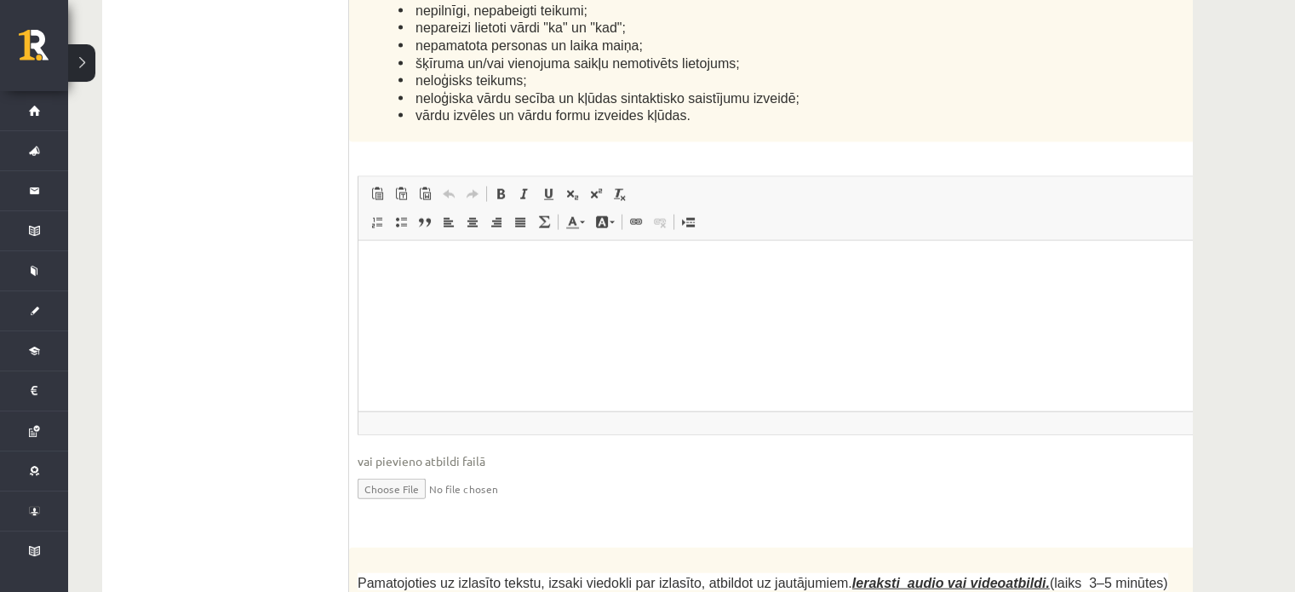
drag, startPoint x: 920, startPoint y: 463, endPoint x: 773, endPoint y: 507, distance: 153.8
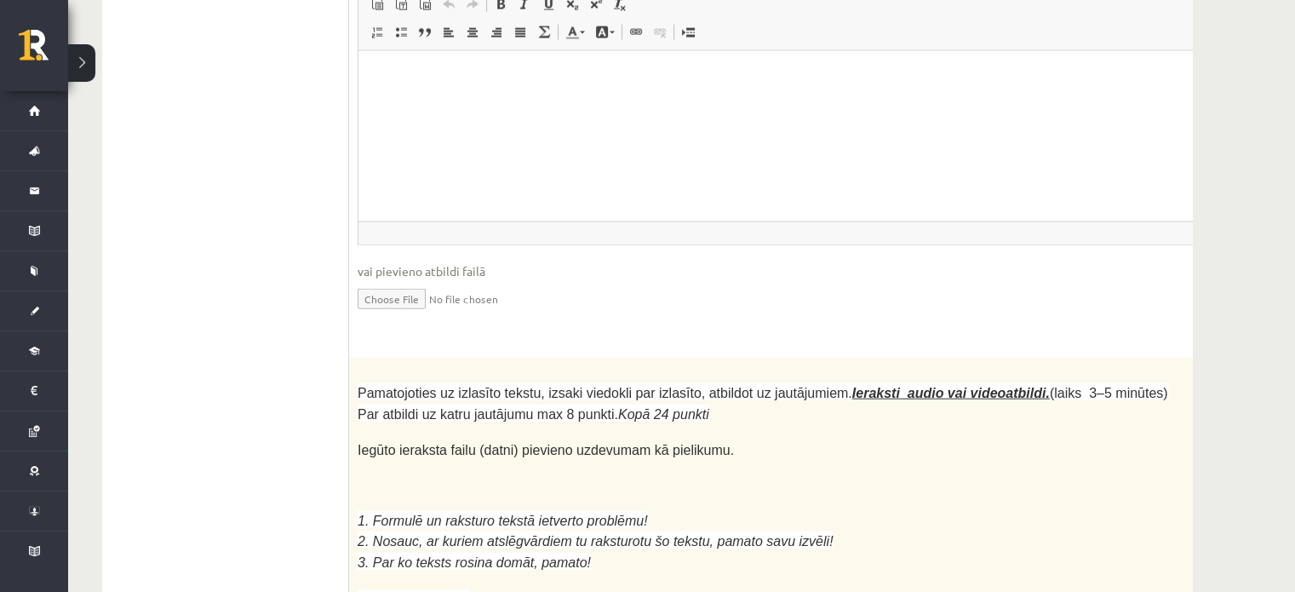
scroll to position [4528, 0]
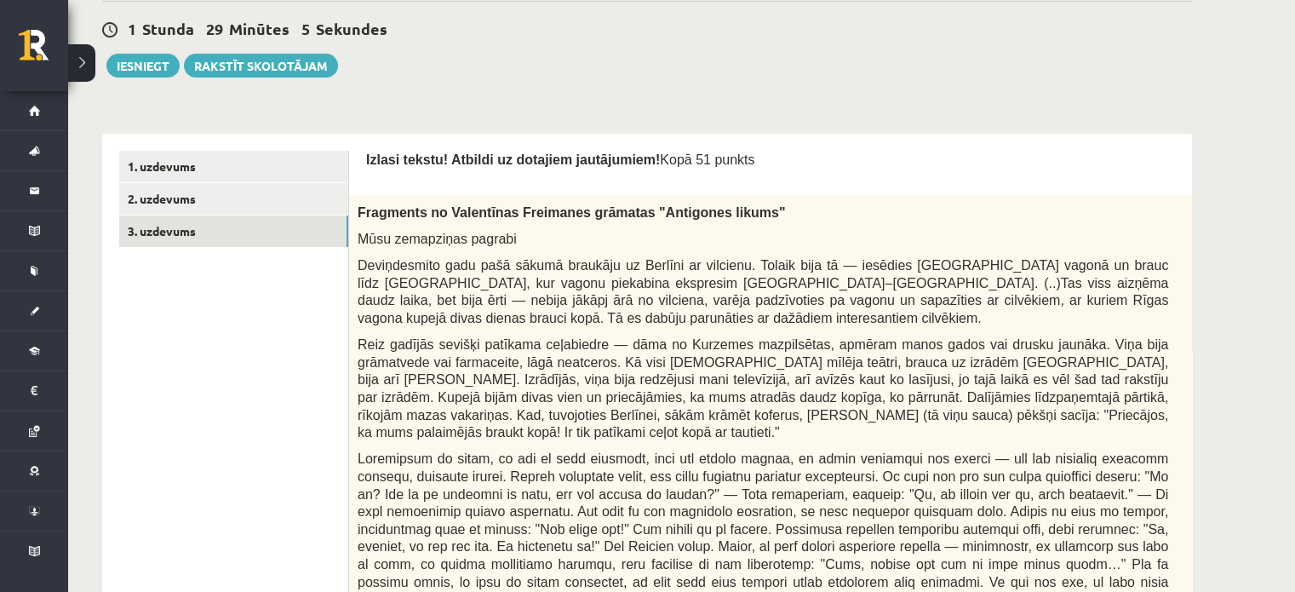
scroll to position [408, 0]
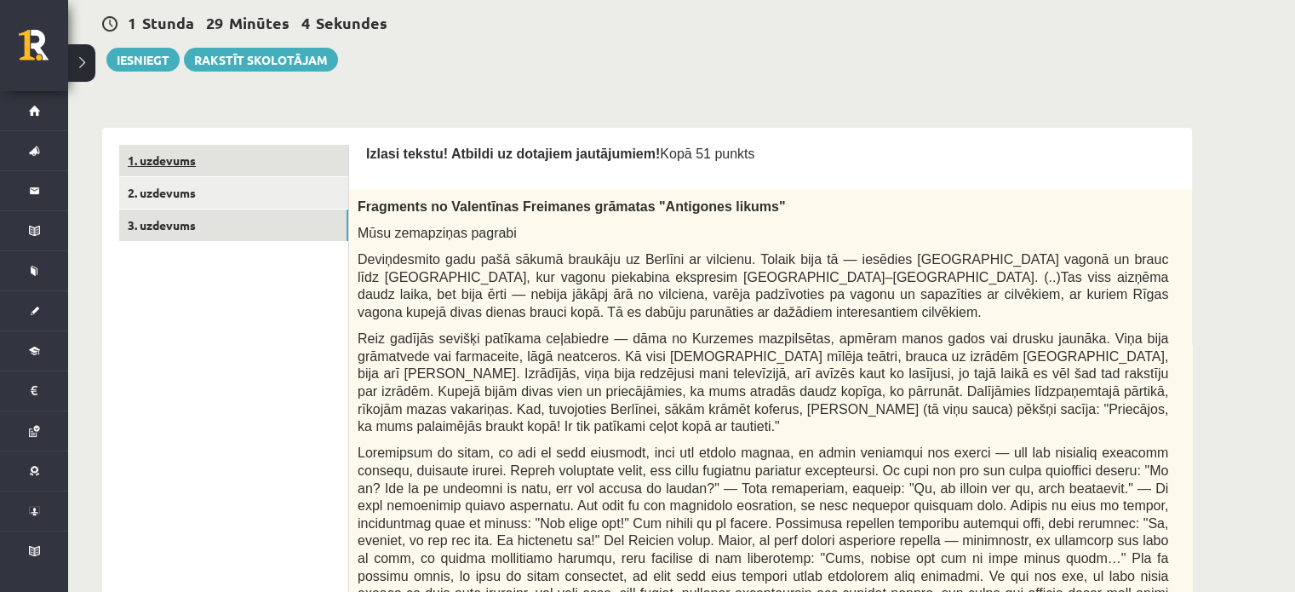
click at [149, 152] on link "1. uzdevums" at bounding box center [233, 160] width 229 height 31
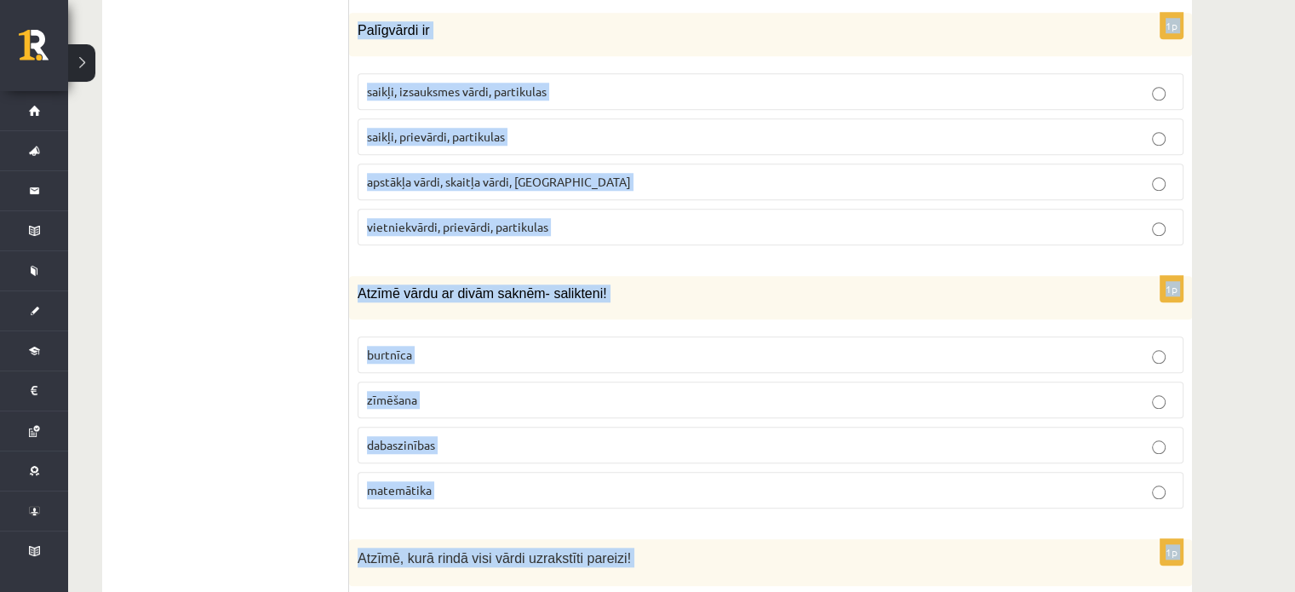
scroll to position [8185, 0]
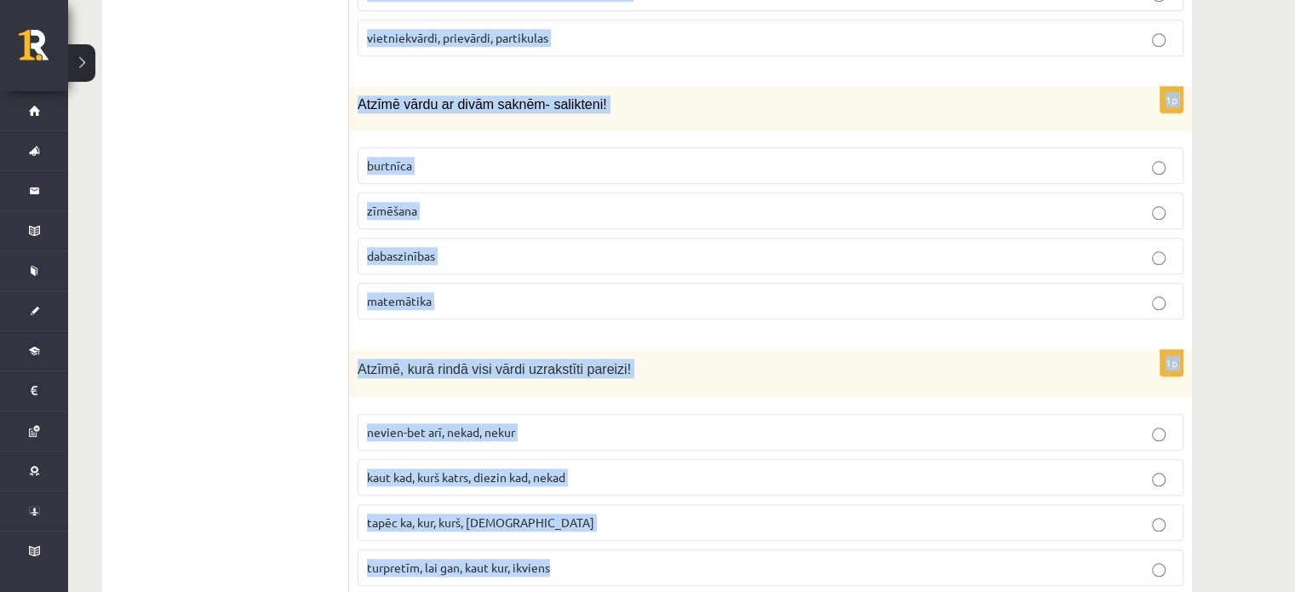
drag, startPoint x: 353, startPoint y: 169, endPoint x: 596, endPoint y: 623, distance: 515.2
copy form "Lorem ip dolorsitametco adipiscing elitseddoei temporinci ut: laboreet dolore 6…"
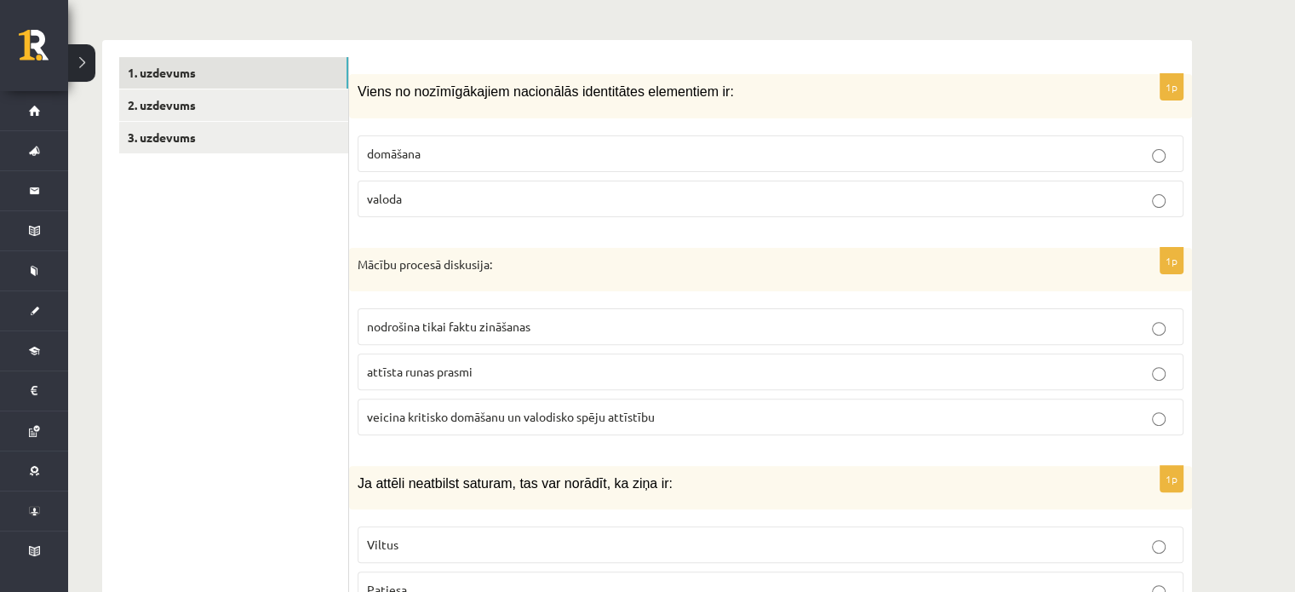
scroll to position [511, 0]
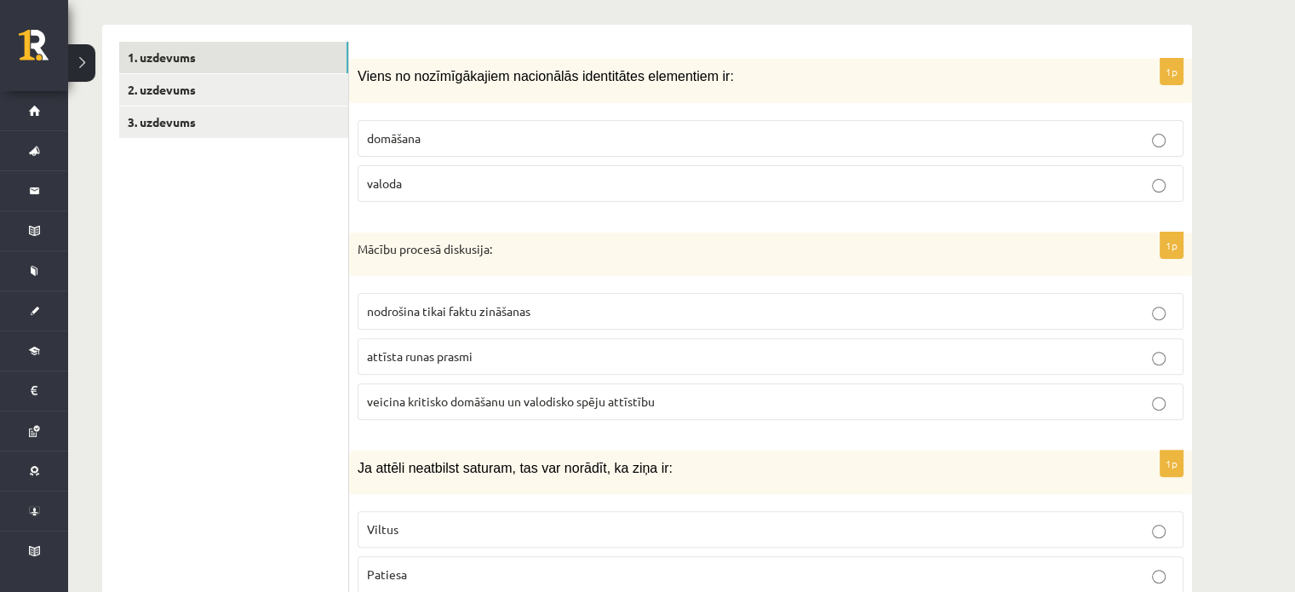
click at [400, 184] on span "valoda" at bounding box center [384, 182] width 35 height 15
click at [416, 403] on span "veicina kritisko domāšanu un valodisko spēju attīstību" at bounding box center [511, 400] width 288 height 15
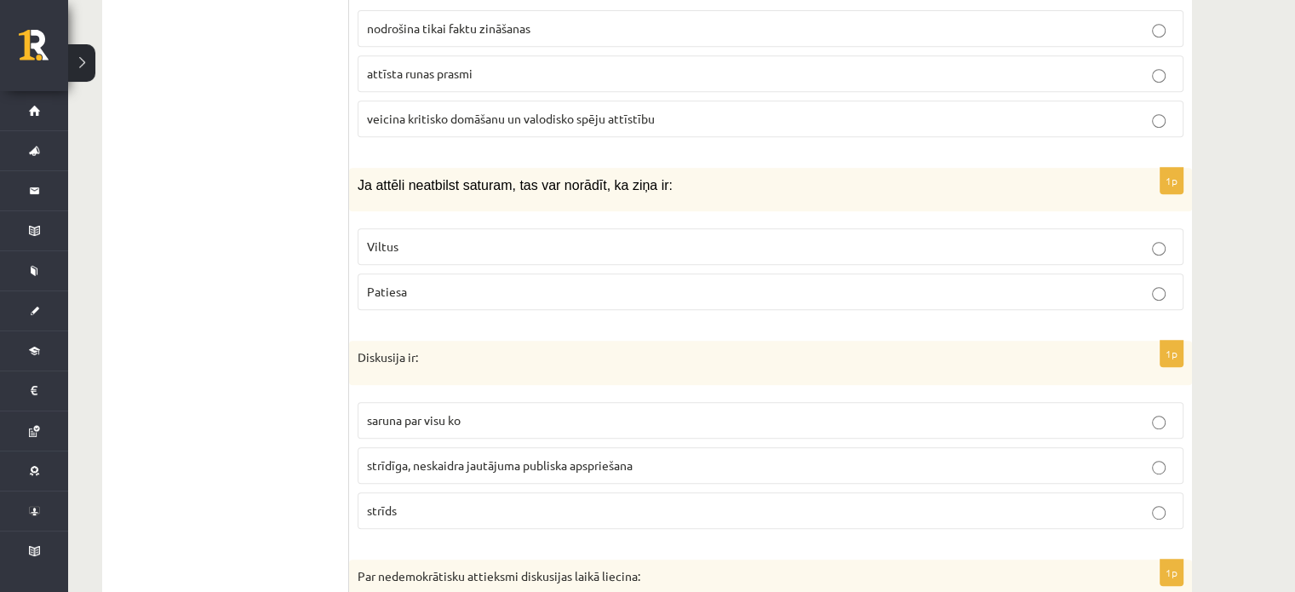
scroll to position [795, 0]
click at [424, 254] on label "Viltus" at bounding box center [770, 244] width 826 height 37
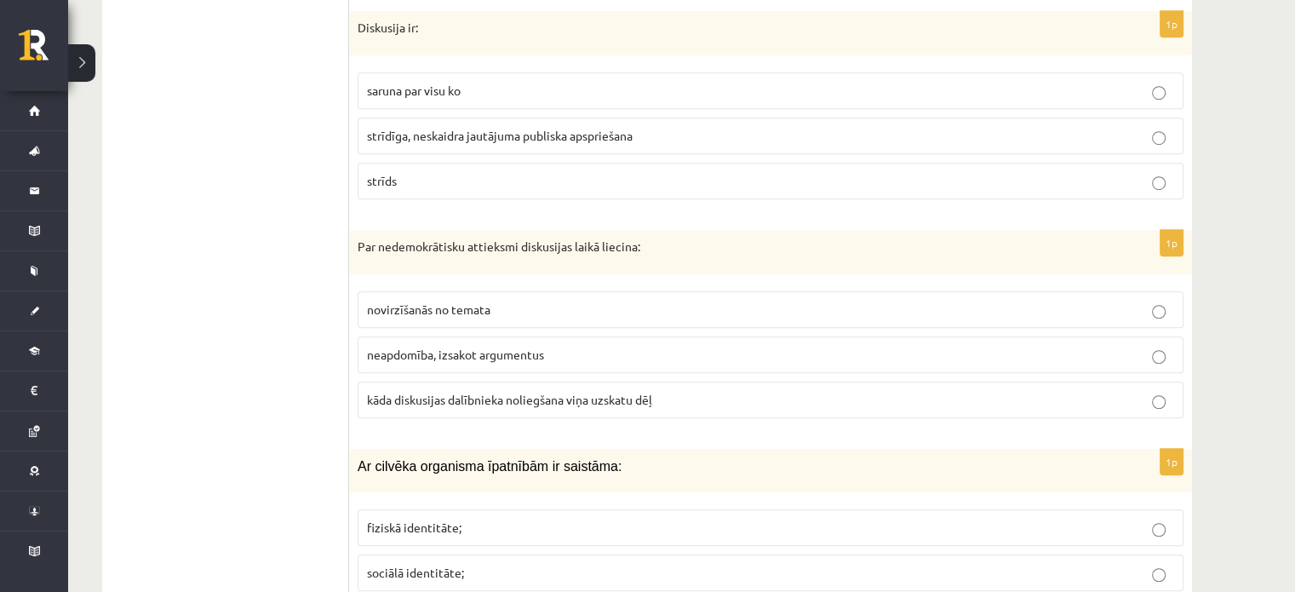
scroll to position [1124, 0]
click at [511, 129] on span "strīdīga, neskaidra jautājuma publiska apspriešana" at bounding box center [500, 134] width 266 height 15
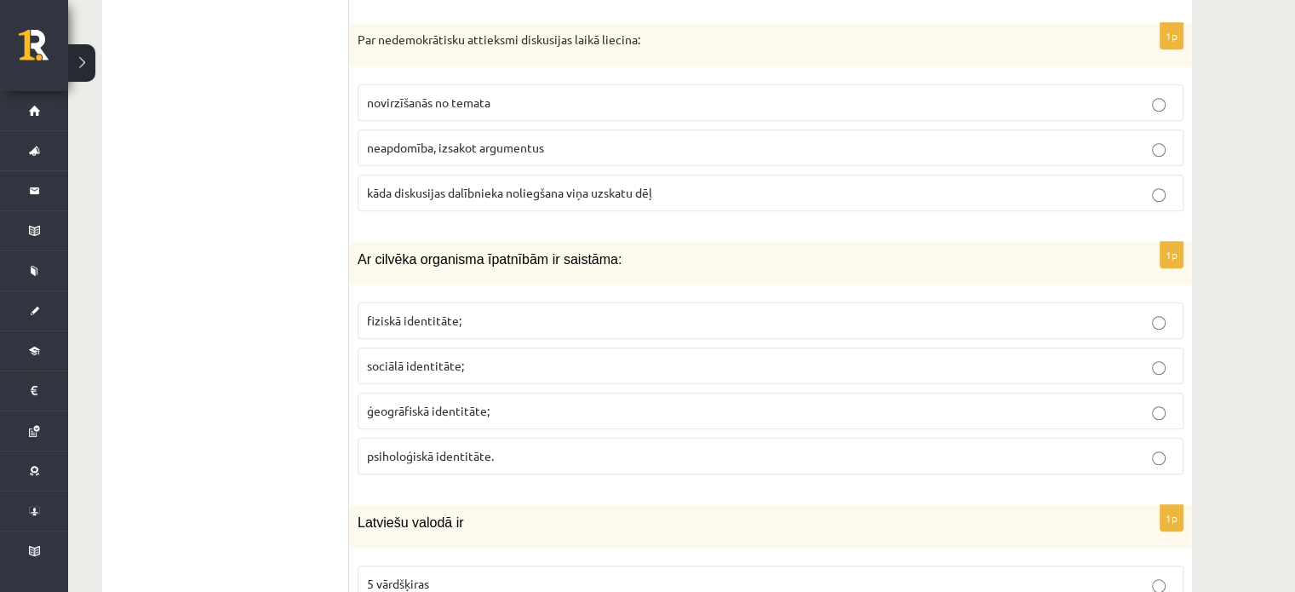
scroll to position [1330, 0]
click at [524, 190] on span "kāda diskusijas dalībnieka noliegšana viņa uzskatu dēļ" at bounding box center [509, 191] width 285 height 15
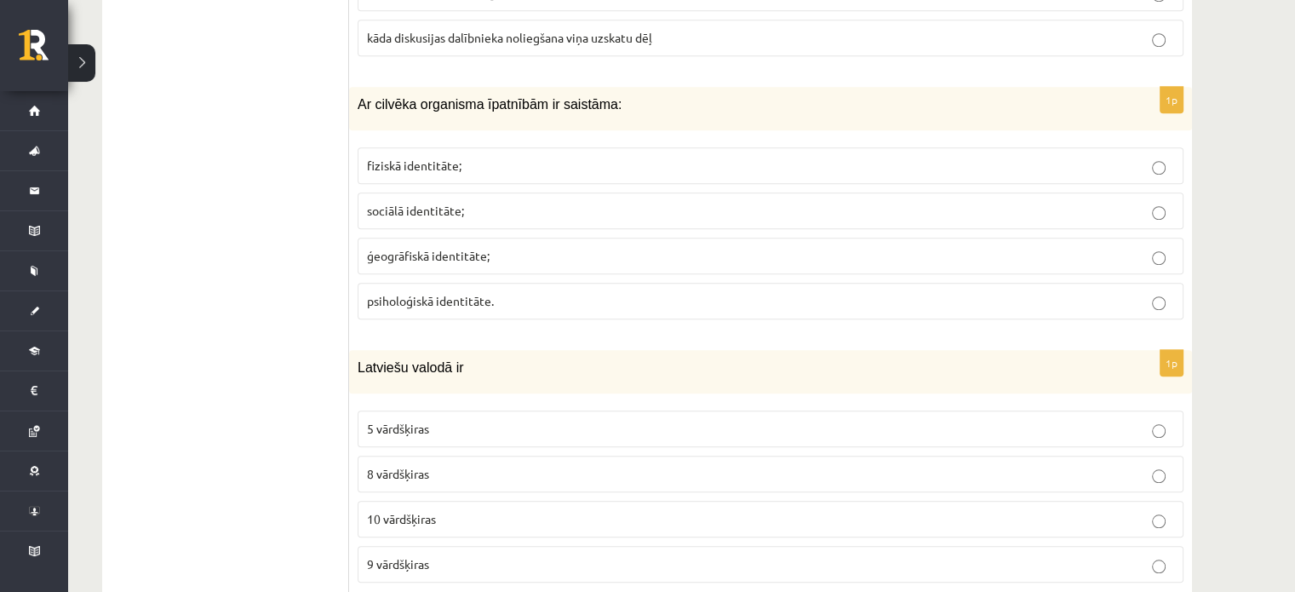
scroll to position [1486, 0]
click at [524, 183] on fieldset "fiziskā identitāte; sociālā identitāte; ģeogrāfiskā identitāte; psiholoģiskā id…" at bounding box center [770, 230] width 826 height 186
drag, startPoint x: 524, startPoint y: 183, endPoint x: 481, endPoint y: 119, distance: 77.2
click at [507, 169] on fieldset "fiziskā identitāte; sociālā identitāte; ģeogrāfiskā identitāte; psiholoģiskā id…" at bounding box center [770, 230] width 826 height 186
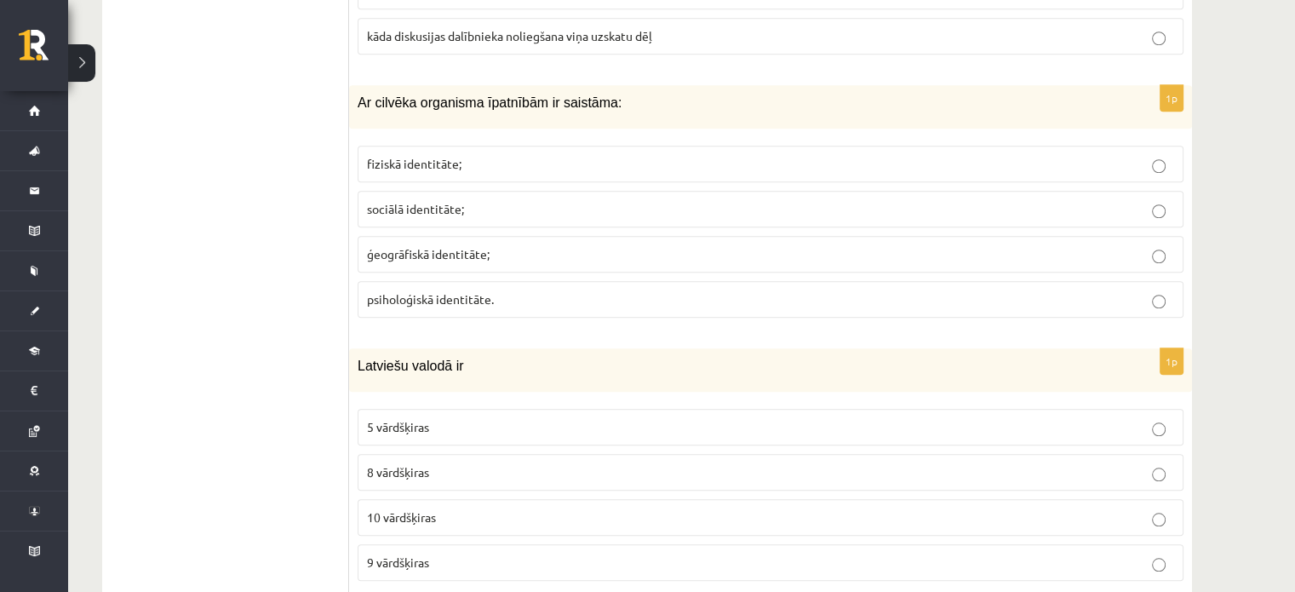
click at [452, 174] on label "fiziskā identitāte;" at bounding box center [770, 164] width 826 height 37
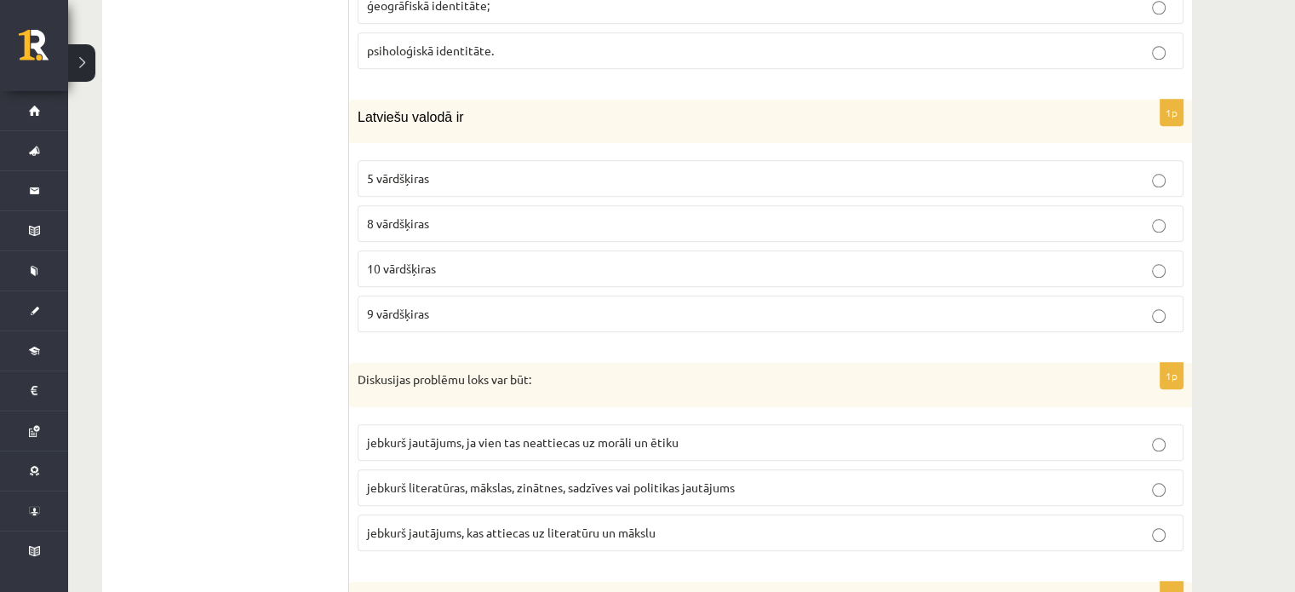
scroll to position [1736, 0]
click at [436, 273] on label "10 vārdšķiras" at bounding box center [770, 267] width 826 height 37
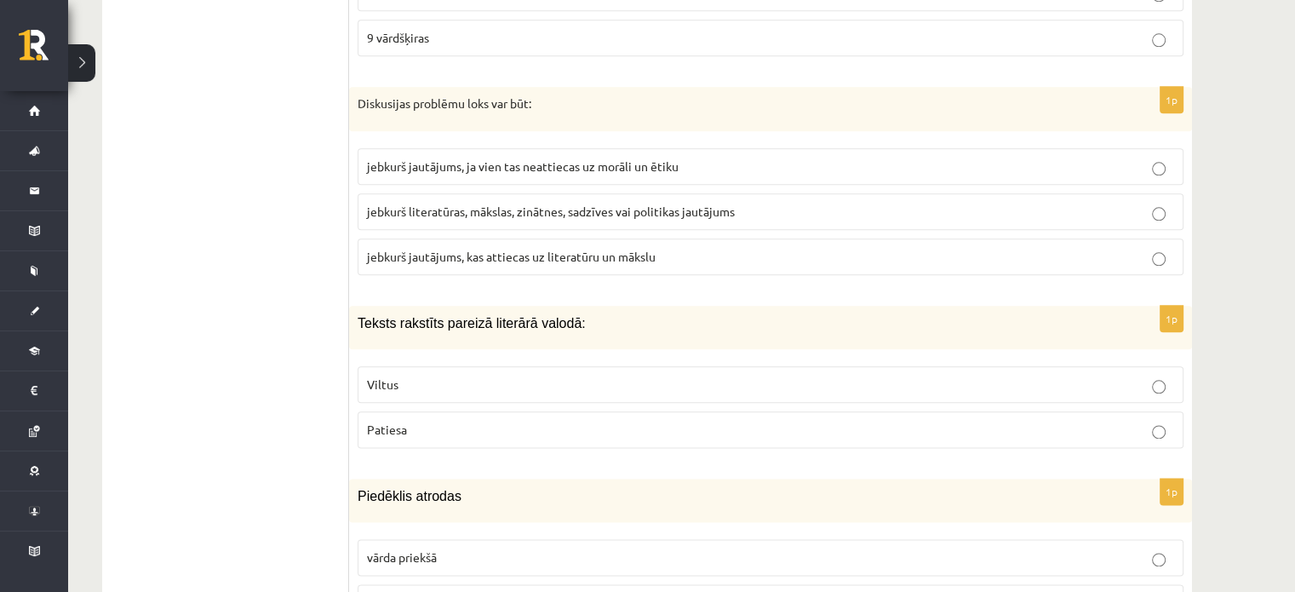
scroll to position [2011, 0]
click at [651, 209] on p "jebkurš literatūras, mākslas, zinātnes, sadzīves vai politikas jautājums" at bounding box center [770, 211] width 807 height 18
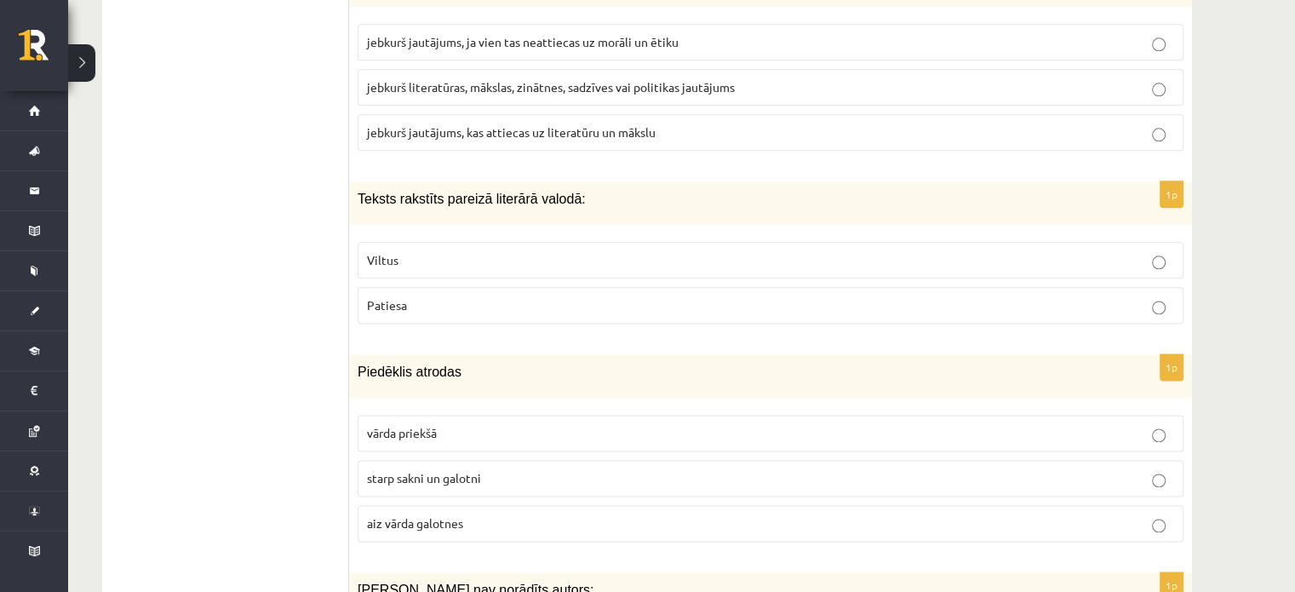
scroll to position [2168, 0]
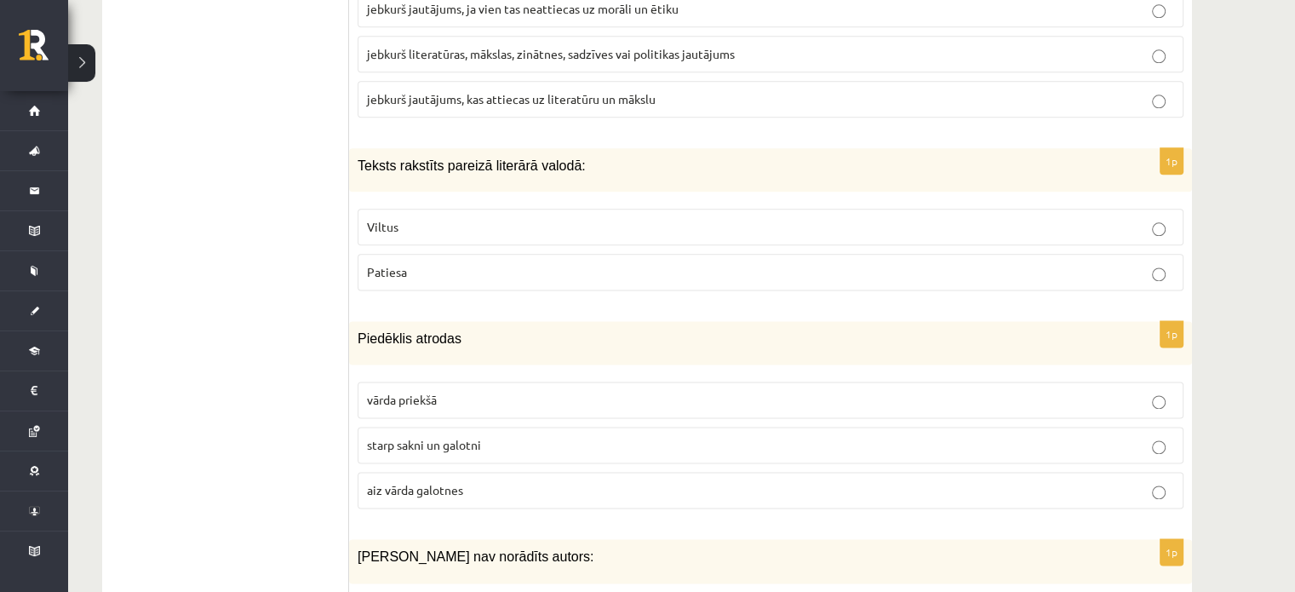
click at [387, 264] on span "Patiesa" at bounding box center [387, 271] width 40 height 15
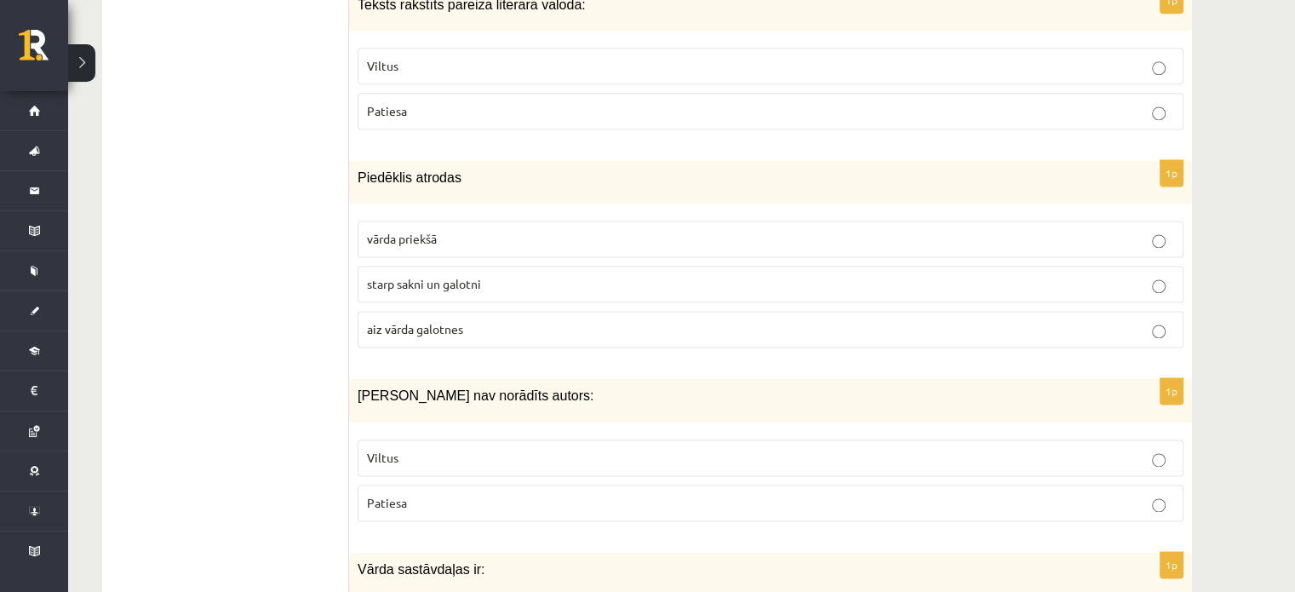
scroll to position [2331, 0]
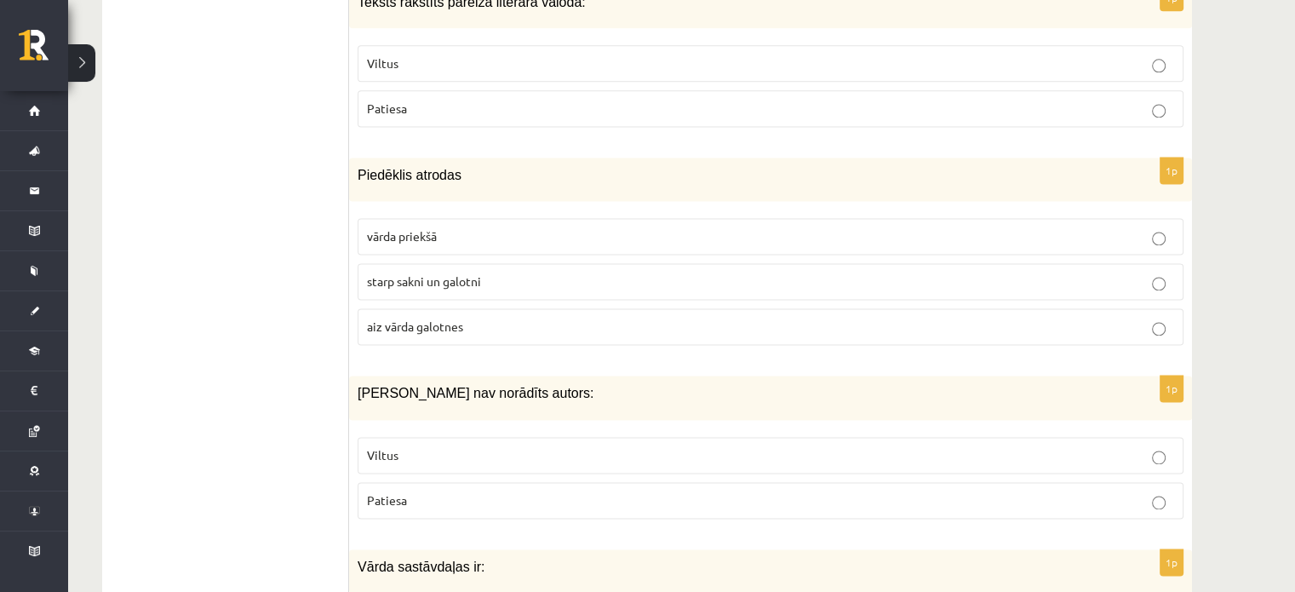
click at [420, 278] on p "starp sakni un galotni" at bounding box center [770, 281] width 807 height 18
click at [422, 446] on p "Viltus" at bounding box center [770, 455] width 807 height 18
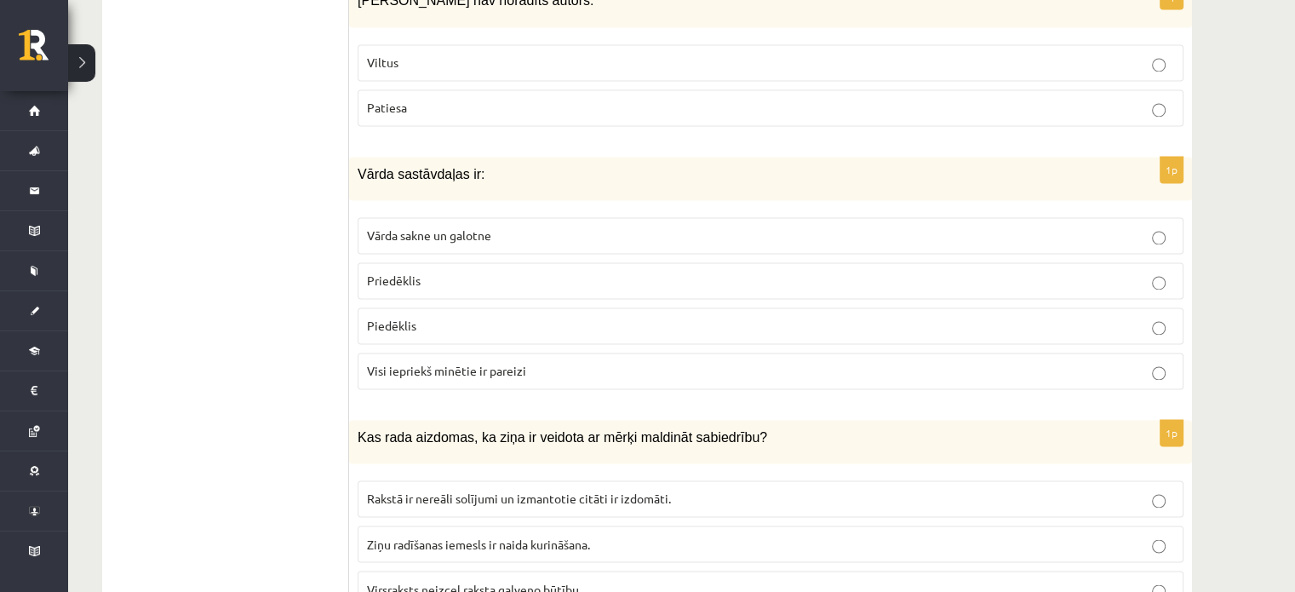
scroll to position [2725, 0]
click at [468, 361] on span "Visi iepriekš minētie ir pareizi" at bounding box center [446, 368] width 159 height 15
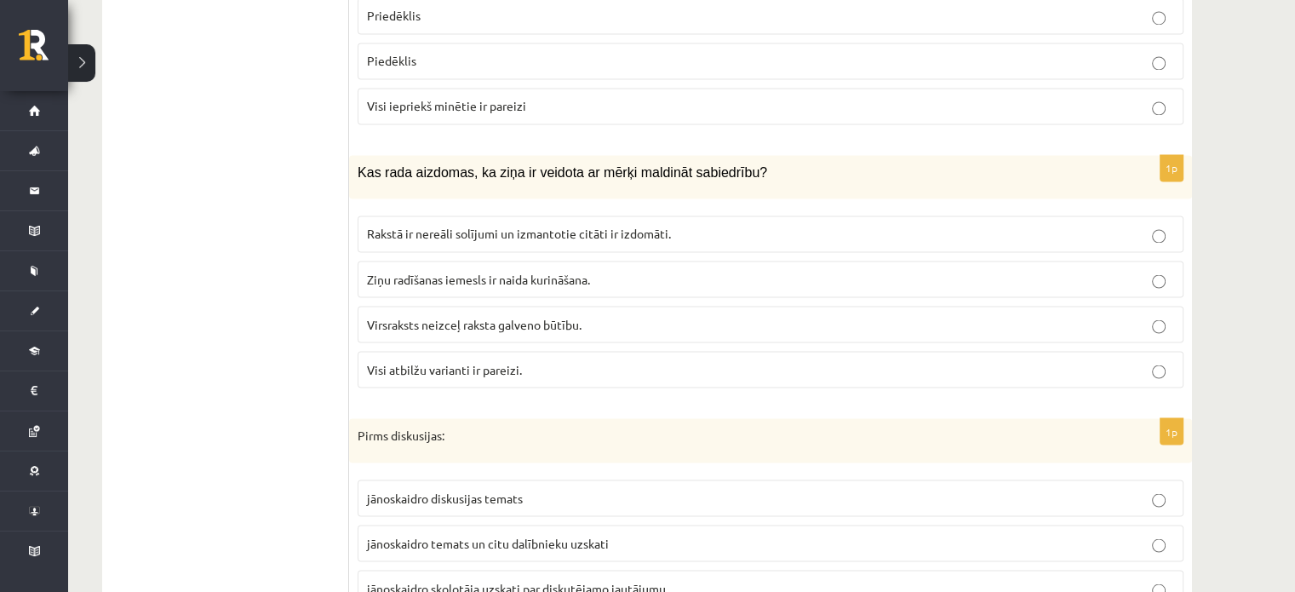
scroll to position [2988, 0]
click at [529, 361] on p "Visi atbilžu varianti ir pareizi." at bounding box center [770, 370] width 807 height 18
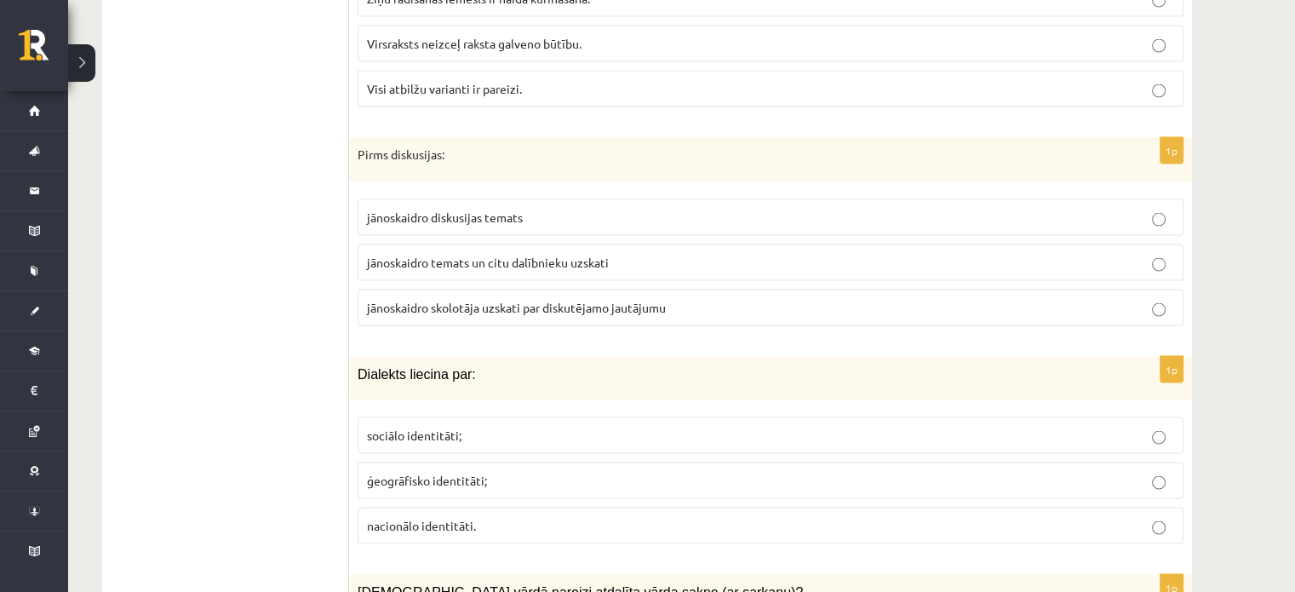
scroll to position [3282, 0]
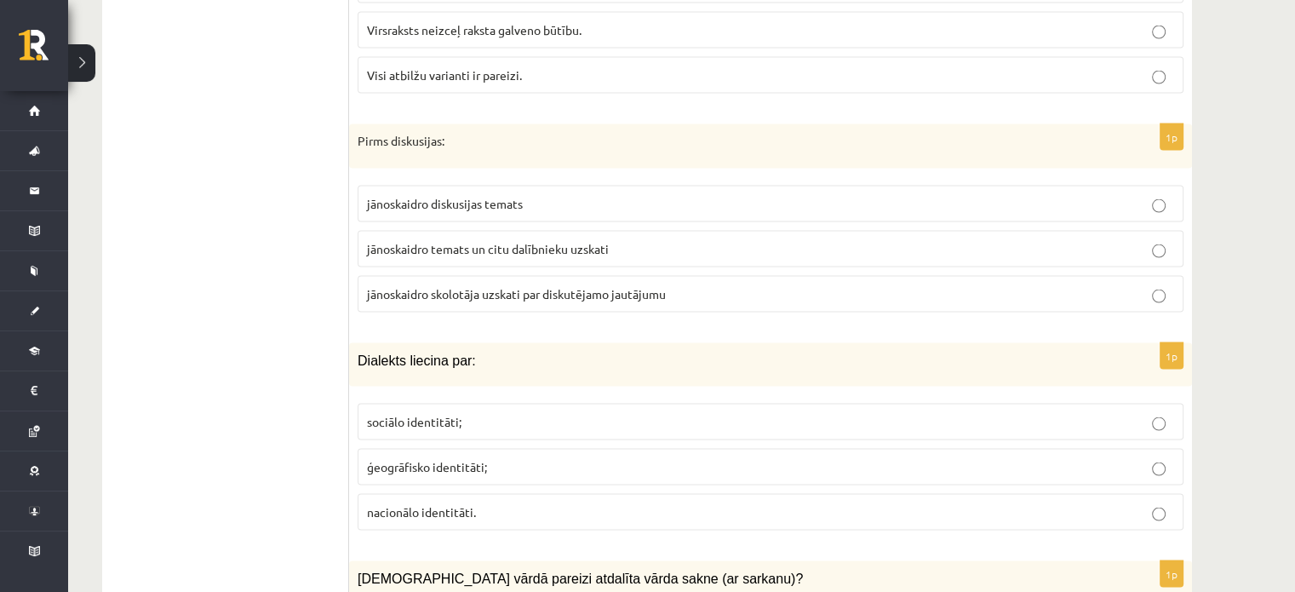
click at [500, 241] on span "jānoskaidro temats un citu dalībnieku uzskati" at bounding box center [488, 248] width 242 height 15
click at [429, 459] on span "ģeogrāfisko identitāti;" at bounding box center [427, 466] width 120 height 15
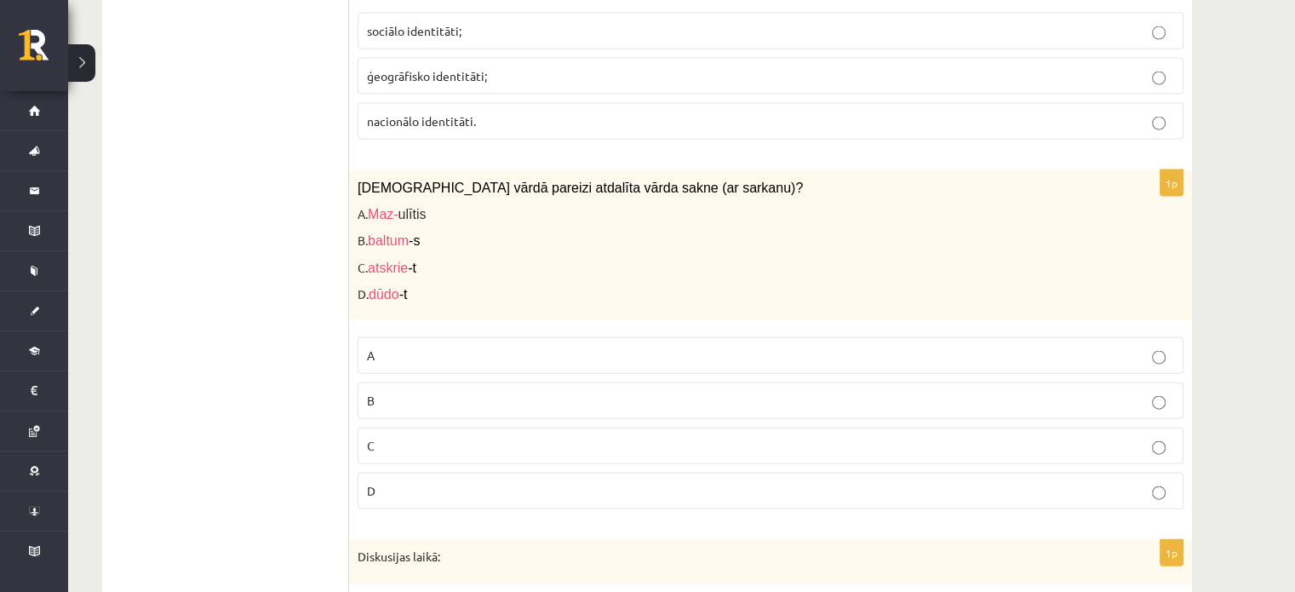
scroll to position [3680, 0]
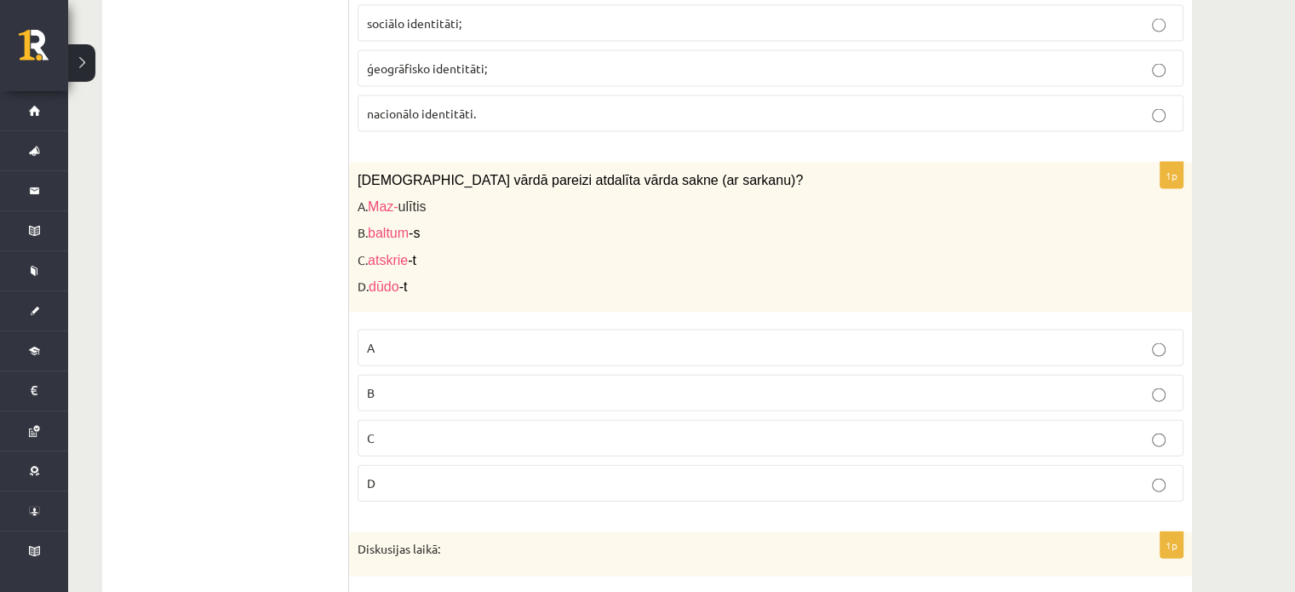
click at [406, 384] on p "B" at bounding box center [770, 393] width 807 height 18
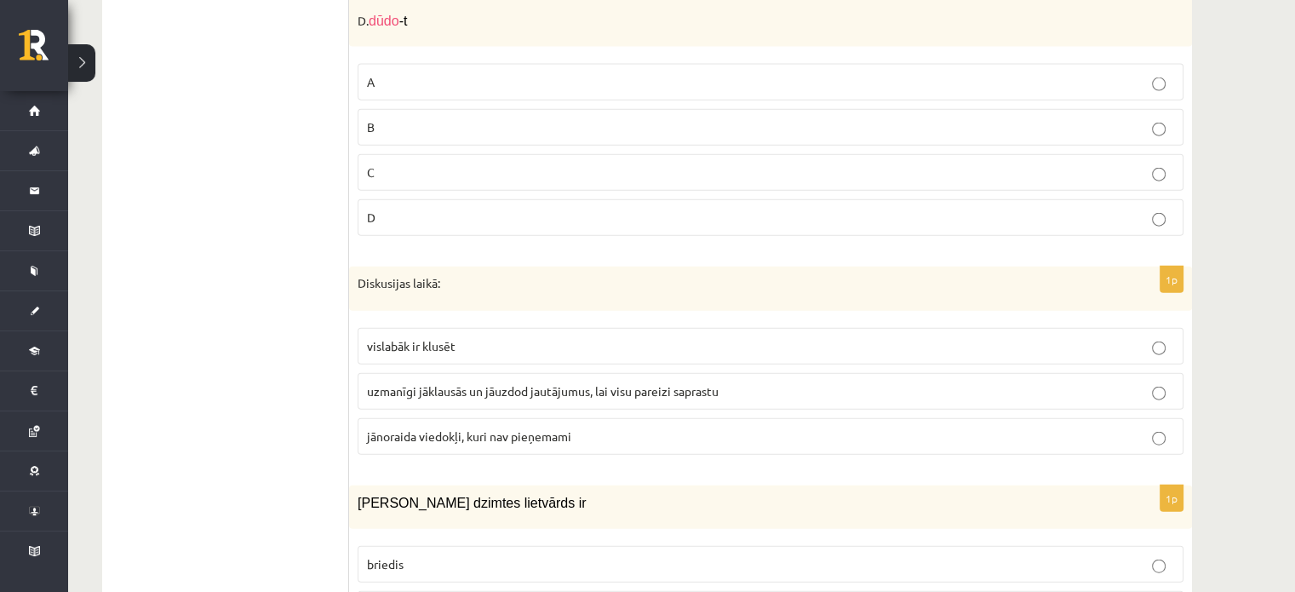
scroll to position [3955, 0]
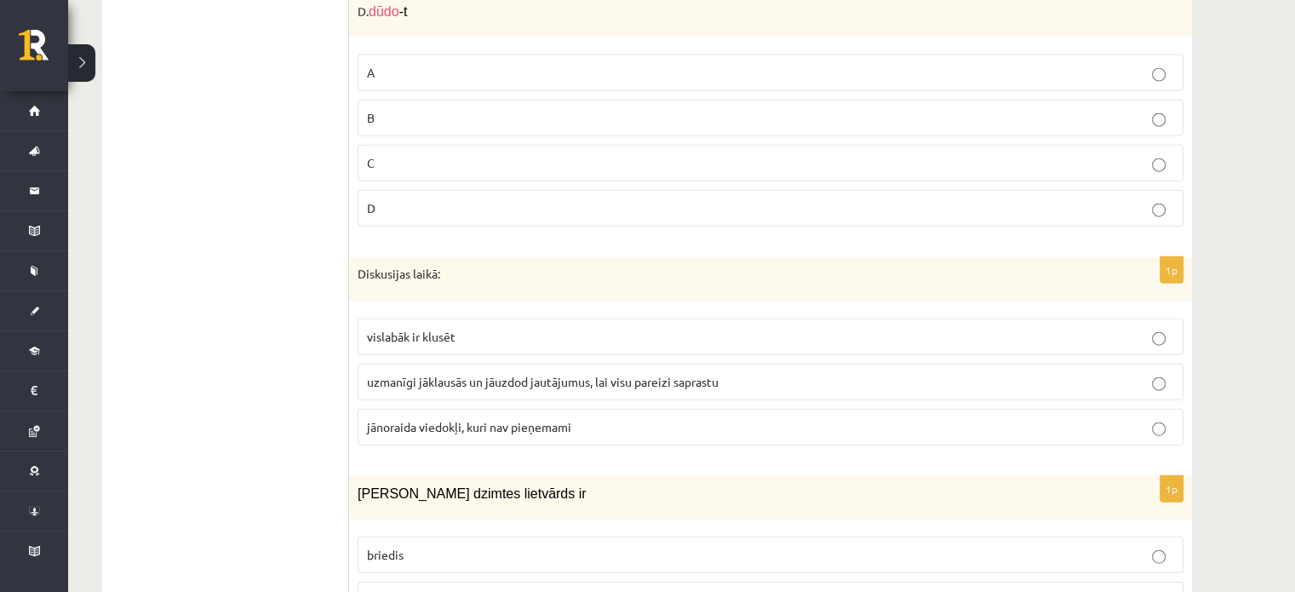
click at [572, 374] on span "uzmanīgi jāklausās un jāuzdod jautājumus, lai visu pareizi saprastu" at bounding box center [543, 381] width 352 height 15
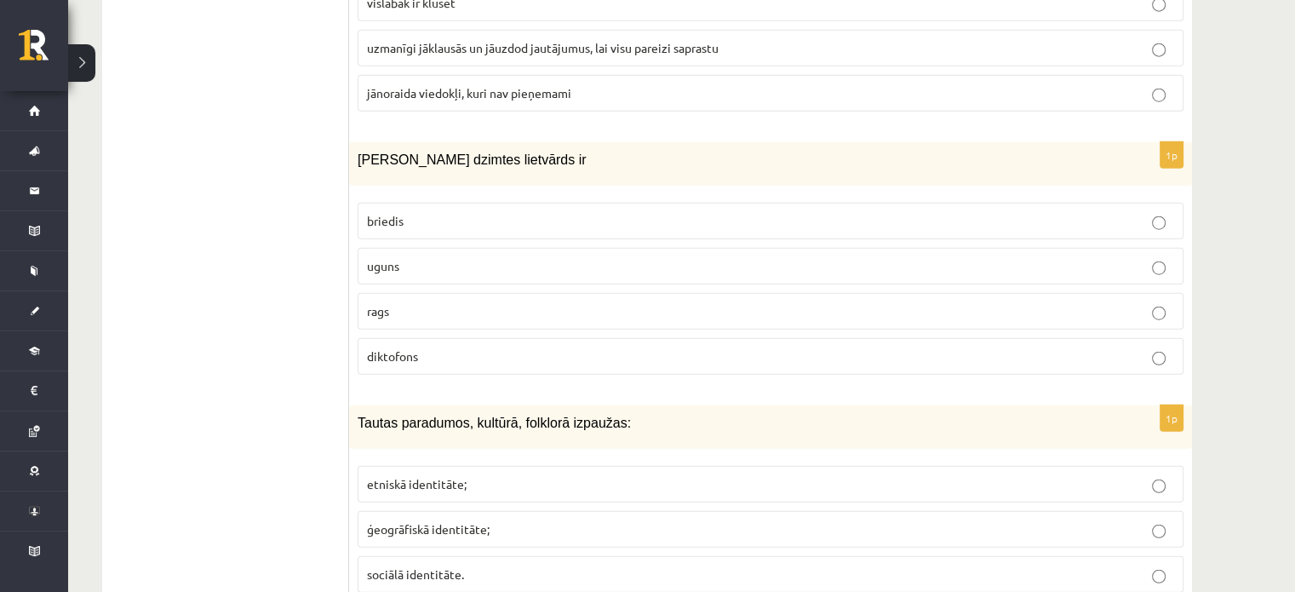
scroll to position [4290, 0]
click at [415, 247] on label "uguns" at bounding box center [770, 265] width 826 height 37
click at [521, 211] on p "briedis" at bounding box center [770, 220] width 807 height 18
drag, startPoint x: 568, startPoint y: 408, endPoint x: 565, endPoint y: 421, distance: 13.9
click at [565, 421] on div "Tautas paradumos, kultūrā, folklorā izpaužas:" at bounding box center [770, 425] width 843 height 43
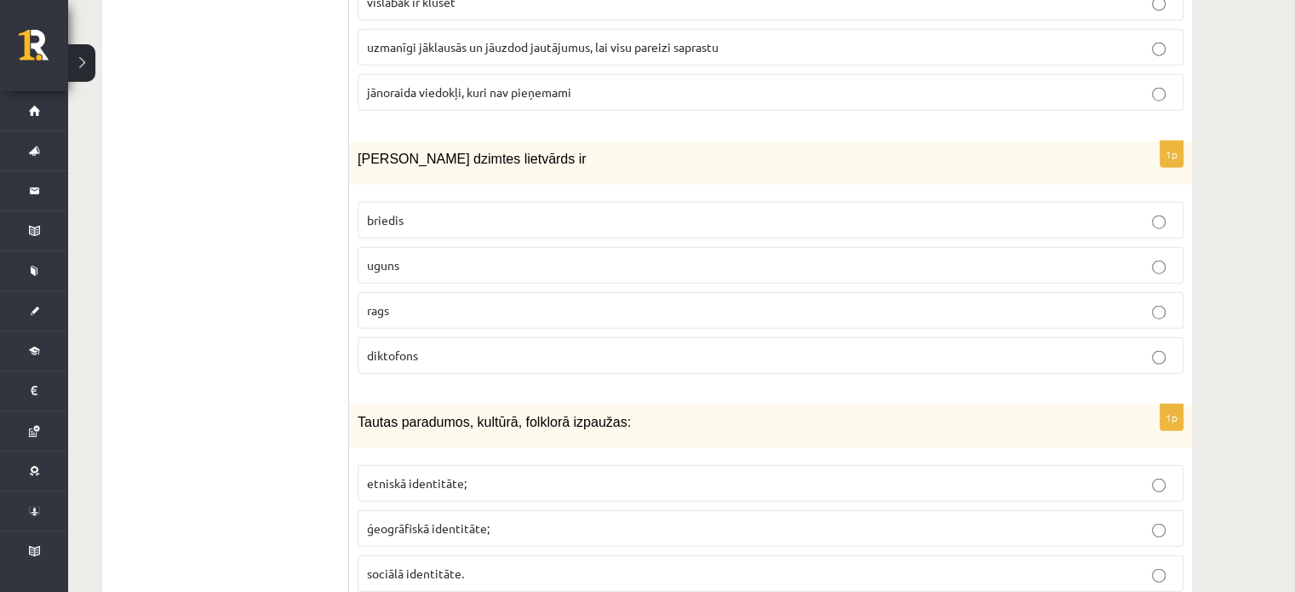
click at [559, 432] on div "1p Tautas paradumos, kultūrā, folklorā izpaužas: etniskā identitāte; ģeogrāfisk…" at bounding box center [770, 504] width 843 height 201
click at [519, 519] on p "ģeogrāfiskā identitāte;" at bounding box center [770, 528] width 807 height 18
click at [453, 472] on label "etniskā identitāte;" at bounding box center [770, 483] width 826 height 37
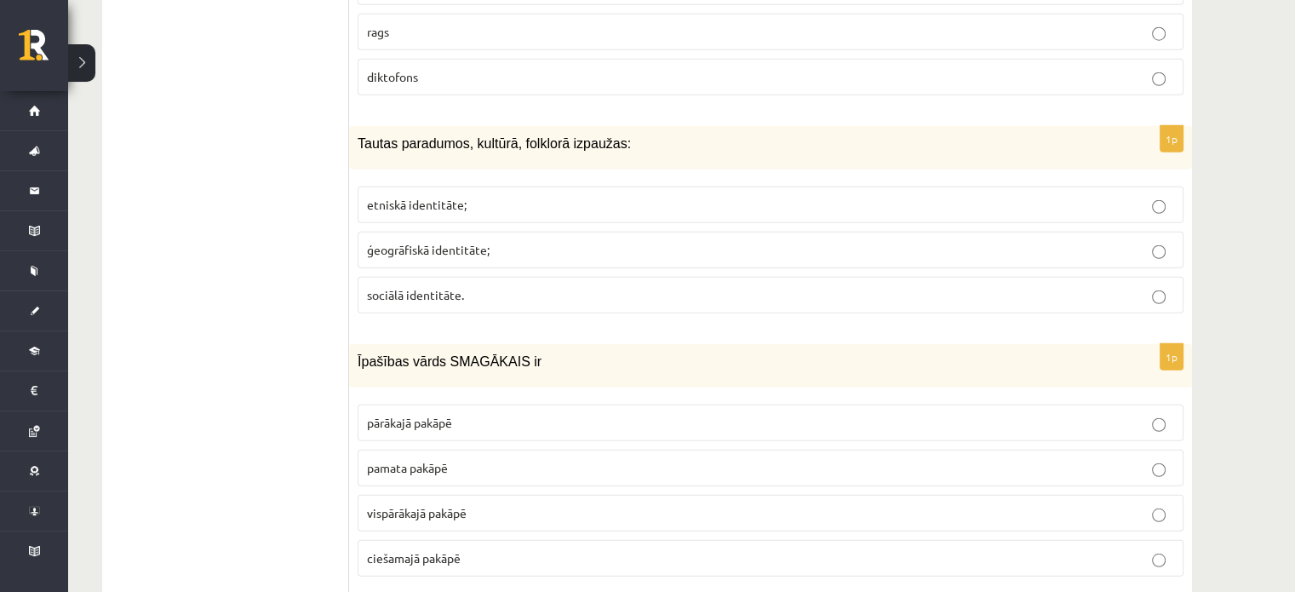
scroll to position [4576, 0]
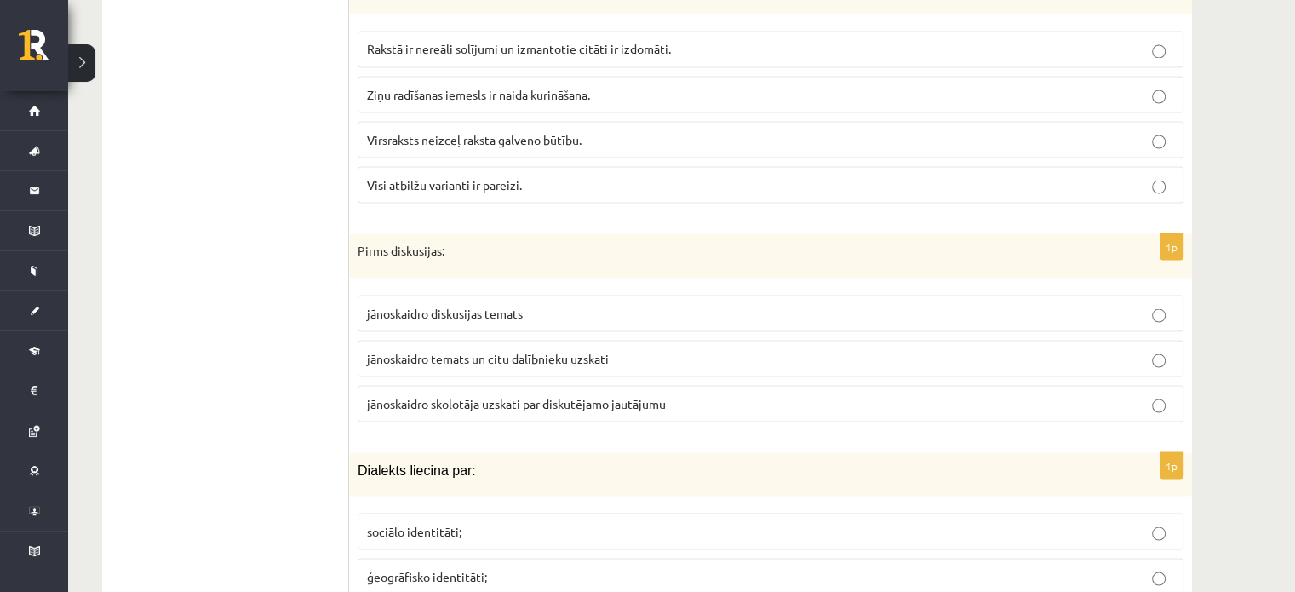
drag, startPoint x: 453, startPoint y: 472, endPoint x: 331, endPoint y: -103, distance: 588.1
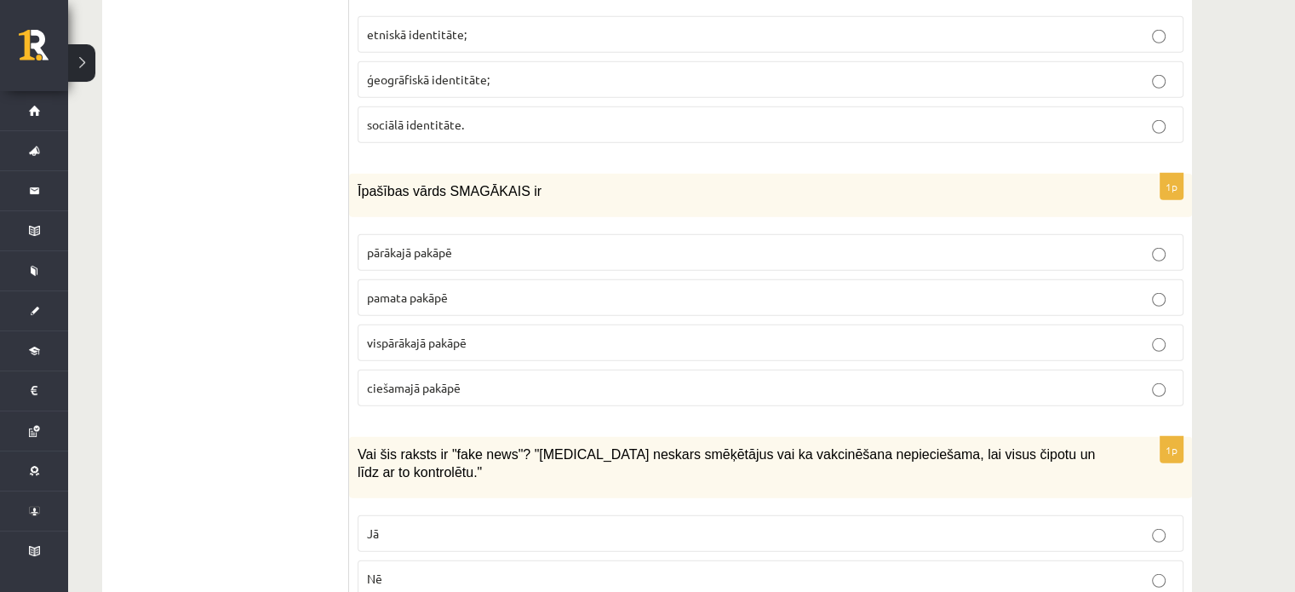
scroll to position [4739, 0]
click at [496, 329] on label "vispārākajā pakāpē" at bounding box center [770, 341] width 826 height 37
click at [500, 336] on label "vispārākajā pakāpē" at bounding box center [770, 341] width 826 height 37
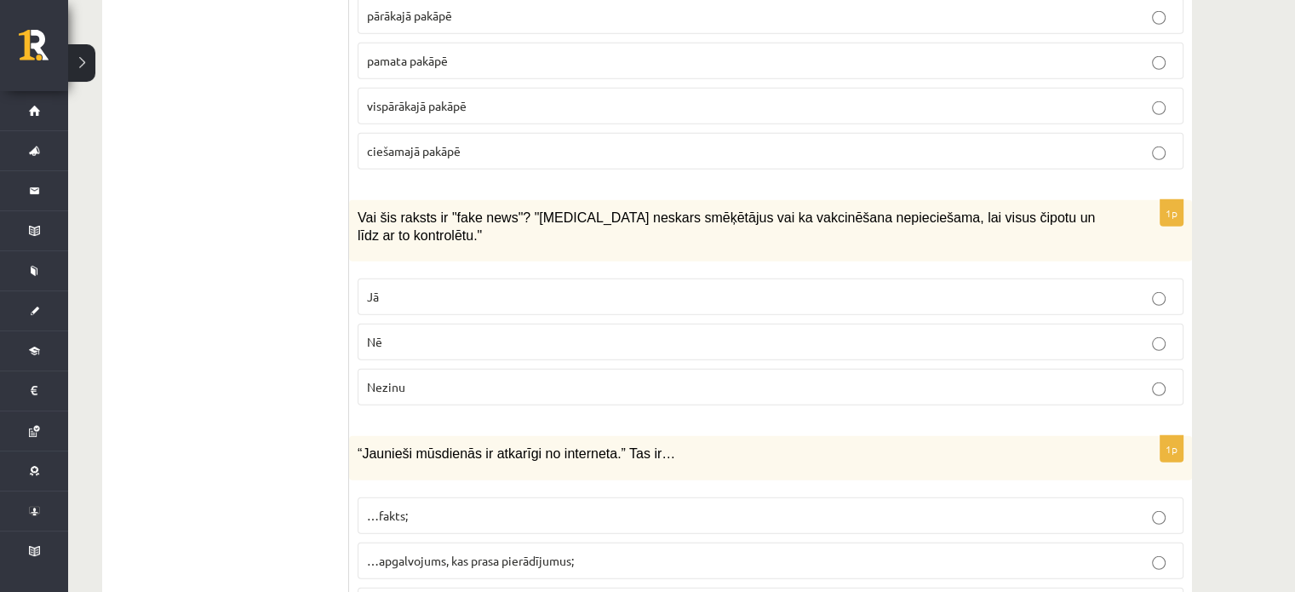
scroll to position [5040, 0]
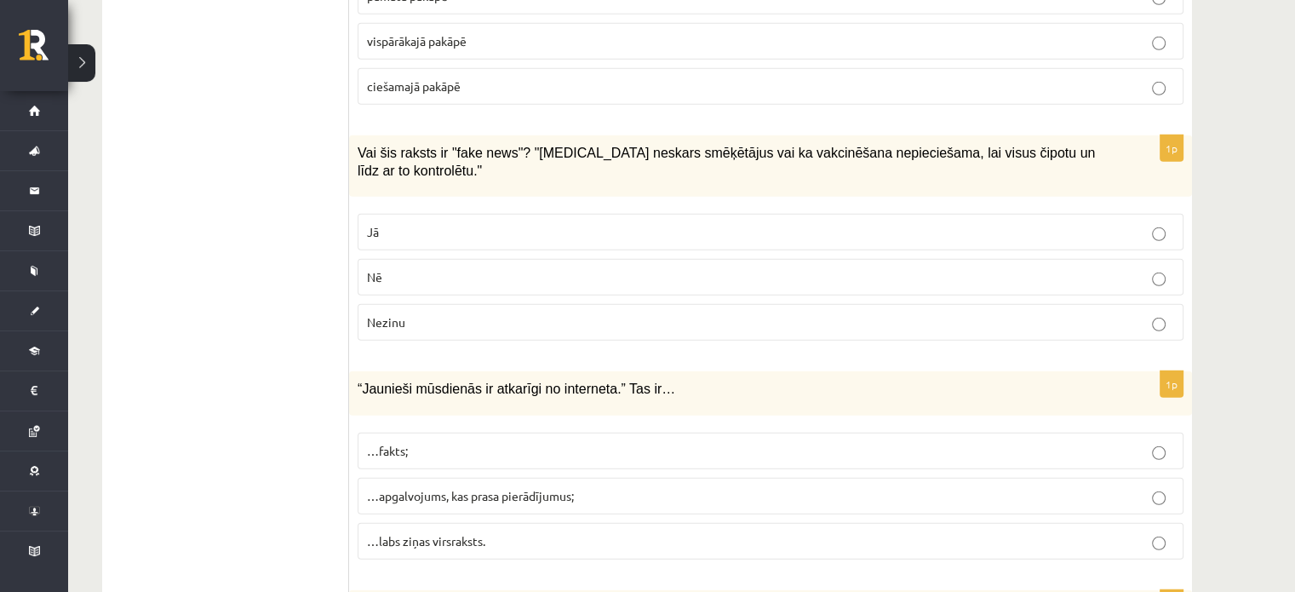
click at [459, 223] on p "Jā" at bounding box center [770, 232] width 807 height 18
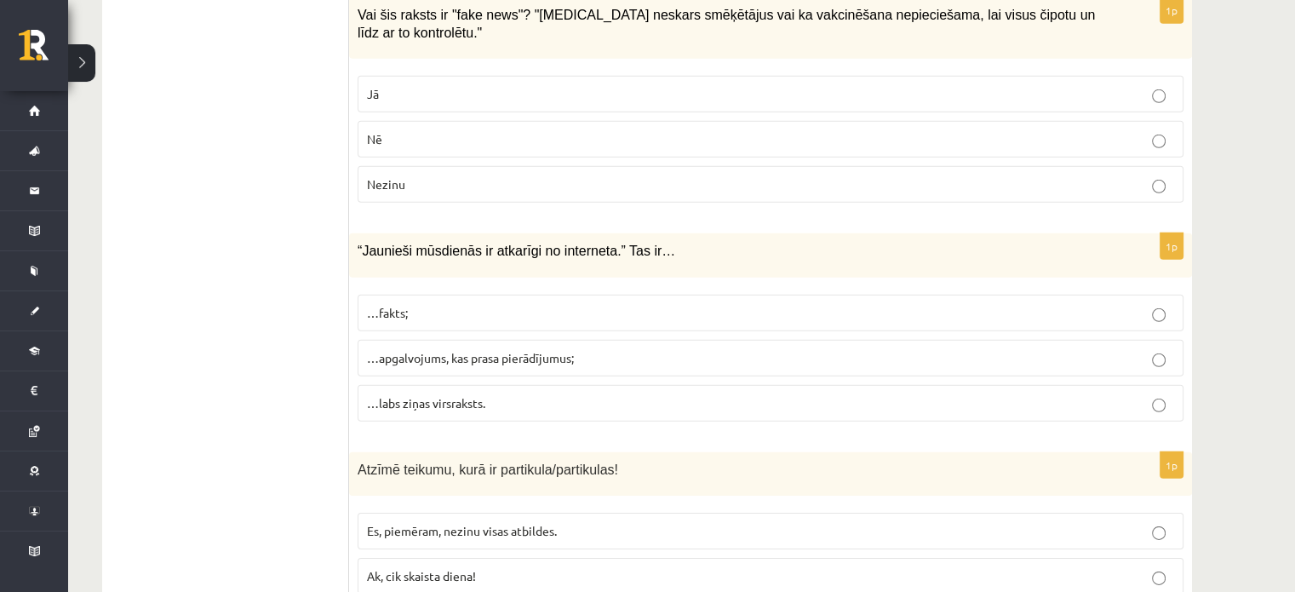
scroll to position [5179, 0]
click at [526, 339] on label "…apgalvojums, kas prasa pierādījumus;" at bounding box center [770, 357] width 826 height 37
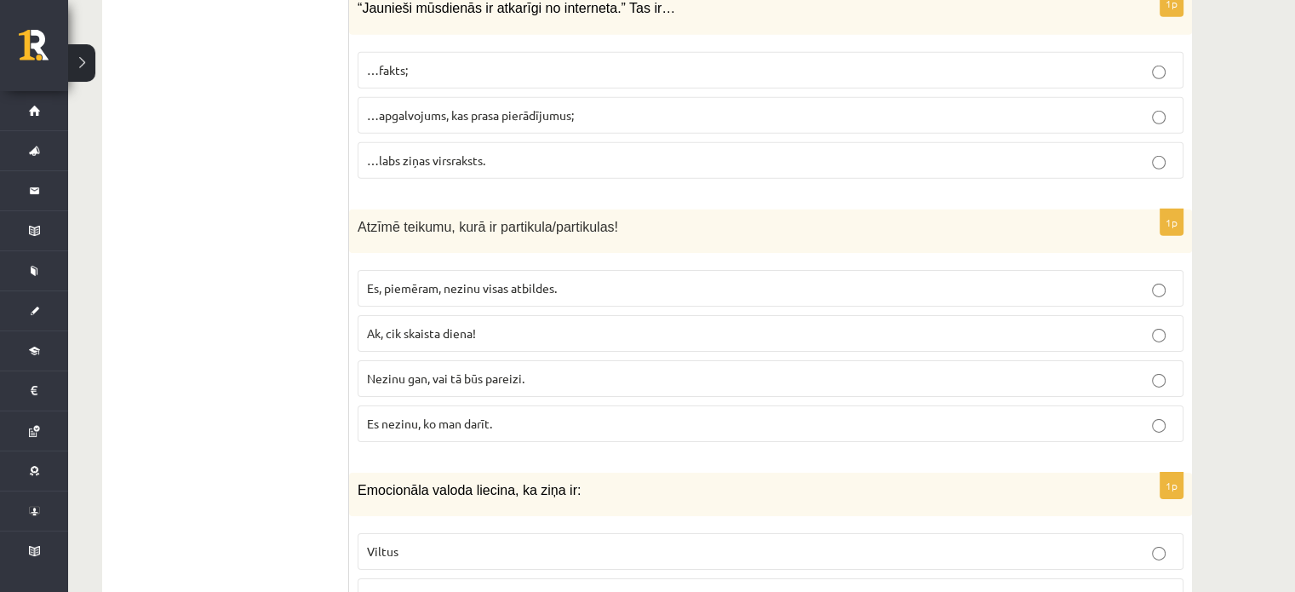
scroll to position [5421, 0]
click at [432, 541] on p "Viltus" at bounding box center [770, 550] width 807 height 18
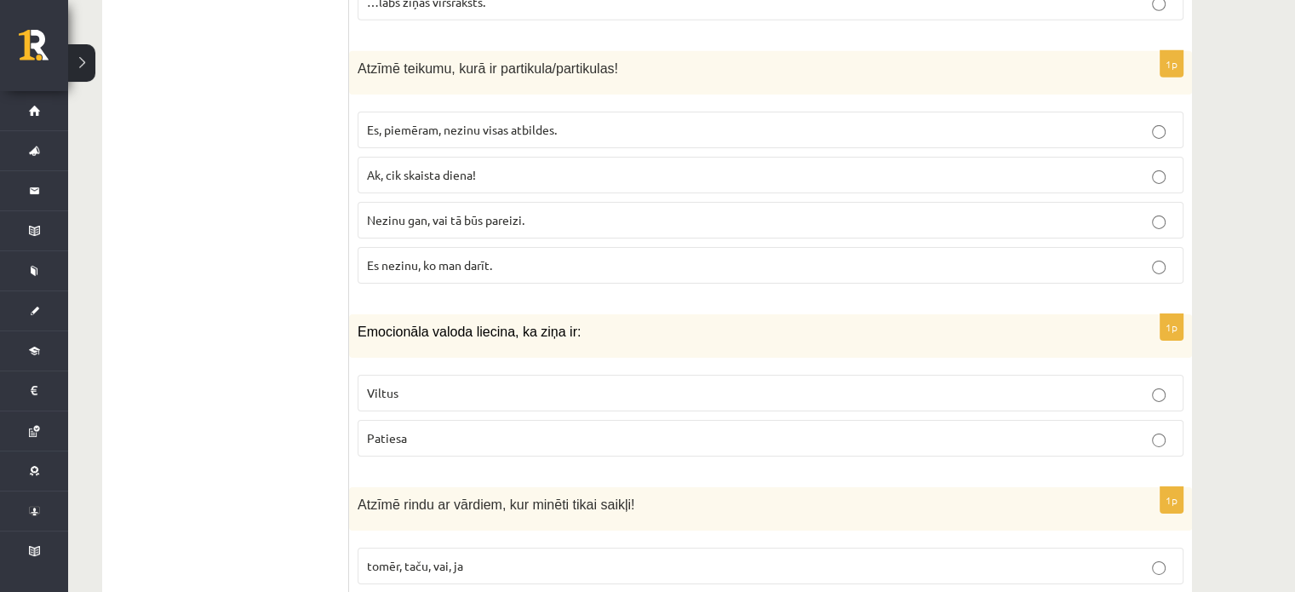
scroll to position [5579, 0]
click at [456, 210] on p "Nezinu gan, vai tā būs pareizi." at bounding box center [770, 219] width 807 height 18
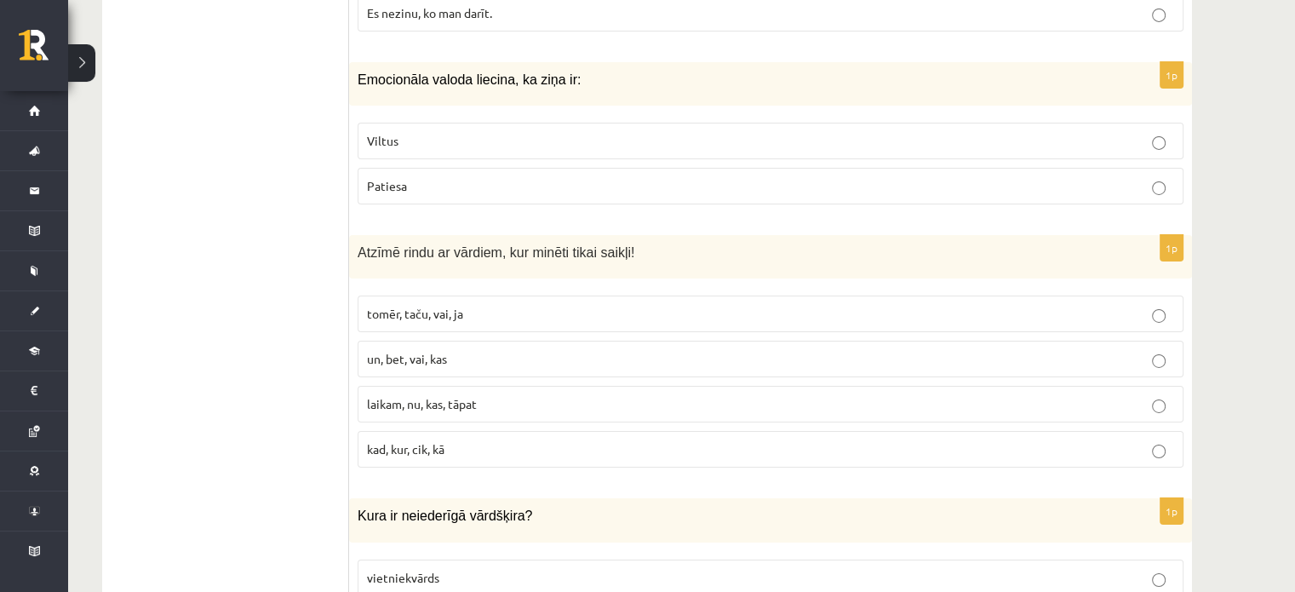
scroll to position [5835, 0]
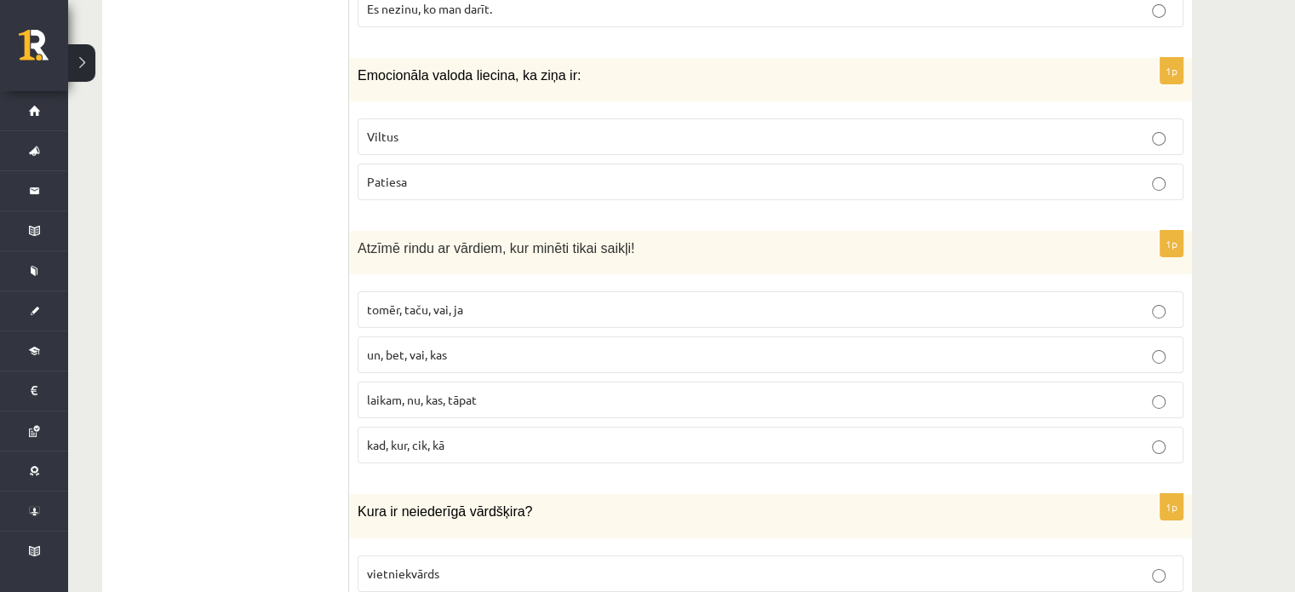
click at [422, 301] on span "tomēr, taču, vai, ja" at bounding box center [415, 308] width 96 height 15
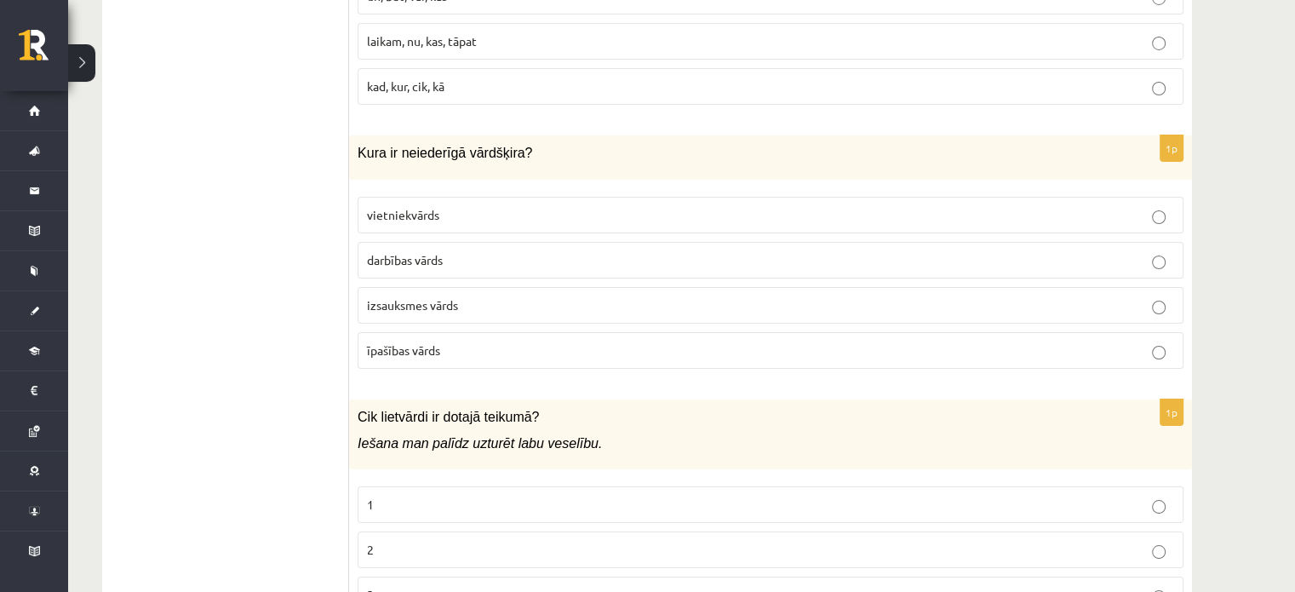
scroll to position [6196, 0]
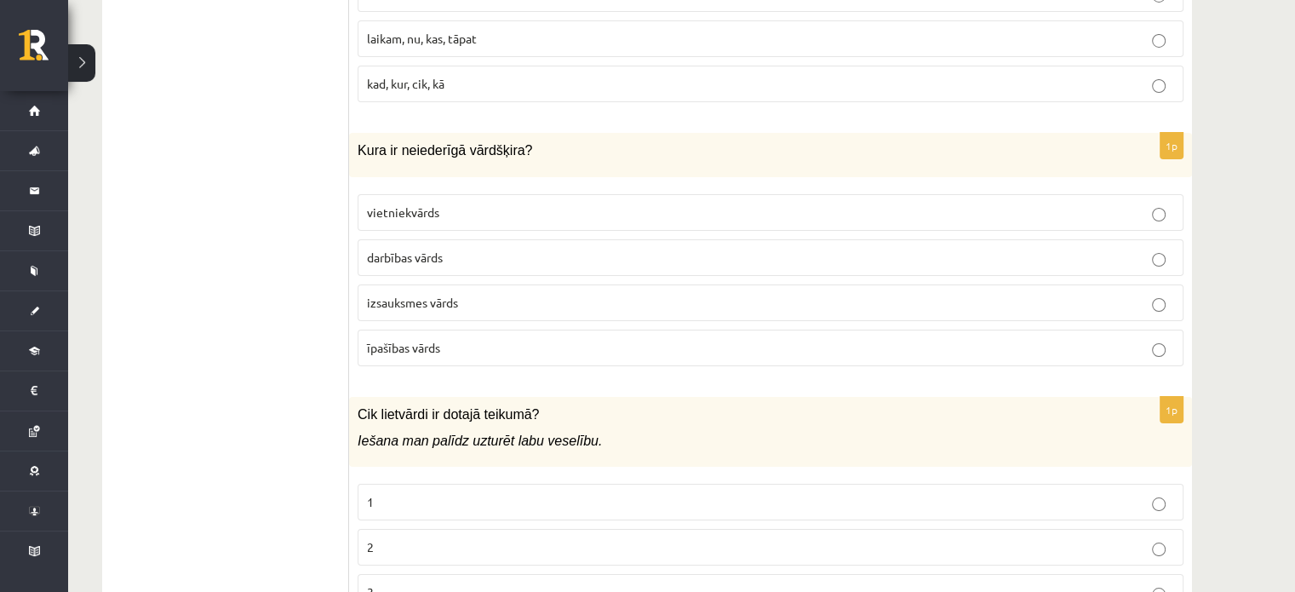
click at [432, 295] on span "izsauksmes vārds" at bounding box center [412, 302] width 91 height 15
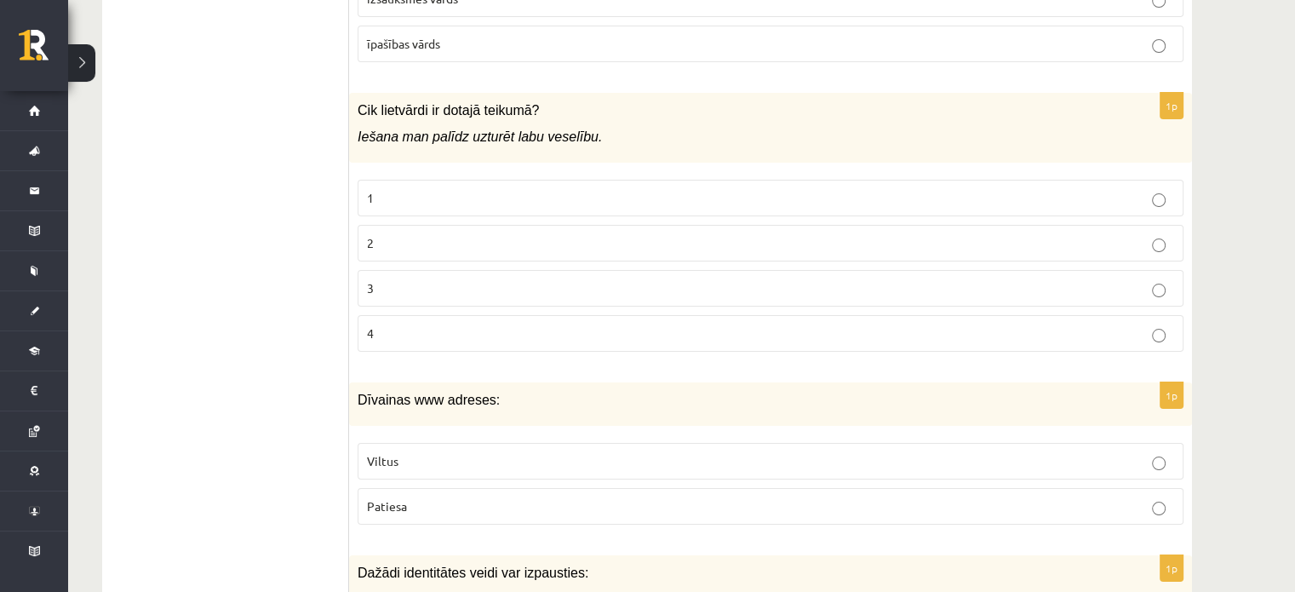
scroll to position [6512, 0]
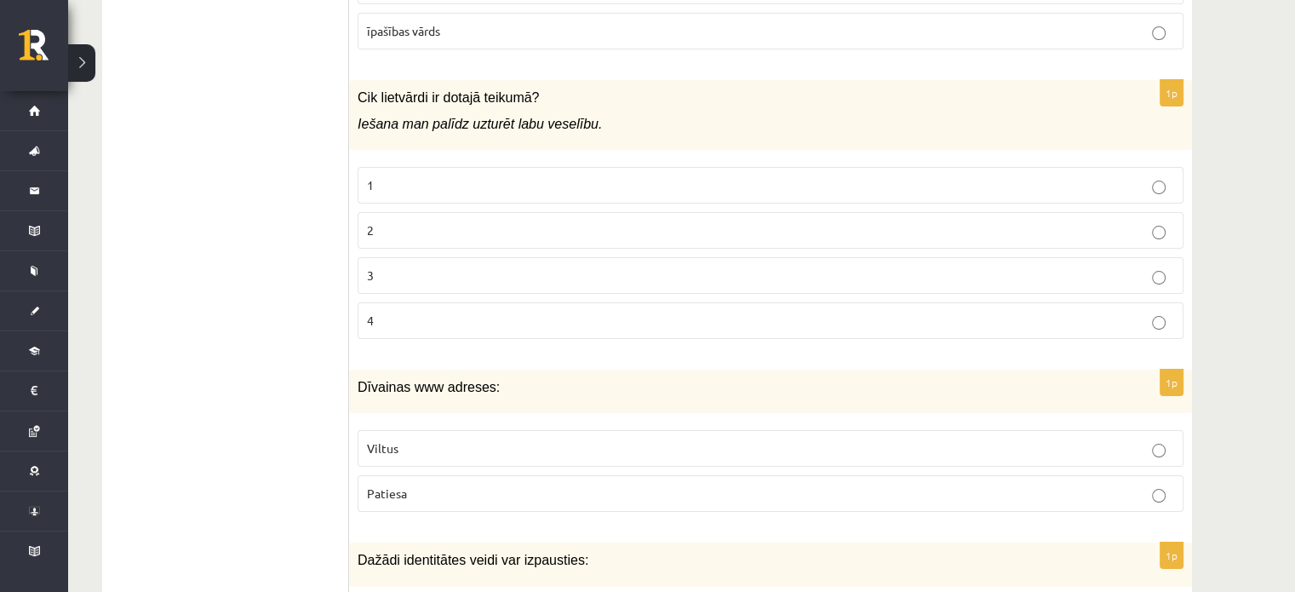
click at [403, 221] on p "2" at bounding box center [770, 230] width 807 height 18
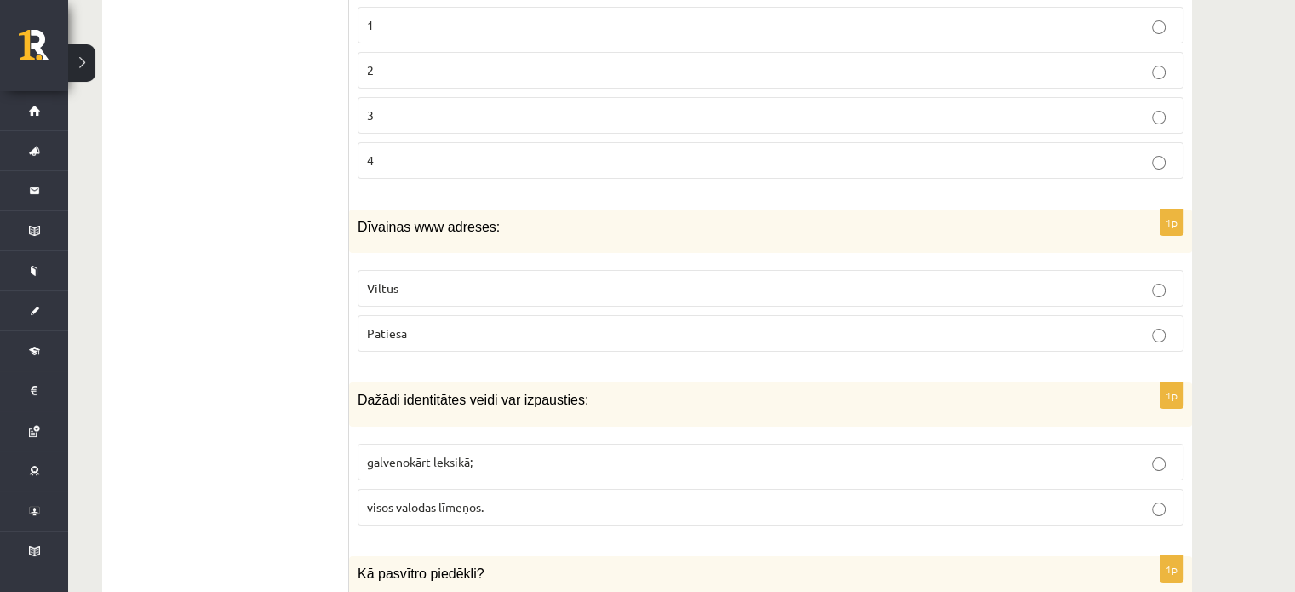
scroll to position [6691, 0]
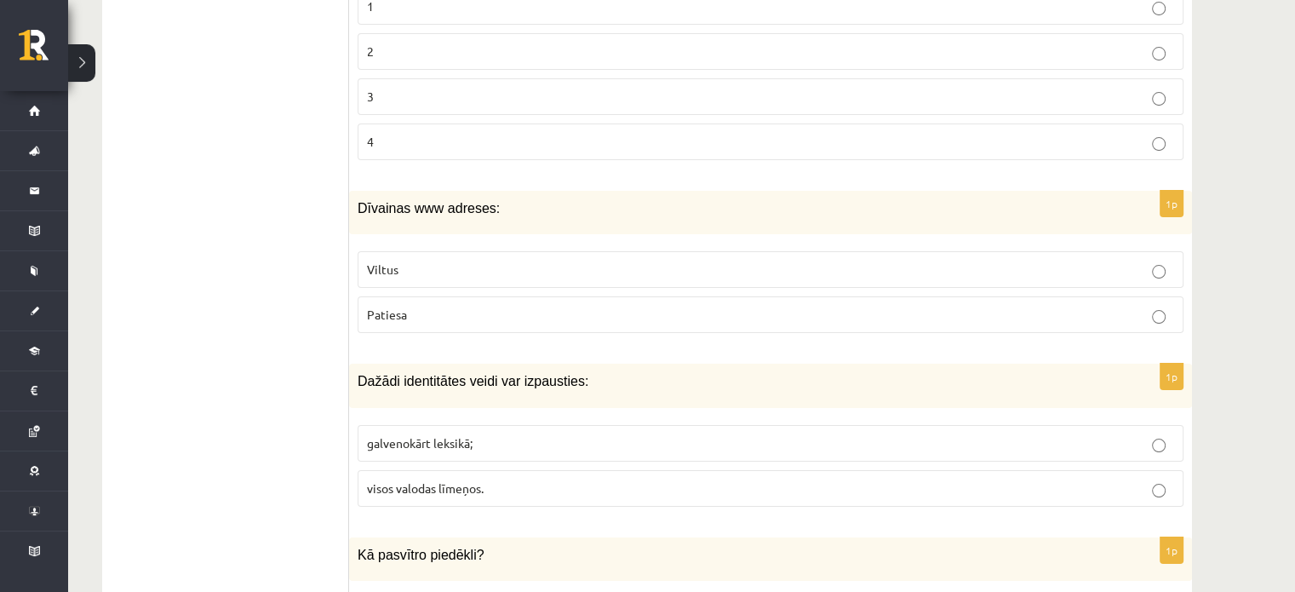
click at [463, 251] on label "Viltus" at bounding box center [770, 269] width 826 height 37
click at [504, 479] on p "visos valodas līmeņos." at bounding box center [770, 488] width 807 height 18
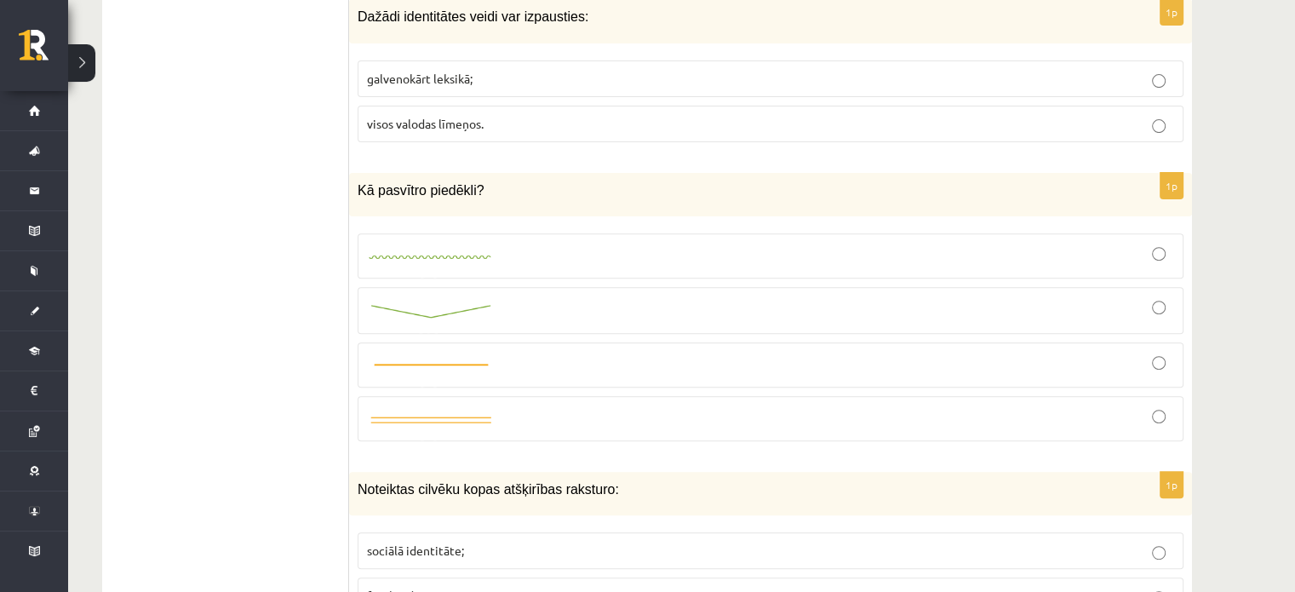
scroll to position [7074, 0]
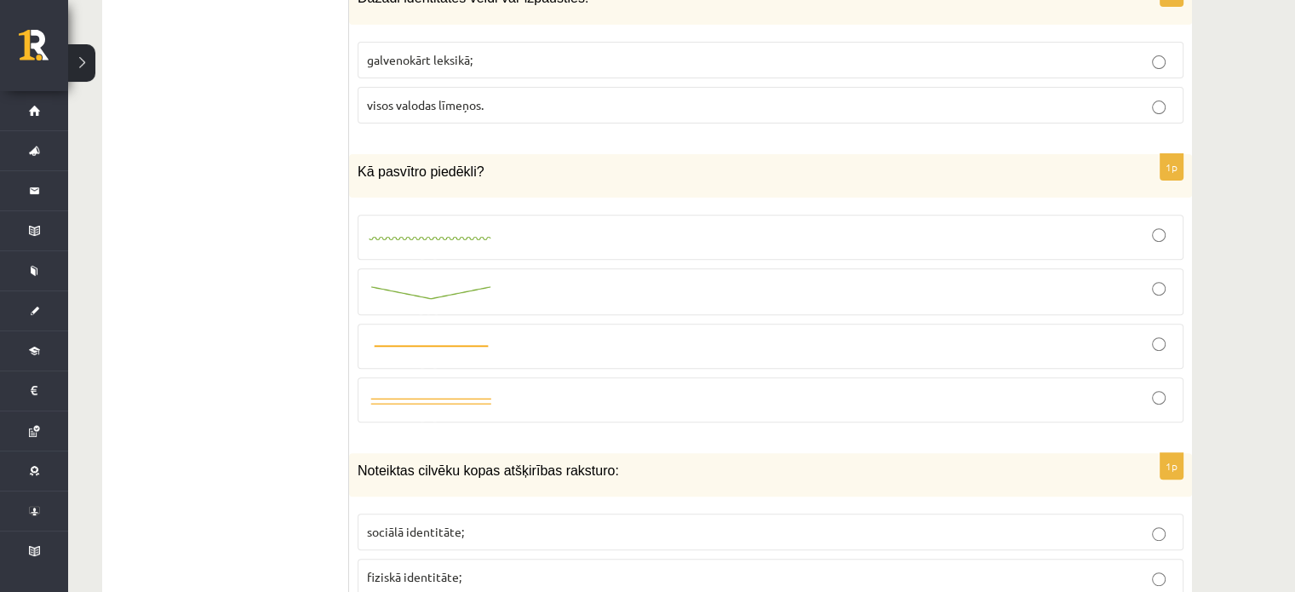
click at [490, 277] on div at bounding box center [770, 291] width 807 height 28
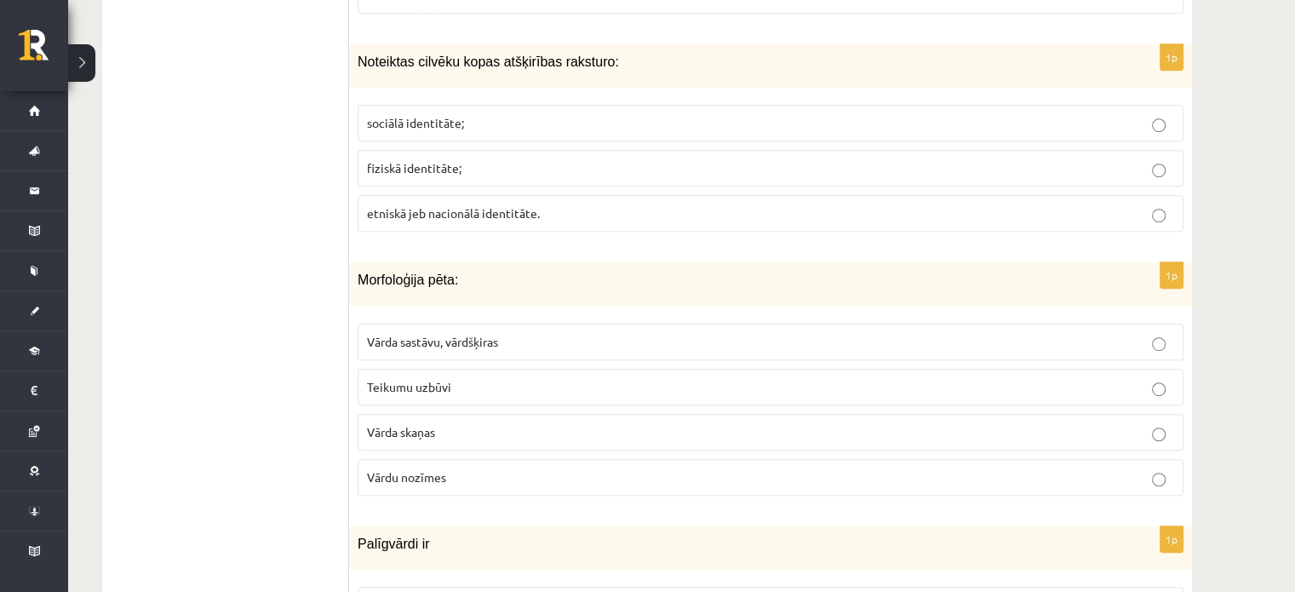
scroll to position [7475, 0]
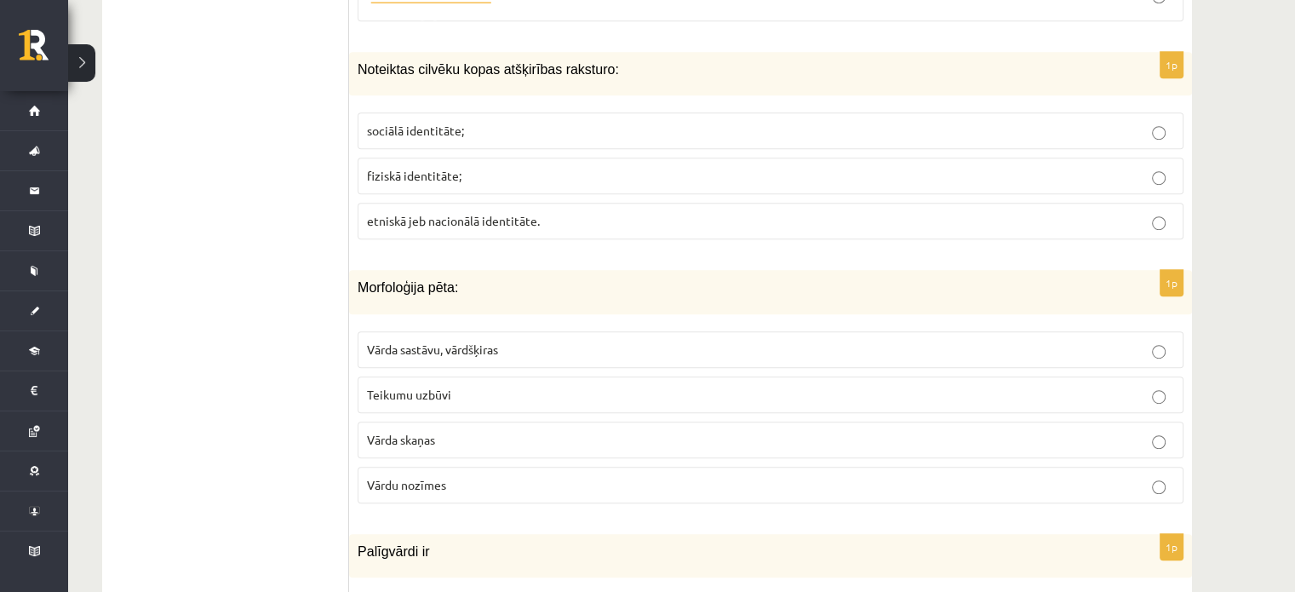
click at [450, 112] on label "sociālā identitāte;" at bounding box center [770, 130] width 826 height 37
click at [443, 341] on span "Vārda sastāvu, vārdšķiras" at bounding box center [432, 348] width 131 height 15
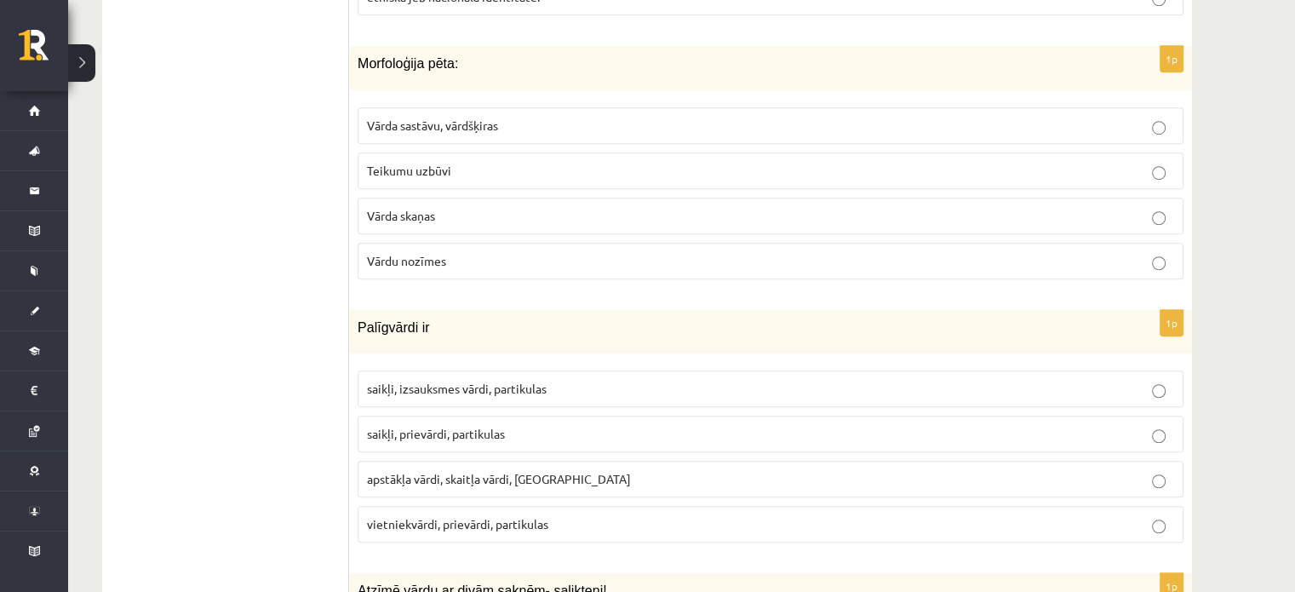
scroll to position [7701, 0]
click at [429, 423] on p "saikļi, prievārdi, partikulas" at bounding box center [770, 432] width 807 height 18
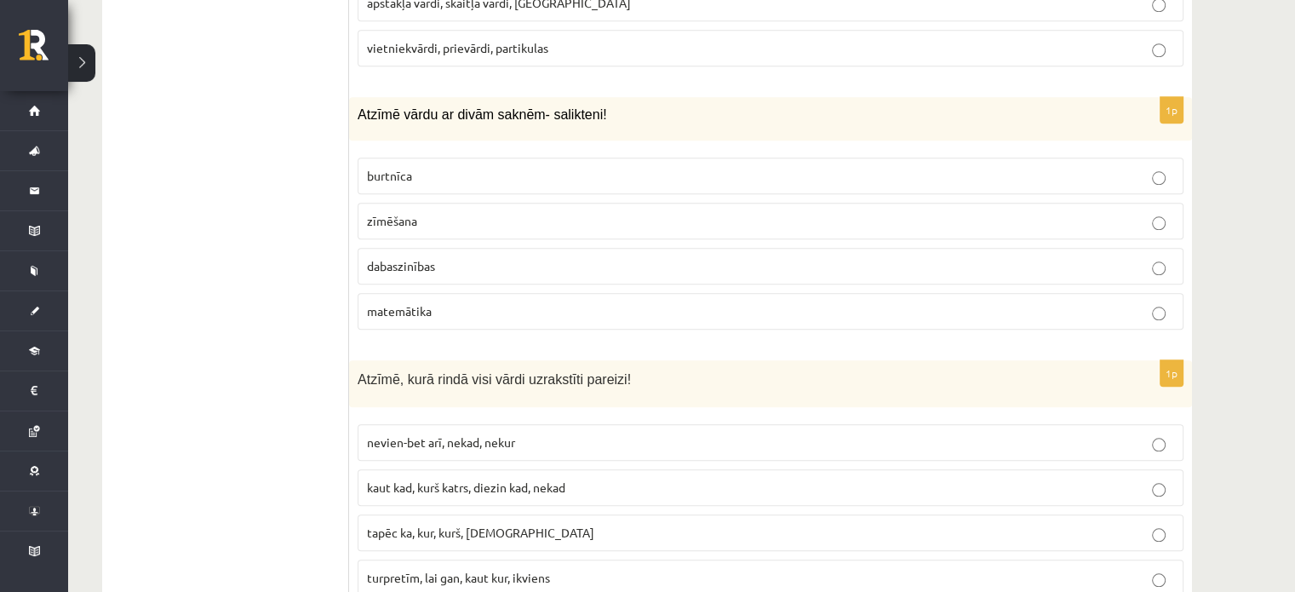
scroll to position [8181, 0]
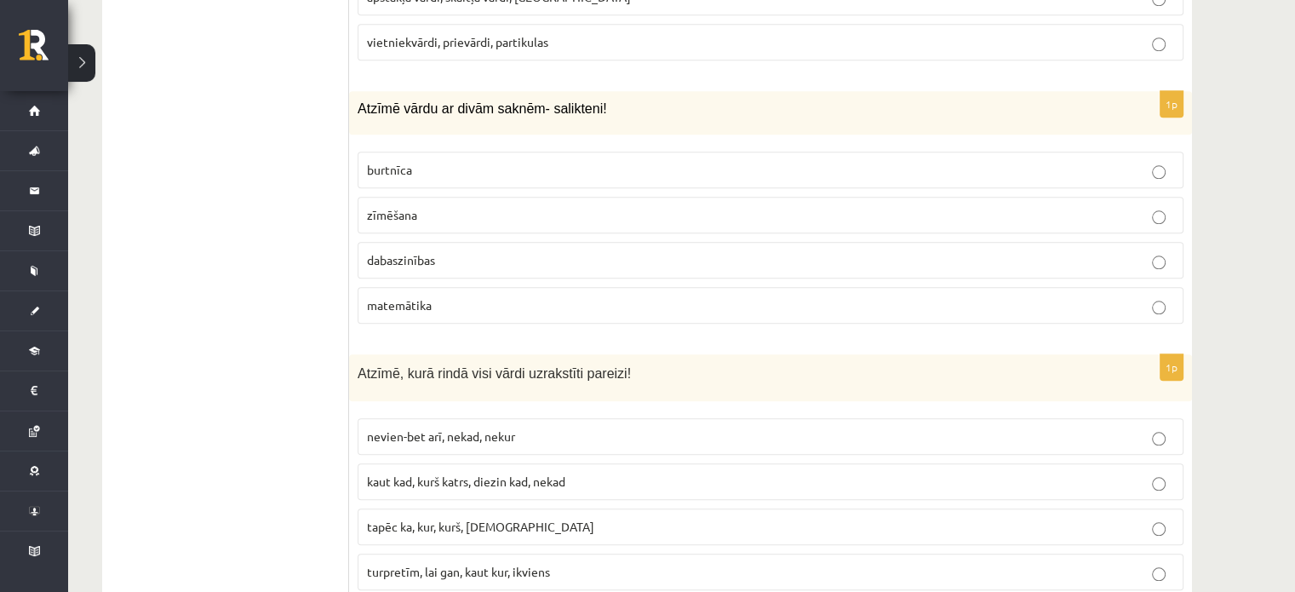
click at [407, 252] on span "dabaszinības" at bounding box center [401, 259] width 68 height 15
click at [552, 463] on label "kaut kad, kurš katrs, diezin kad, nekad" at bounding box center [770, 481] width 826 height 37
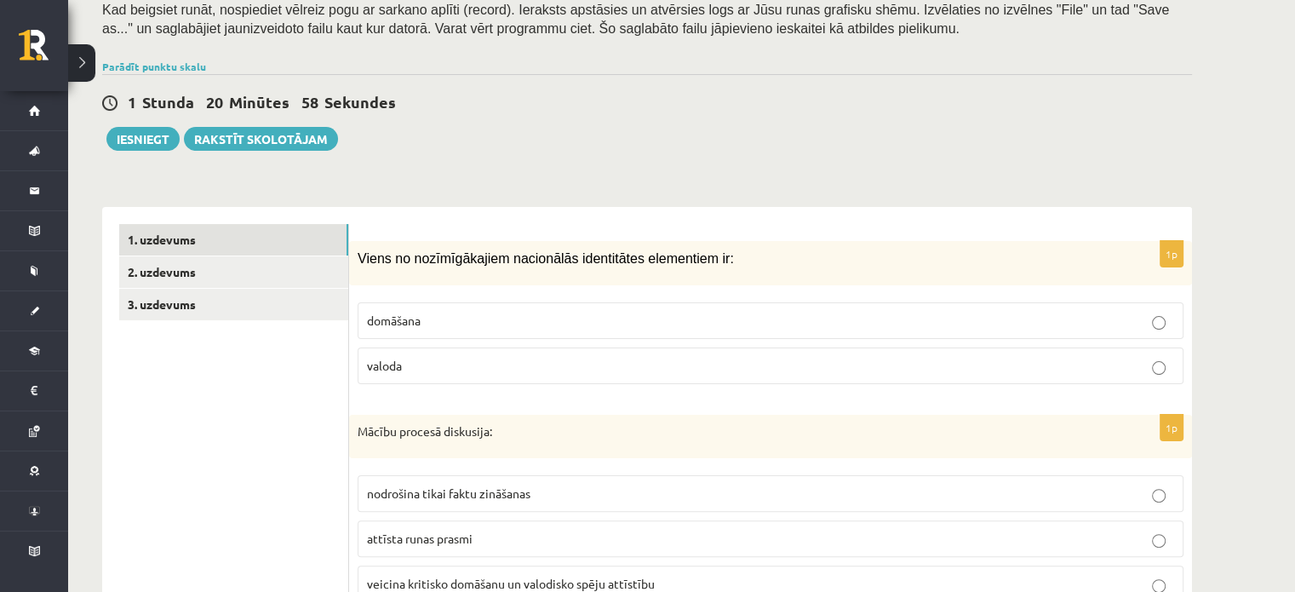
scroll to position [351, 0]
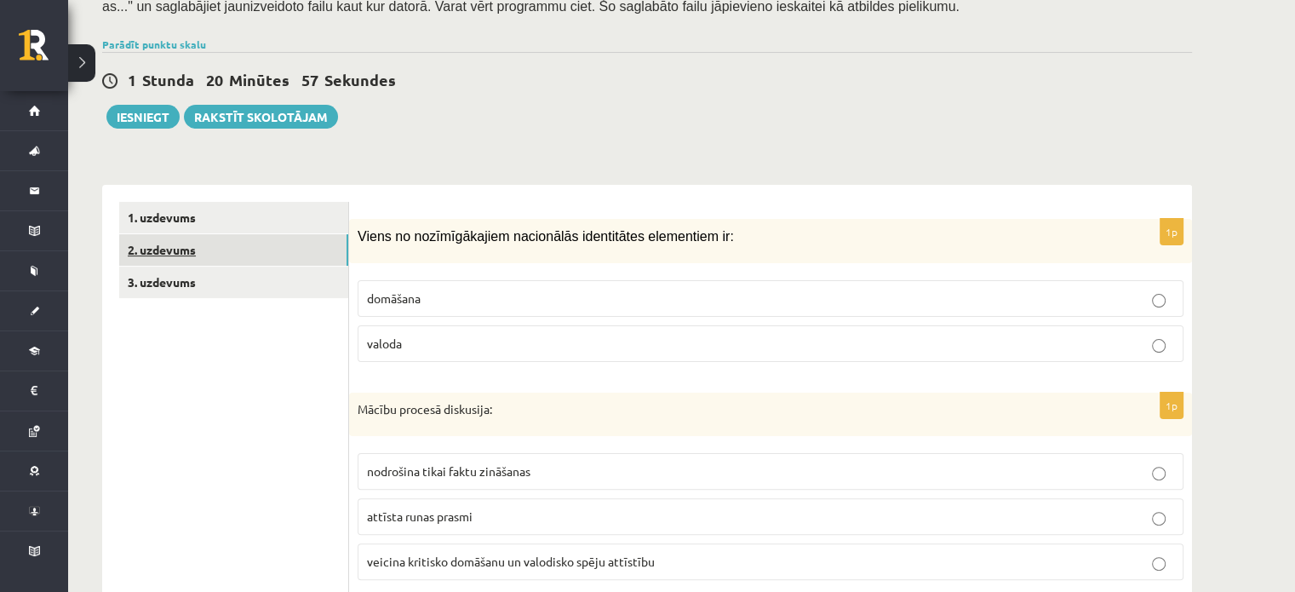
click at [206, 252] on link "2. uzdevums" at bounding box center [233, 249] width 229 height 31
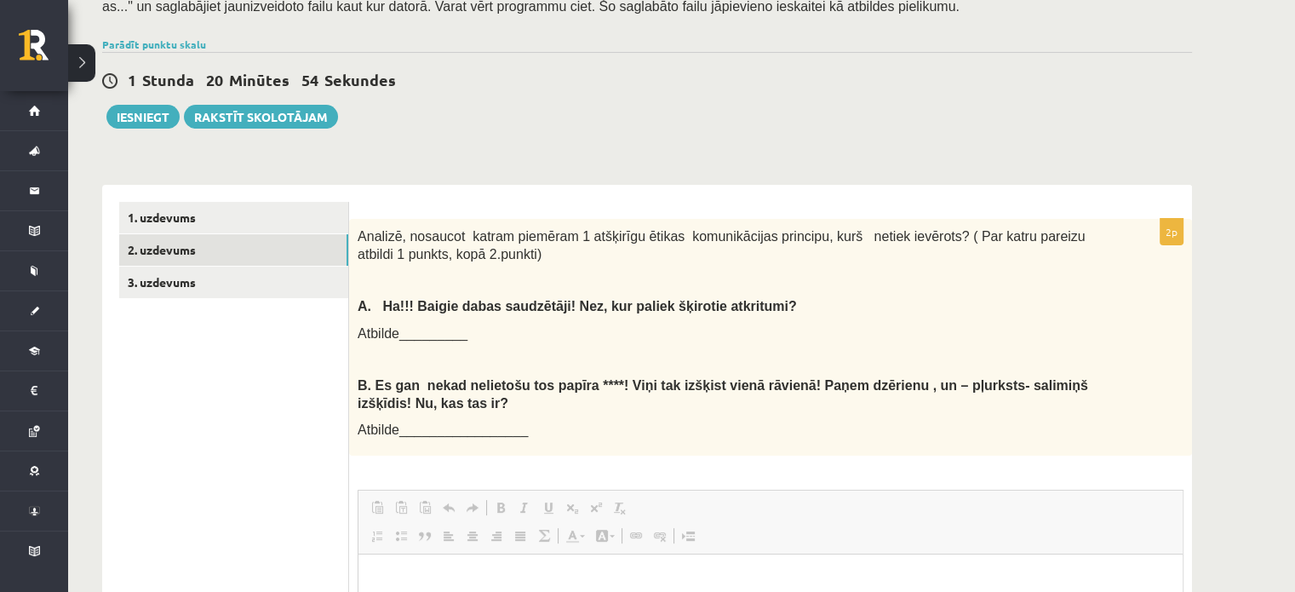
drag, startPoint x: 614, startPoint y: 510, endPoint x: 452, endPoint y: 476, distance: 165.3
click at [452, 476] on div "2p Analizē, nosaucot katram piemēram 1 atšķirīgu ētikas komunikācijas principu,…" at bounding box center [770, 531] width 843 height 625
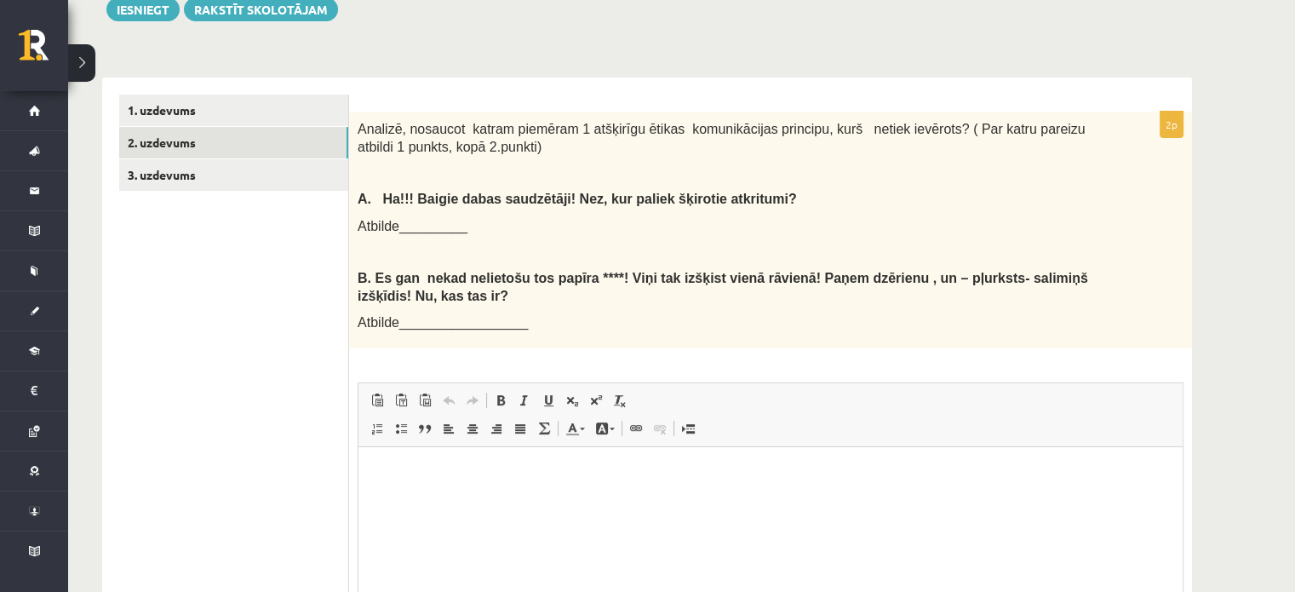
scroll to position [468, 0]
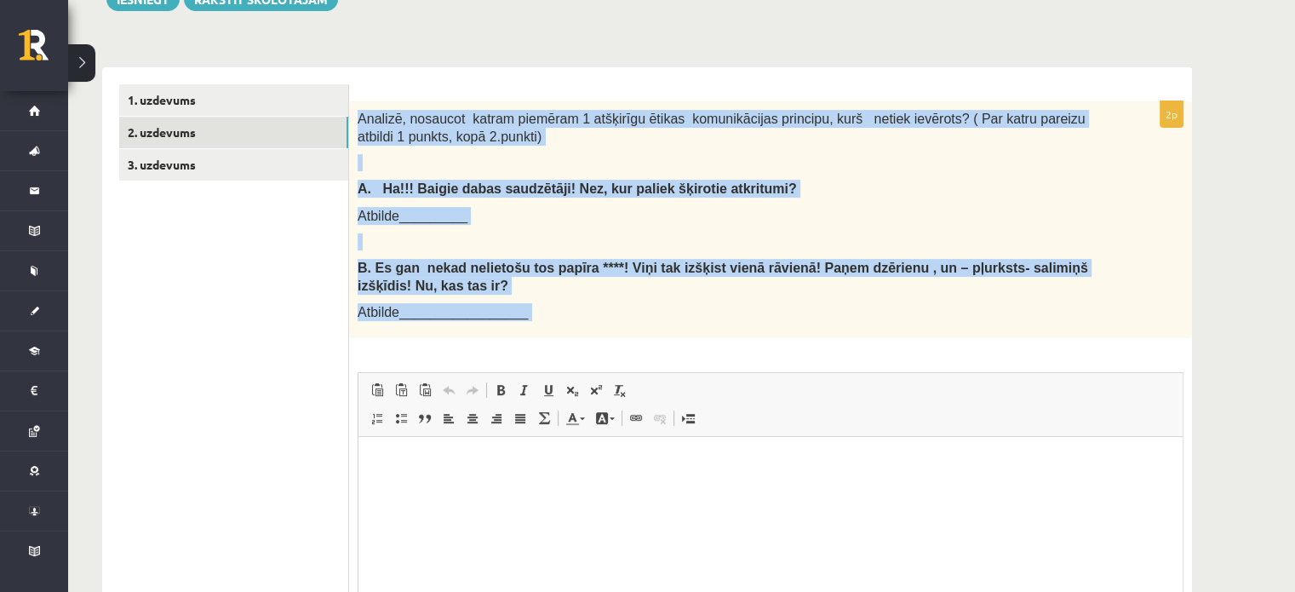
drag, startPoint x: 357, startPoint y: 116, endPoint x: 560, endPoint y: 346, distance: 307.0
click at [560, 346] on div "2p Analizē, nosaucot katram piemēram 1 atšķirīgu ētikas komunikācijas principu,…" at bounding box center [770, 413] width 843 height 625
copy div "Analizē, nosaucot katram piemēram 1 atšķirīgu ētikas komunikācijas principu, ku…"
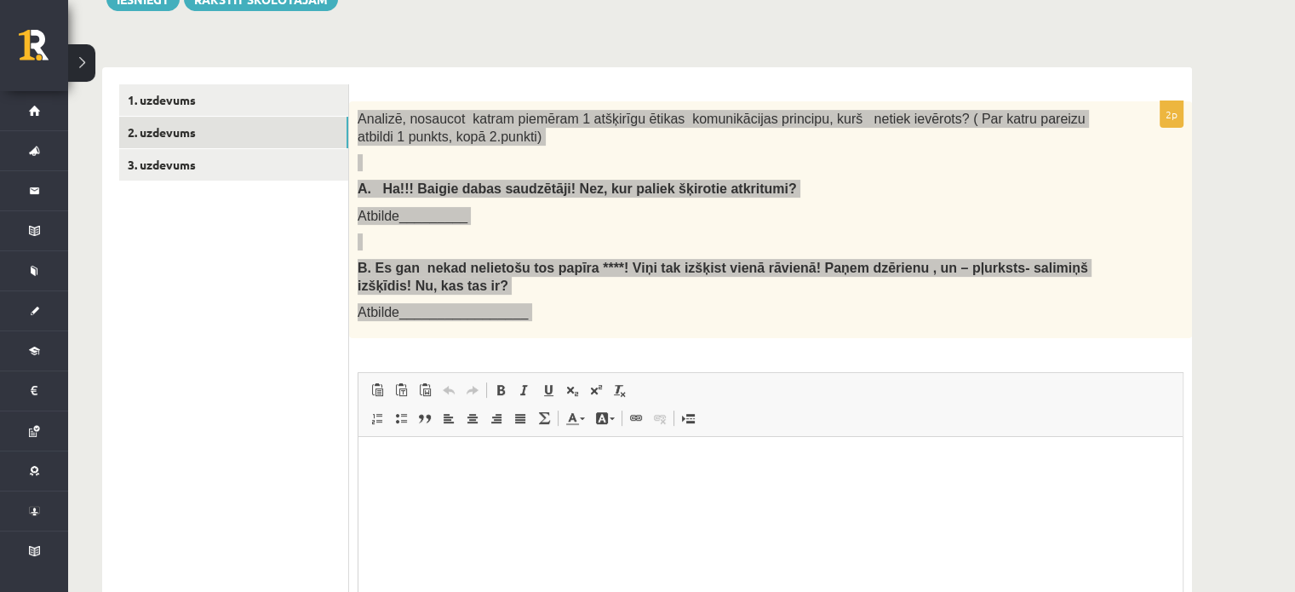
click at [535, 489] on html at bounding box center [770, 463] width 824 height 52
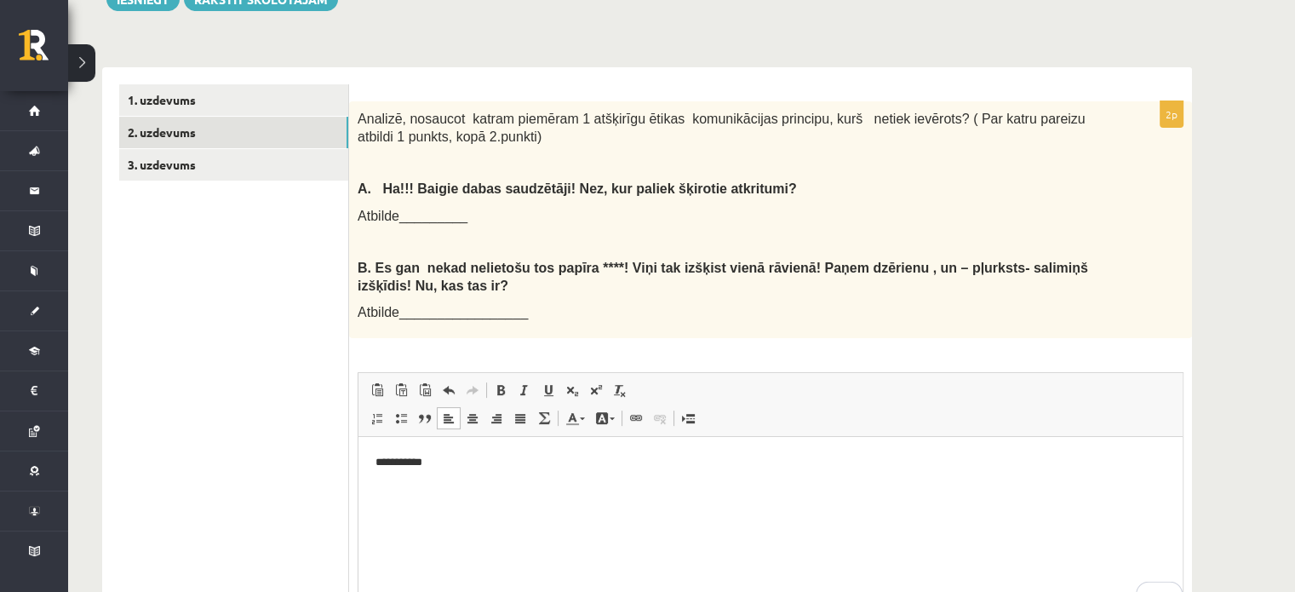
click at [392, 465] on p "**********" at bounding box center [770, 463] width 791 height 18
click at [478, 466] on p "**********" at bounding box center [770, 463] width 791 height 18
click at [393, 465] on p "**********" at bounding box center [770, 463] width 791 height 18
click at [454, 466] on p "**********" at bounding box center [770, 463] width 791 height 18
click at [523, 483] on html "**********" at bounding box center [770, 463] width 824 height 52
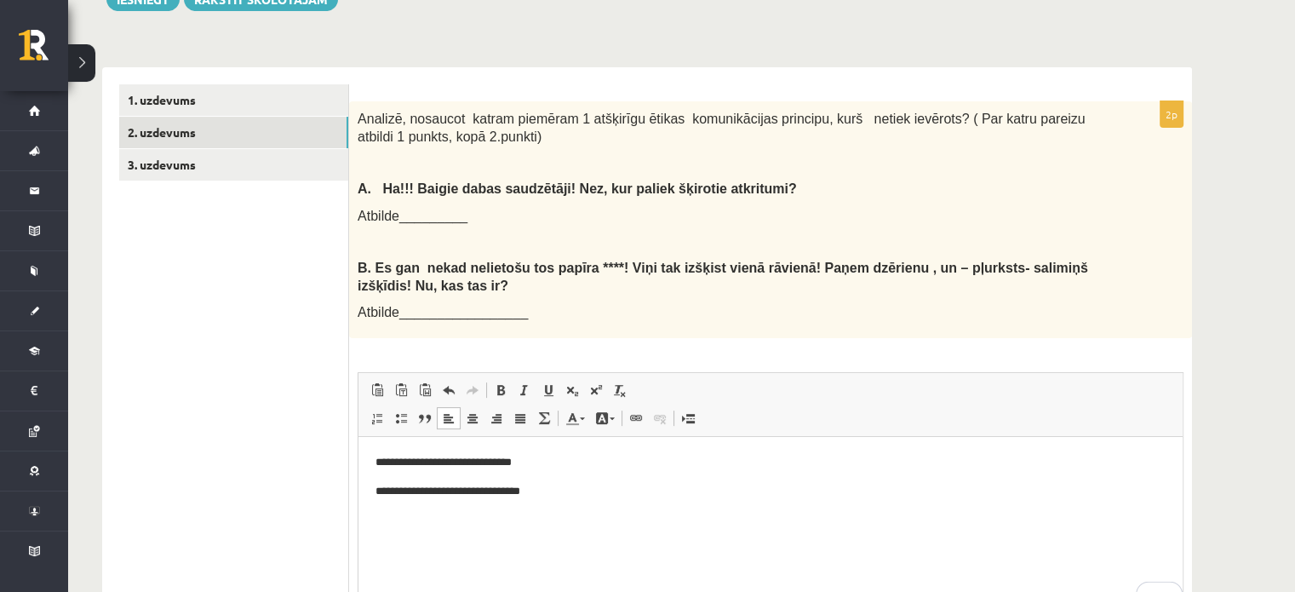
click at [525, 471] on p "**********" at bounding box center [770, 463] width 791 height 18
click at [249, 164] on link "3. uzdevums" at bounding box center [233, 164] width 229 height 31
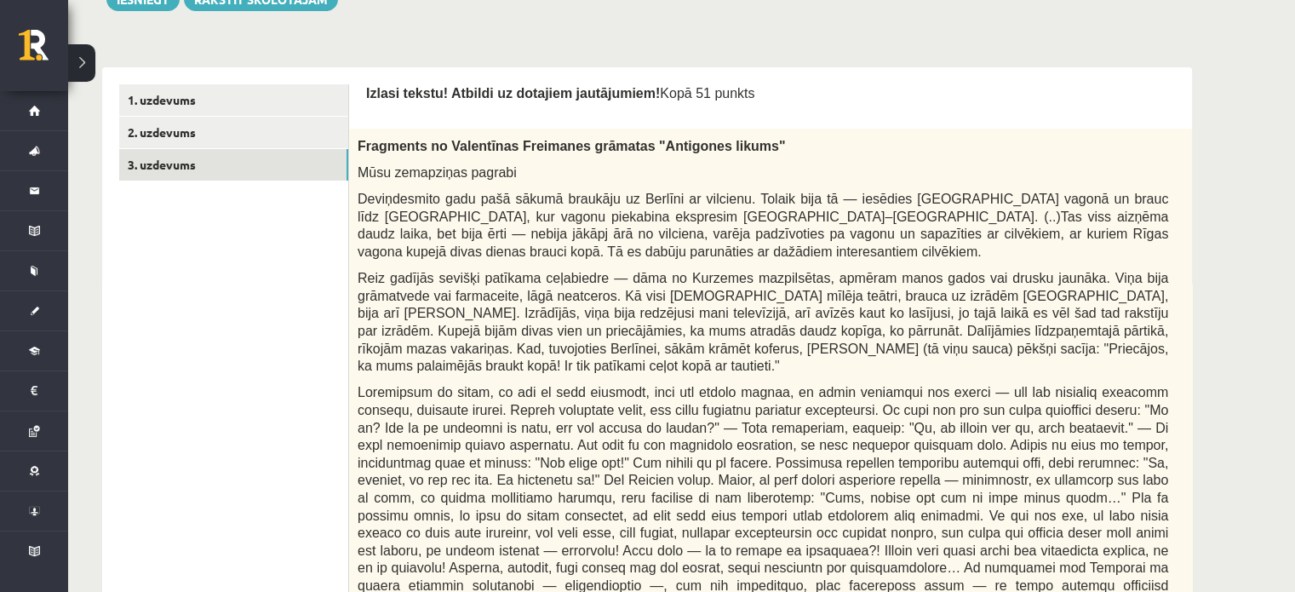
scroll to position [0, 0]
click at [858, 275] on span "Reiz gadījās sevišķi patīkama ceļabiedre — dāma no Kurzemes mazpilsētas, apmēra…" at bounding box center [762, 322] width 810 height 102
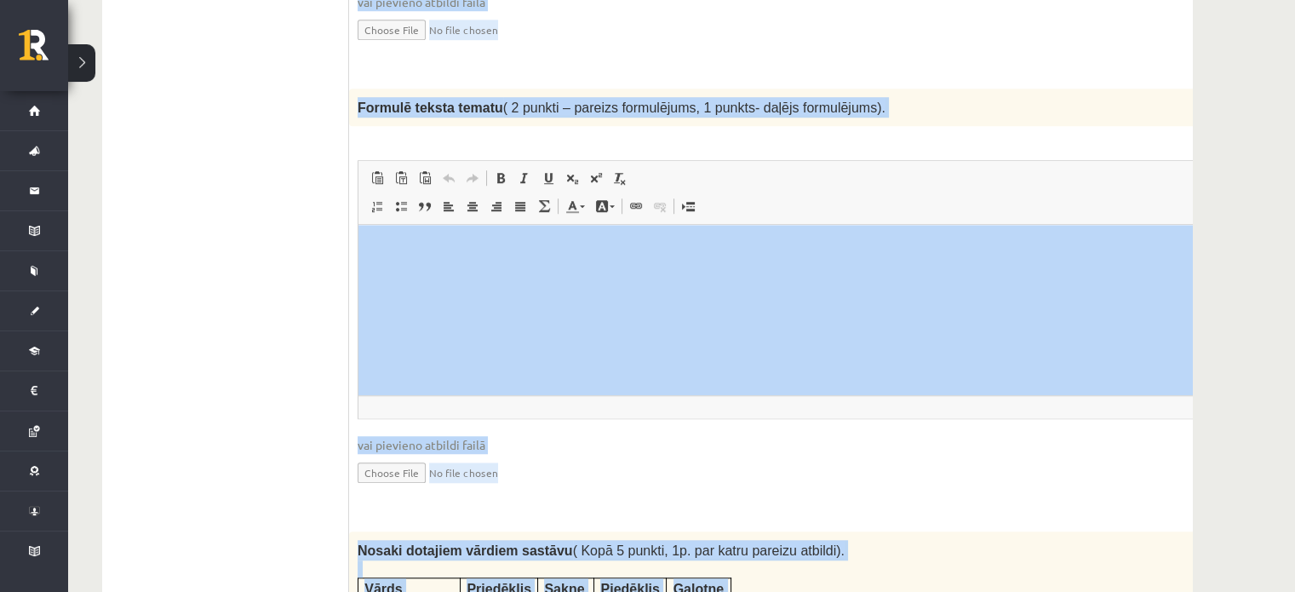
scroll to position [2022, 0]
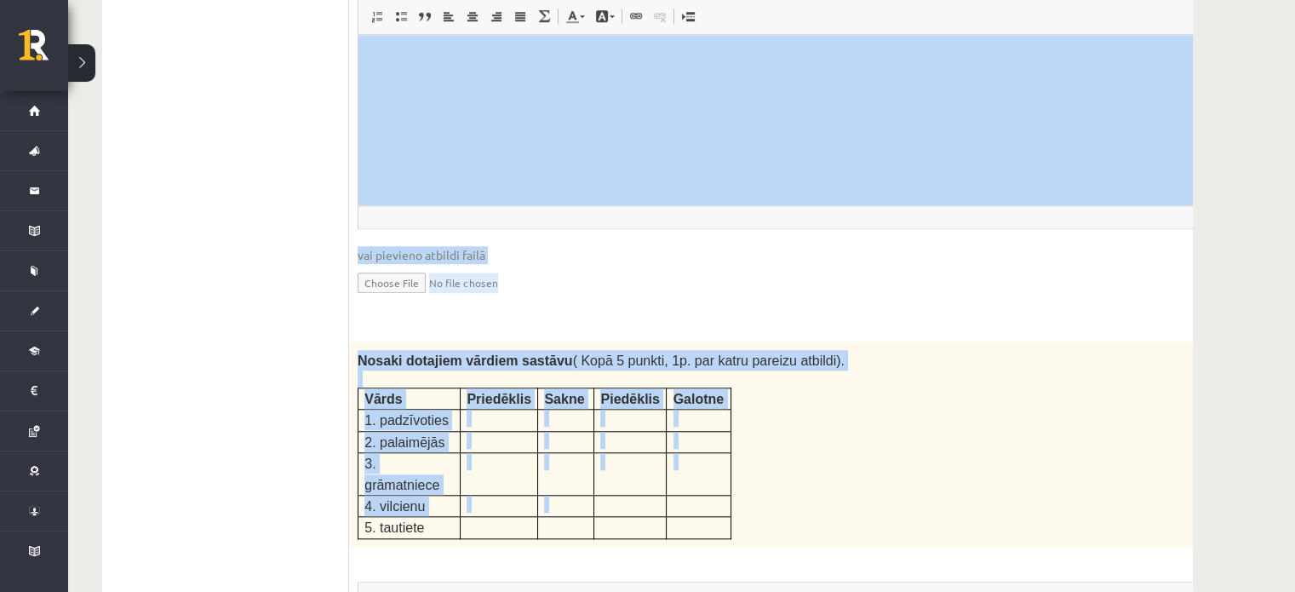
drag, startPoint x: 367, startPoint y: 83, endPoint x: 592, endPoint y: 432, distance: 415.5
click at [594, 495] on td at bounding box center [630, 505] width 72 height 21
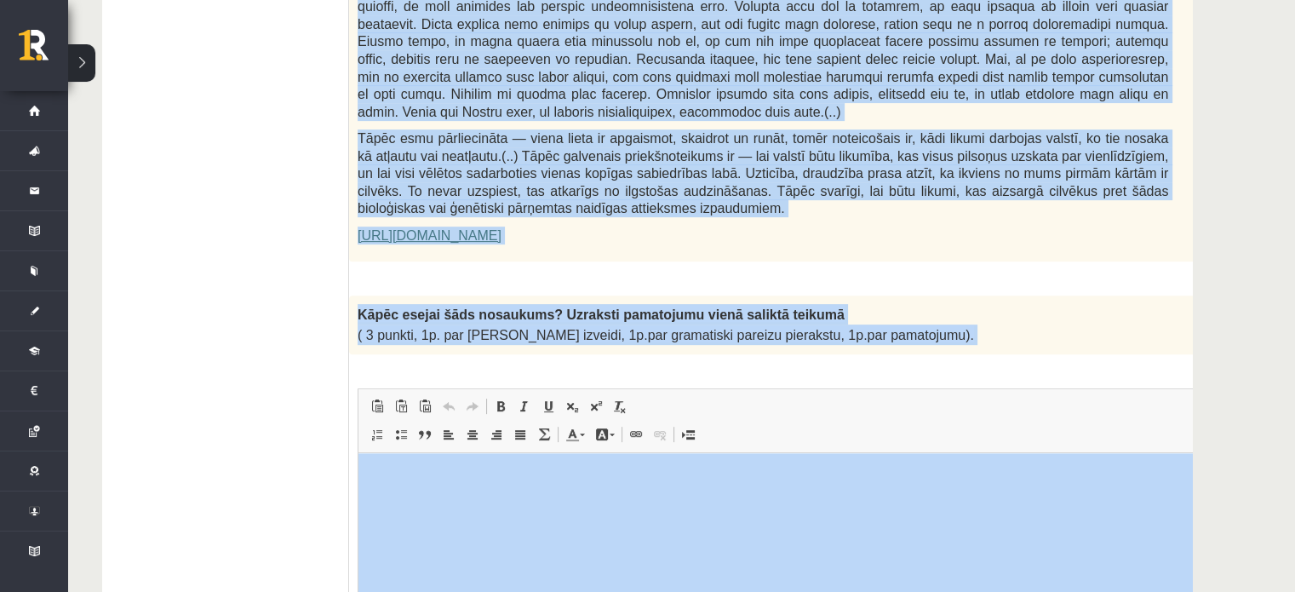
scroll to position [1182, 0]
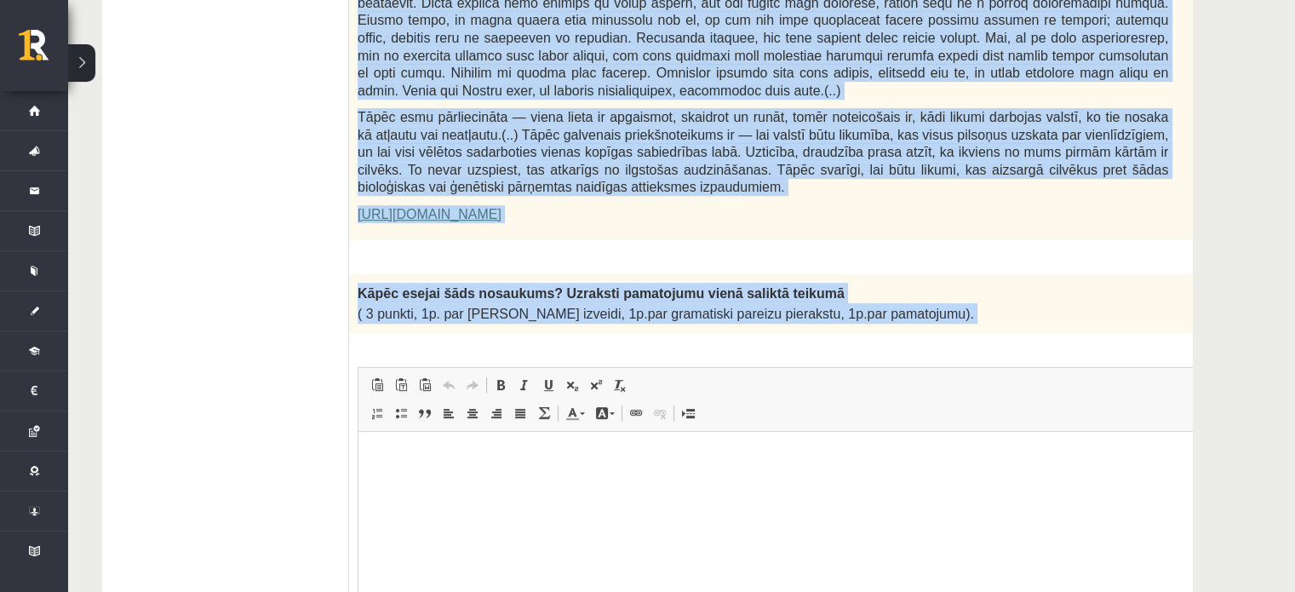
drag, startPoint x: 356, startPoint y: 112, endPoint x: 764, endPoint y: 344, distance: 469.6
copy form "Fragments no Valentīnas Freimanes grāmatas "Antigones likums" Mūsu zemapziņas p…"
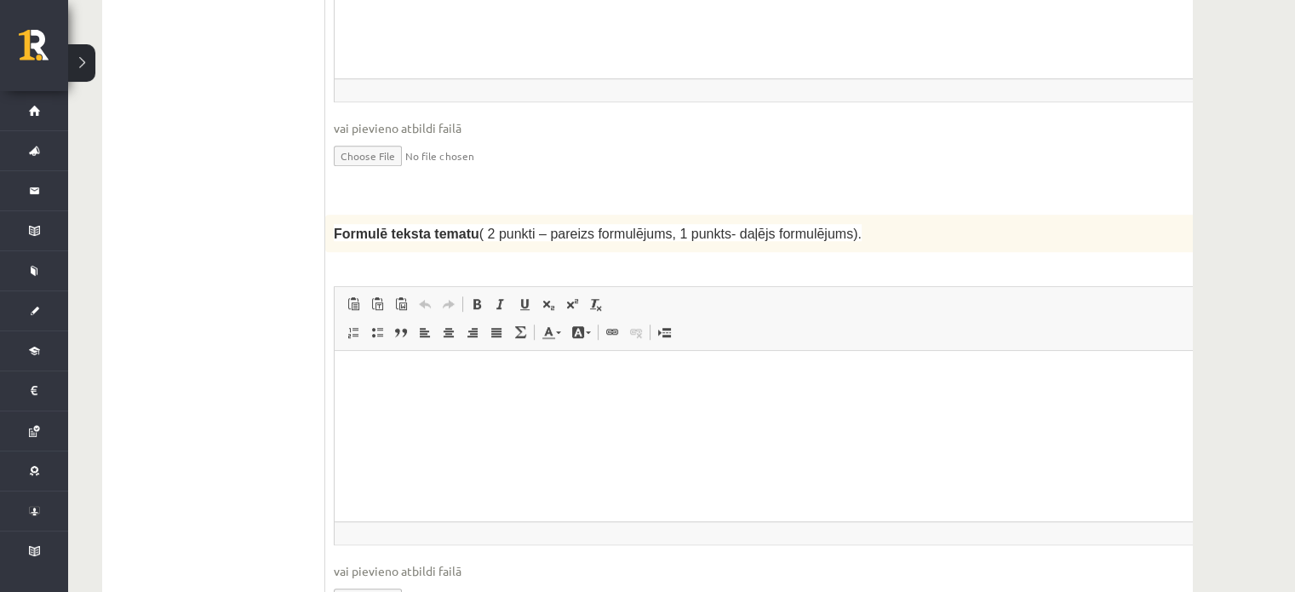
scroll to position [1704, 0]
click at [381, 404] on html at bounding box center [782, 378] width 894 height 52
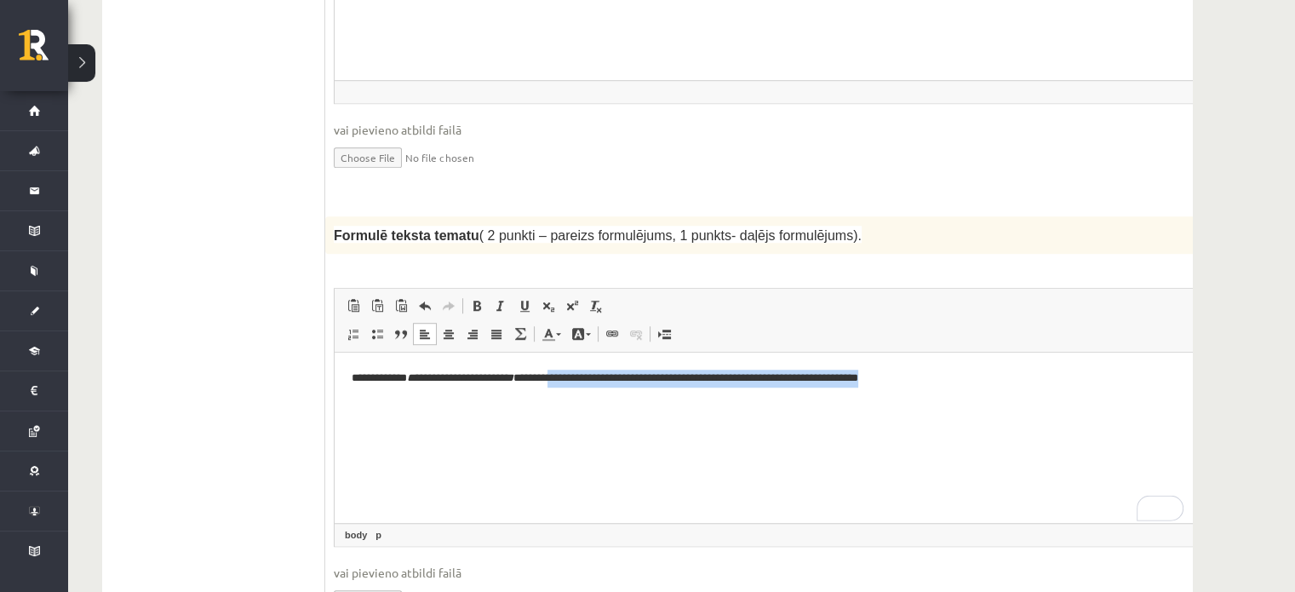
drag, startPoint x: 1084, startPoint y: 392, endPoint x: 589, endPoint y: 327, distance: 498.9
click at [589, 352] on html "**********" at bounding box center [782, 378] width 894 height 52
click at [658, 396] on html "**********" at bounding box center [782, 378] width 894 height 52
click at [964, 365] on html "**********" at bounding box center [782, 378] width 894 height 52
drag, startPoint x: 552, startPoint y: 374, endPoint x: 517, endPoint y: 381, distance: 36.6
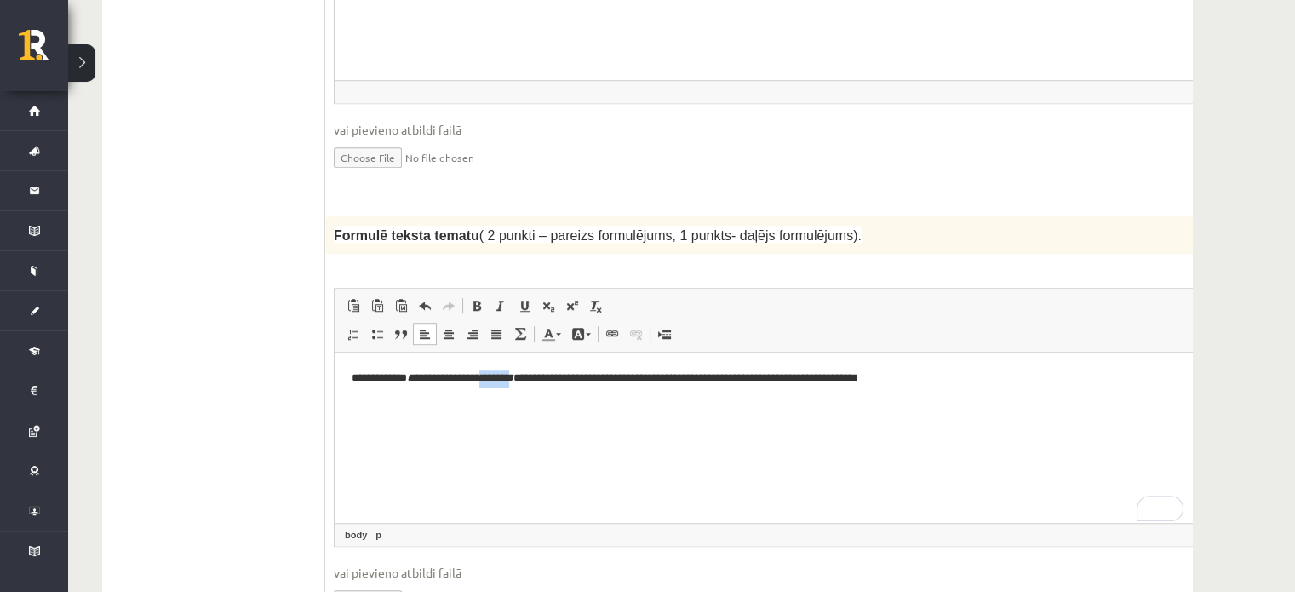
click at [513, 381] on em "**********" at bounding box center [460, 377] width 106 height 11
click at [544, 384] on p "**********" at bounding box center [759, 378] width 815 height 18
drag, startPoint x: 556, startPoint y: 380, endPoint x: 420, endPoint y: 390, distance: 136.5
click at [420, 390] on html "**********" at bounding box center [782, 378] width 894 height 52
click at [470, 299] on span at bounding box center [477, 306] width 14 height 14
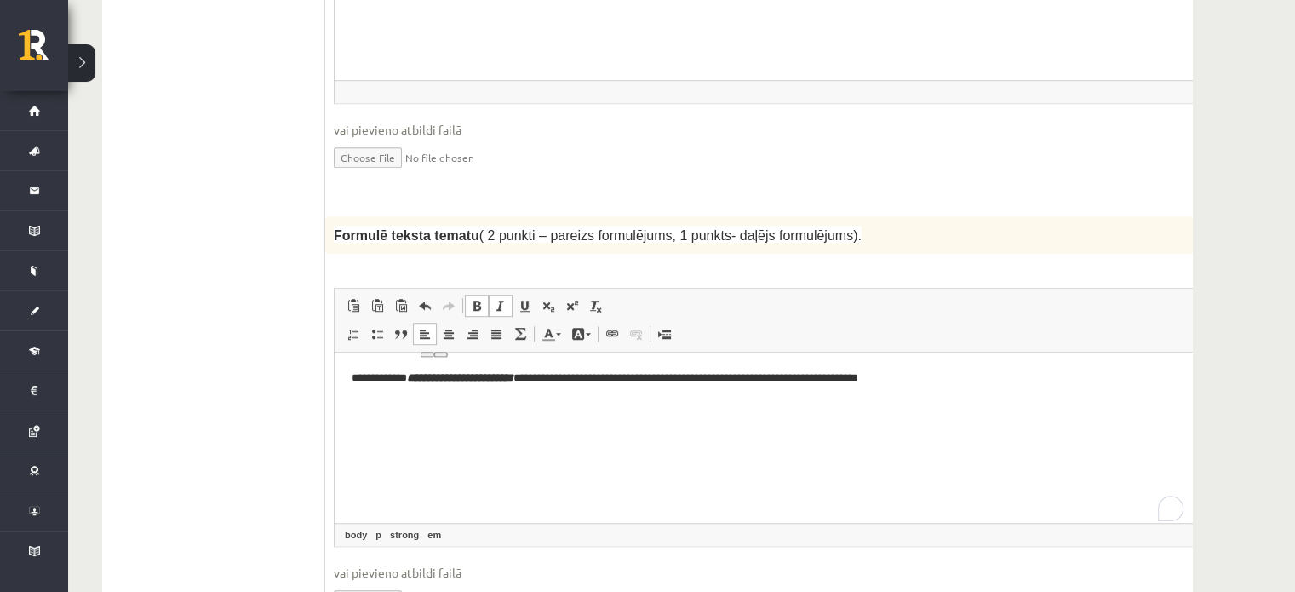
click at [586, 404] on html "**********" at bounding box center [782, 378] width 894 height 52
click at [603, 377] on p "**********" at bounding box center [759, 378] width 815 height 18
click at [619, 378] on p "**********" at bounding box center [759, 378] width 815 height 18
click at [998, 380] on p "**********" at bounding box center [759, 378] width 815 height 18
click at [916, 377] on p "**********" at bounding box center [759, 378] width 815 height 18
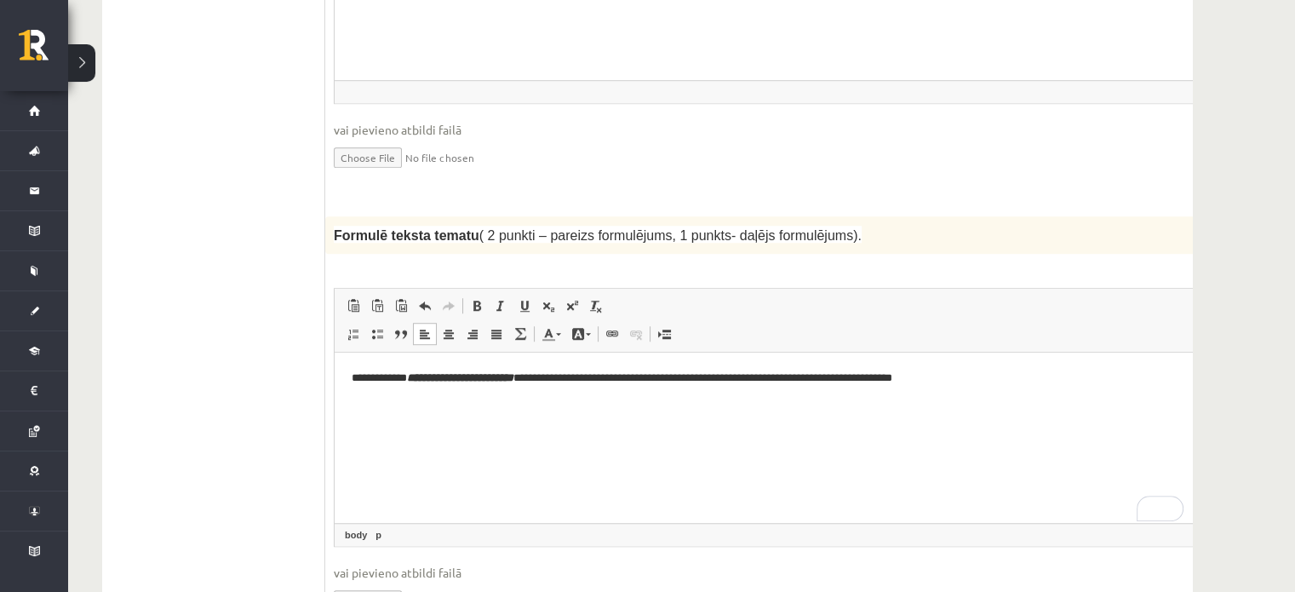
click at [1015, 360] on html "**********" at bounding box center [782, 378] width 894 height 52
click at [926, 378] on p "**********" at bounding box center [759, 378] width 815 height 18
click at [1011, 381] on p "**********" at bounding box center [759, 378] width 815 height 18
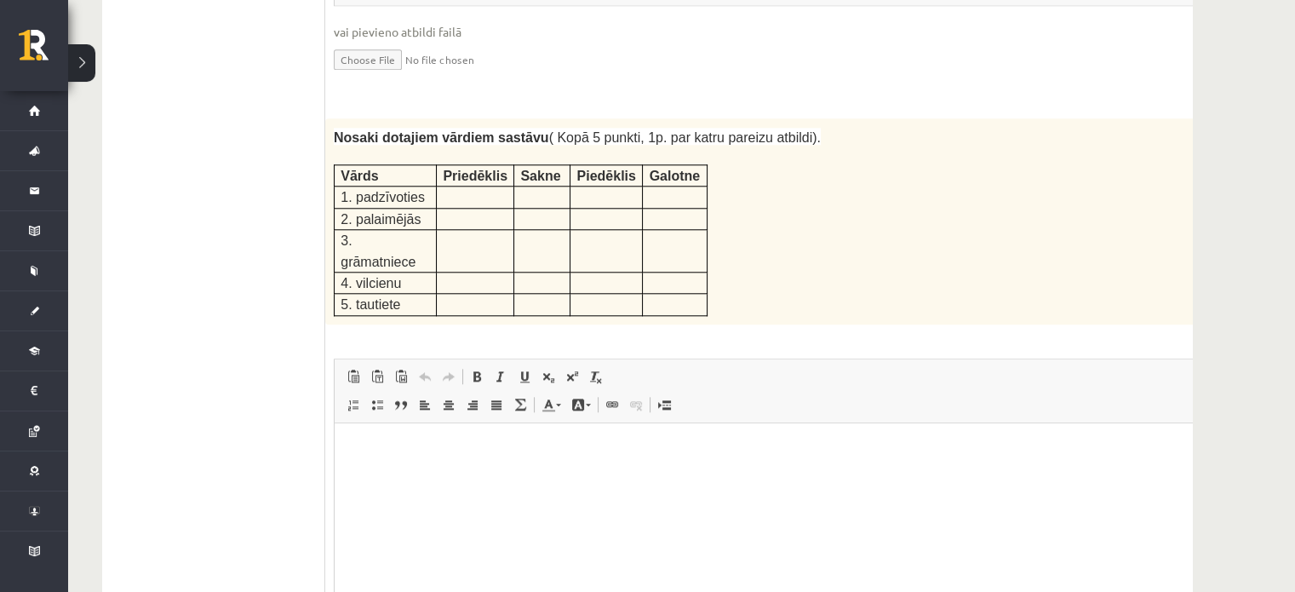
scroll to position [2245, 0]
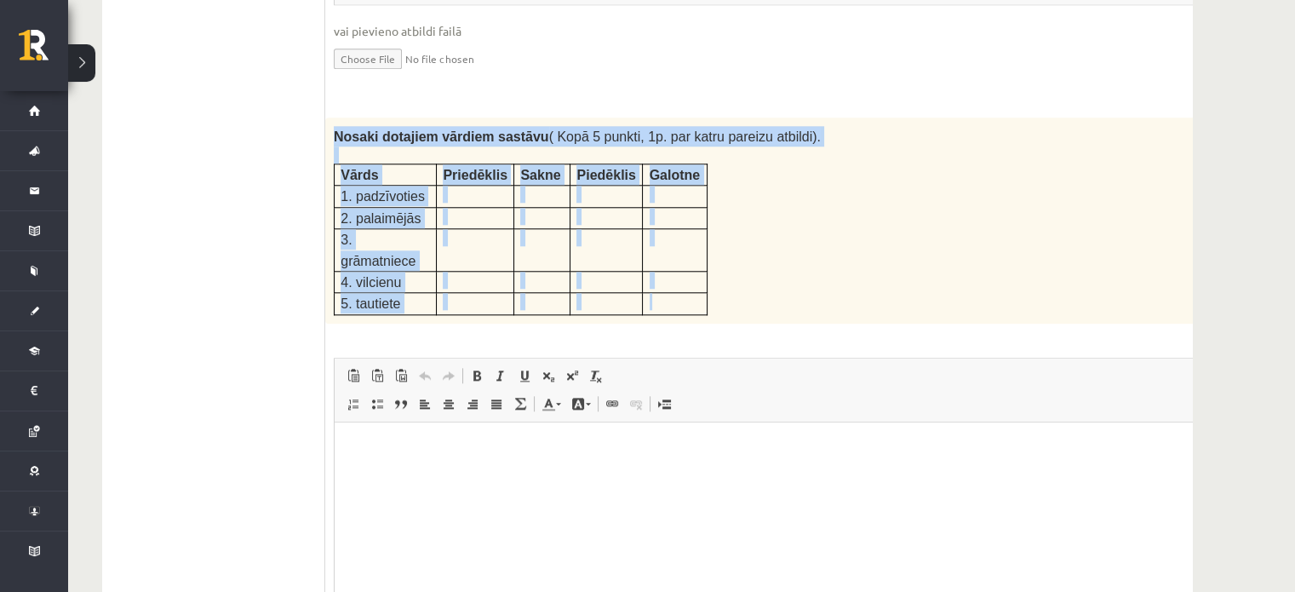
drag, startPoint x: 331, startPoint y: 81, endPoint x: 661, endPoint y: 233, distance: 362.9
click at [661, 233] on div "Nosaki dotajiem vārdiem sastāvu ( Kopā 5 punkti, 1p. par katru pareizu atbildi)…" at bounding box center [781, 220] width 912 height 206
copy div "Nosaki dotajiem vārdiem sastāvu ( Kopā 5 punkti, 1p. par katru pareizu atbildi)…"
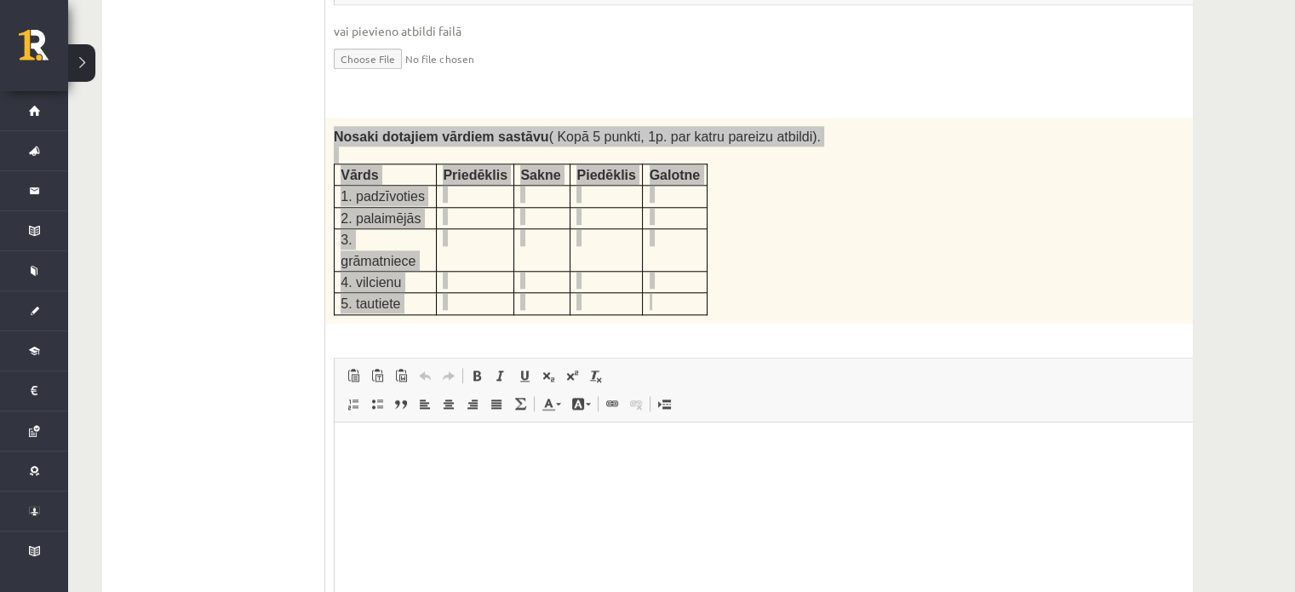
click at [455, 473] on html at bounding box center [782, 447] width 894 height 52
click at [731, 363] on span "Paste Keyboard shortcut Ctrl+V Paste as plain text Keyboard shortcut Ctrl+Shift…" at bounding box center [781, 377] width 880 height 28
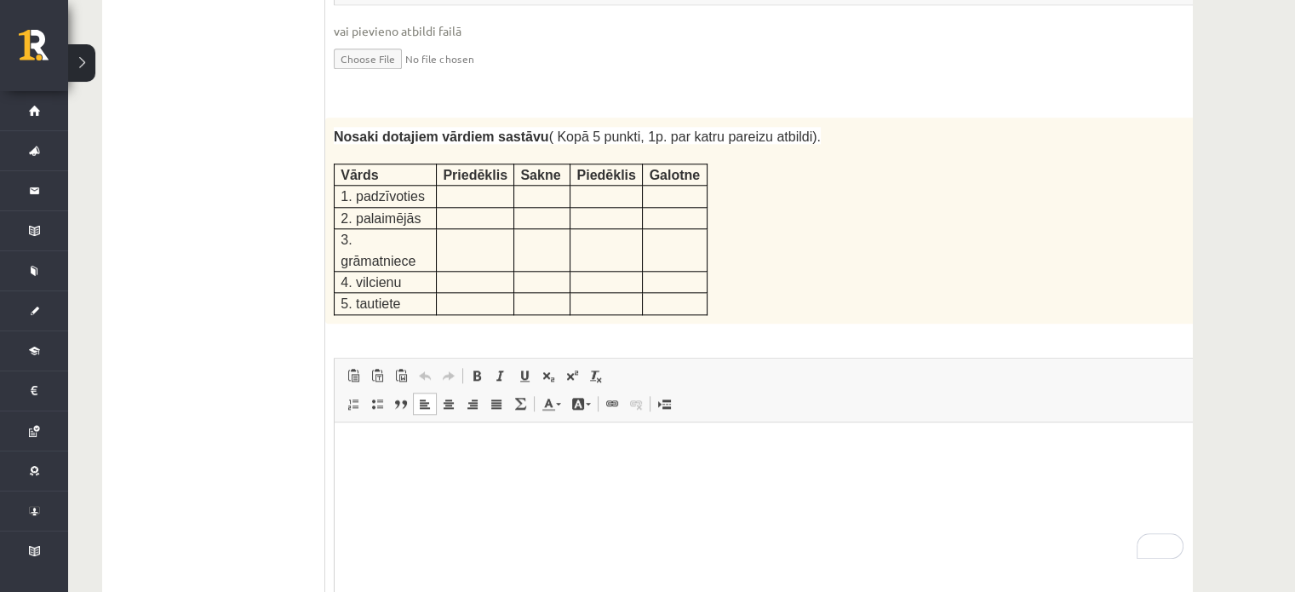
click at [769, 257] on div "5p Nosaki dotajiem vārdiem sastāvu ( Kopā 5 punkti, 1p. par katru pareizu atbil…" at bounding box center [781, 414] width 912 height 594
click at [407, 457] on html at bounding box center [782, 447] width 894 height 52
click at [443, 439] on p "**********" at bounding box center [759, 447] width 815 height 18
click at [470, 473] on p "**********" at bounding box center [759, 476] width 815 height 18
click at [505, 468] on p "**********" at bounding box center [759, 476] width 815 height 18
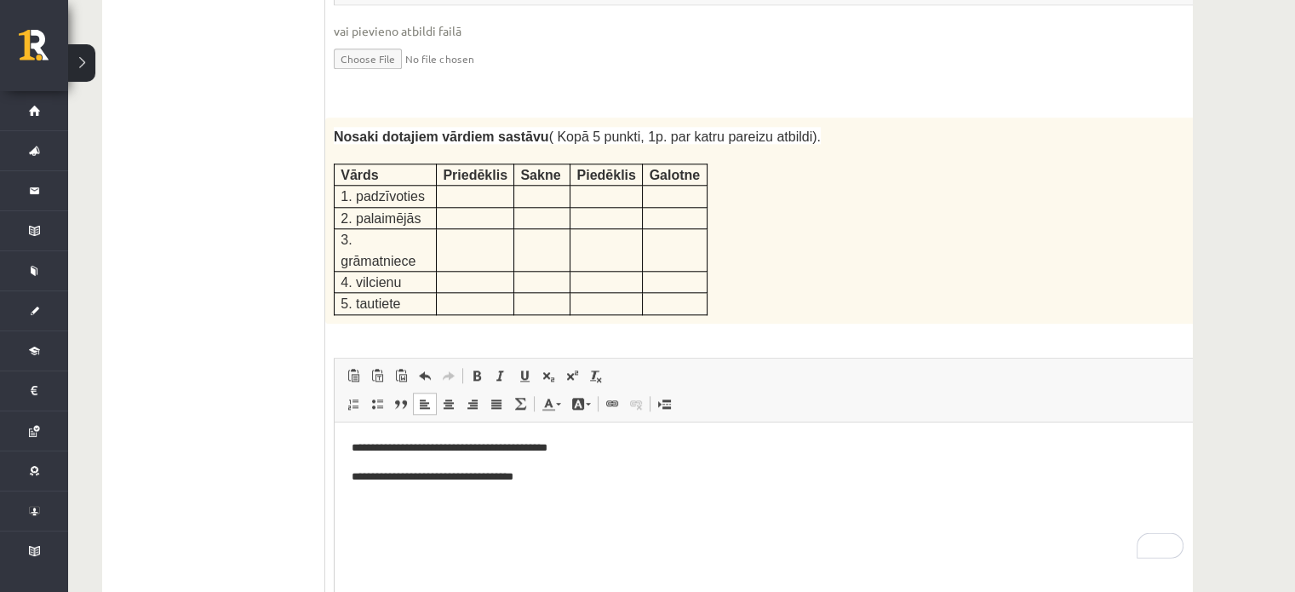
click at [535, 478] on p "**********" at bounding box center [759, 476] width 815 height 18
click at [432, 432] on html "**********" at bounding box center [782, 475] width 894 height 109
click at [427, 466] on body "**********" at bounding box center [782, 475] width 860 height 75
click at [426, 460] on body "**********" at bounding box center [782, 475] width 860 height 75
click at [617, 443] on p "**********" at bounding box center [759, 447] width 815 height 18
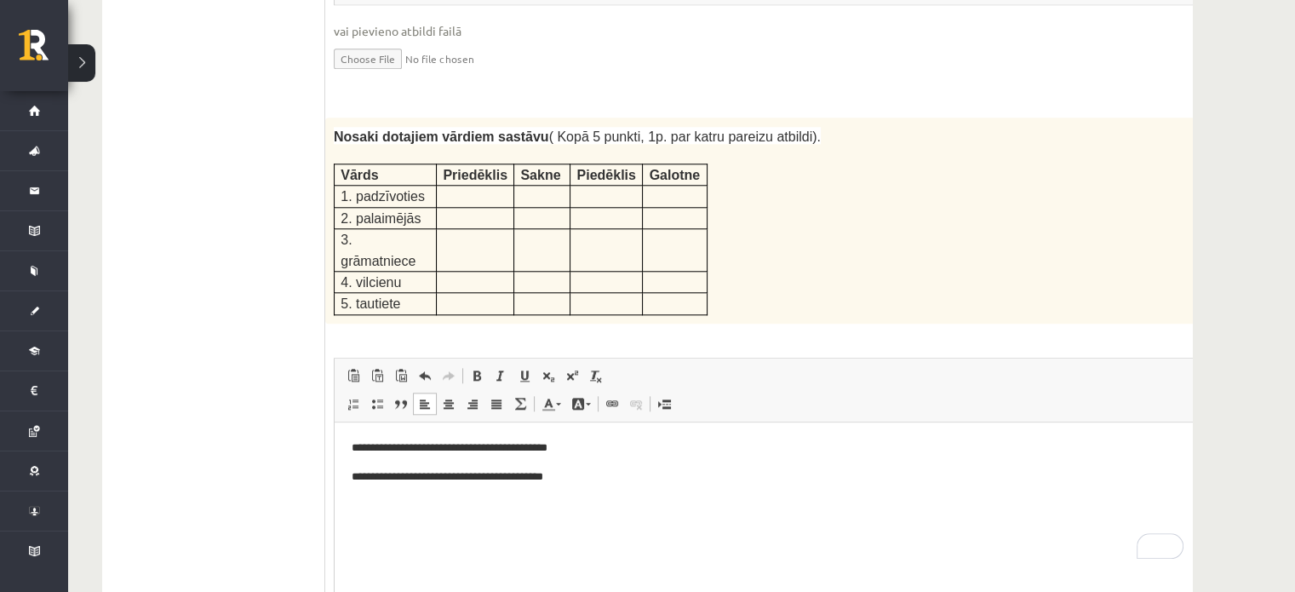
click at [573, 472] on p "**********" at bounding box center [759, 476] width 815 height 18
click at [360, 535] on p "**********" at bounding box center [759, 533] width 815 height 18
click at [460, 533] on p "**********" at bounding box center [759, 533] width 815 height 18
click at [419, 532] on p "**********" at bounding box center [759, 533] width 815 height 18
click at [480, 535] on p "**********" at bounding box center [759, 533] width 815 height 18
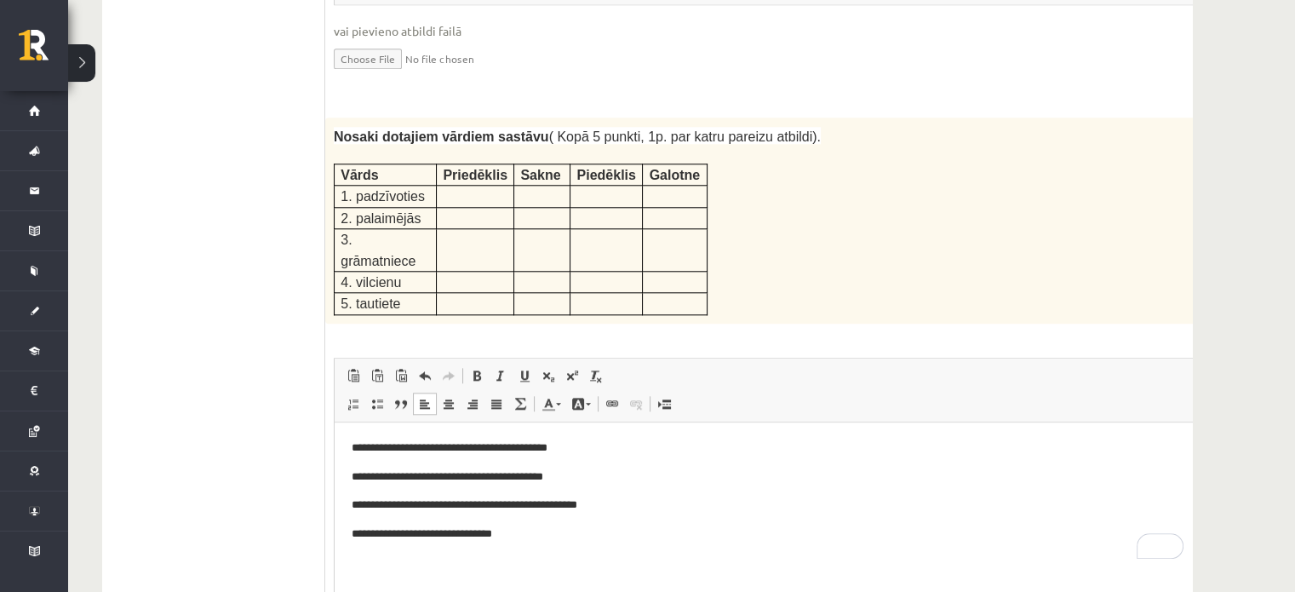
click at [426, 534] on p "**********" at bounding box center [759, 533] width 815 height 18
click at [555, 518] on body "**********" at bounding box center [782, 504] width 860 height 133
click at [347, 440] on html "**********" at bounding box center [782, 518] width 894 height 195
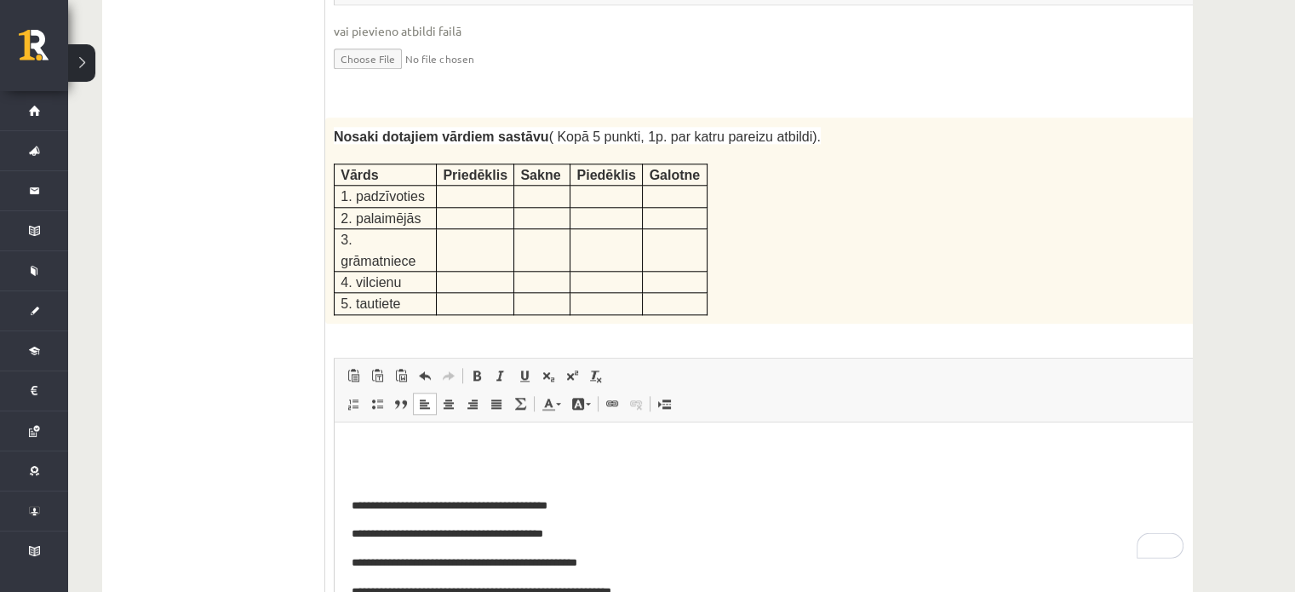
click at [347, 440] on html "**********" at bounding box center [782, 547] width 894 height 253
click at [352, 467] on p "To enrich screen reader interactions, please activate Accessibility in Grammarl…" at bounding box center [782, 476] width 860 height 18
click at [661, 397] on span at bounding box center [664, 404] width 14 height 14
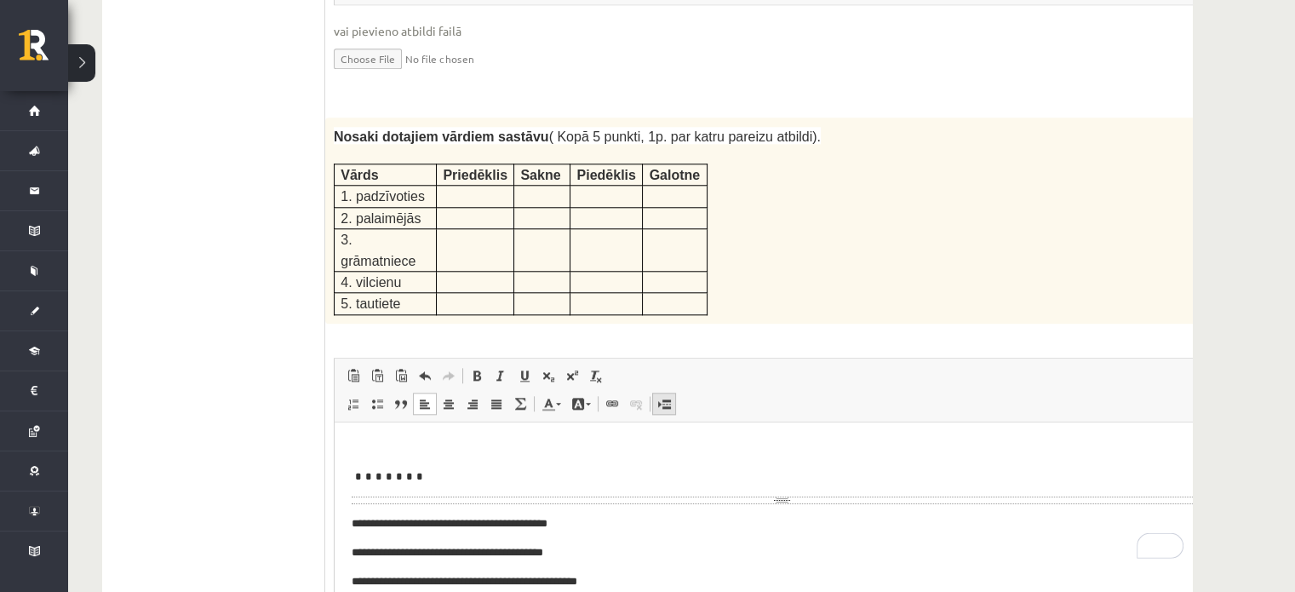
click at [661, 397] on span at bounding box center [664, 404] width 14 height 14
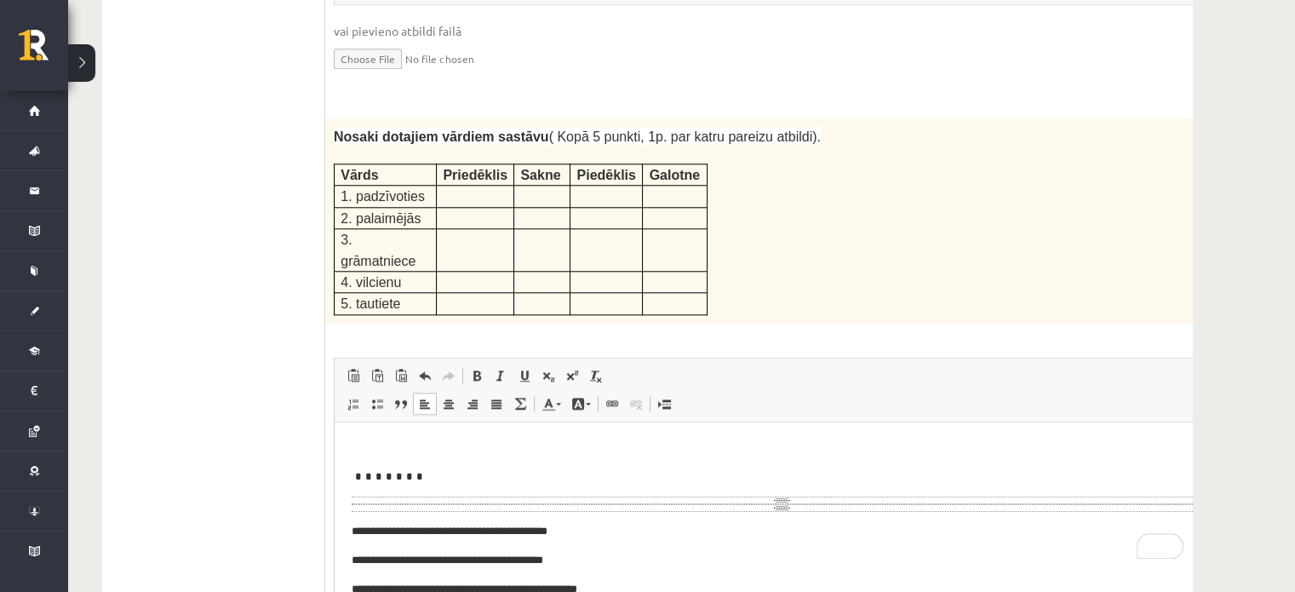
click at [756, 500] on div "Page Break" at bounding box center [782, 499] width 860 height 8
click at [752, 505] on div "Page Break" at bounding box center [782, 507] width 860 height 8
click at [420, 369] on span at bounding box center [425, 376] width 14 height 14
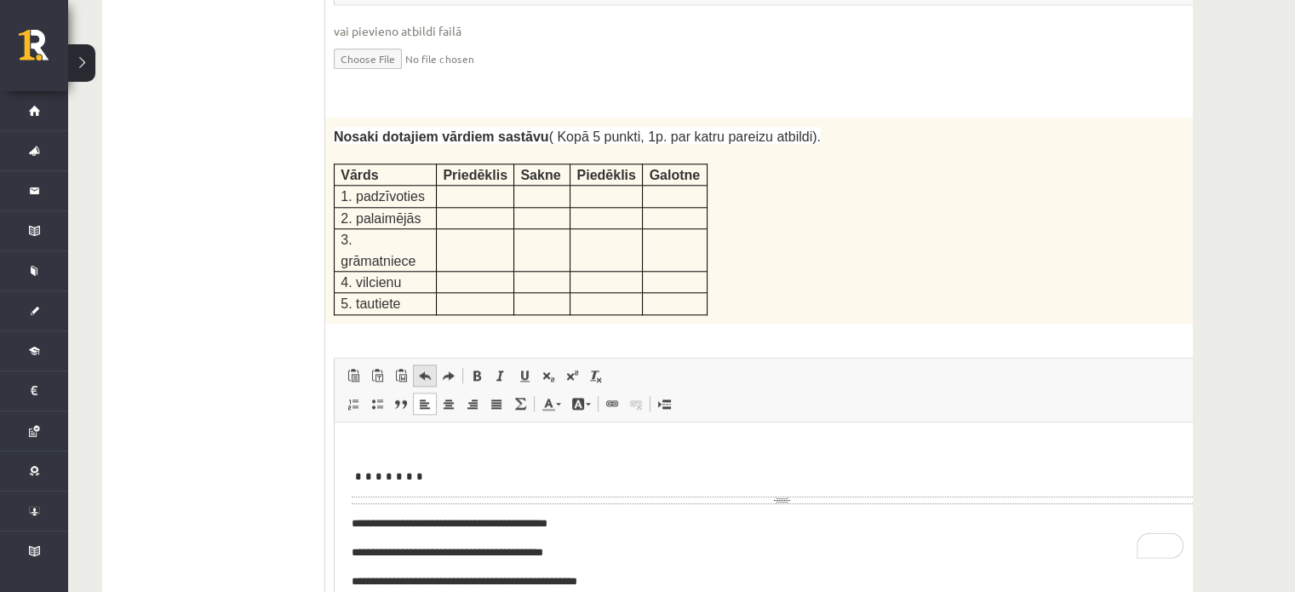
click at [425, 369] on span at bounding box center [425, 376] width 14 height 14
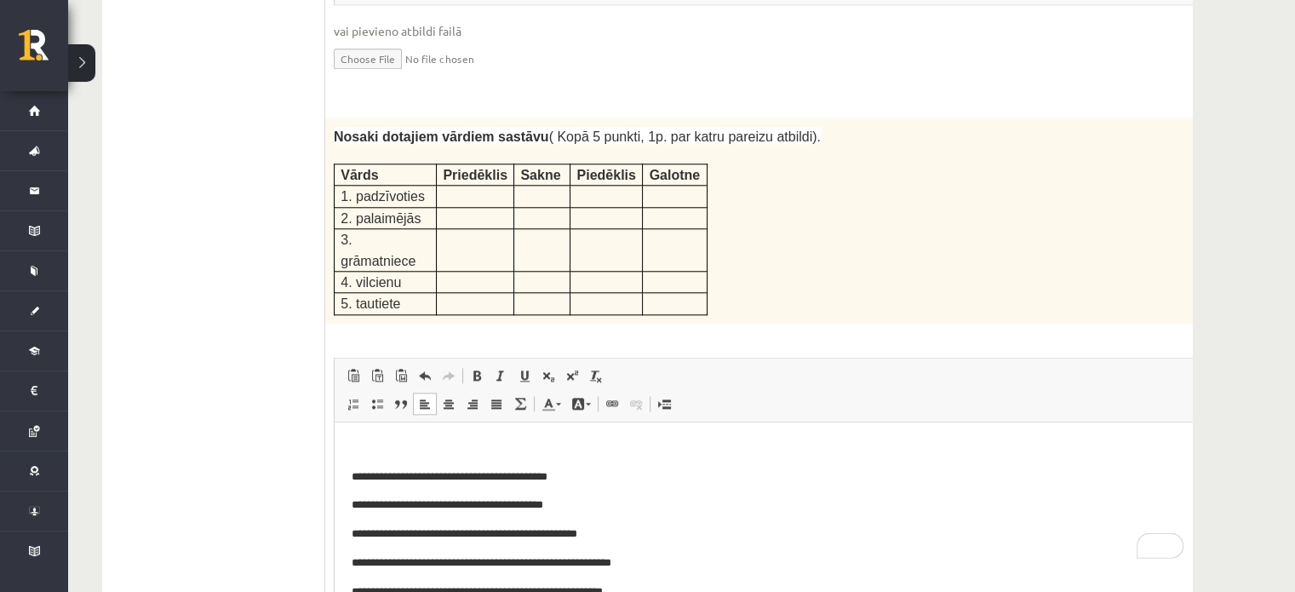
click at [347, 479] on html "**********" at bounding box center [782, 533] width 894 height 224
click at [482, 509] on p "**********" at bounding box center [753, 504] width 802 height 18
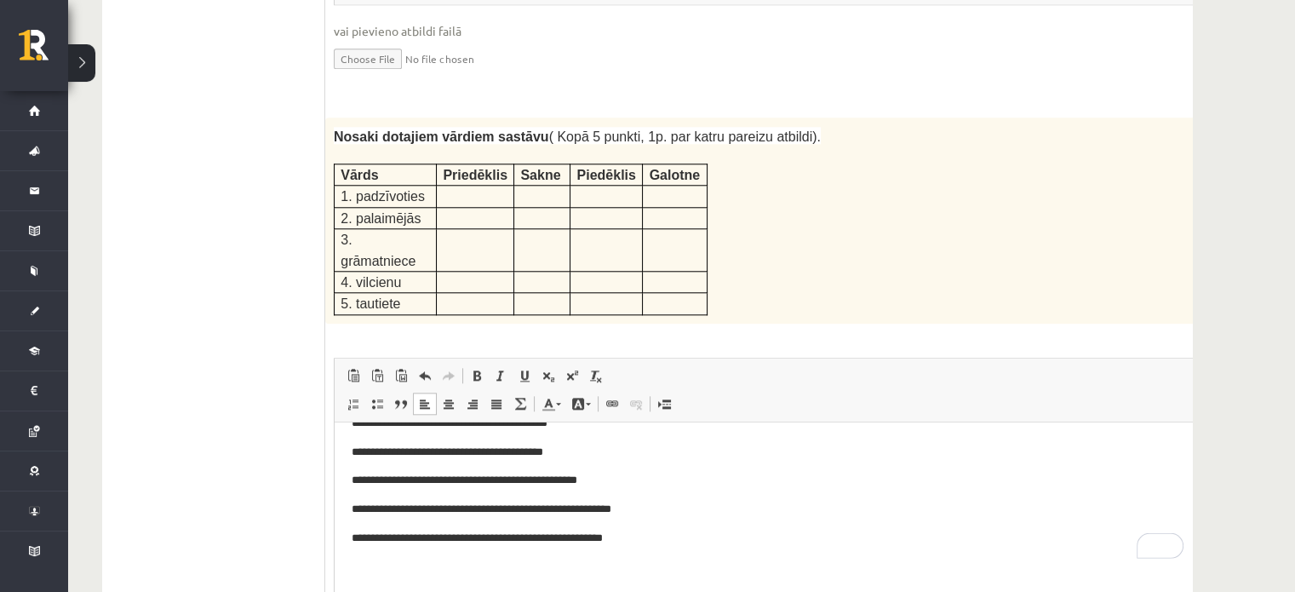
click at [810, 539] on fieldset "**********" at bounding box center [781, 530] width 895 height 346
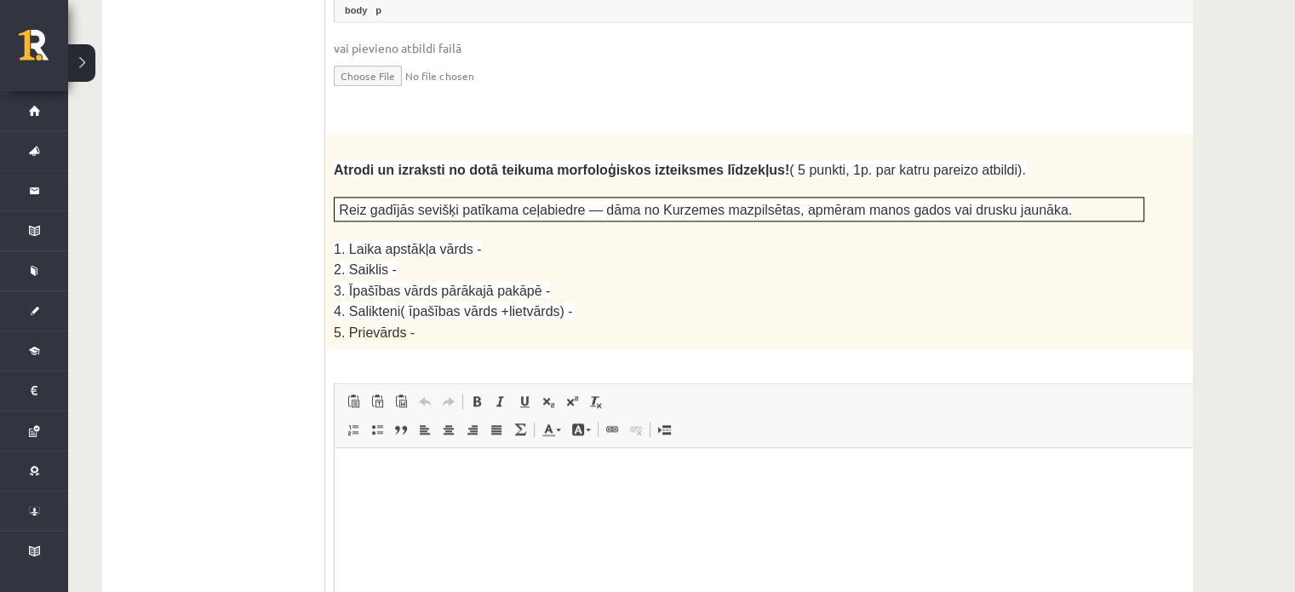
scroll to position [2829, 0]
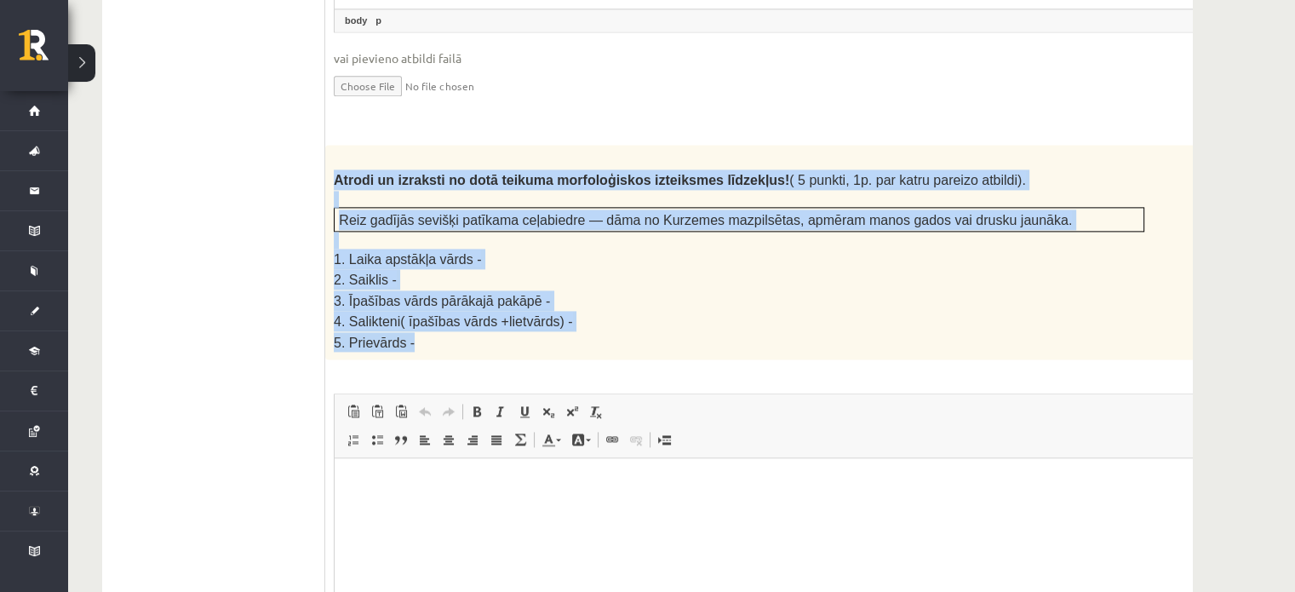
drag, startPoint x: 334, startPoint y: 89, endPoint x: 464, endPoint y: 249, distance: 206.3
click at [464, 249] on div "Atrodi un izraksti no dotā teikuma morfoloģiskos izteiksmes līdzekļus! ( 5 punk…" at bounding box center [781, 252] width 912 height 214
copy div "Atrodi un izraksti no dotā teikuma morfoloģiskos izteiksmes līdzekļus! ( 5 punk…"
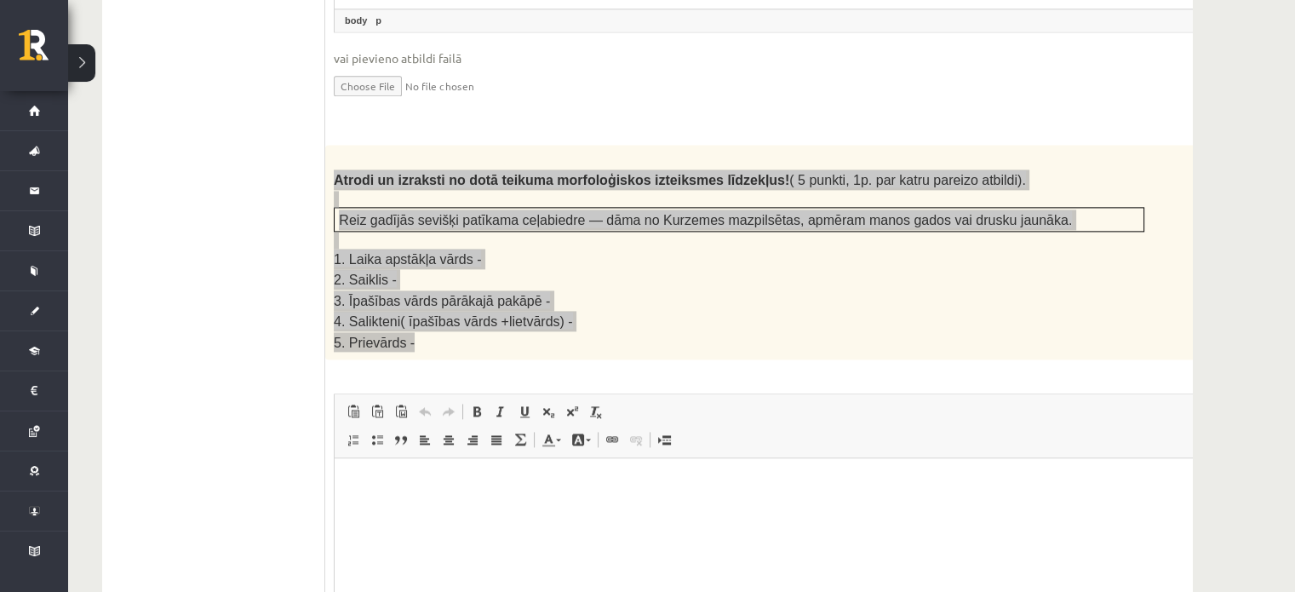
click at [535, 510] on html at bounding box center [782, 484] width 894 height 52
click at [437, 538] on html "******* *******" at bounding box center [782, 498] width 894 height 80
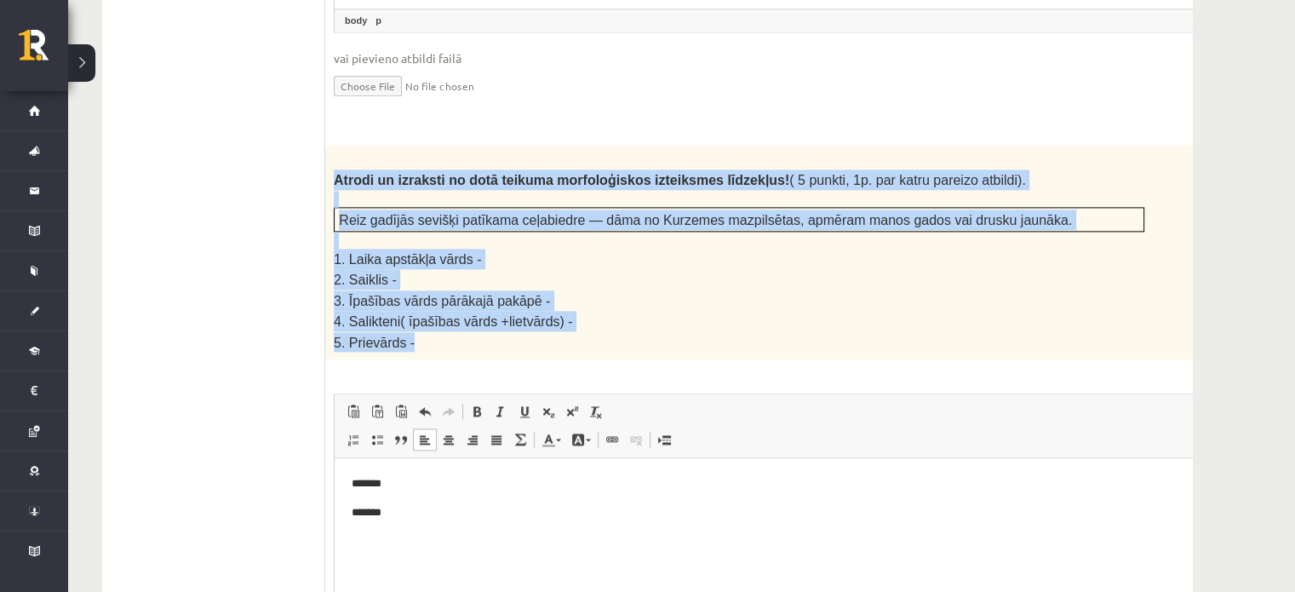
click at [739, 232] on p at bounding box center [739, 240] width 810 height 17
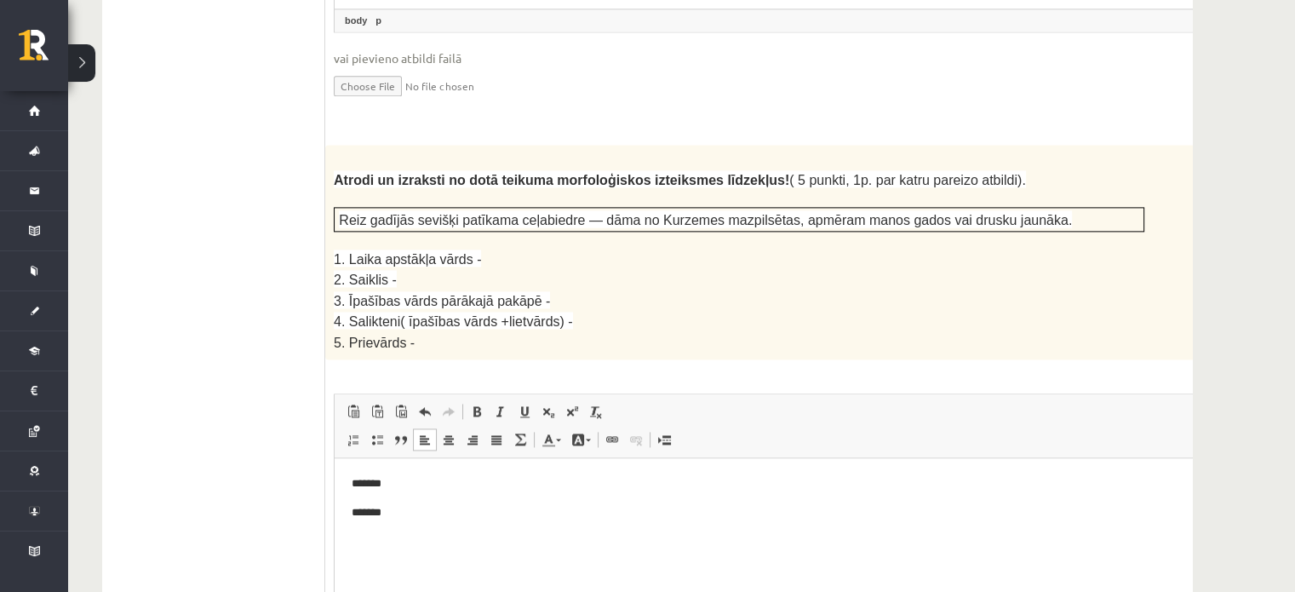
click at [407, 531] on html "******* *******" at bounding box center [782, 498] width 894 height 80
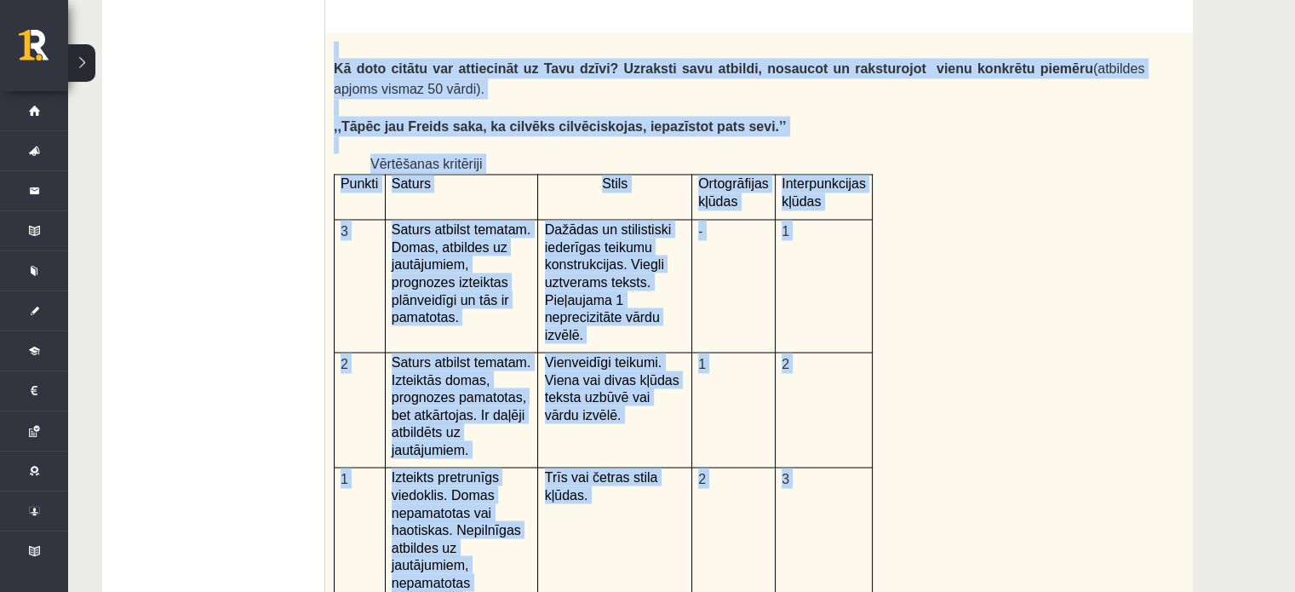
scroll to position [4060, 0]
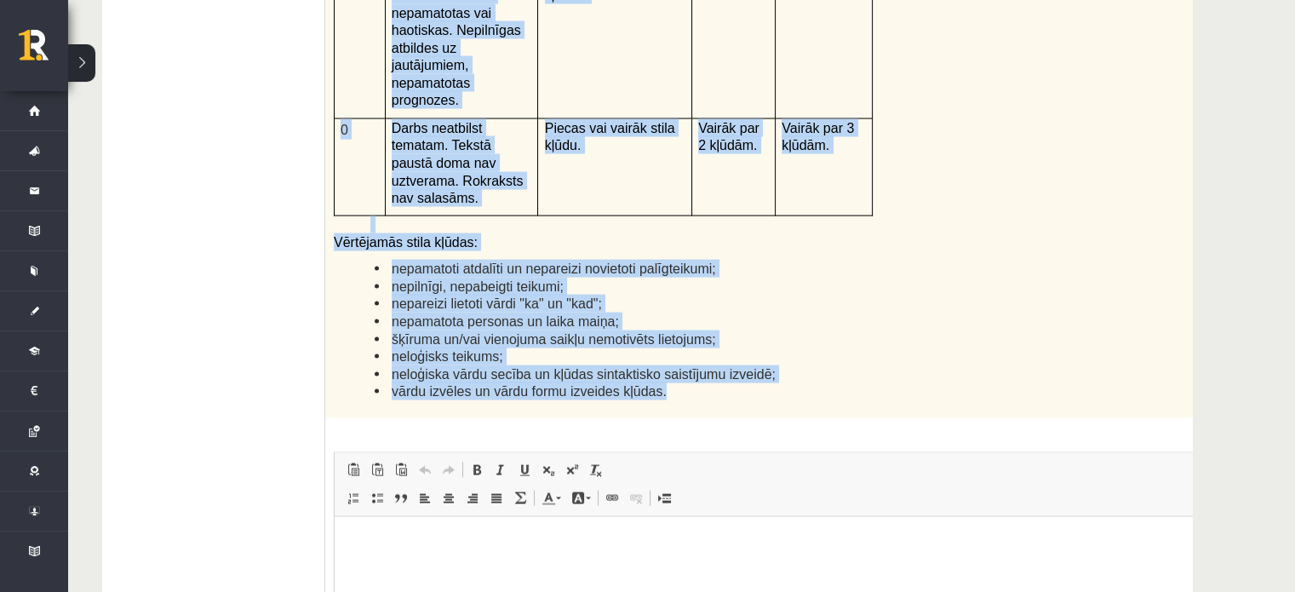
drag, startPoint x: 333, startPoint y: 156, endPoint x: 661, endPoint y: 211, distance: 332.3
copy div "Kā doto citātu var attiecināt uz Tavu dzīvi? Uzraksti savu atbildi, nosaucot un…"
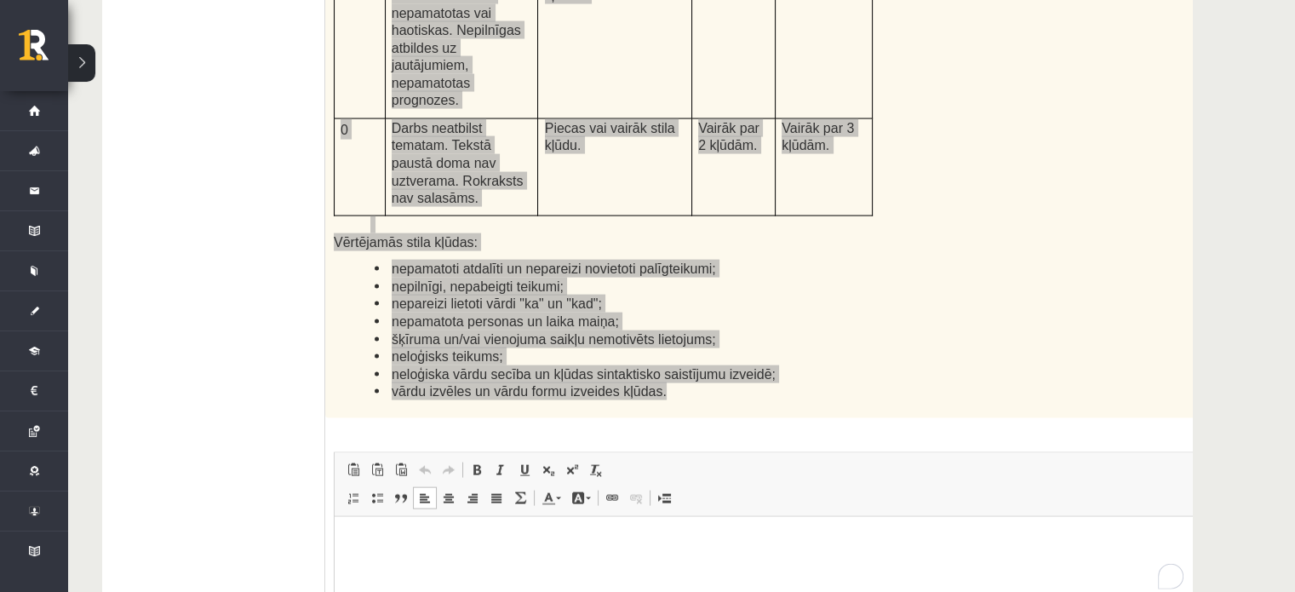
click at [464, 554] on html at bounding box center [782, 542] width 894 height 52
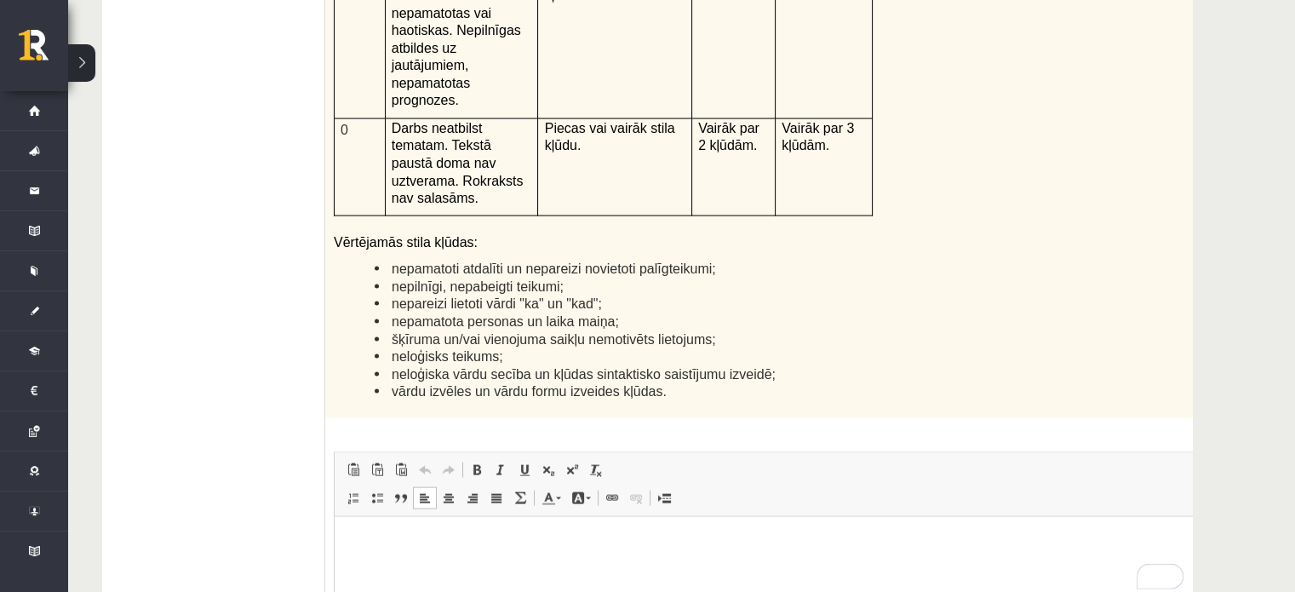
click at [666, 230] on div "12p Kā doto citātu var attiecināt uz Tavu dzīvi? Uzraksti savu atbildi, nosauco…" at bounding box center [781, 170] width 912 height 1272
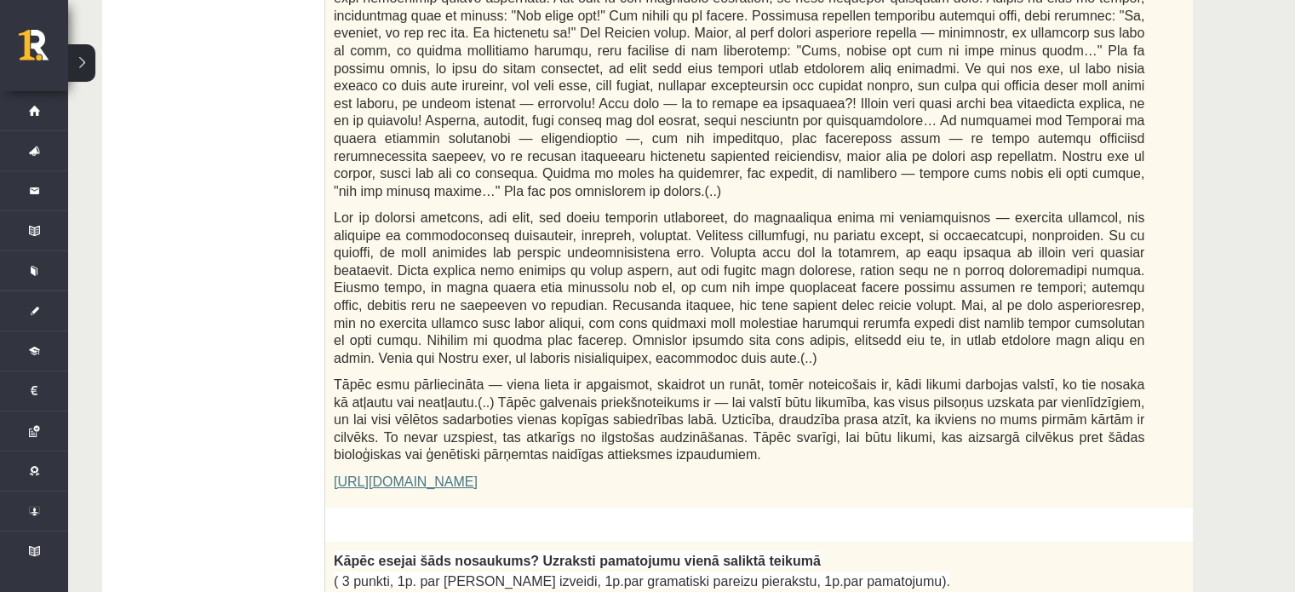
scroll to position [918, 0]
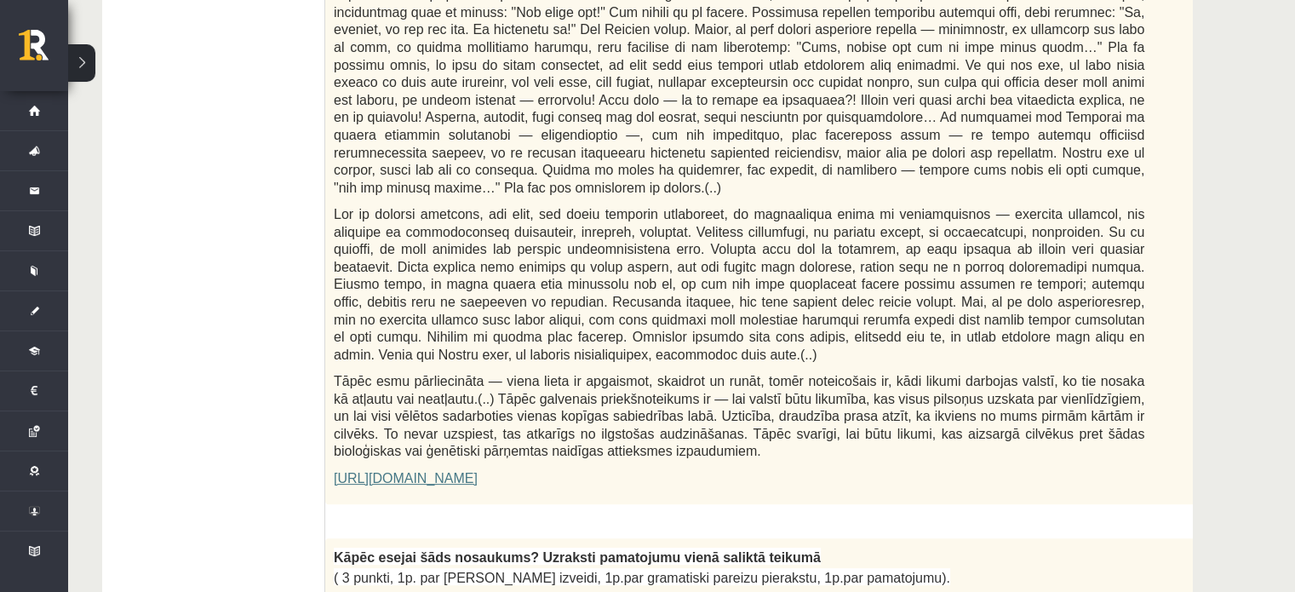
click at [478, 471] on link "https://satori.lv/article/musu-zemapzinas-pagrabi" at bounding box center [406, 478] width 144 height 14
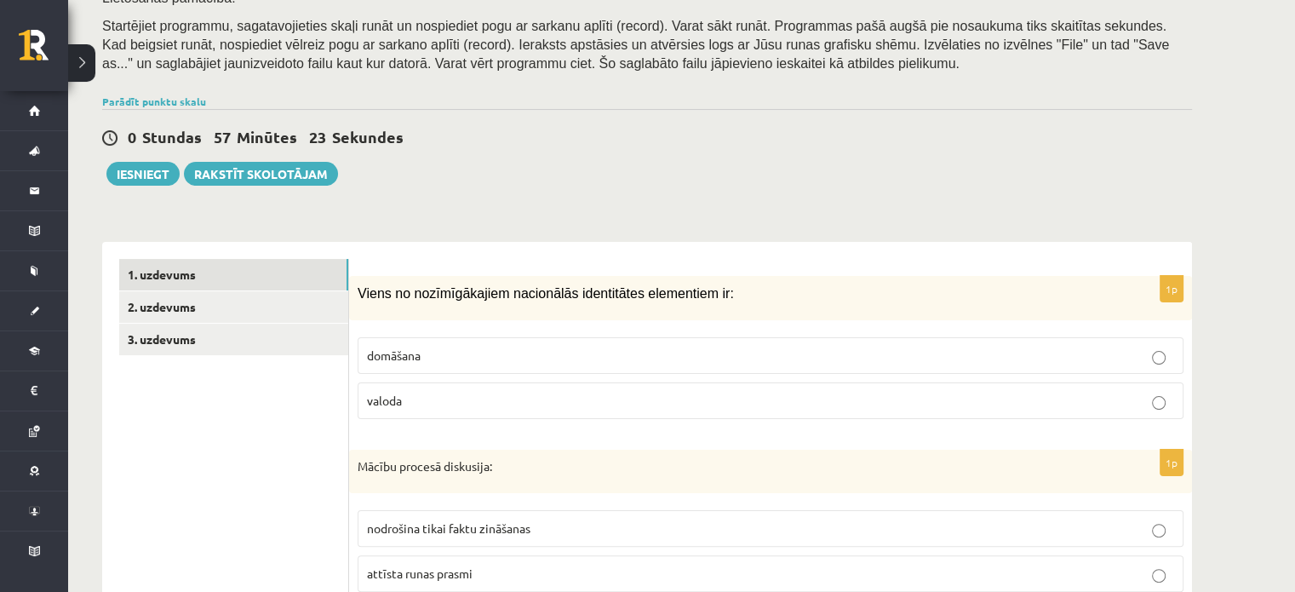
scroll to position [293, 0]
drag, startPoint x: 664, startPoint y: 268, endPoint x: 381, endPoint y: 318, distance: 287.0
click at [286, 326] on link "3. uzdevums" at bounding box center [233, 339] width 229 height 31
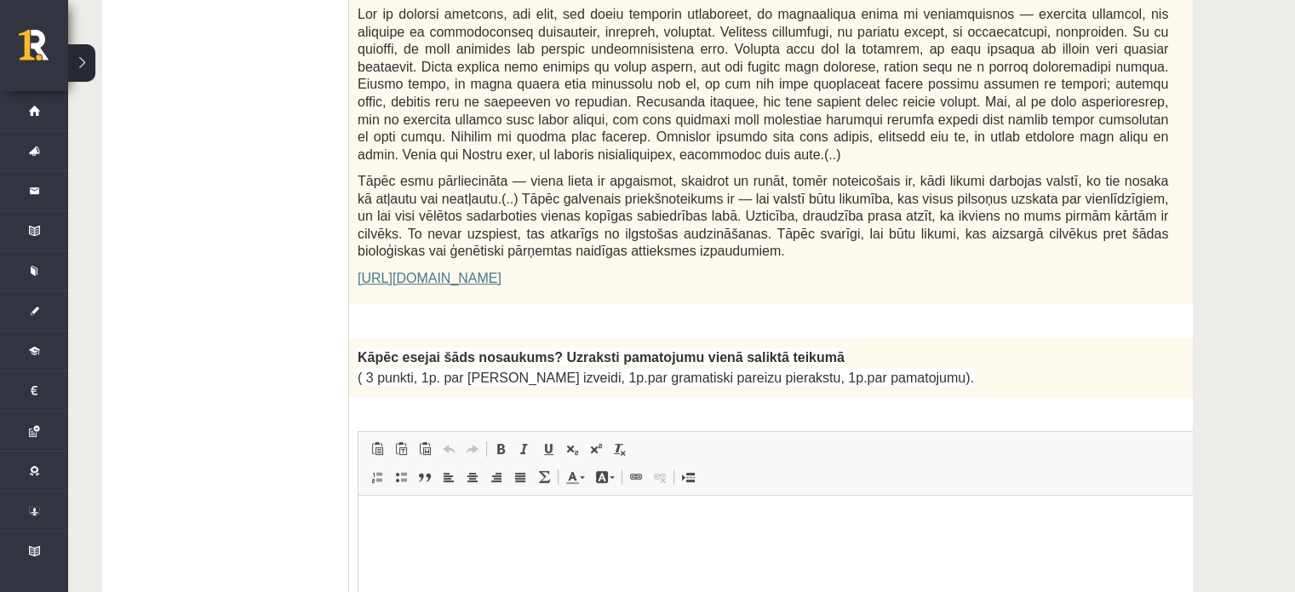
scroll to position [1114, 0]
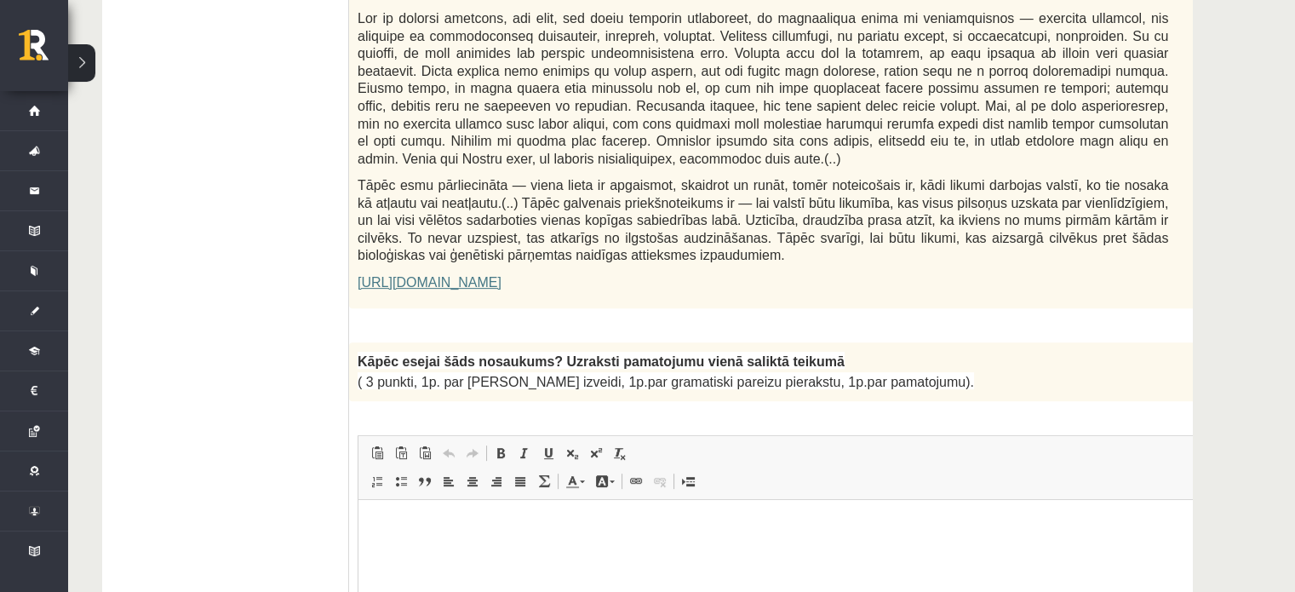
drag, startPoint x: 563, startPoint y: 227, endPoint x: 577, endPoint y: 264, distance: 39.4
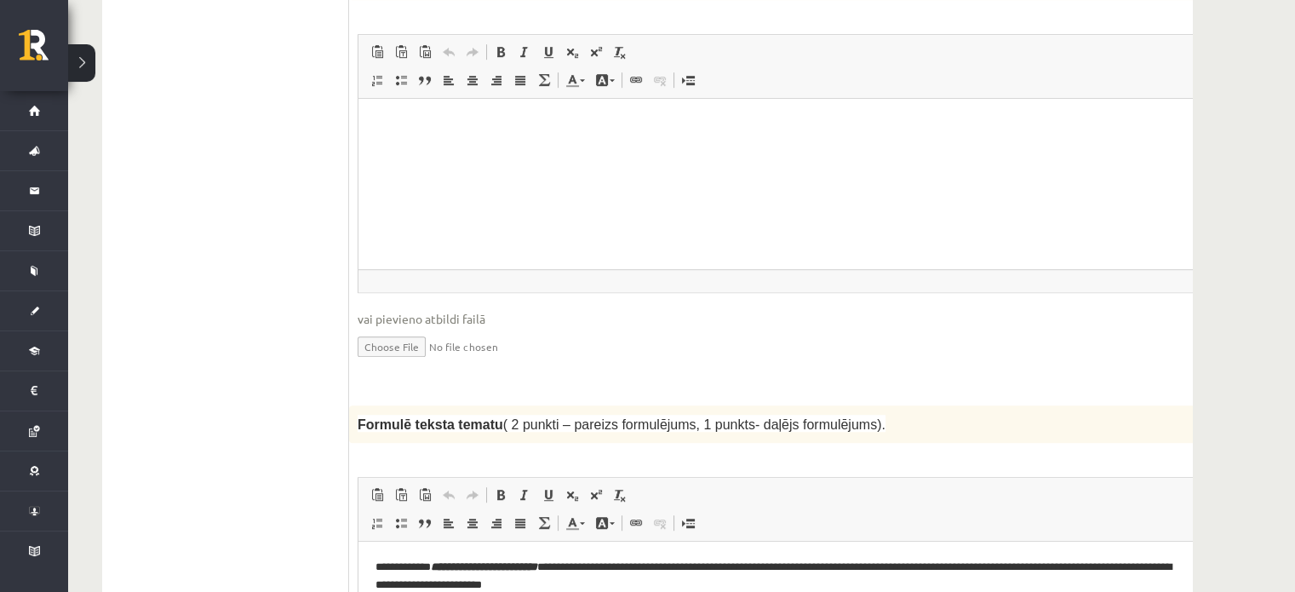
scroll to position [1514, 0]
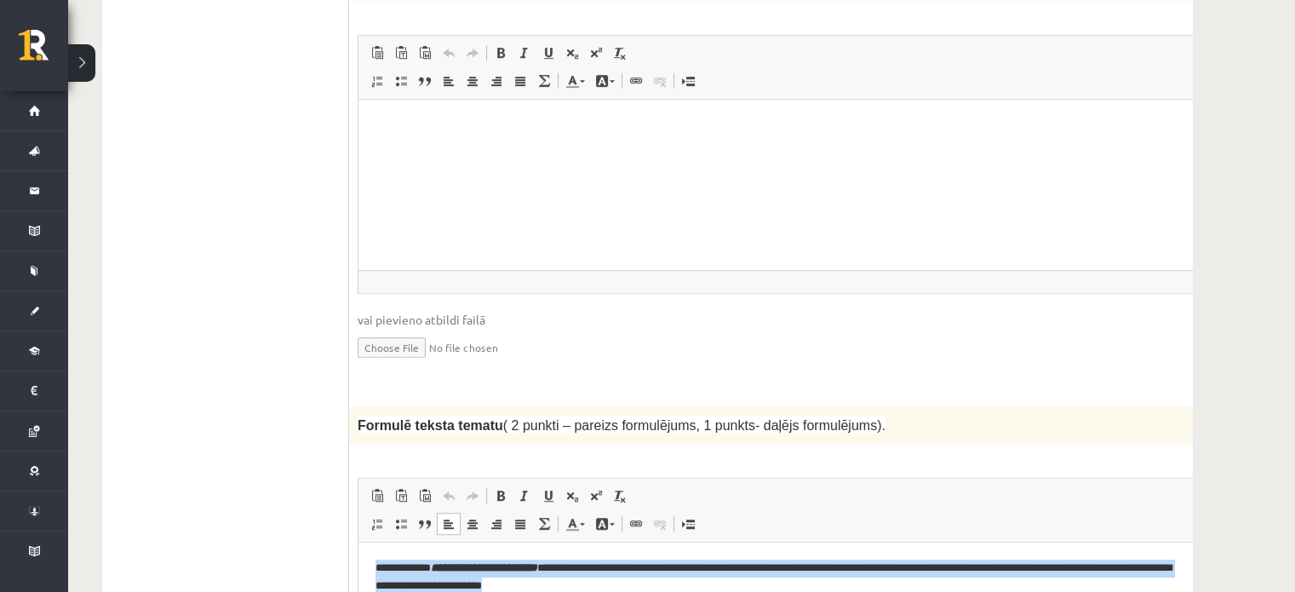
drag, startPoint x: 635, startPoint y: 586, endPoint x: 362, endPoint y: 557, distance: 274.8
click at [362, 557] on html "**********" at bounding box center [805, 577] width 894 height 70
copy p "**********"
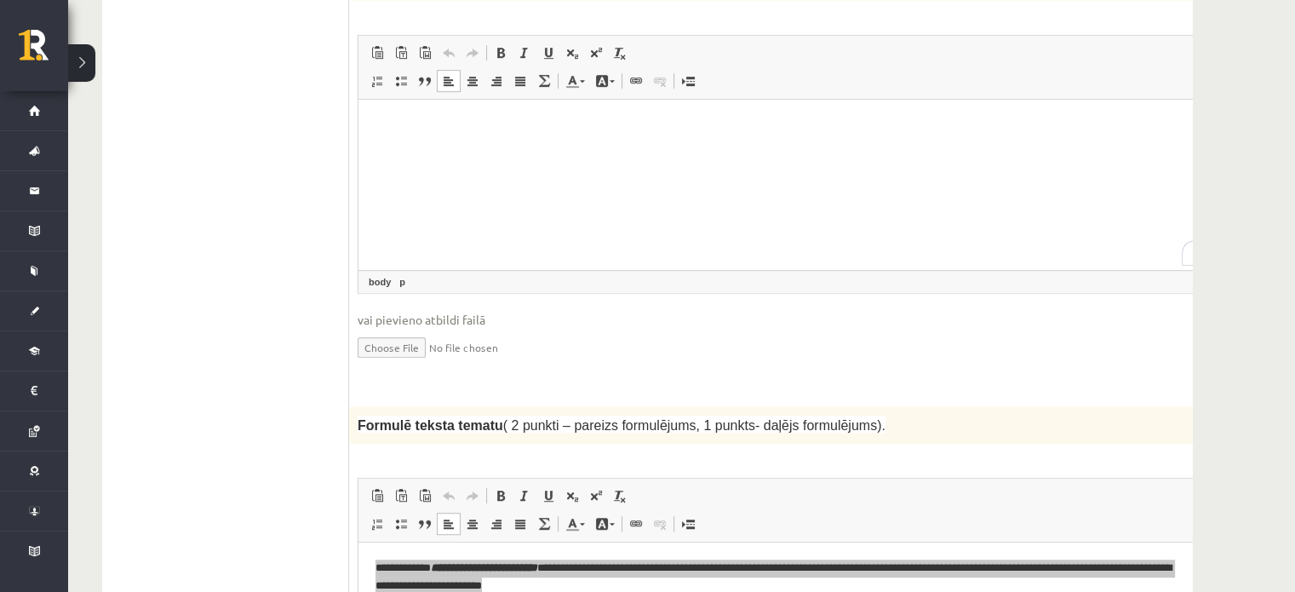
click at [557, 151] on html at bounding box center [805, 125] width 894 height 52
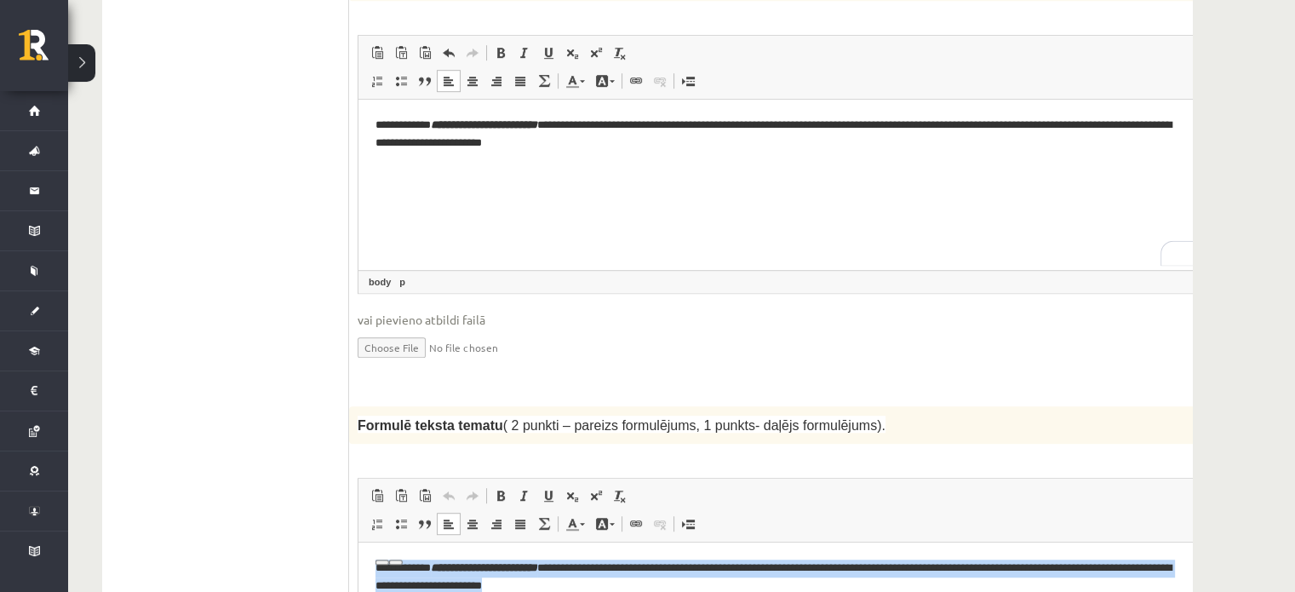
click at [636, 581] on p "**********" at bounding box center [782, 577] width 815 height 36
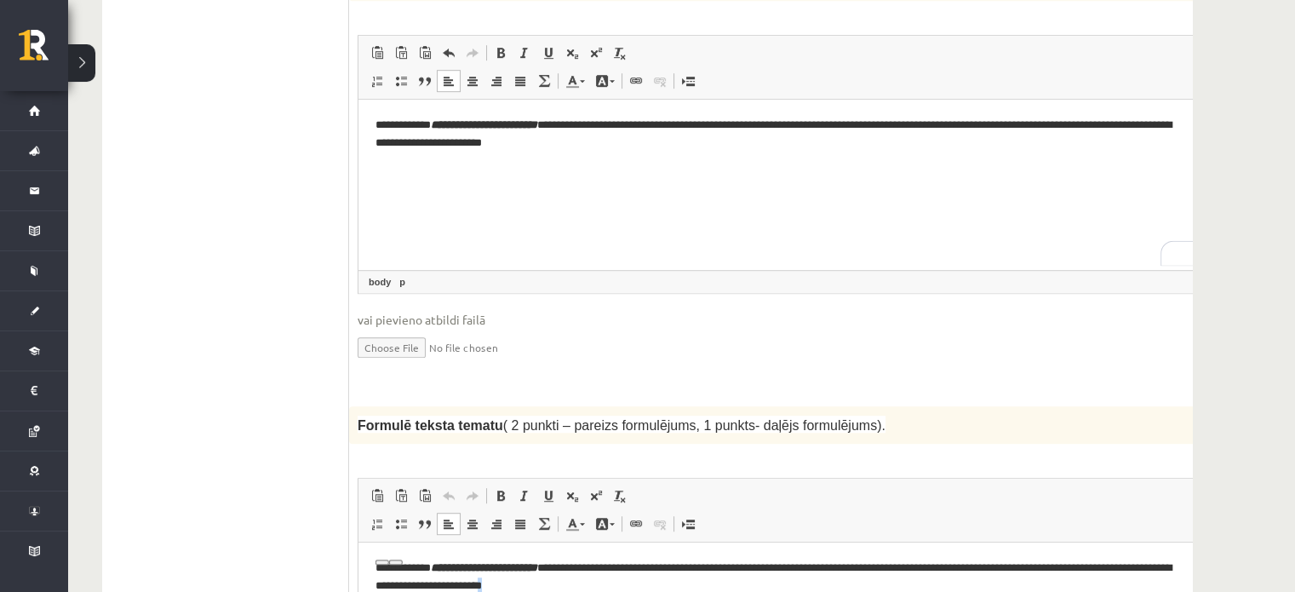
click at [636, 581] on p "**********" at bounding box center [782, 577] width 815 height 36
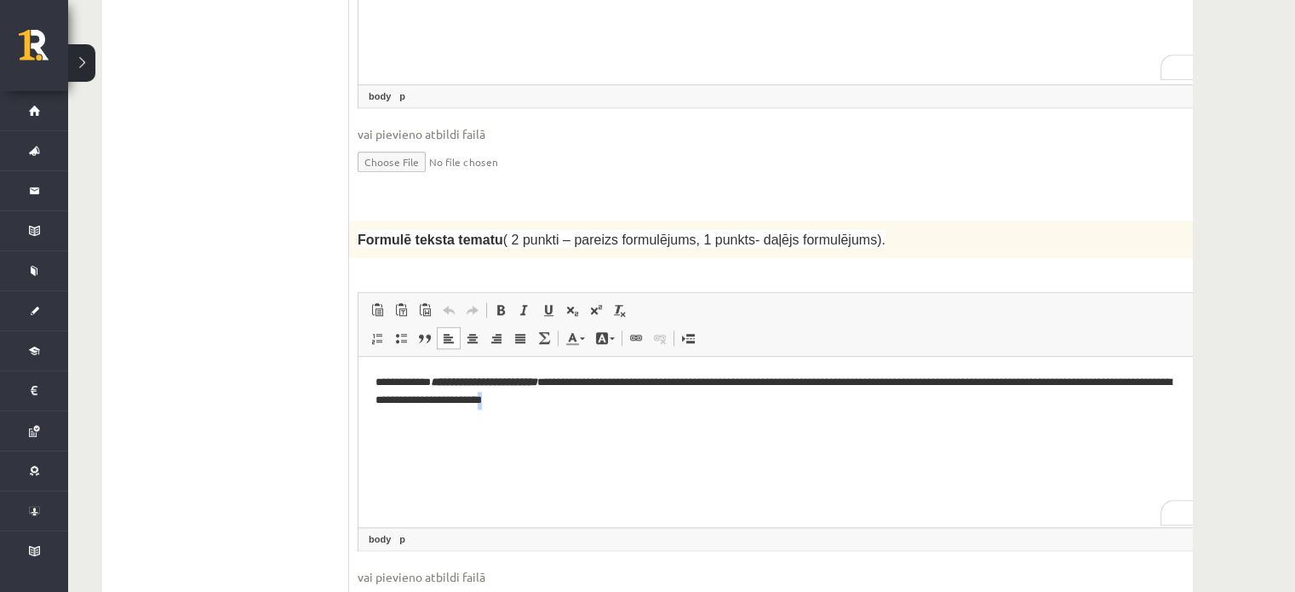
scroll to position [1705, 0]
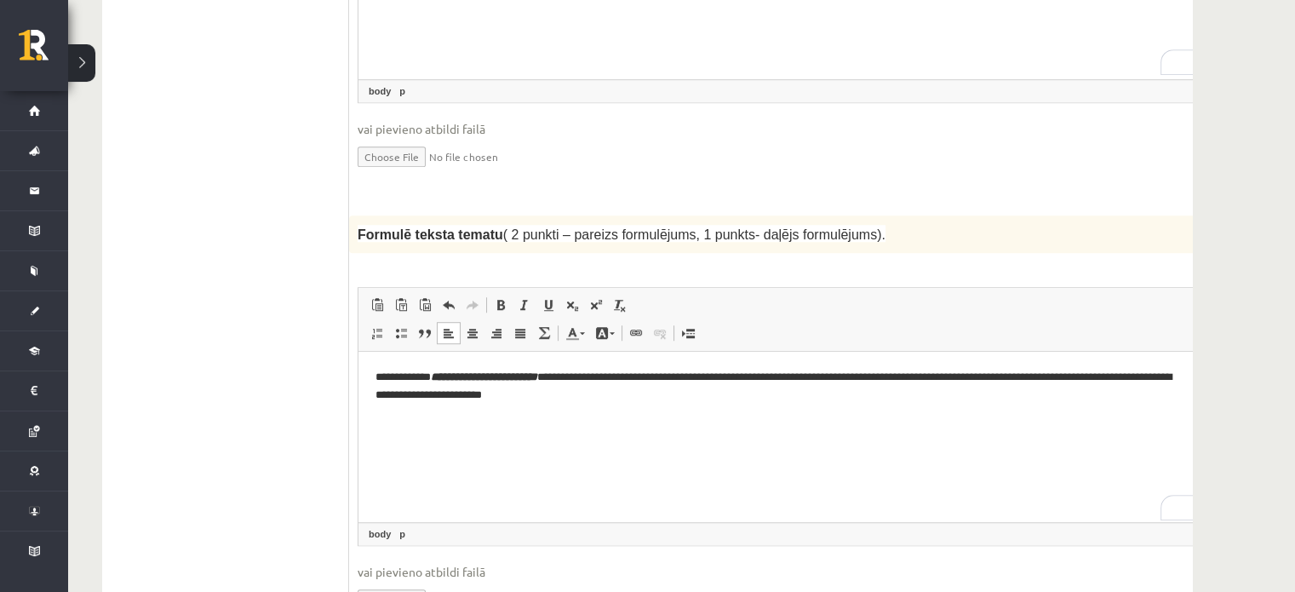
click at [416, 378] on p "**********" at bounding box center [782, 387] width 815 height 36
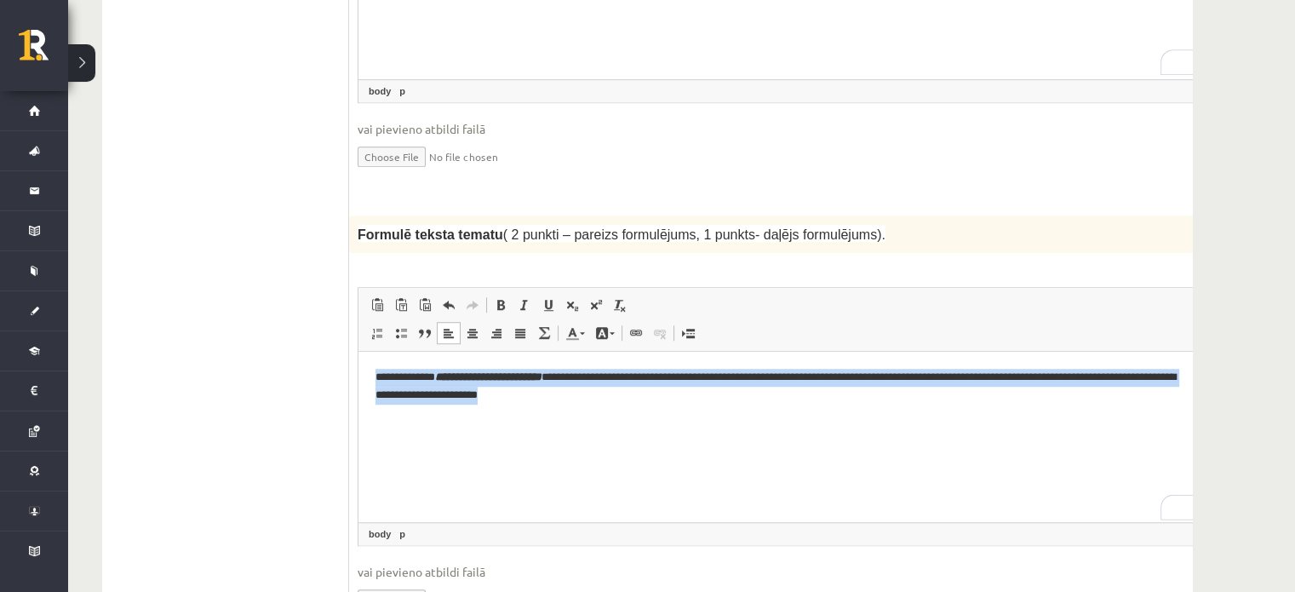
drag, startPoint x: 662, startPoint y: 397, endPoint x: 337, endPoint y: 368, distance: 326.4
click at [358, 368] on html "**********" at bounding box center [805, 387] width 894 height 70
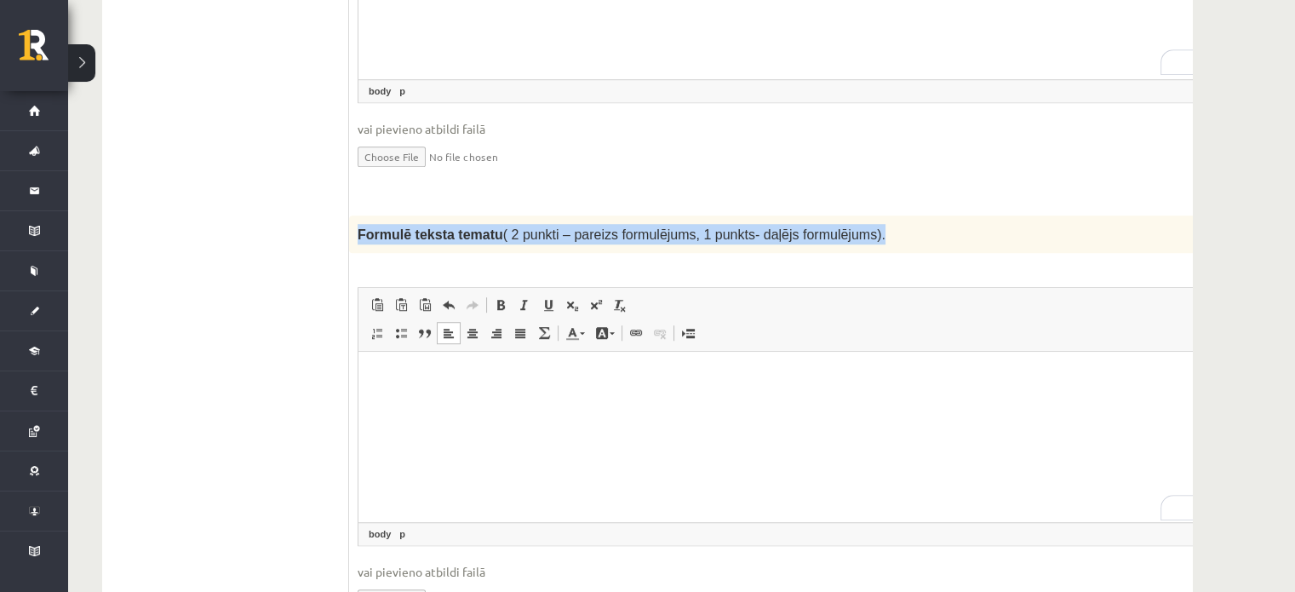
drag, startPoint x: 866, startPoint y: 193, endPoint x: 355, endPoint y: 190, distance: 510.7
click at [355, 215] on div "Formulē teksta tematu ( 2 punkti – pareizs formulējums, 1 punkts- daļējs formul…" at bounding box center [805, 233] width 912 height 37
copy span "Formulē teksta tematu ( 2 punkti – pareizs formulējums, 1 punkts- daļējs formul…"
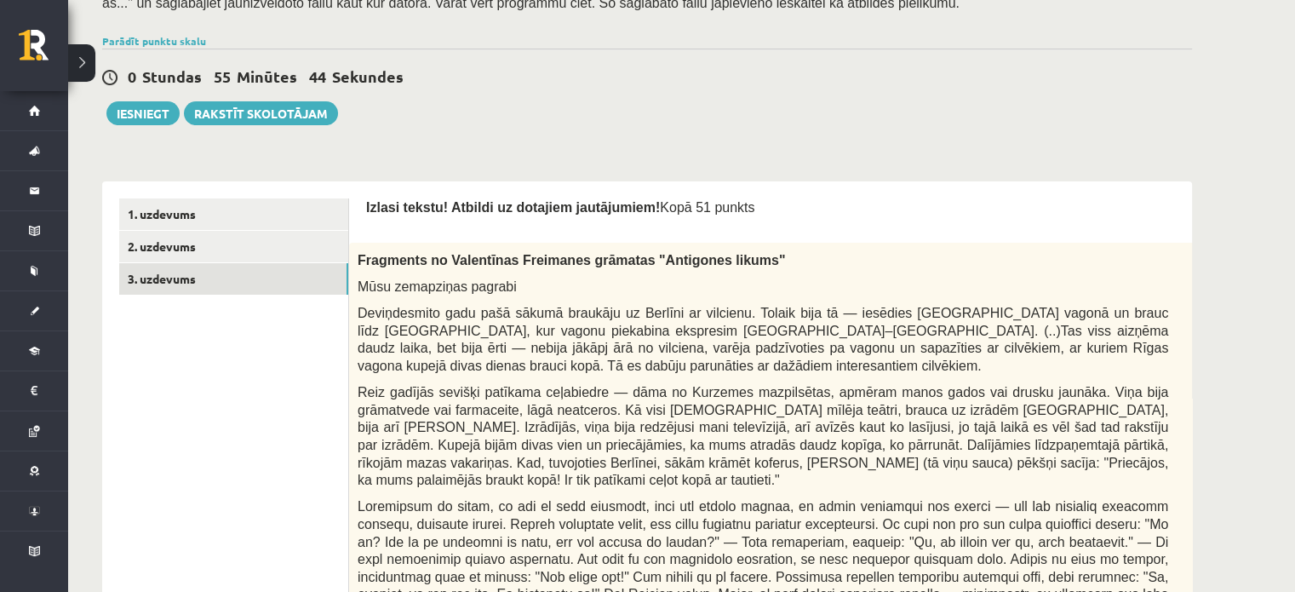
scroll to position [528, 0]
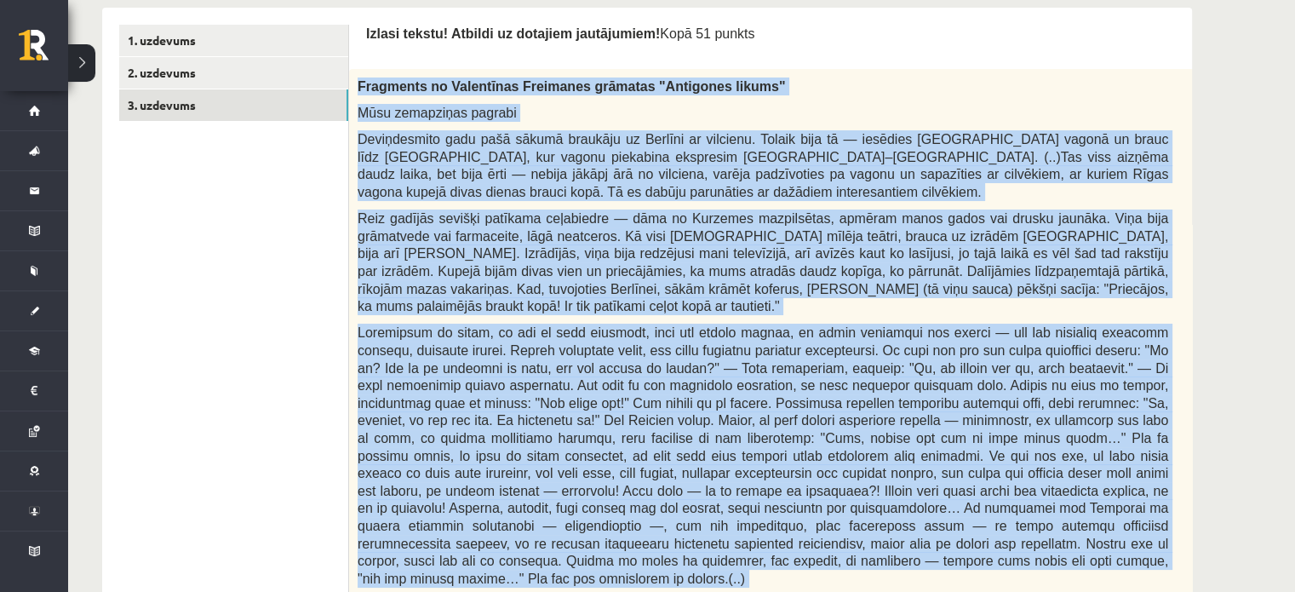
drag, startPoint x: 671, startPoint y: 514, endPoint x: 349, endPoint y: 82, distance: 539.0
click at [349, 82] on div "Fragments no Valentīnas Freimanes grāmatas "Antigones likums" Mūsu zemapziņas p…" at bounding box center [805, 482] width 912 height 826
copy div "Loremipsu do Sitametcon Adipiscin elitsedd "Eiusmodte incidi" Utla etdolorema a…"
click at [432, 289] on span "Reiz gadījās sevišķi patīkama ceļabiedre — dāma no Kurzemes mazpilsētas, apmēra…" at bounding box center [762, 262] width 810 height 102
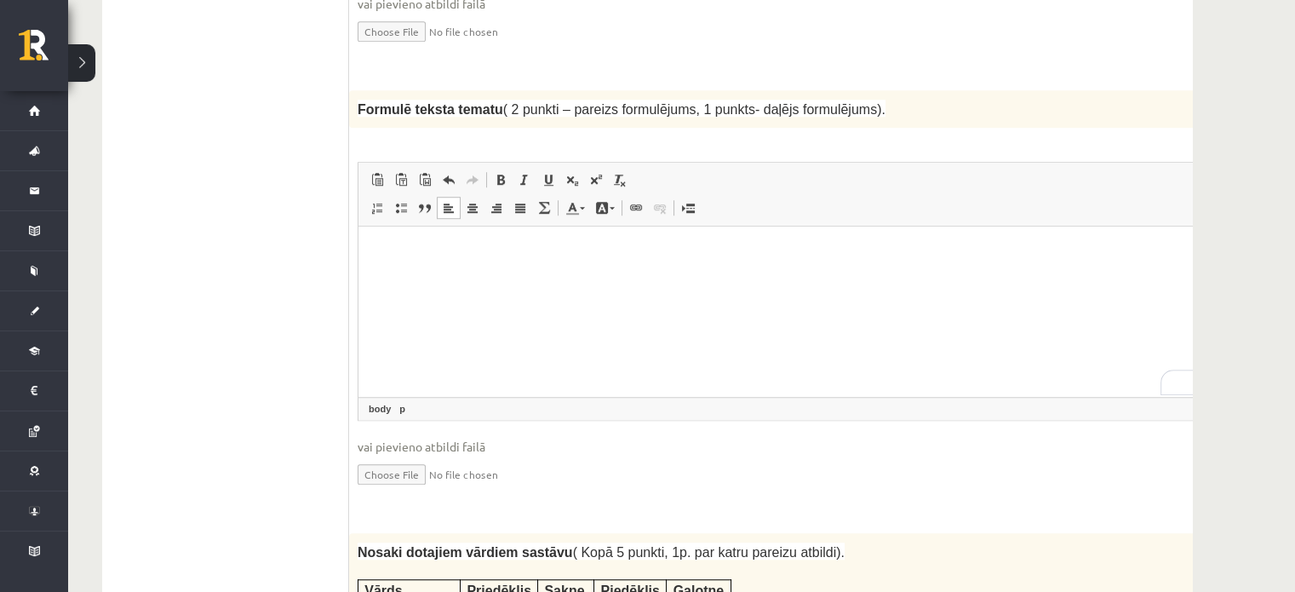
scroll to position [1831, 0]
click at [706, 256] on p "To enrich screen reader interactions, please activate Accessibility in Grammarl…" at bounding box center [782, 252] width 815 height 18
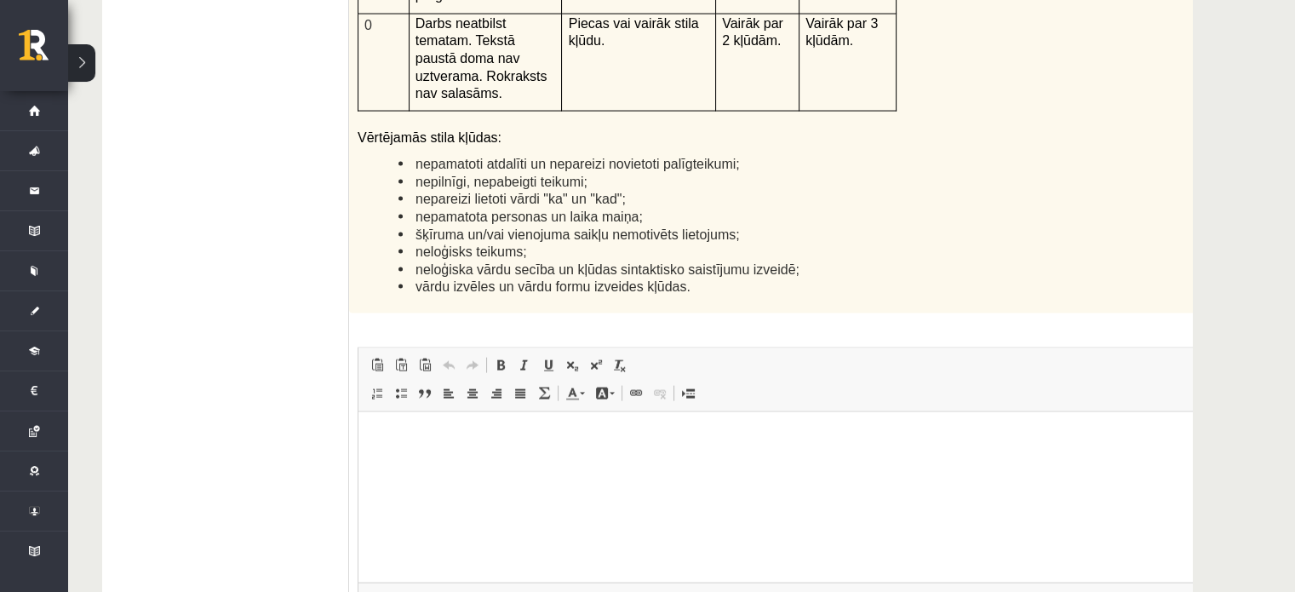
scroll to position [4155, 0]
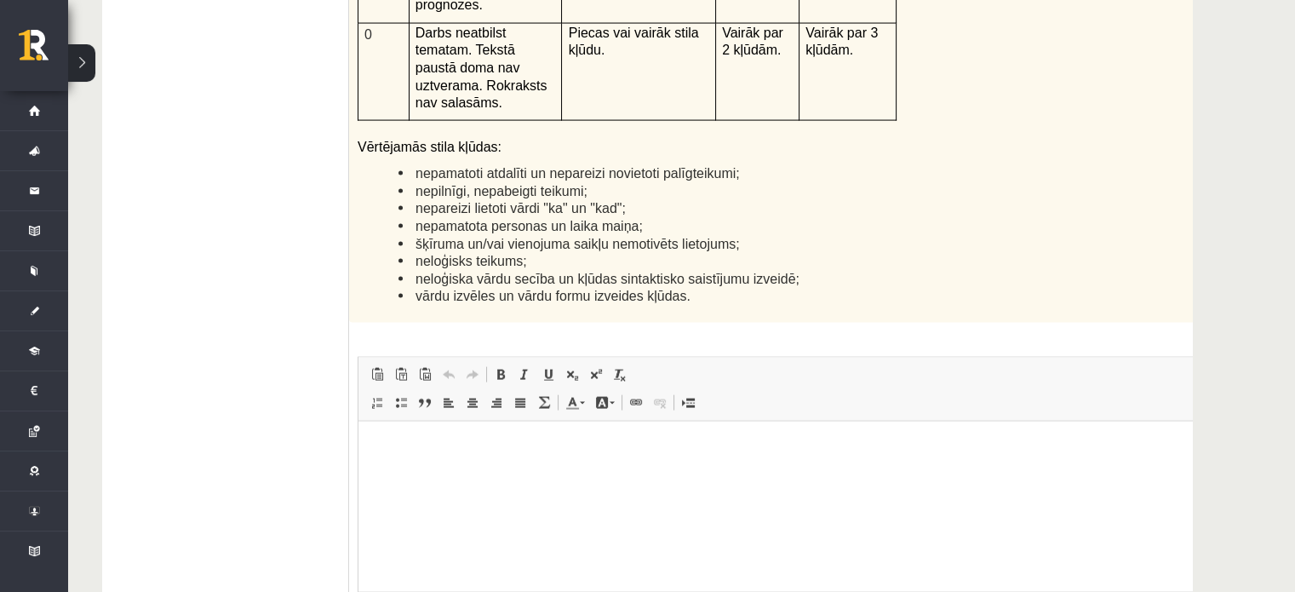
click at [538, 472] on html at bounding box center [805, 446] width 894 height 52
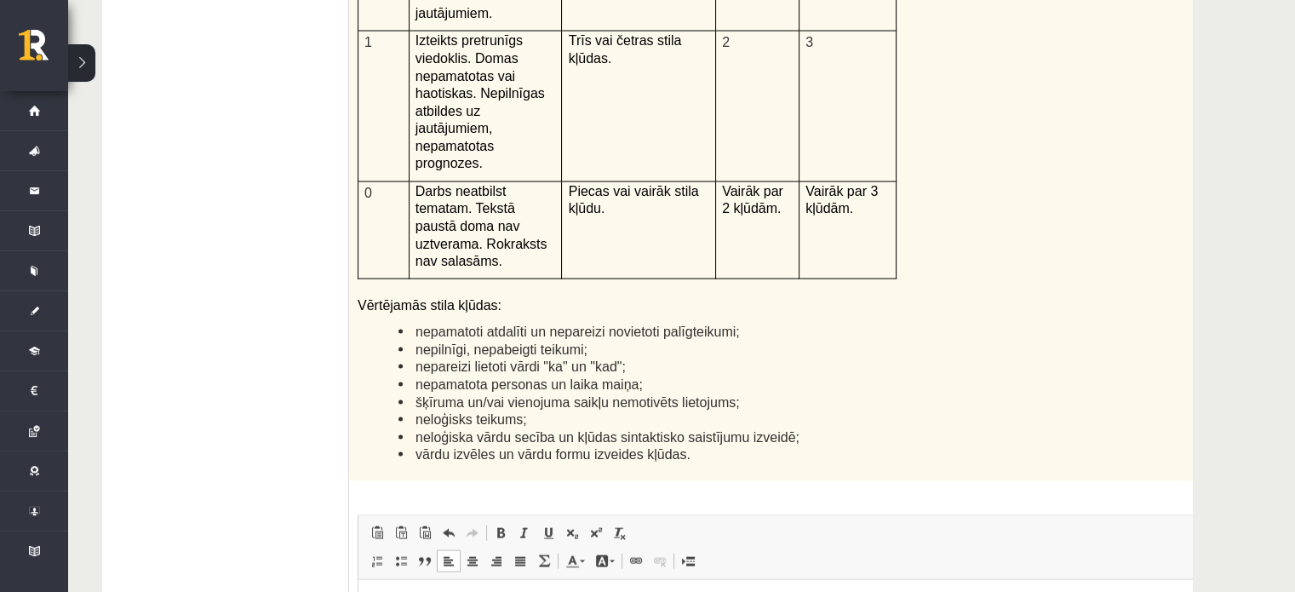
scroll to position [3932, 0]
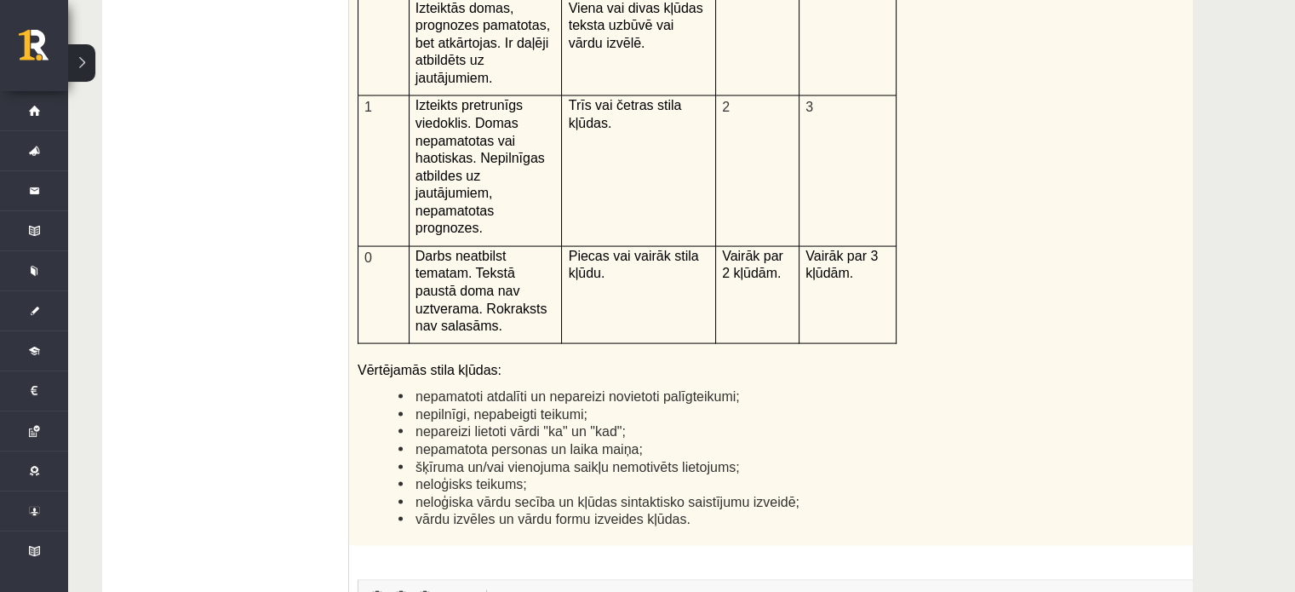
drag, startPoint x: 743, startPoint y: 666, endPoint x: 362, endPoint y: 652, distance: 381.6
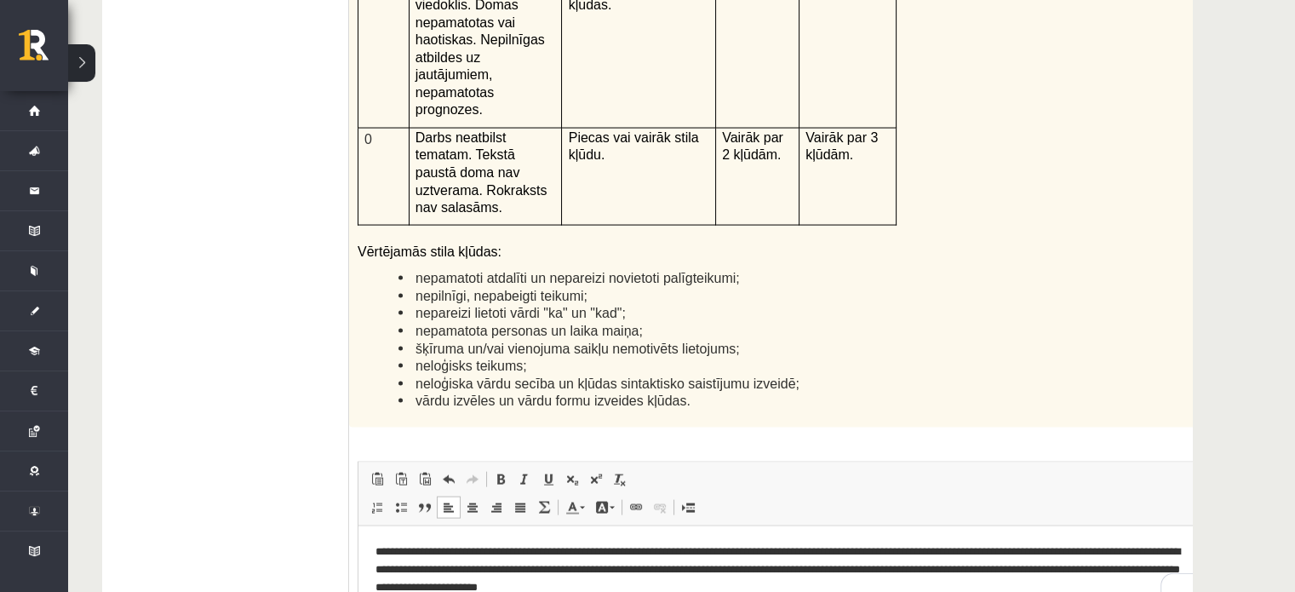
scroll to position [4054, 0]
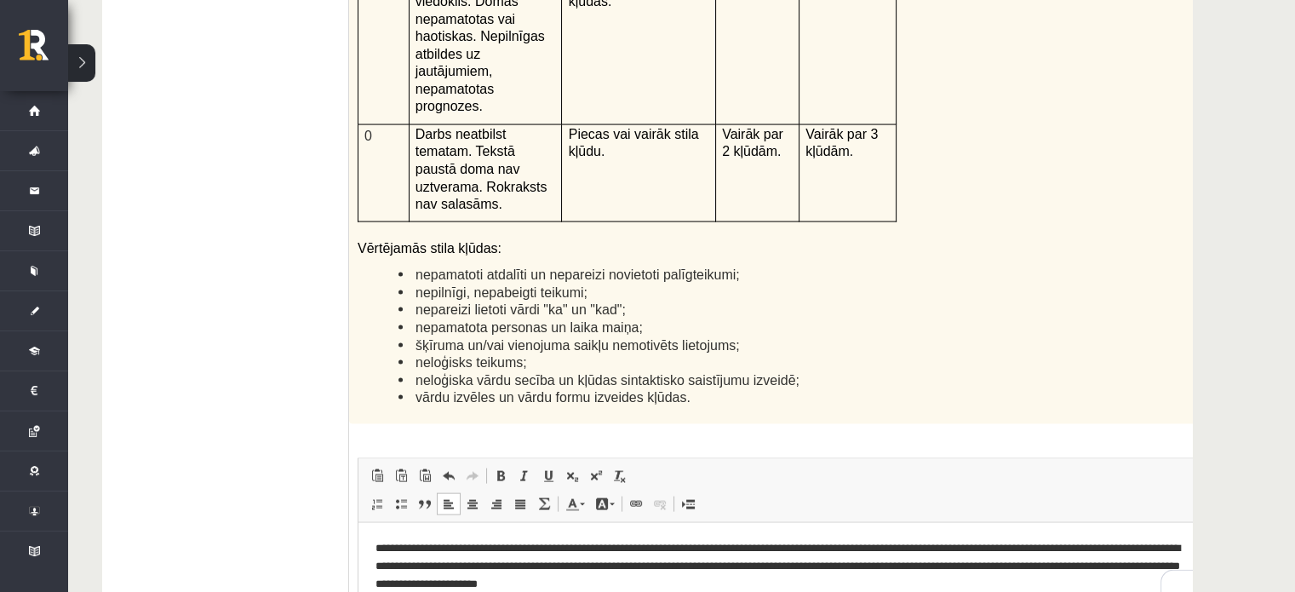
click at [466, 567] on p "**********" at bounding box center [782, 565] width 815 height 53
click at [600, 565] on p "**********" at bounding box center [782, 565] width 815 height 53
click at [678, 568] on p "**********" at bounding box center [782, 565] width 815 height 53
click at [672, 563] on p "**********" at bounding box center [782, 565] width 815 height 53
click at [695, 569] on p "**********" at bounding box center [782, 565] width 815 height 53
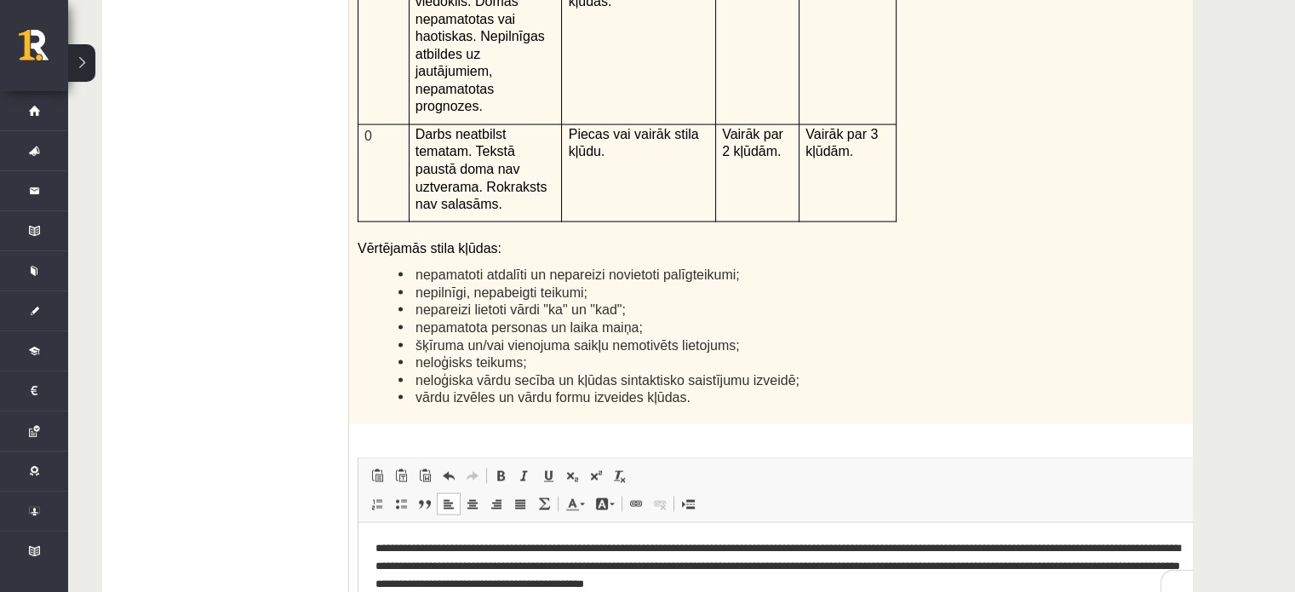
click at [986, 563] on p "**********" at bounding box center [782, 565] width 815 height 53
click at [1060, 567] on p "**********" at bounding box center [782, 565] width 815 height 53
click at [1102, 569] on p "**********" at bounding box center [782, 565] width 815 height 53
click at [526, 587] on p "**********" at bounding box center [782, 565] width 815 height 53
click at [543, 582] on p "**********" at bounding box center [782, 565] width 815 height 53
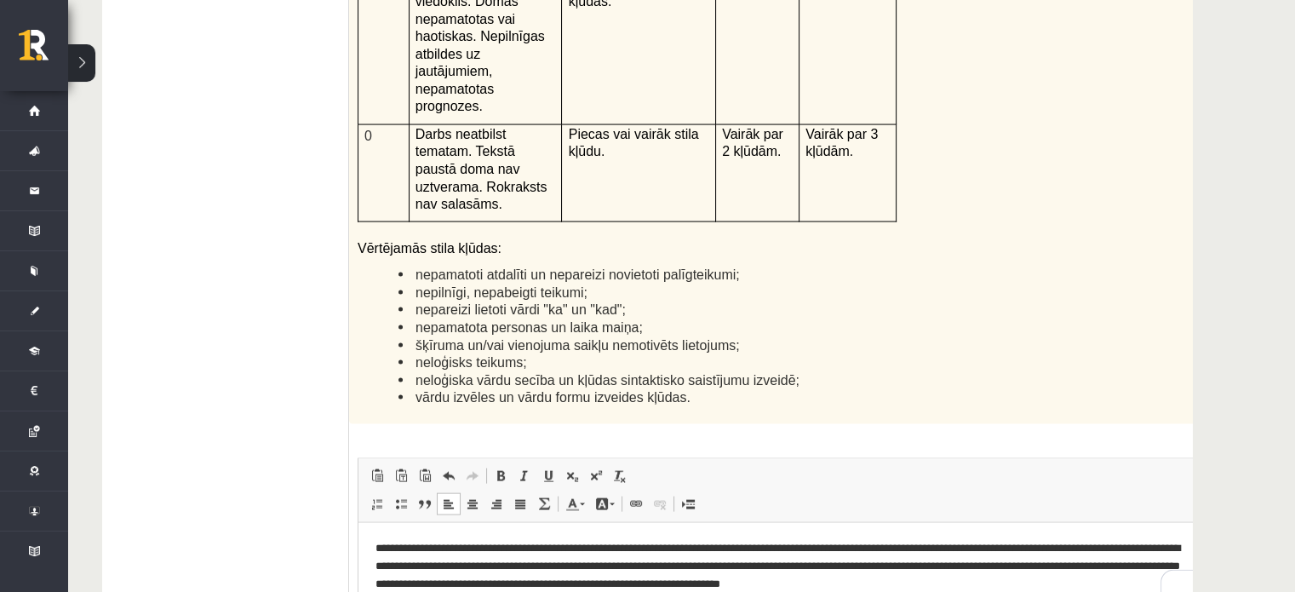
click at [535, 586] on p "**********" at bounding box center [782, 565] width 815 height 53
click at [603, 585] on p "**********" at bounding box center [782, 565] width 815 height 53
click at [754, 585] on p "**********" at bounding box center [782, 565] width 815 height 53
click at [763, 584] on p "**********" at bounding box center [782, 565] width 815 height 53
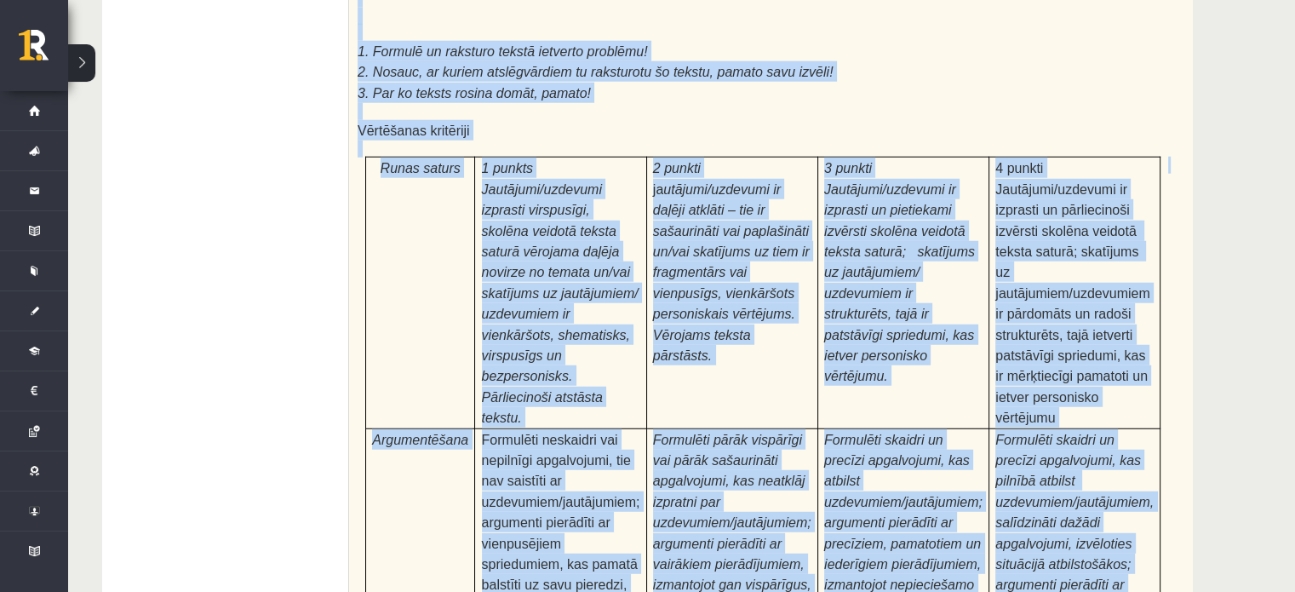
scroll to position [5016, 0]
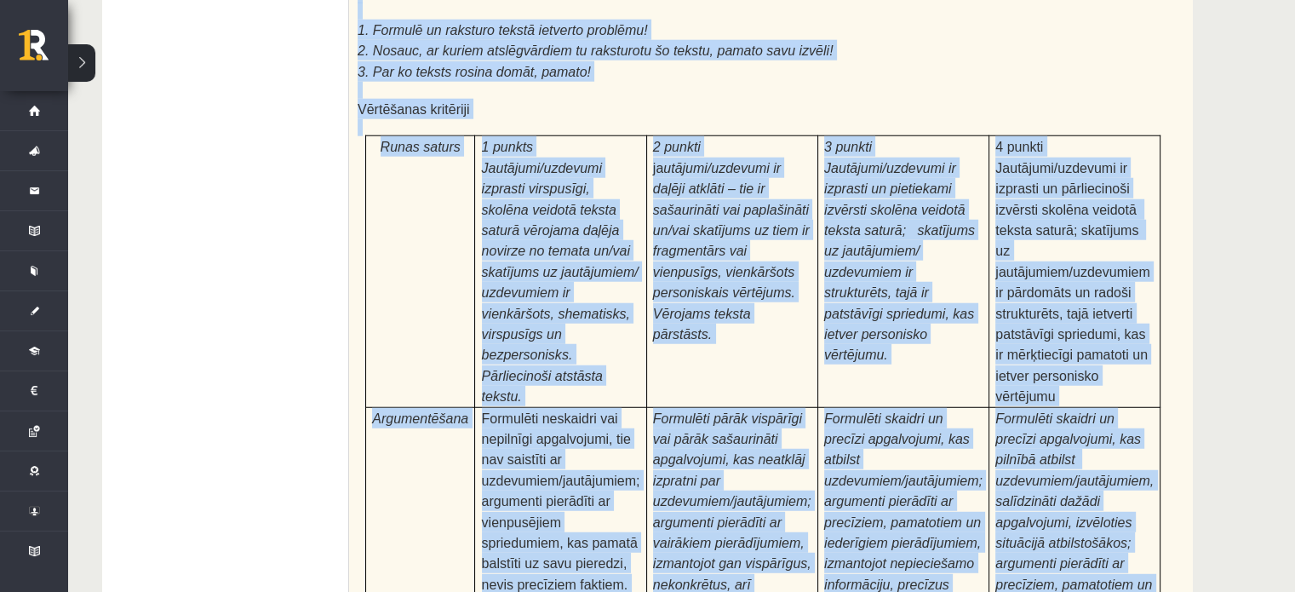
drag, startPoint x: 351, startPoint y: 317, endPoint x: 1073, endPoint y: 477, distance: 740.0
click at [1073, 477] on div "Pamatojoties uz izlasīto tekstu, izsaki viedokli par izlasīto, atbildot uz jaut…" at bounding box center [805, 329] width 912 height 924
copy div "Pamatojoties uz izlasīto tekstu, izsaki viedokli par izlasīto, atbildot uz jaut…"
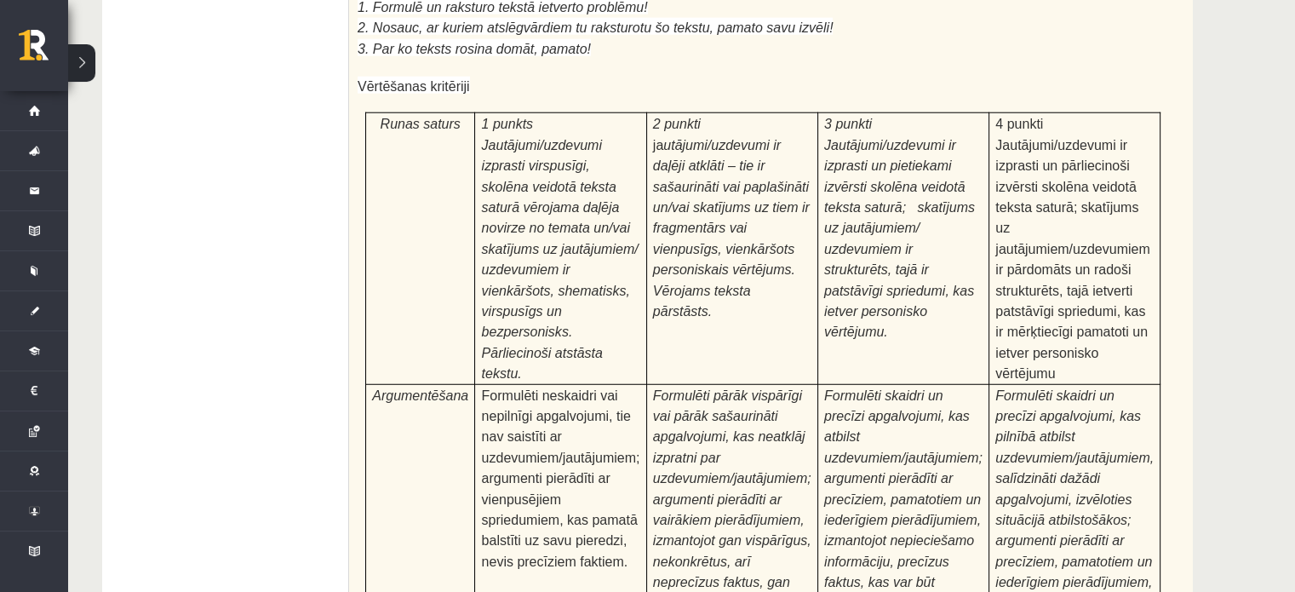
scroll to position [5318, 0]
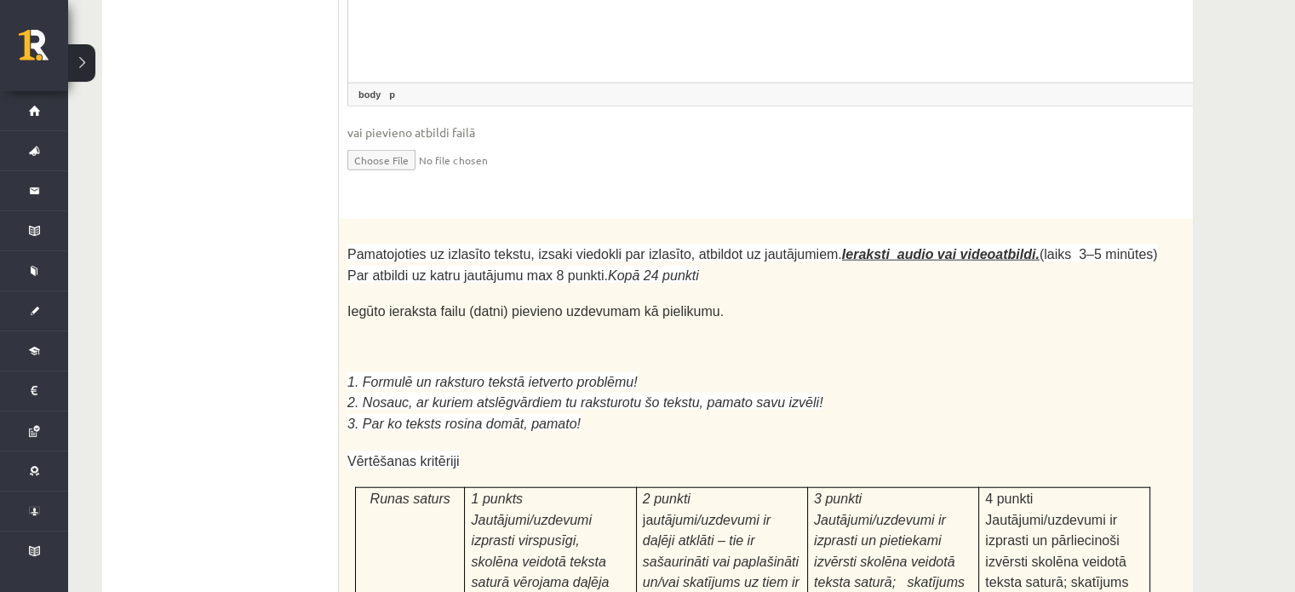
scroll to position [4664, 0]
click at [423, 321] on p at bounding box center [752, 329] width 810 height 17
click at [881, 392] on p "2. Nosauc, ar kuriem atslēgvārdiem tu raksturotu šo tekstu, pamato savu izvēli!" at bounding box center [752, 402] width 810 height 20
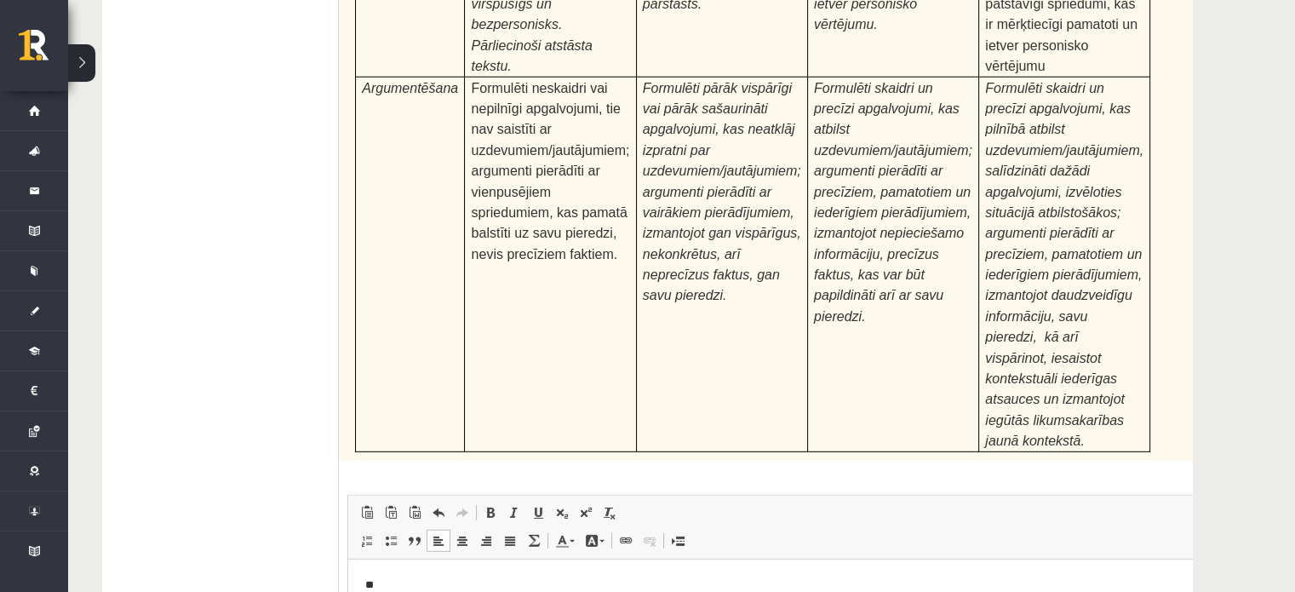
scroll to position [5373, 0]
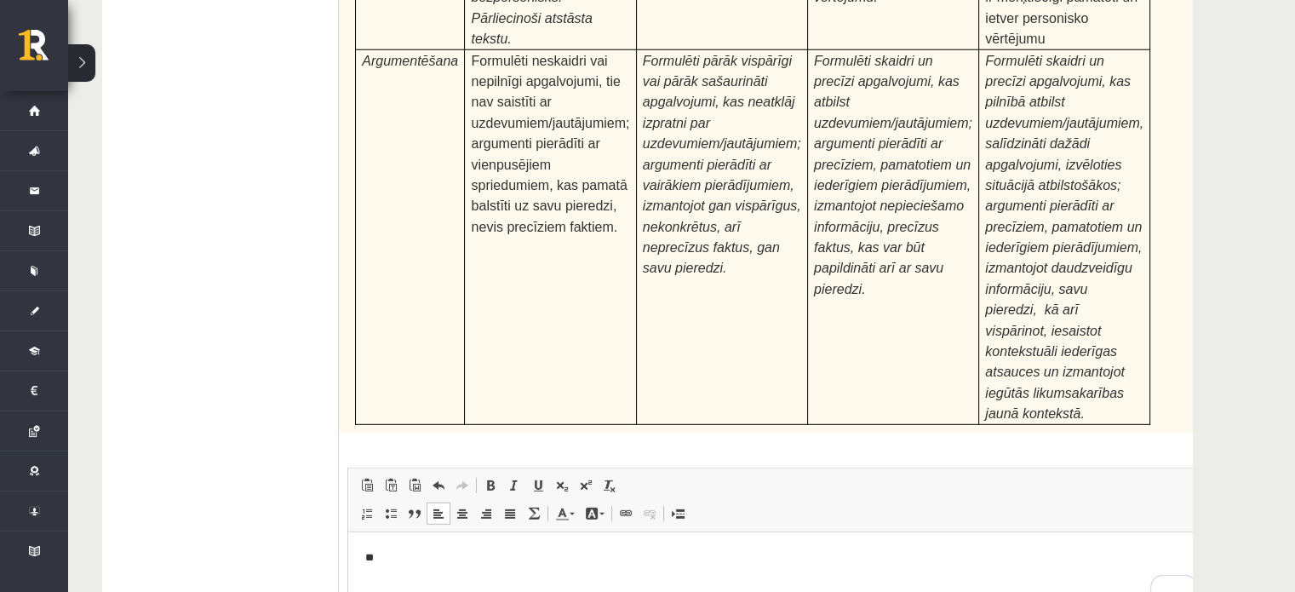
click at [529, 577] on html "**" at bounding box center [795, 557] width 894 height 52
click at [828, 556] on p "**********" at bounding box center [772, 557] width 815 height 18
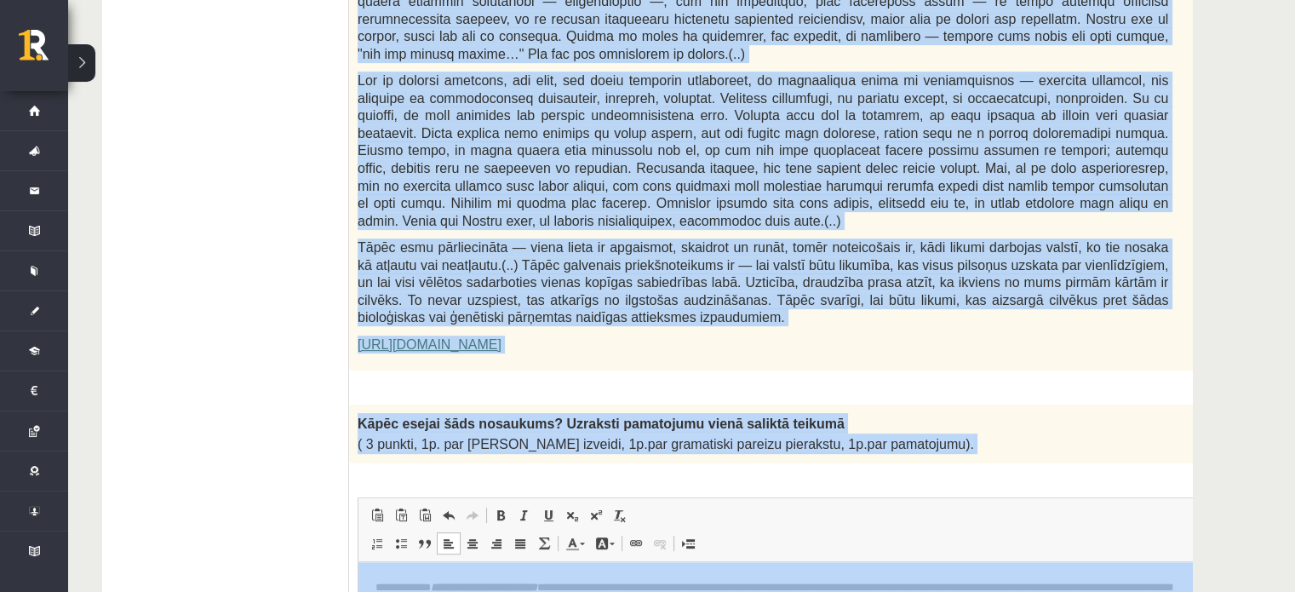
scroll to position [1073, 0]
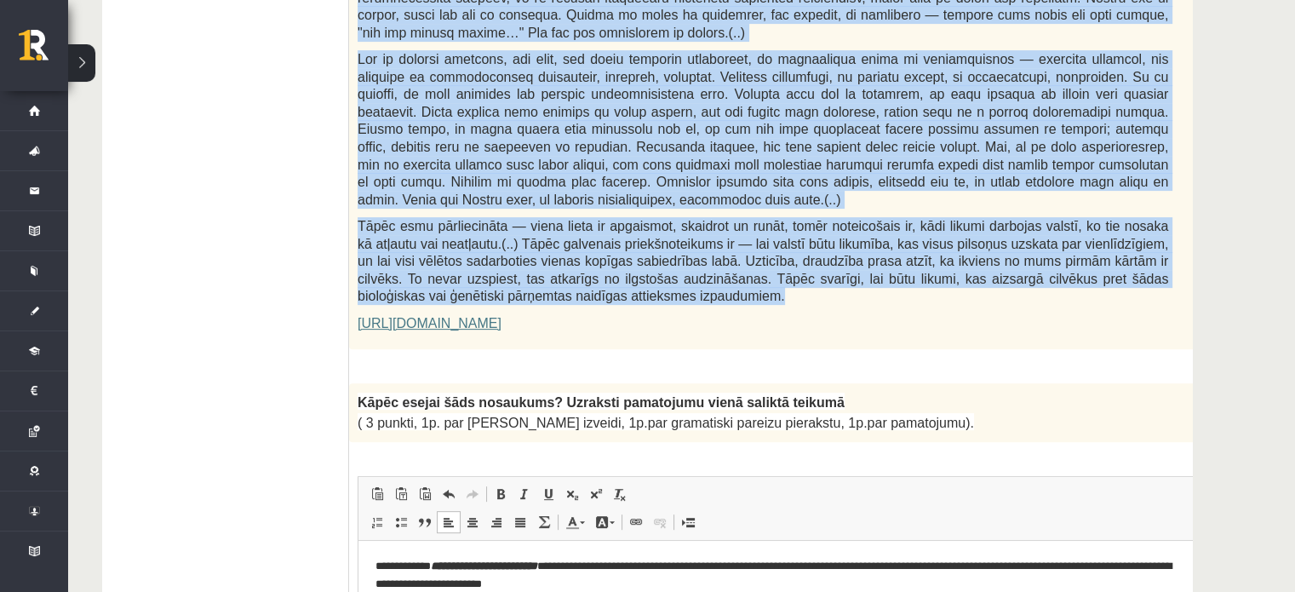
drag, startPoint x: 359, startPoint y: 17, endPoint x: 695, endPoint y: 261, distance: 415.6
copy div "Mūsu zemapziņas pagrabi Deviņdesmito gadu pašā sākumā braukāju uz Berlīni ar vi…"
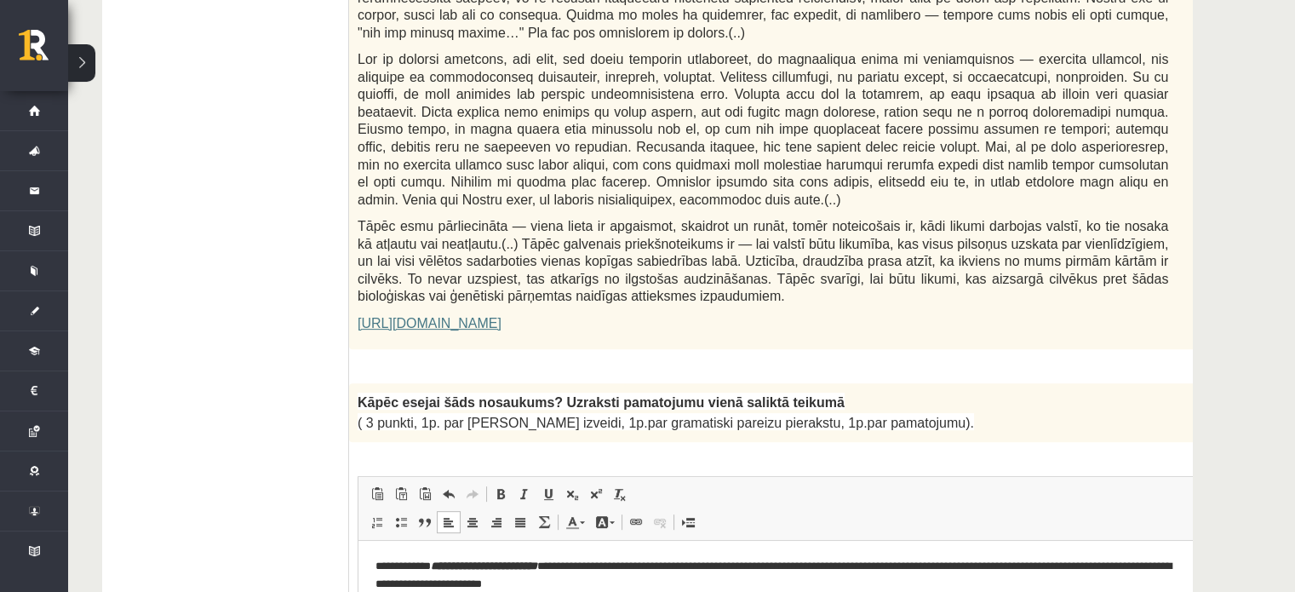
click at [481, 395] on span "Kāpēc esejai šāds nosaukums? Uzraksti pamatojumu vienā saliktā teikumā" at bounding box center [600, 402] width 487 height 14
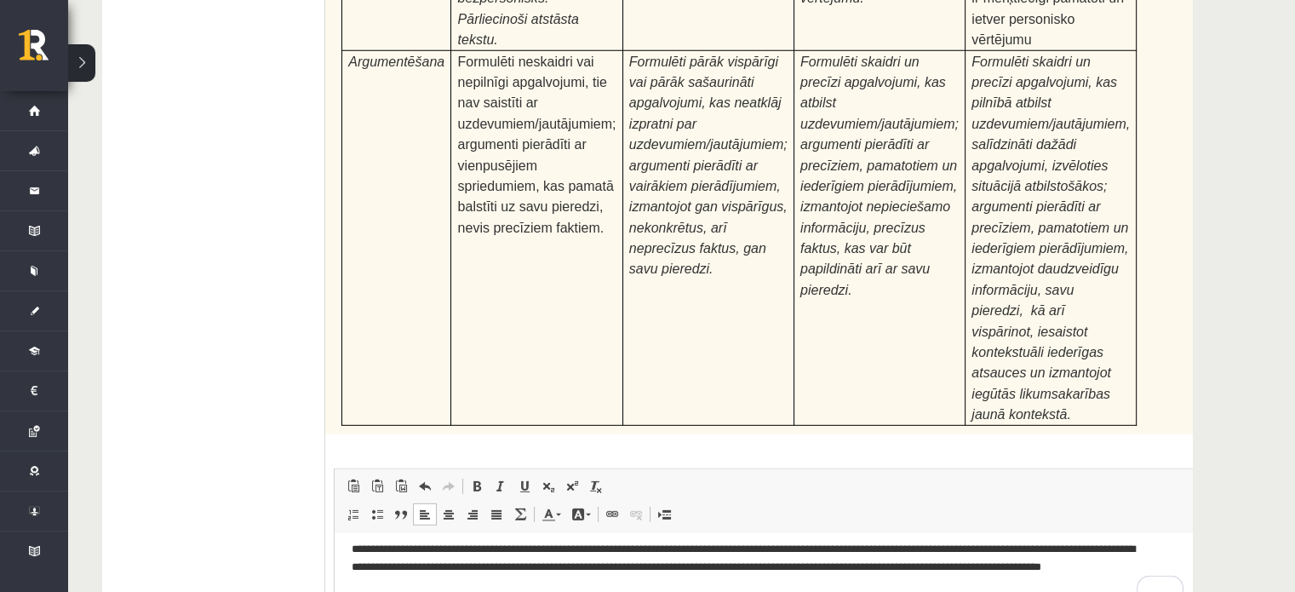
scroll to position [5373, 0]
drag, startPoint x: 369, startPoint y: 672, endPoint x: 408, endPoint y: 665, distance: 39.9
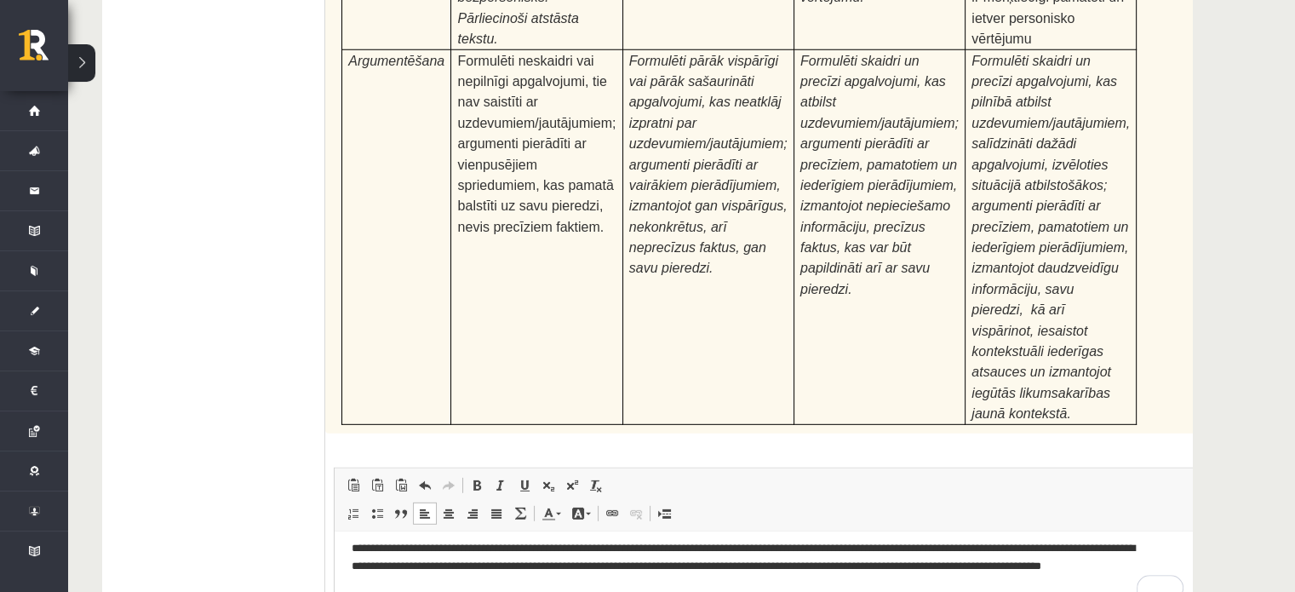
click at [473, 474] on link "Bold Keyboard shortcut Ctrl+B" at bounding box center [477, 485] width 24 height 22
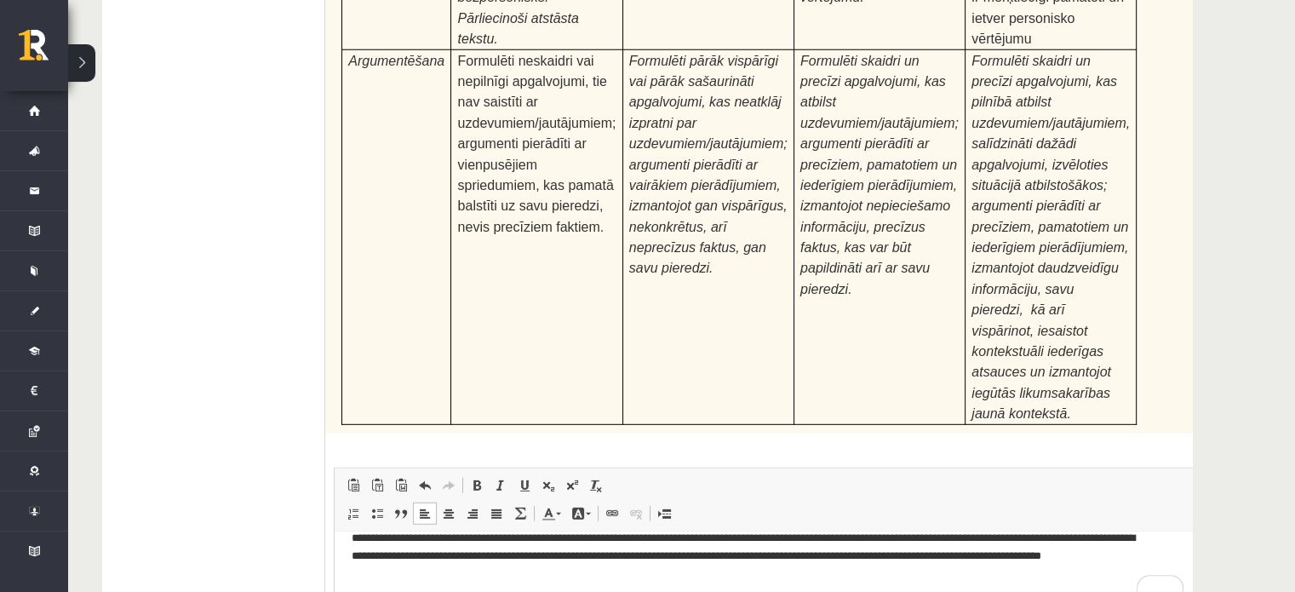
scroll to position [27, 0]
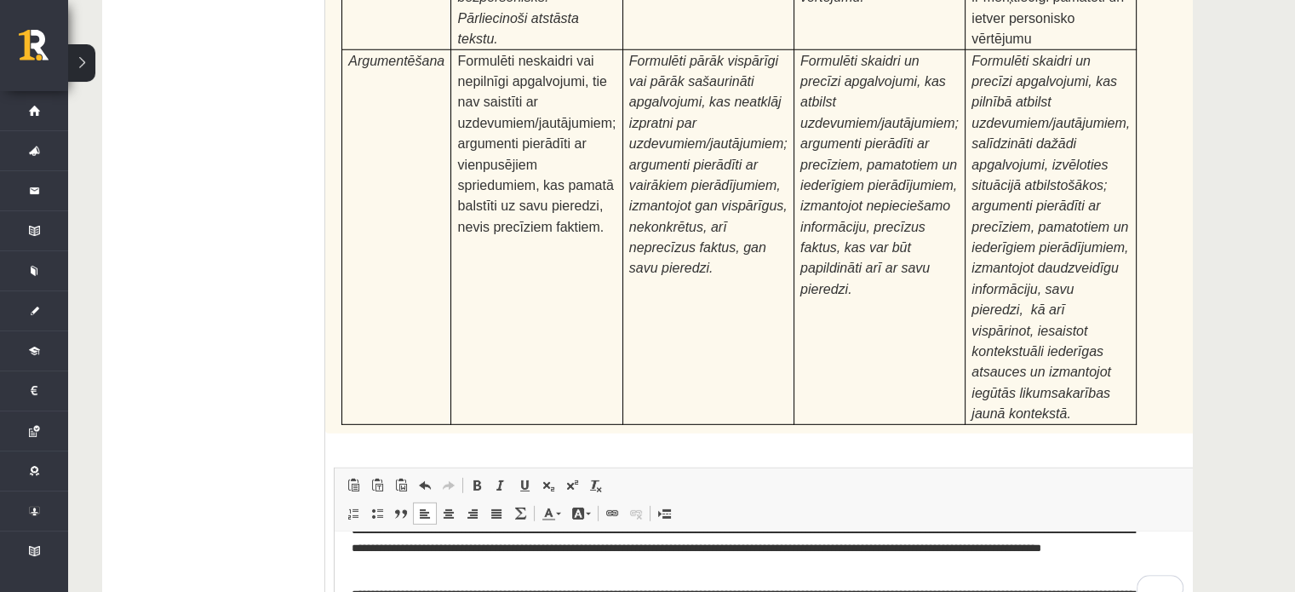
drag, startPoint x: 419, startPoint y: 689, endPoint x: 363, endPoint y: 690, distance: 56.2
click at [363, 591] on html "**********" at bounding box center [782, 602] width 894 height 197
click at [470, 478] on span at bounding box center [477, 485] width 14 height 14
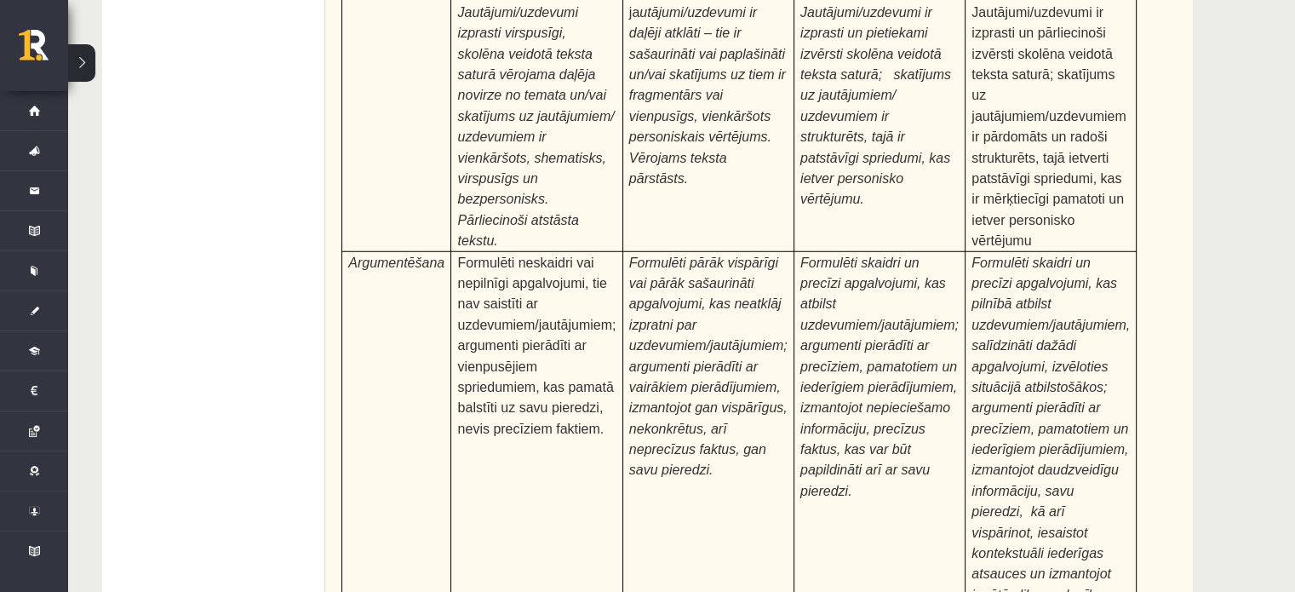
scroll to position [5373, 0]
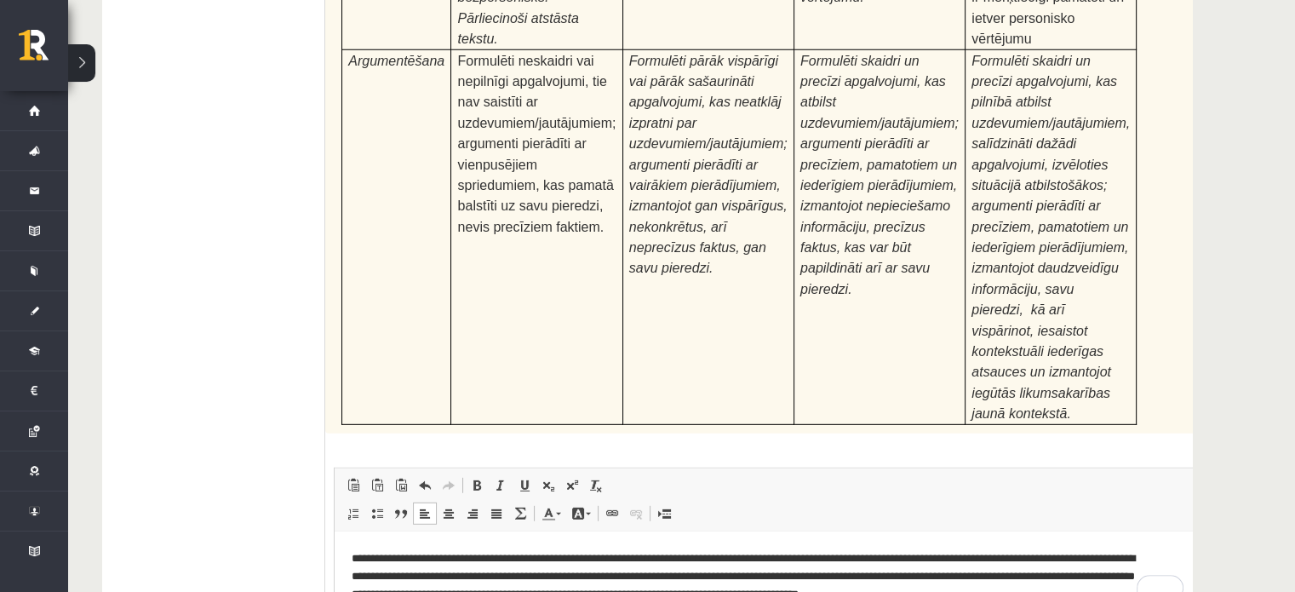
drag, startPoint x: 406, startPoint y: 671, endPoint x: 365, endPoint y: 675, distance: 41.1
click at [478, 478] on span at bounding box center [477, 485] width 14 height 14
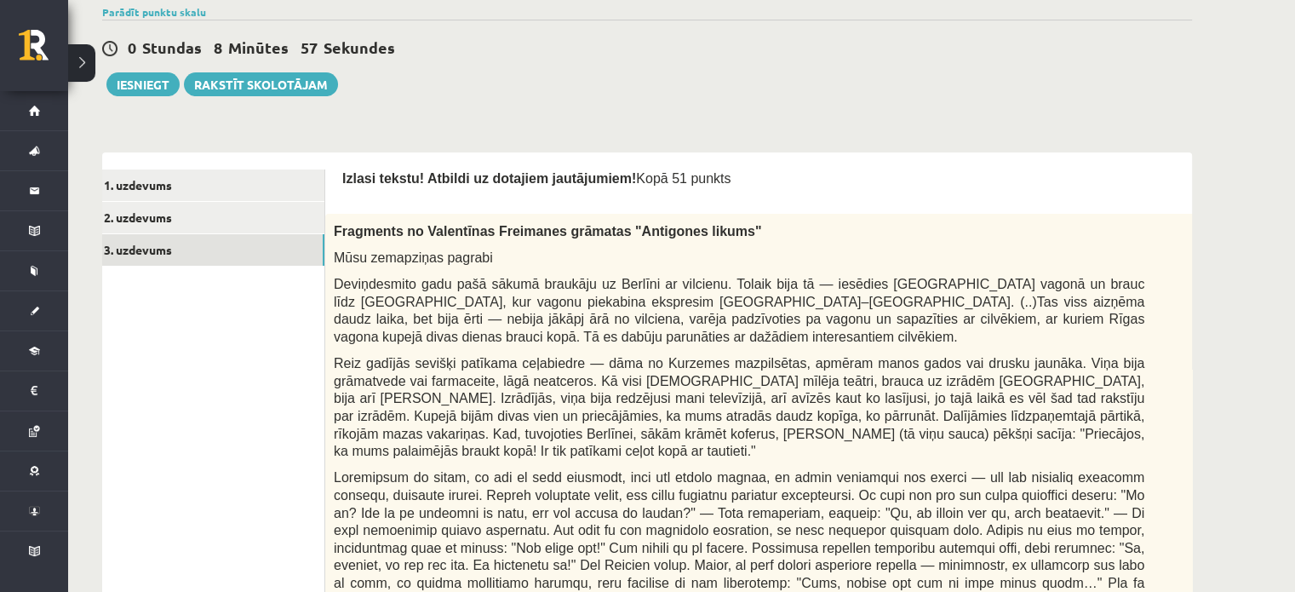
scroll to position [385, 0]
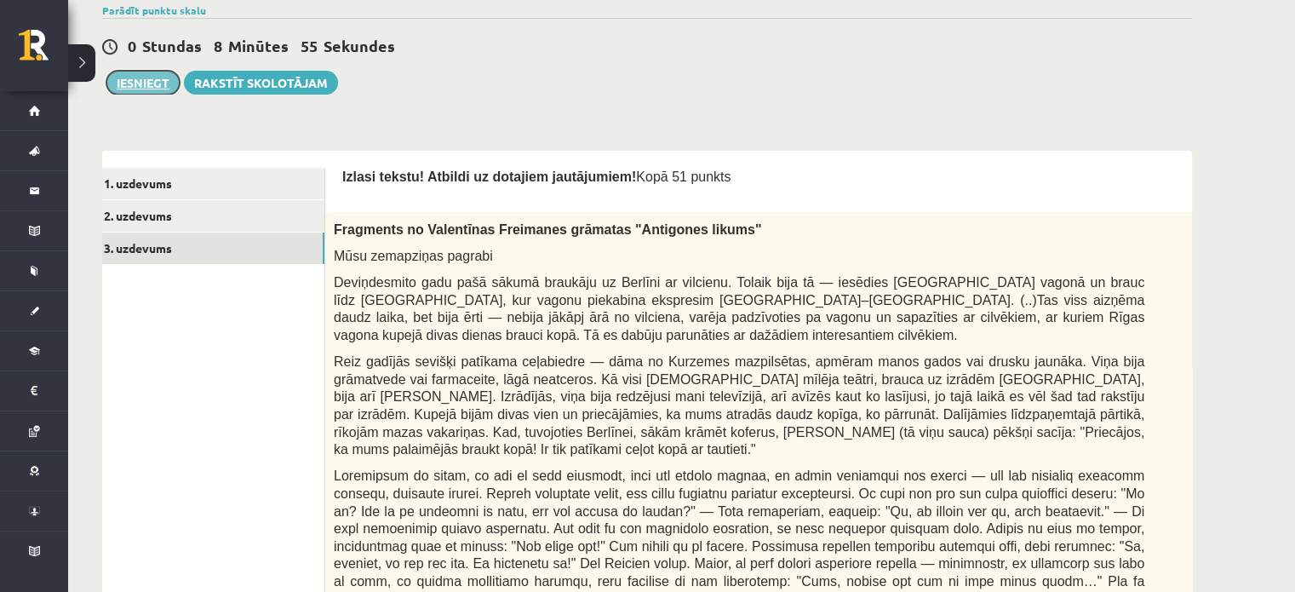
click at [127, 89] on button "Iesniegt" at bounding box center [142, 83] width 73 height 24
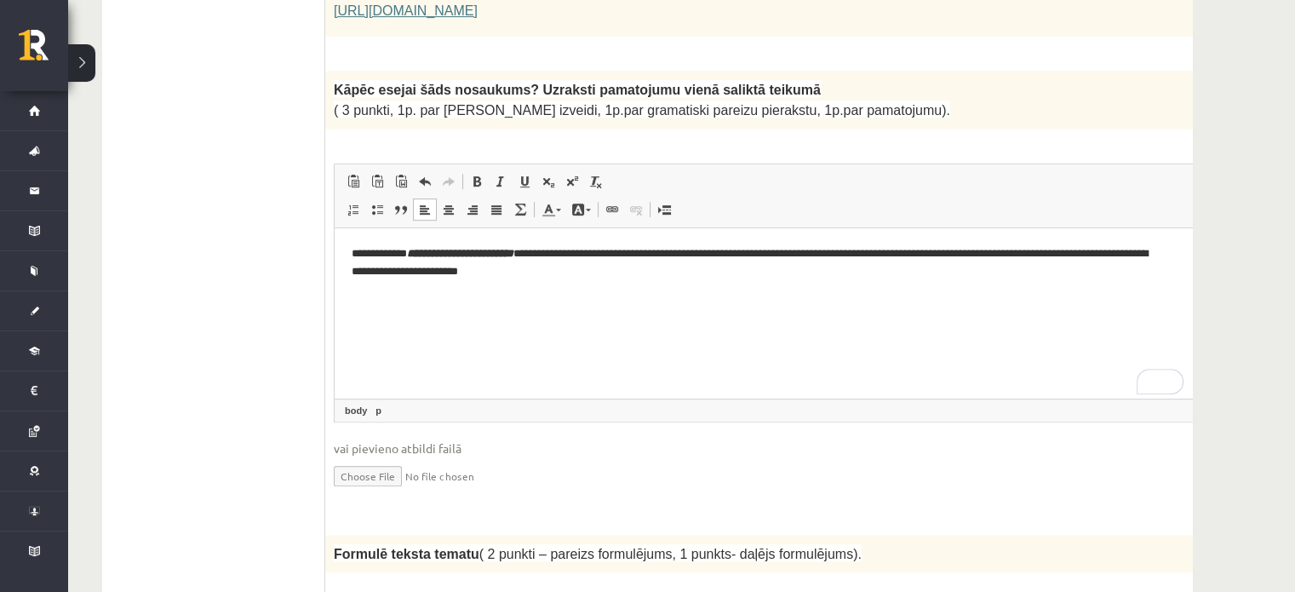
click at [741, 297] on html "**********" at bounding box center [782, 262] width 894 height 70
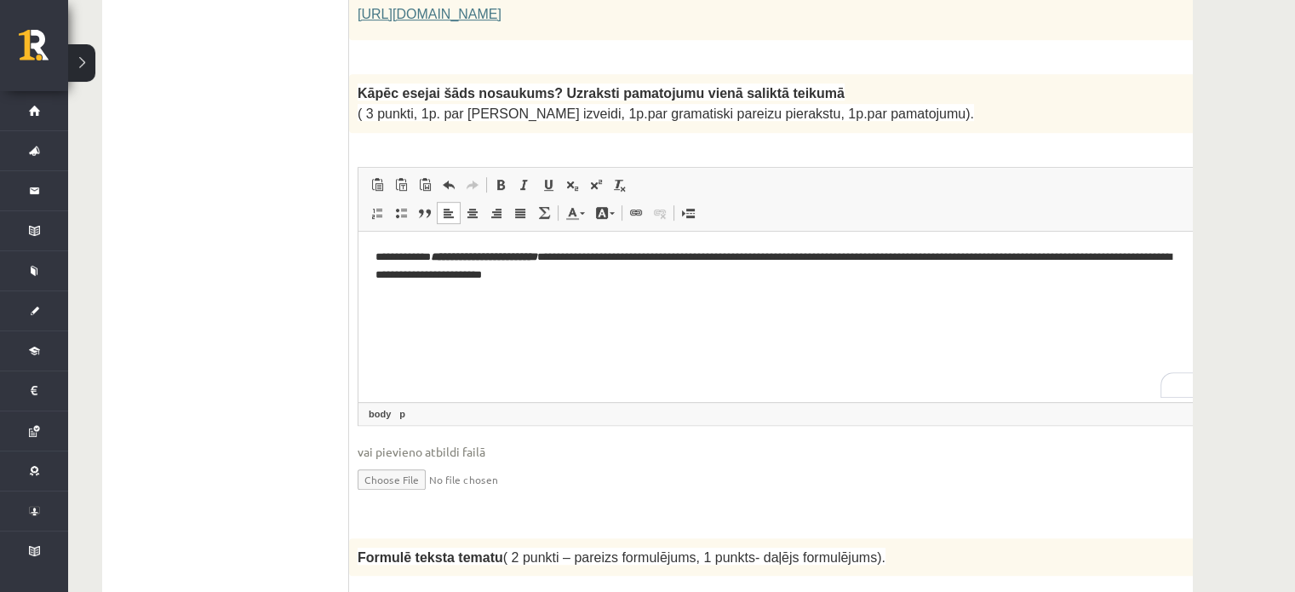
scroll to position [0, 0]
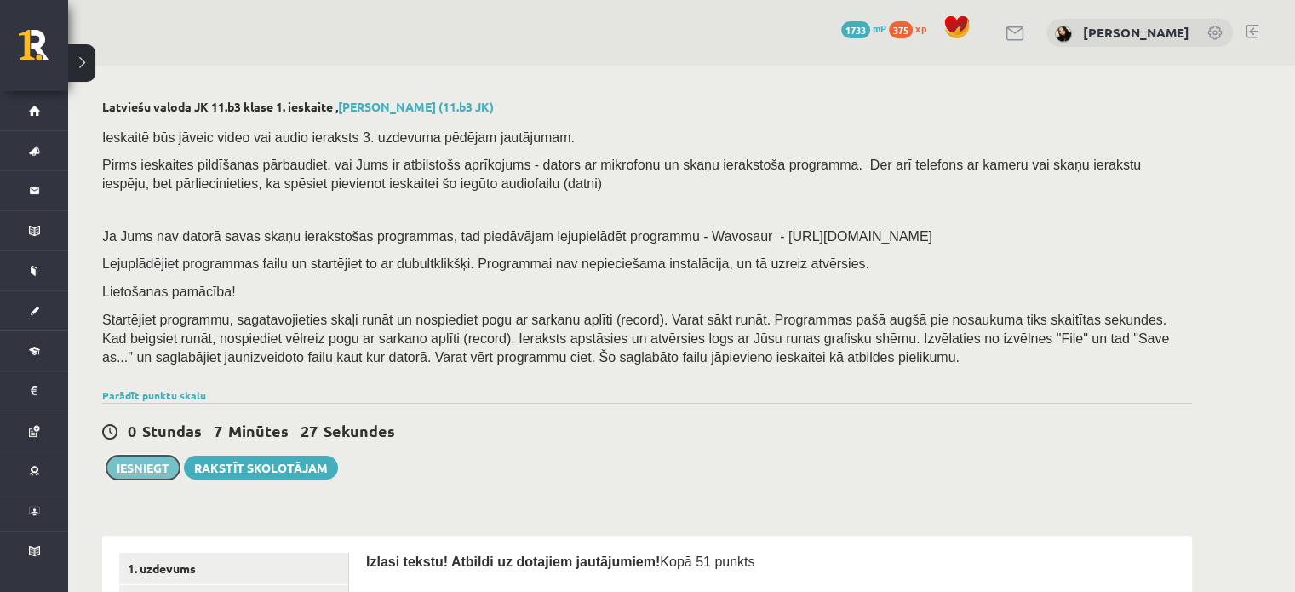
click at [143, 466] on button "Iesniegt" at bounding box center [142, 467] width 73 height 24
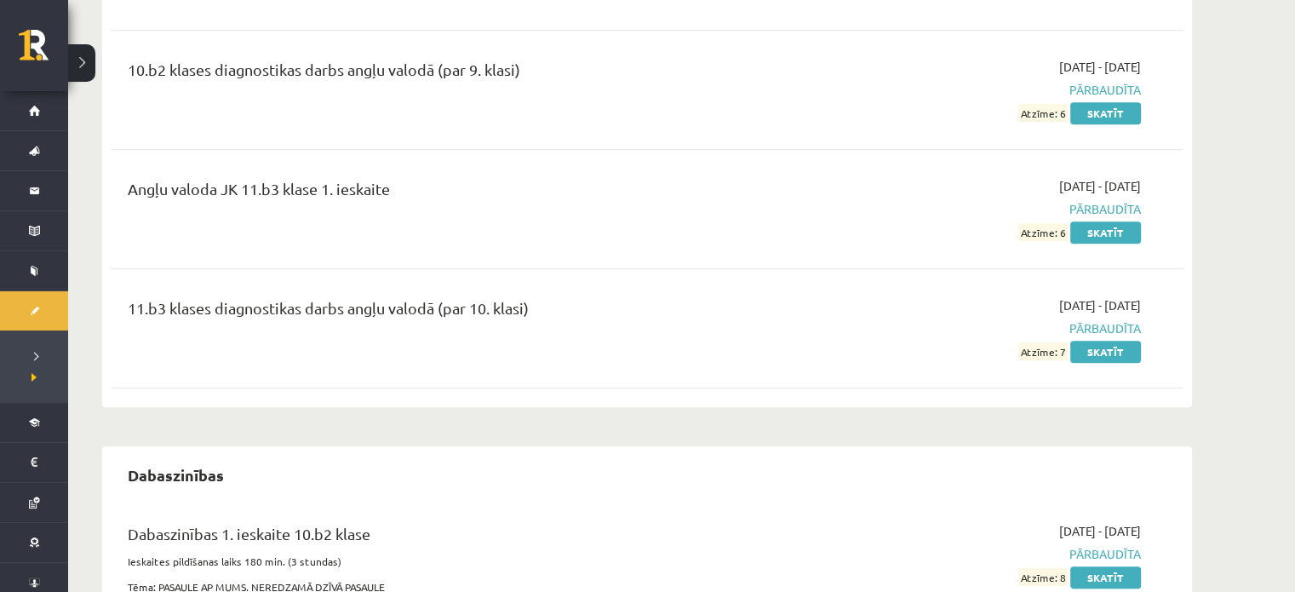
scroll to position [824, 0]
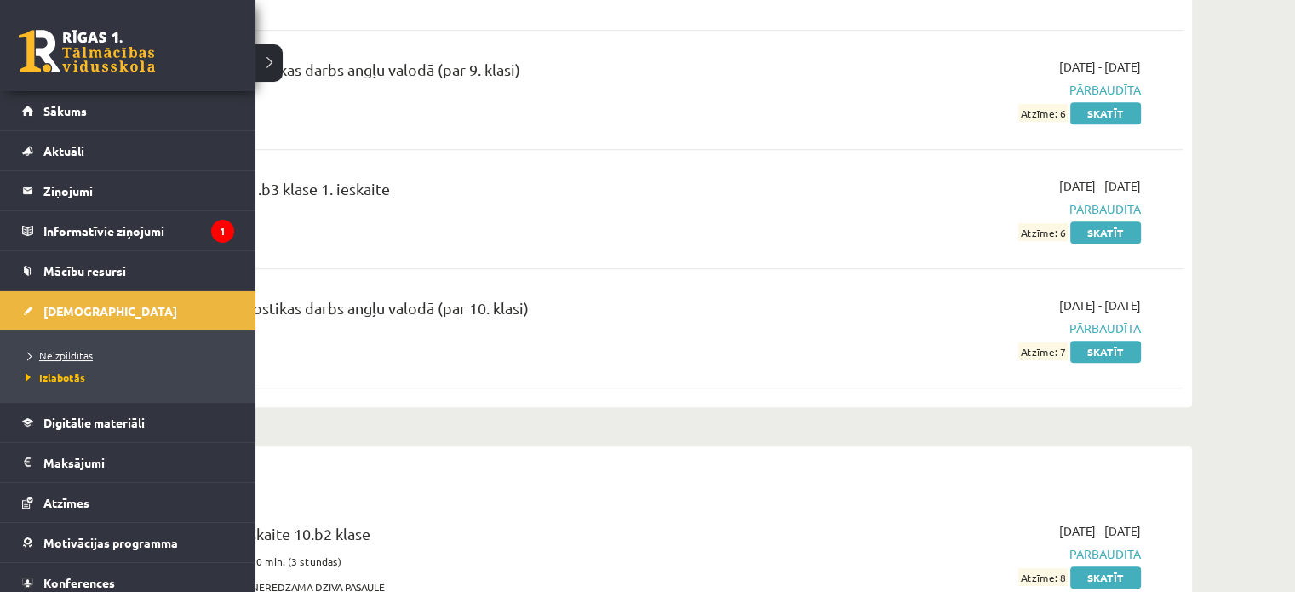
click at [48, 353] on span "Neizpildītās" at bounding box center [56, 355] width 71 height 14
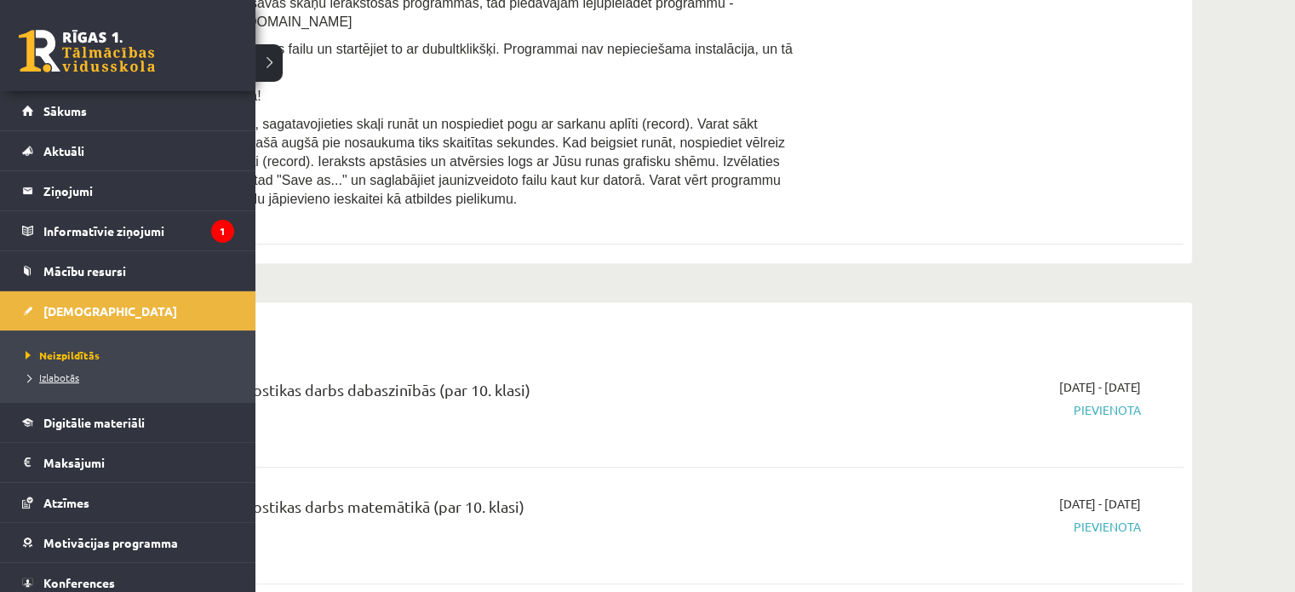
click at [59, 374] on span "Izlabotās" at bounding box center [50, 377] width 58 height 14
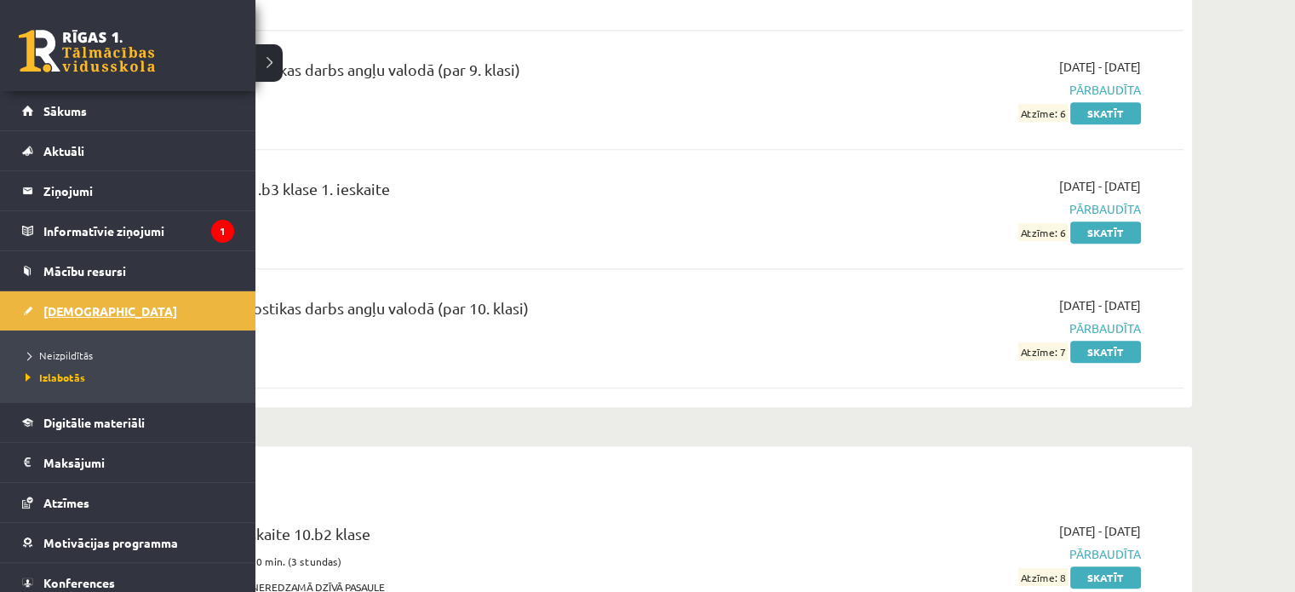
click at [75, 319] on link "[DEMOGRAPHIC_DATA]" at bounding box center [128, 310] width 212 height 39
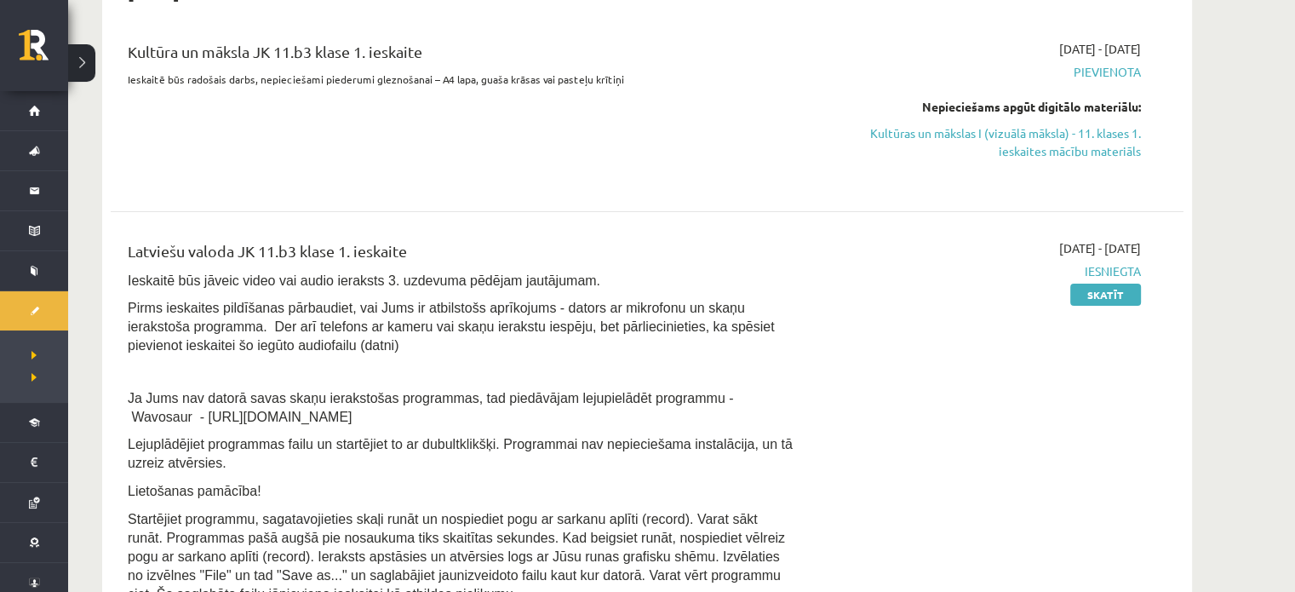
scroll to position [428, 0]
click at [1092, 289] on link "Skatīt" at bounding box center [1105, 295] width 71 height 22
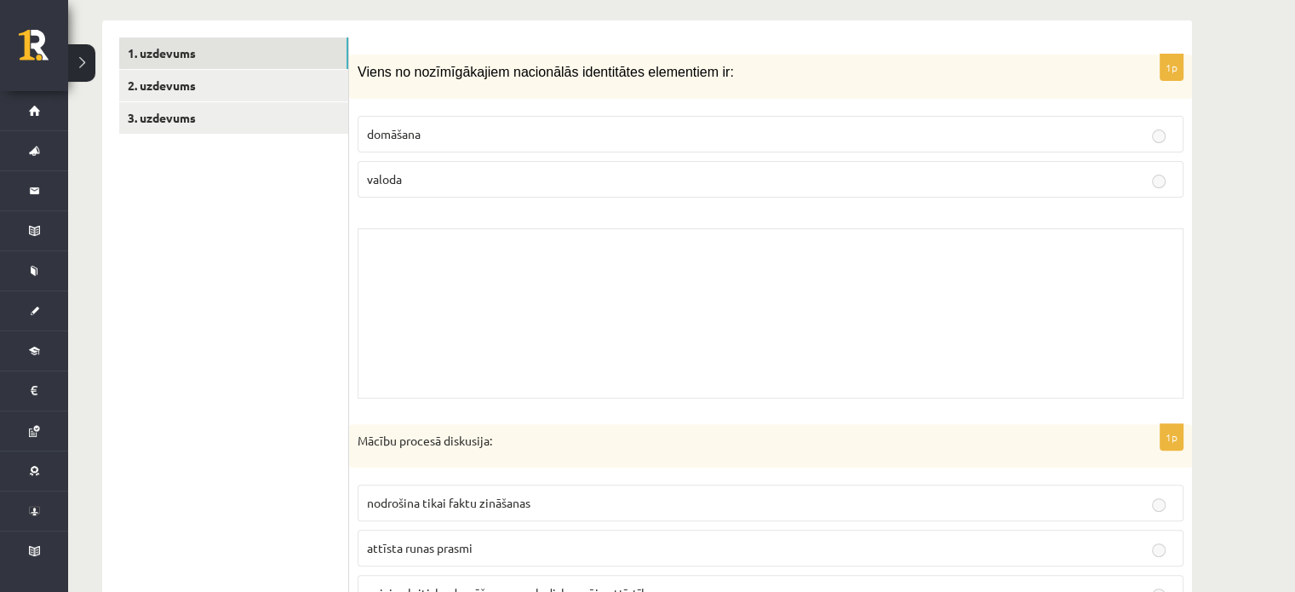
scroll to position [480, 0]
click at [203, 114] on link "3. uzdevums" at bounding box center [233, 116] width 229 height 31
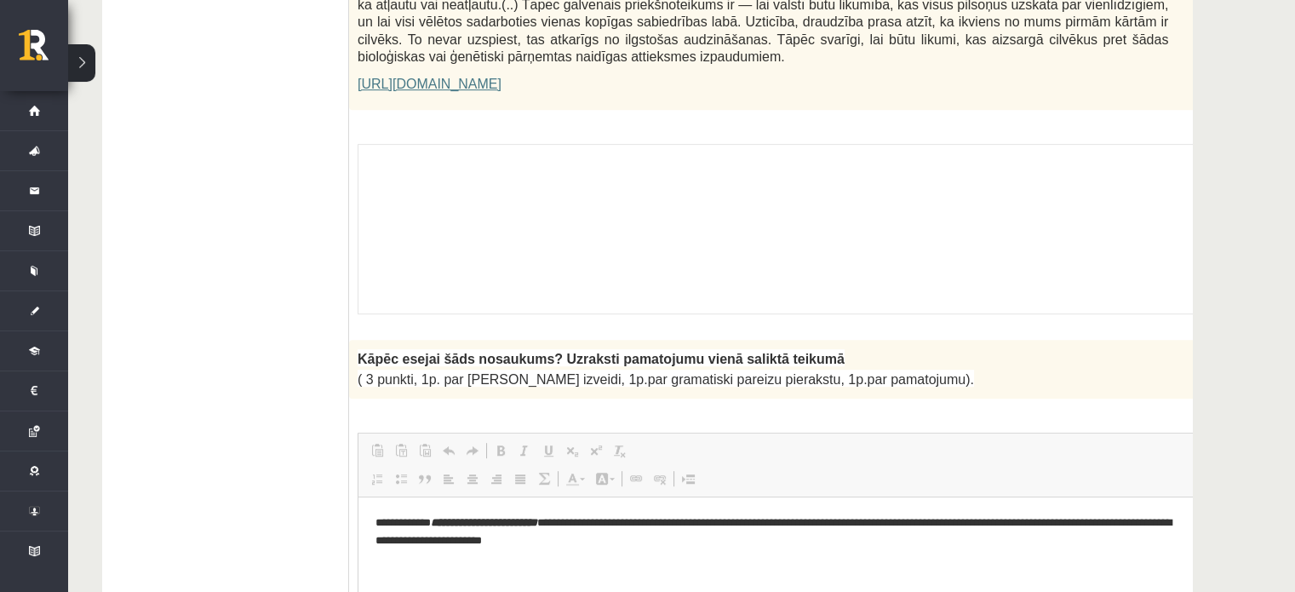
scroll to position [0, 0]
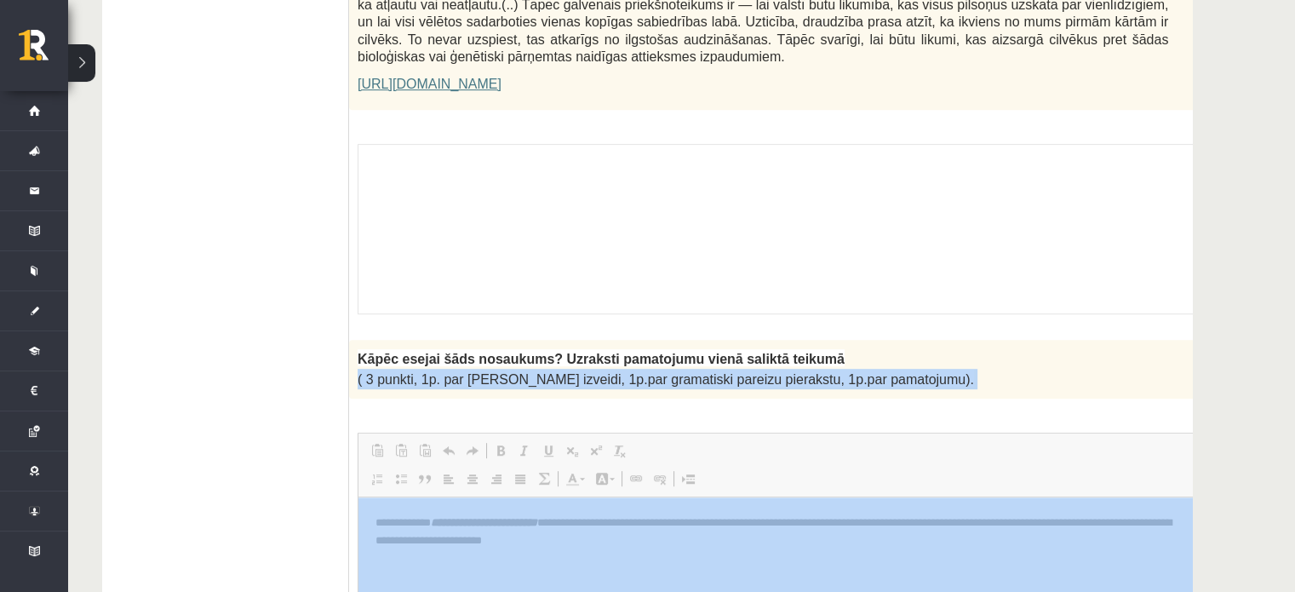
drag, startPoint x: 1301, startPoint y: 787, endPoint x: 941, endPoint y: 583, distance: 414.7
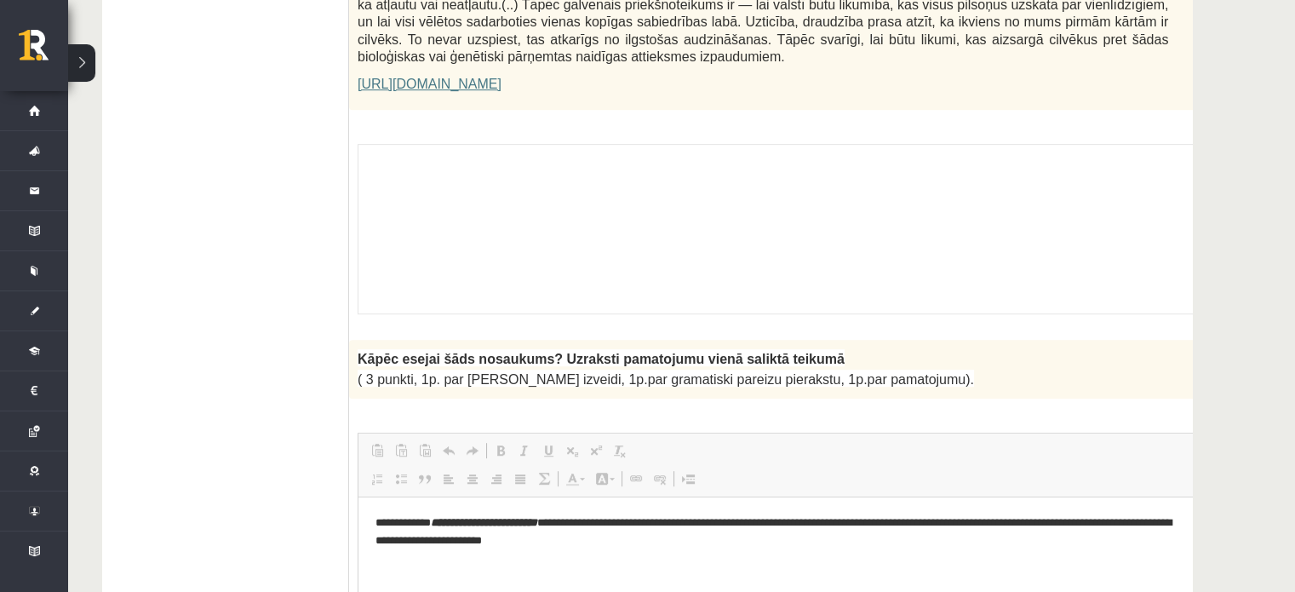
click at [941, 566] on html "**********" at bounding box center [805, 531] width 894 height 70
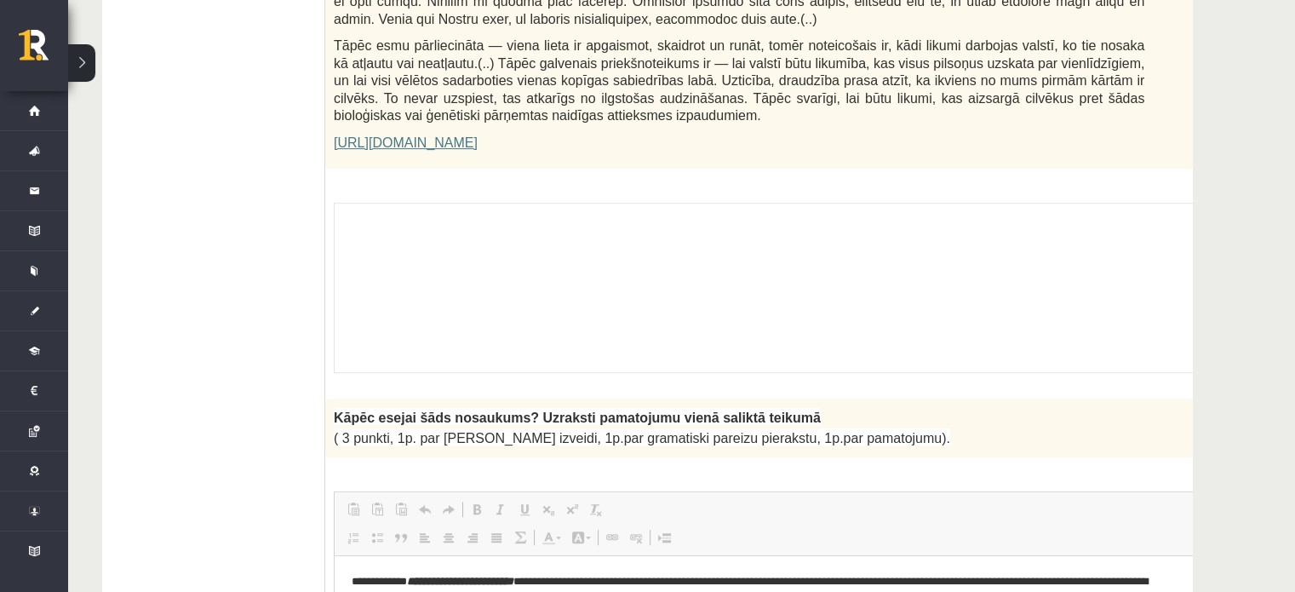
scroll to position [1217, 0]
click at [690, 227] on div "Skolotāja pielikums" at bounding box center [781, 288] width 895 height 170
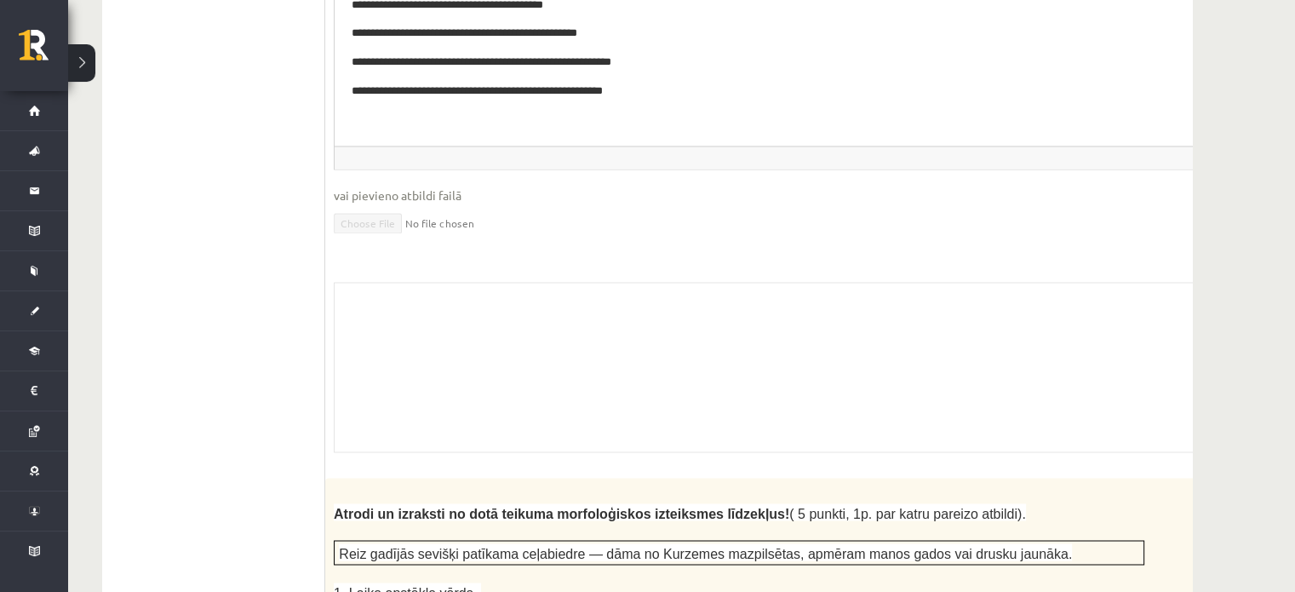
scroll to position [3250, 0]
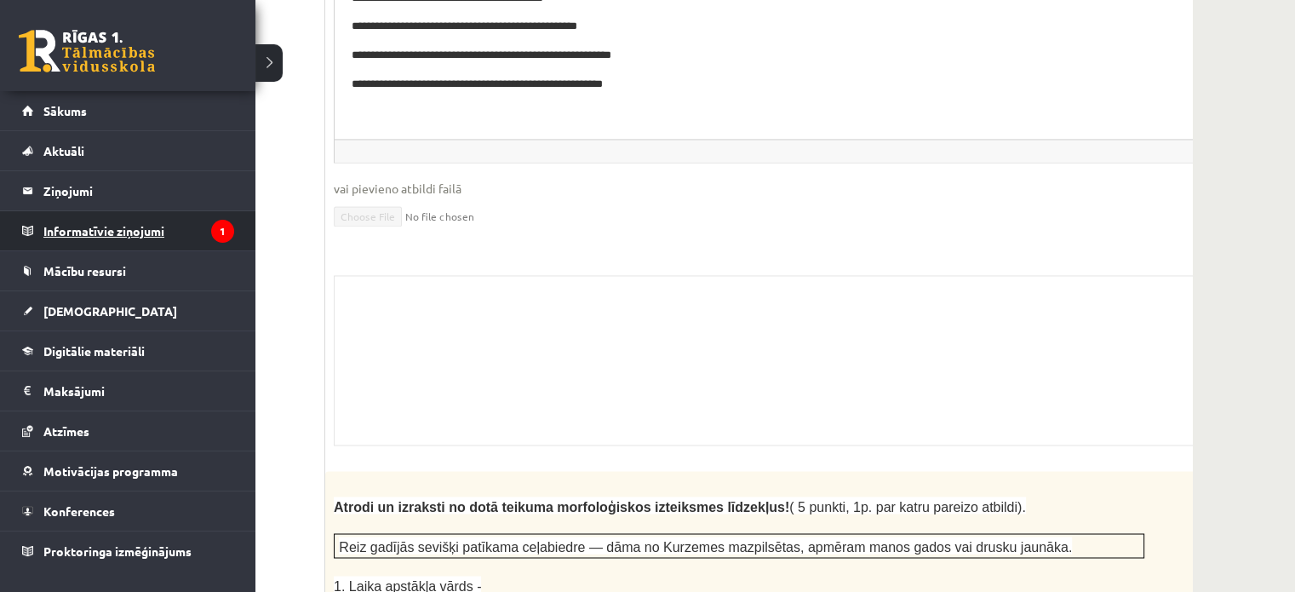
click at [53, 215] on legend "Informatīvie ziņojumi 1" at bounding box center [138, 230] width 191 height 39
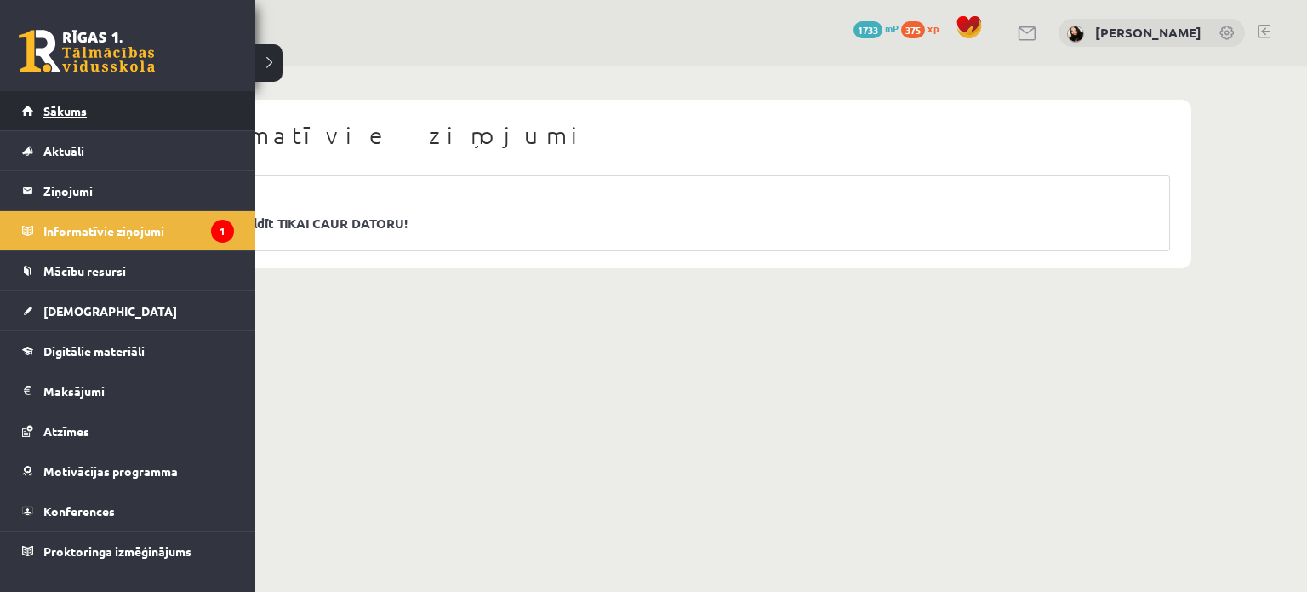
click at [69, 117] on span "Sākums" at bounding box center [64, 110] width 43 height 15
